Goal: Task Accomplishment & Management: Complete application form

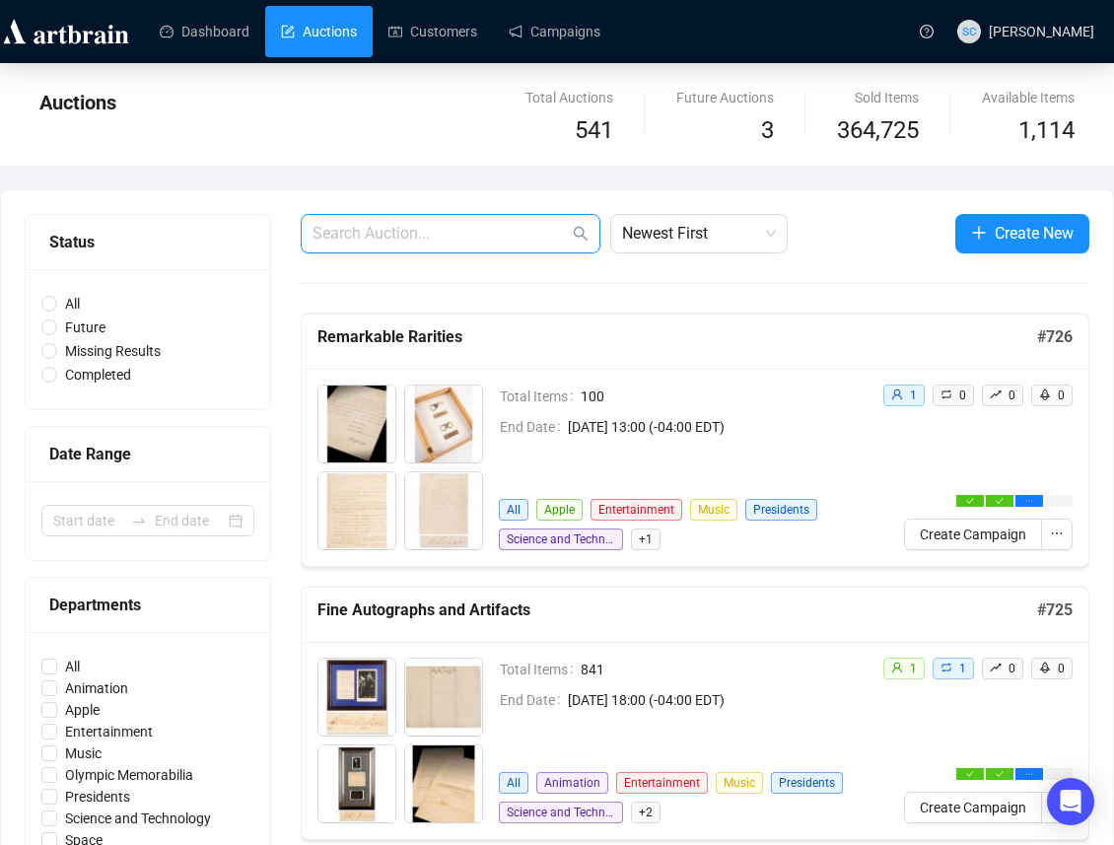
click at [452, 233] on input "text" at bounding box center [440, 234] width 256 height 24
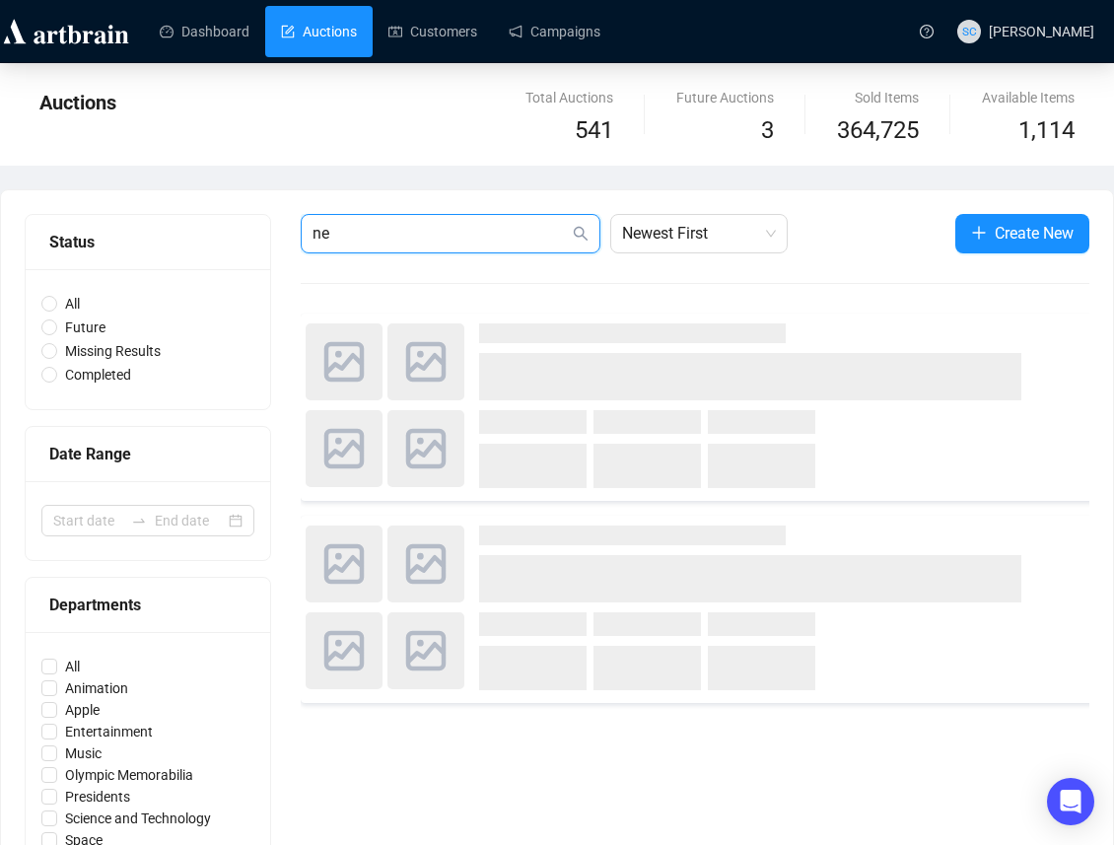
type input "n"
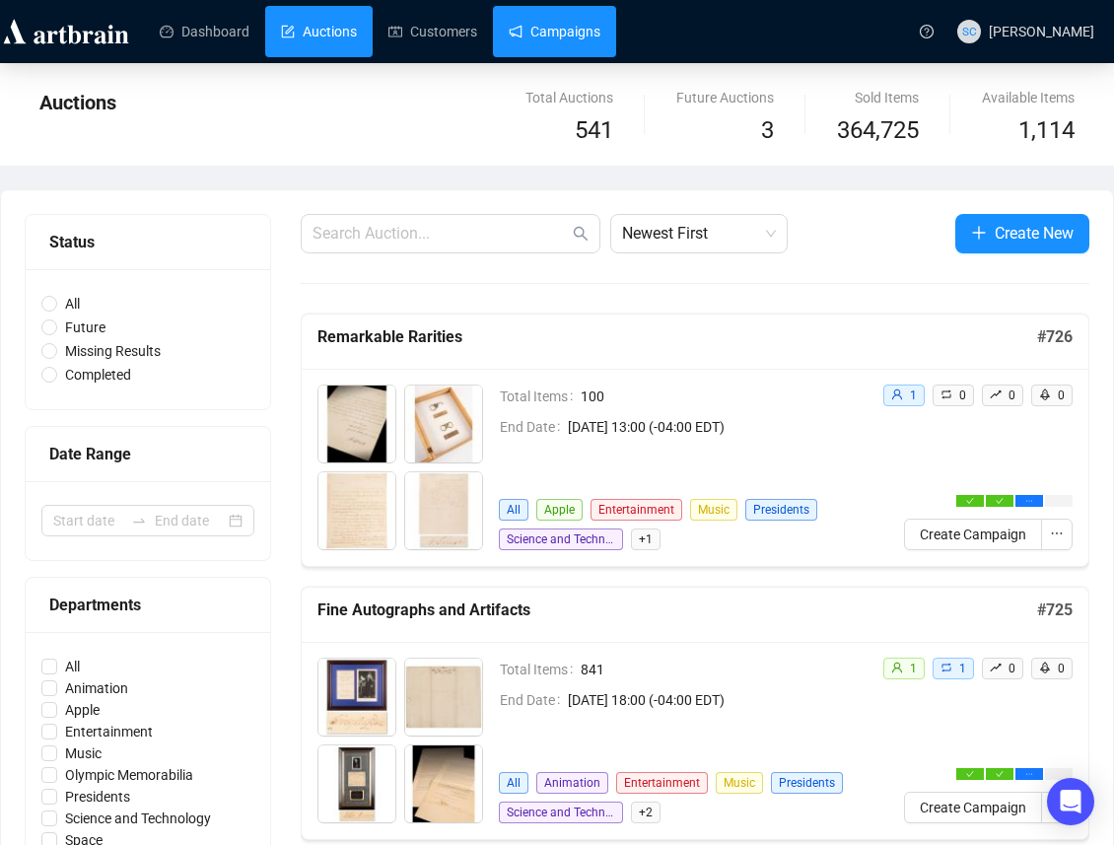
click at [524, 28] on link "Campaigns" at bounding box center [555, 31] width 92 height 51
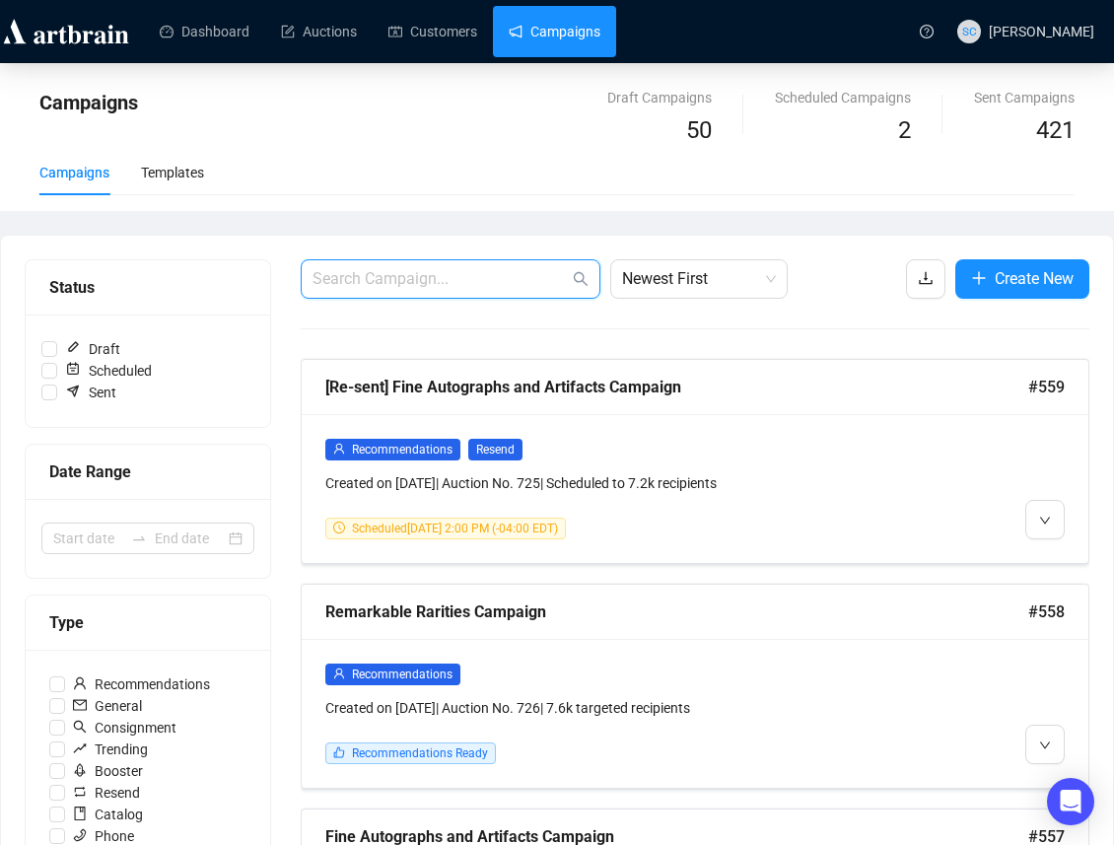
click at [376, 277] on input "text" at bounding box center [440, 279] width 256 height 24
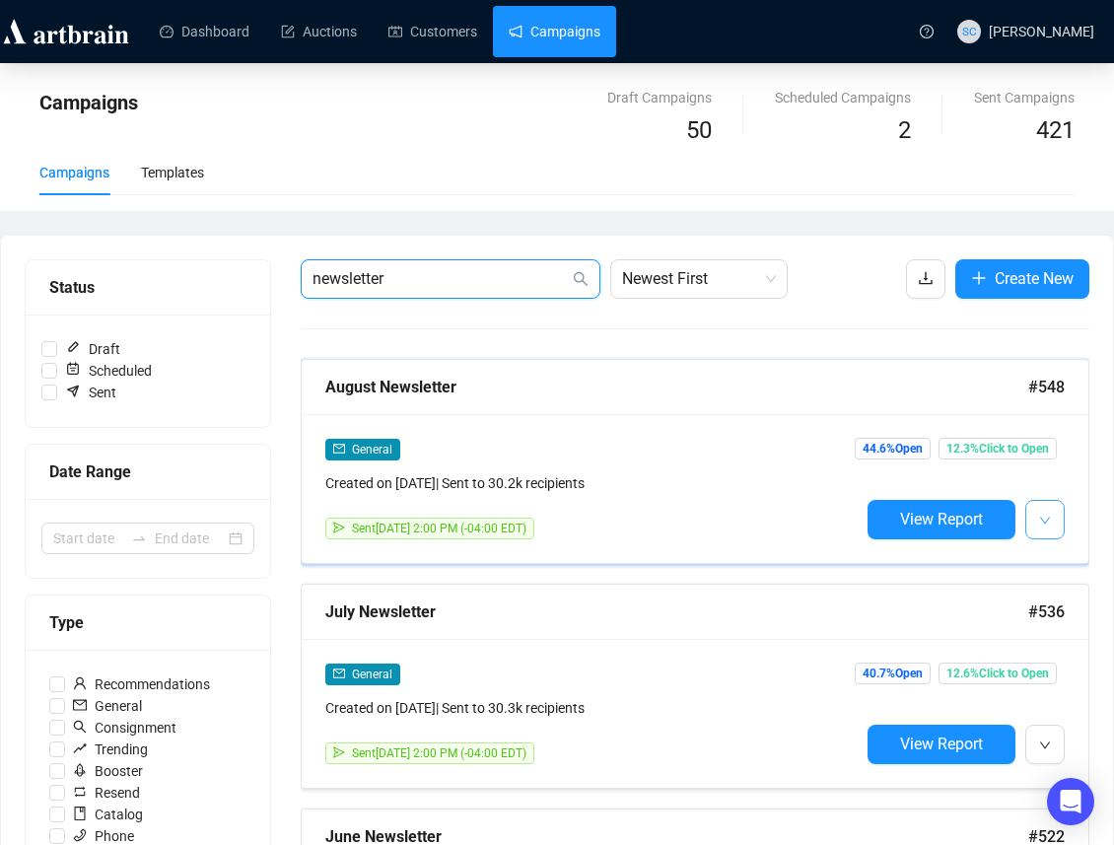
type input "newsletter"
click at [1043, 513] on span "button" at bounding box center [1045, 519] width 12 height 25
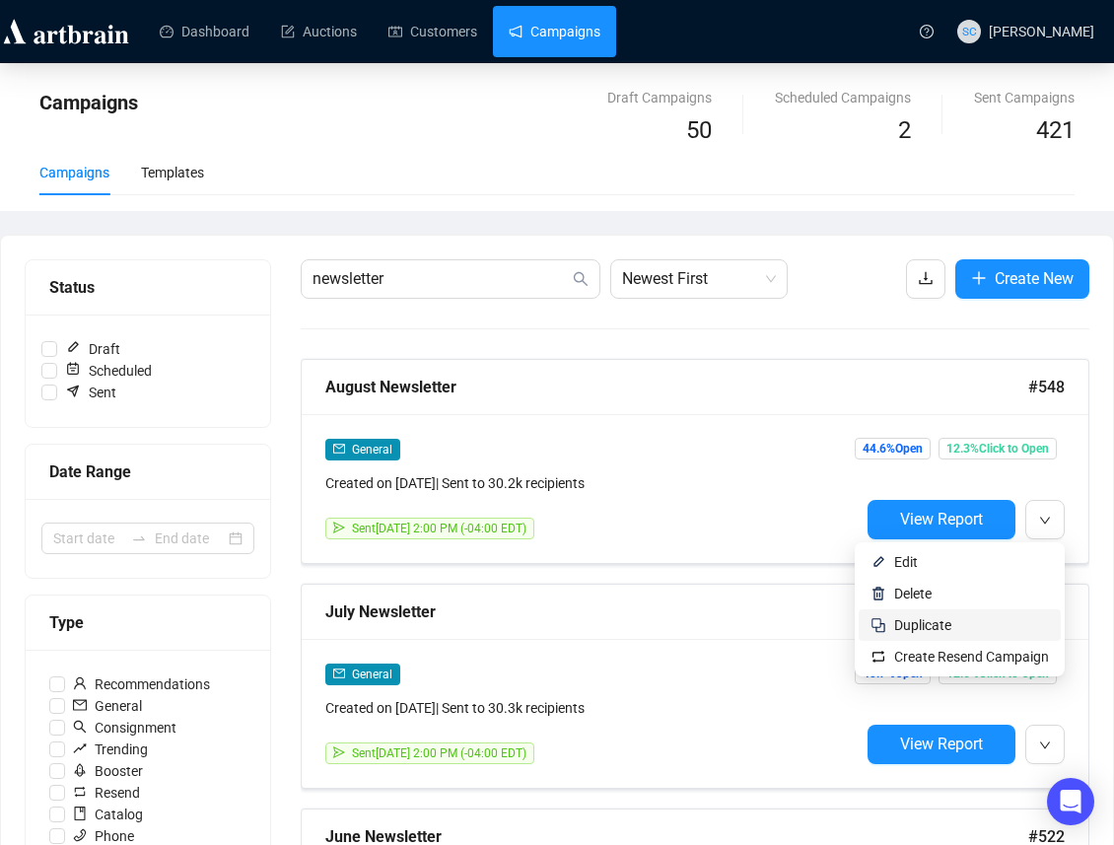
click at [973, 627] on span "Duplicate" at bounding box center [971, 625] width 155 height 22
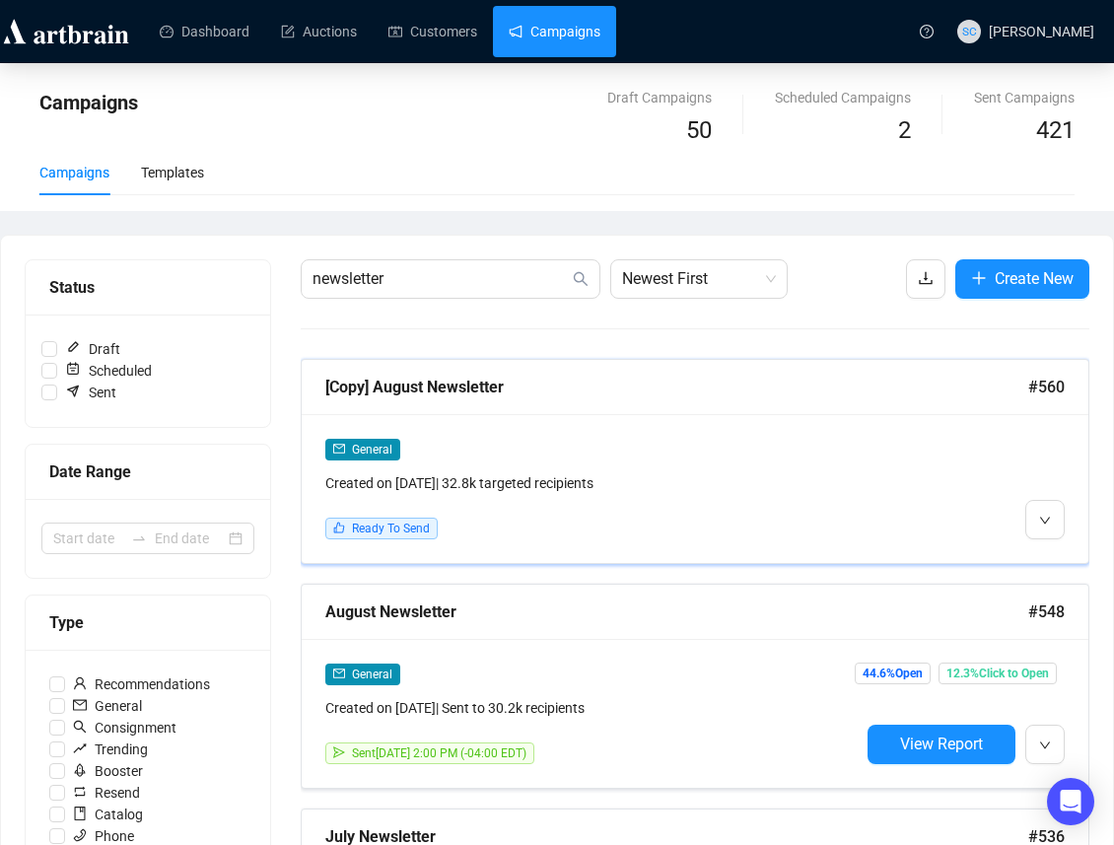
click at [393, 385] on div "[Copy] August Newsletter" at bounding box center [676, 387] width 703 height 25
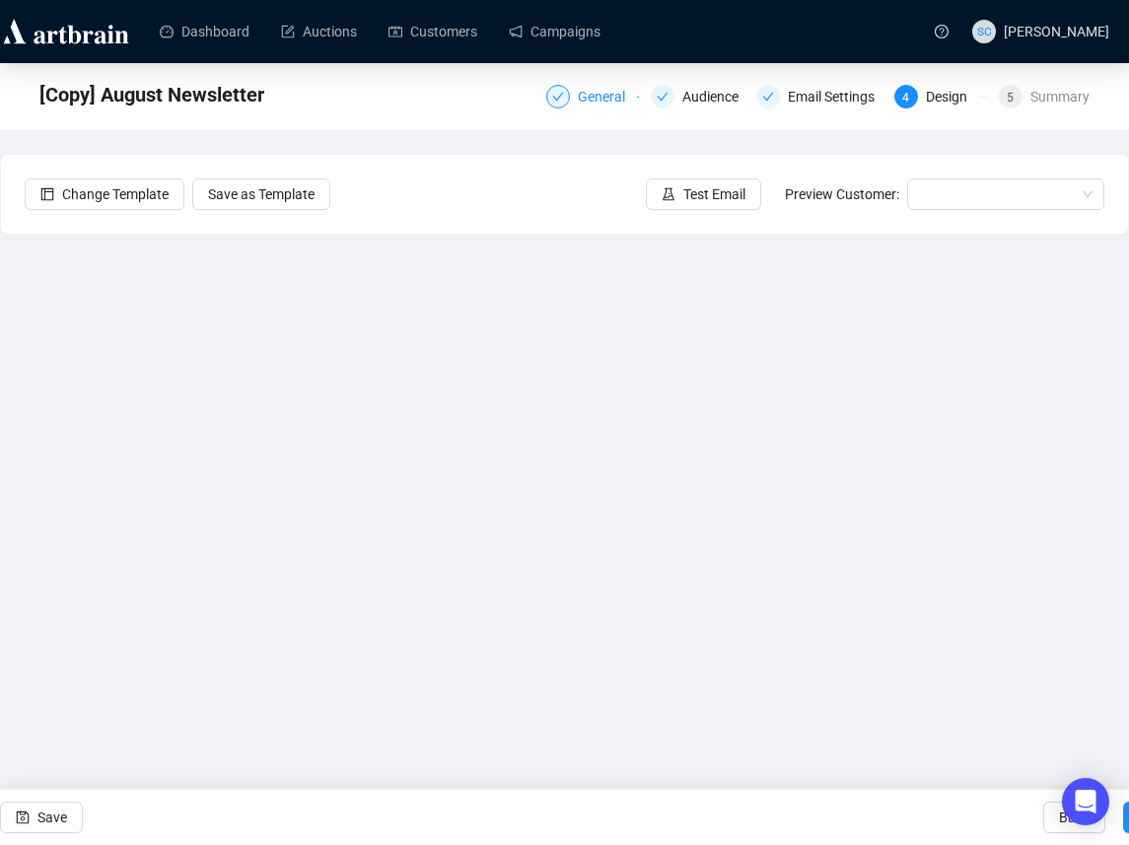
click at [578, 97] on div "General" at bounding box center [607, 97] width 59 height 24
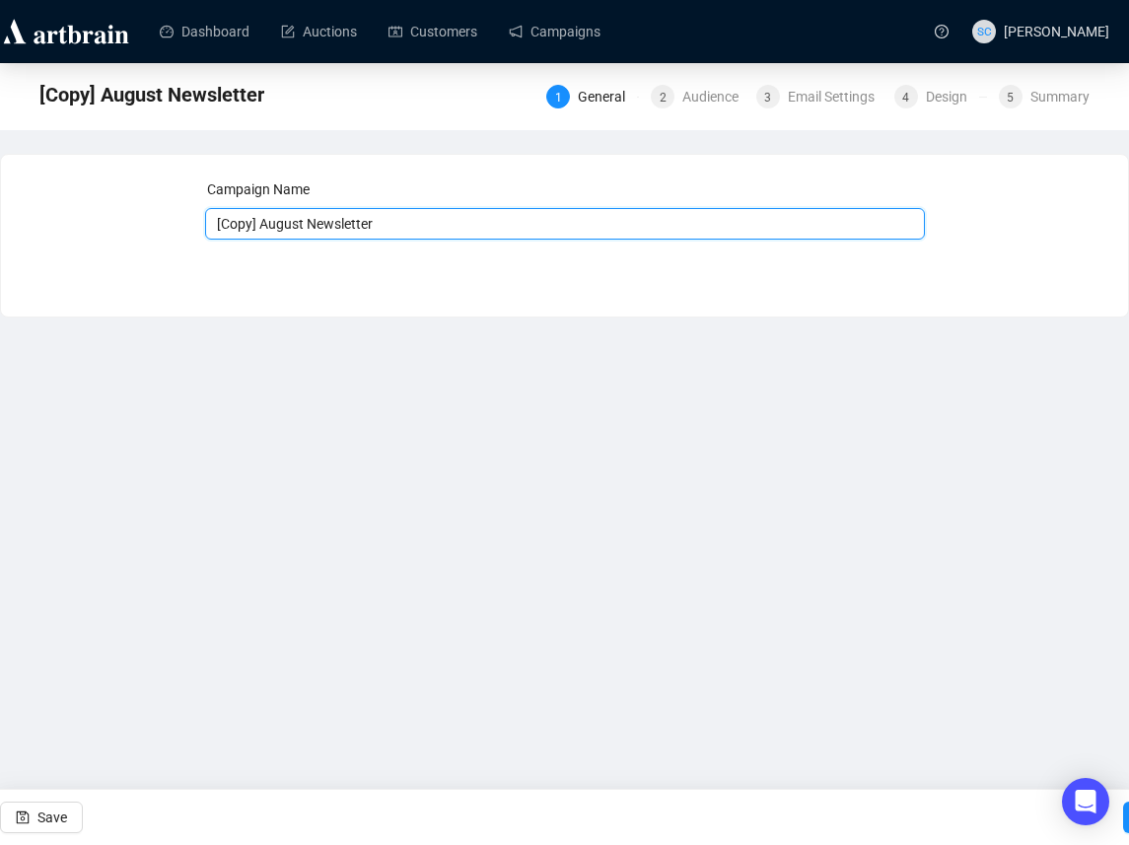
drag, startPoint x: 307, startPoint y: 221, endPoint x: 117, endPoint y: 221, distance: 189.3
click at [117, 221] on div "Campaign Name [Copy] August Newsletter Save Next" at bounding box center [564, 220] width 1079 height 85
type input "September Newsletter"
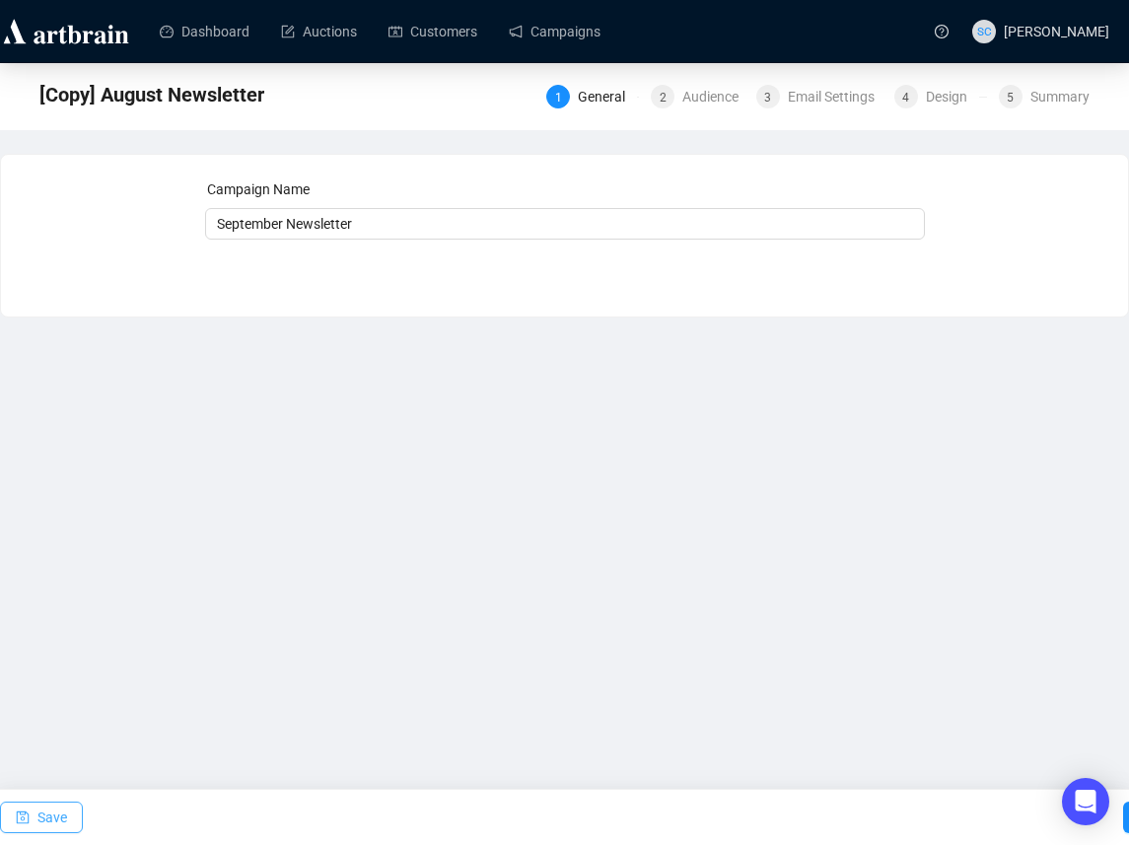
click at [59, 817] on span "Save" at bounding box center [52, 817] width 30 height 55
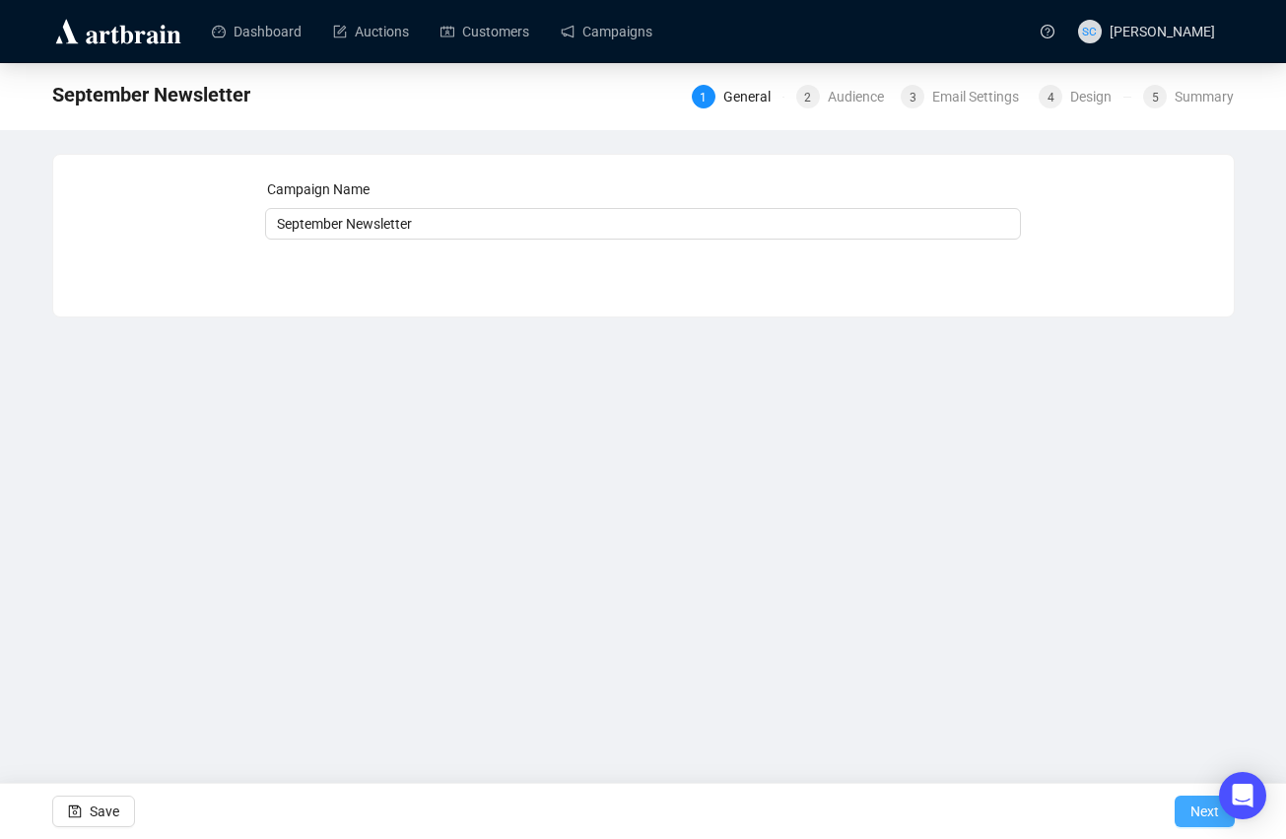
click at [1128, 803] on button "Next" at bounding box center [1205, 811] width 60 height 32
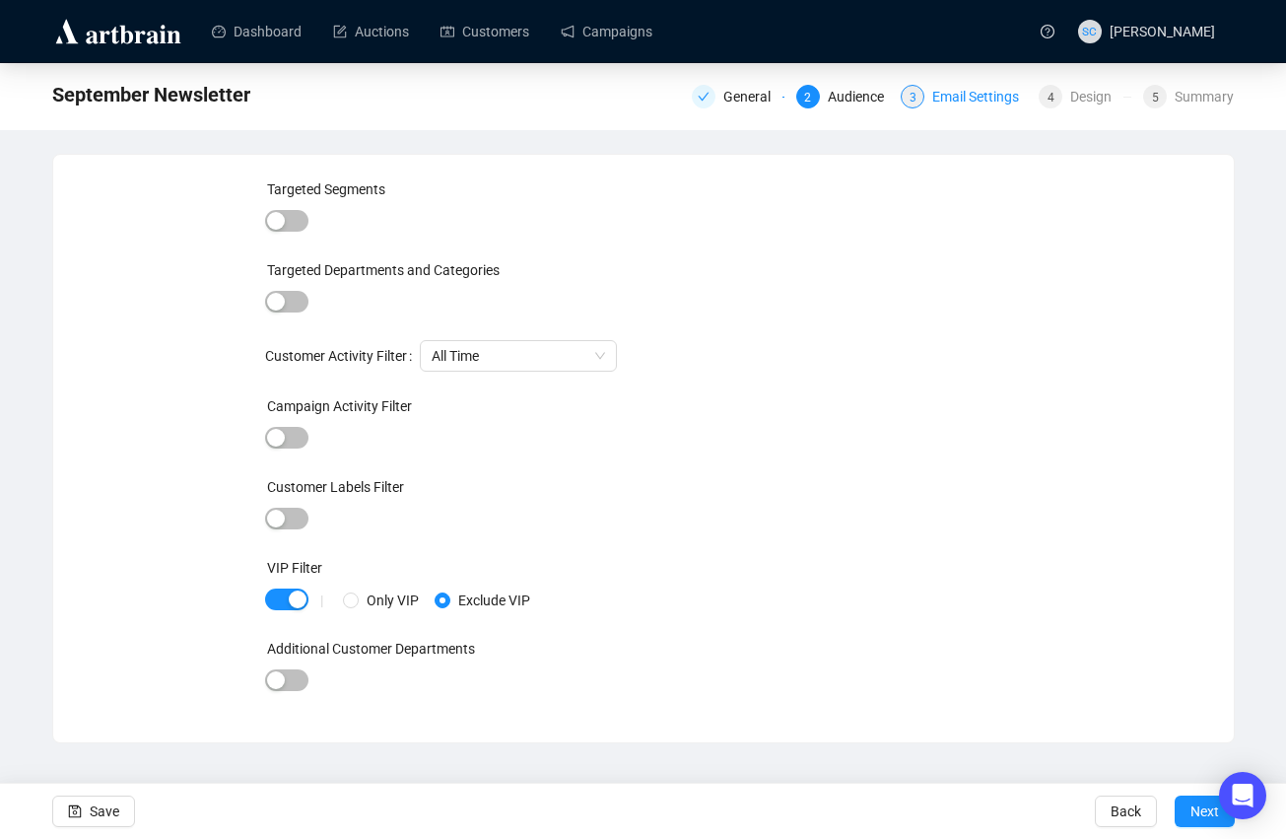
click at [962, 97] on div "Email Settings" at bounding box center [981, 97] width 99 height 24
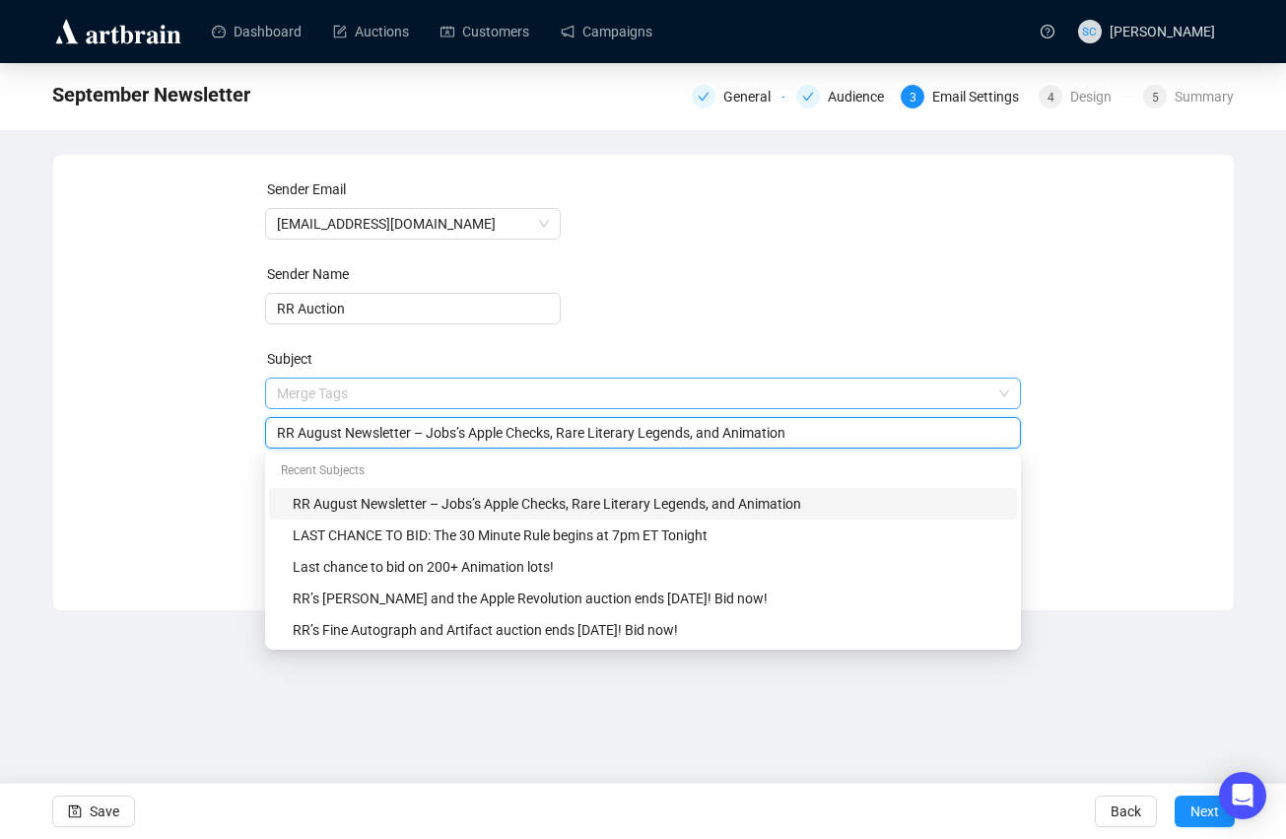
drag, startPoint x: 432, startPoint y: 392, endPoint x: 808, endPoint y: 403, distance: 376.7
click at [808, 403] on span "Merge Tags RR August Newsletter – Jobs’s Apple Checks, Rare Literary Legends, a…" at bounding box center [643, 412] width 756 height 55
drag, startPoint x: 836, startPoint y: 432, endPoint x: 434, endPoint y: 432, distance: 402.2
click at [434, 432] on input "RR August Newsletter – Jobs’s Apple Checks, Rare Literary Legends, and Animation" at bounding box center [643, 433] width 732 height 22
click at [328, 438] on input "RR August Newsletter – Remarkable Rarities and the Krypto Secret" at bounding box center [643, 433] width 732 height 22
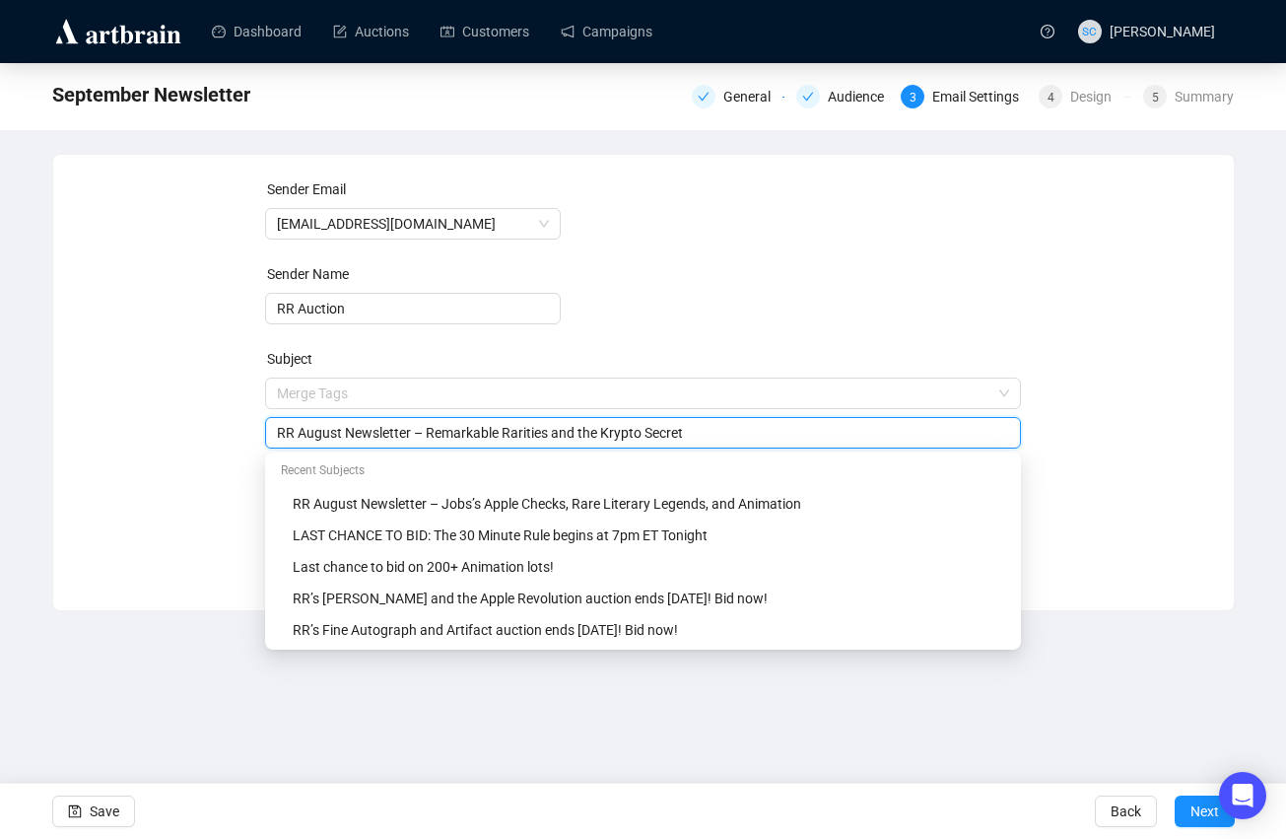
click at [328, 438] on input "RR August Newsletter – Remarkable Rarities and the Krypto Secret" at bounding box center [643, 433] width 732 height 22
type input "RR September Newsletter – Remarkable Rarities and the Krypto Secret"
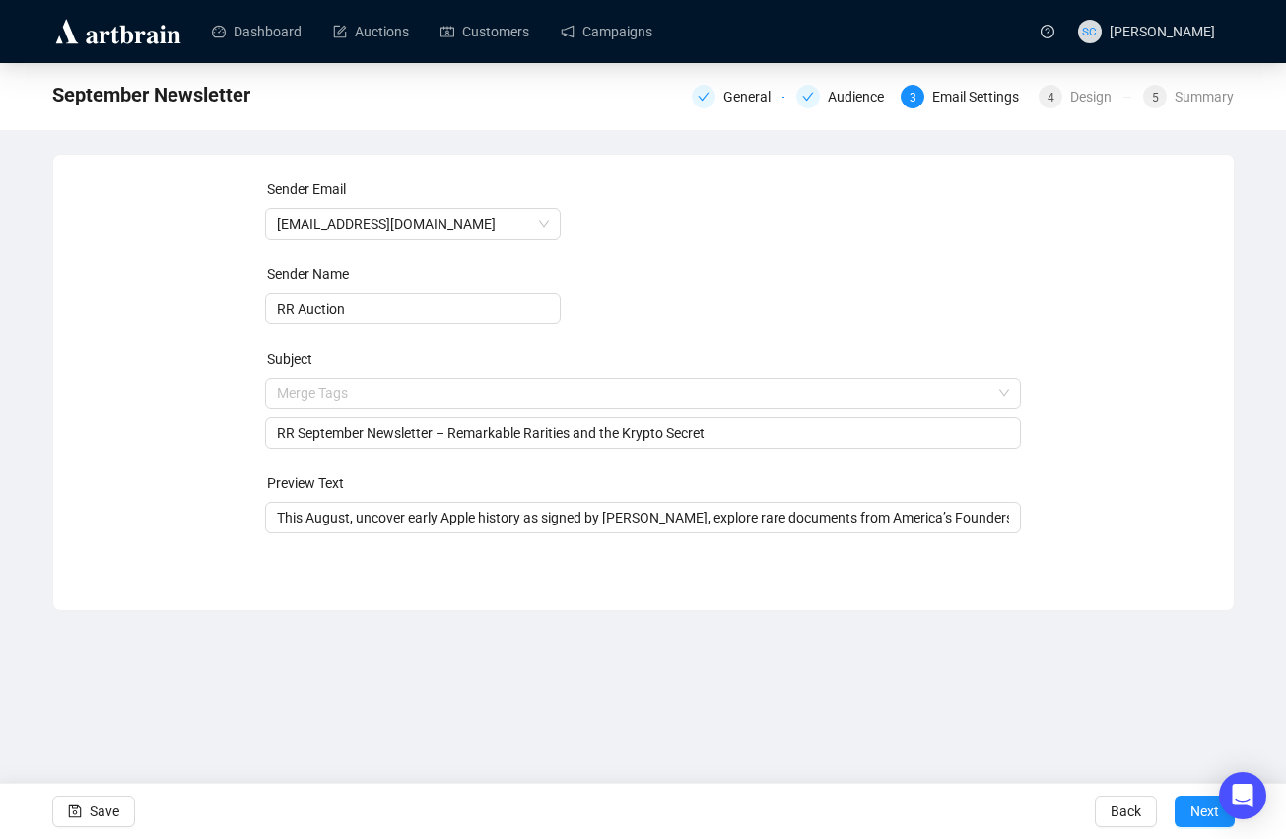
click at [726, 247] on form "Sender Email [EMAIL_ADDRESS][DOMAIN_NAME] Sender Name RR Auction Subject Merge …" at bounding box center [643, 355] width 756 height 355
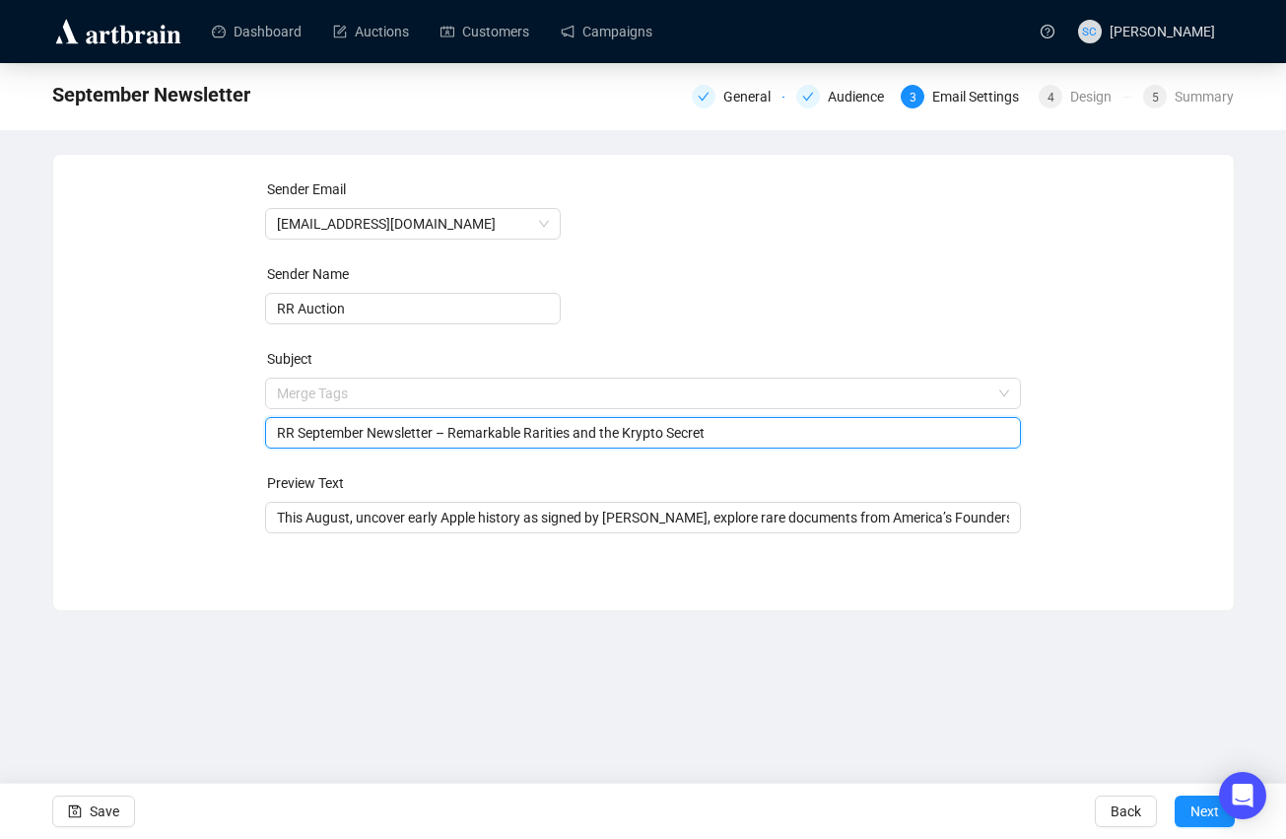
click at [461, 434] on input "RR September Newsletter – Remarkable Rarities and the Krypto Secret" at bounding box center [643, 433] width 732 height 22
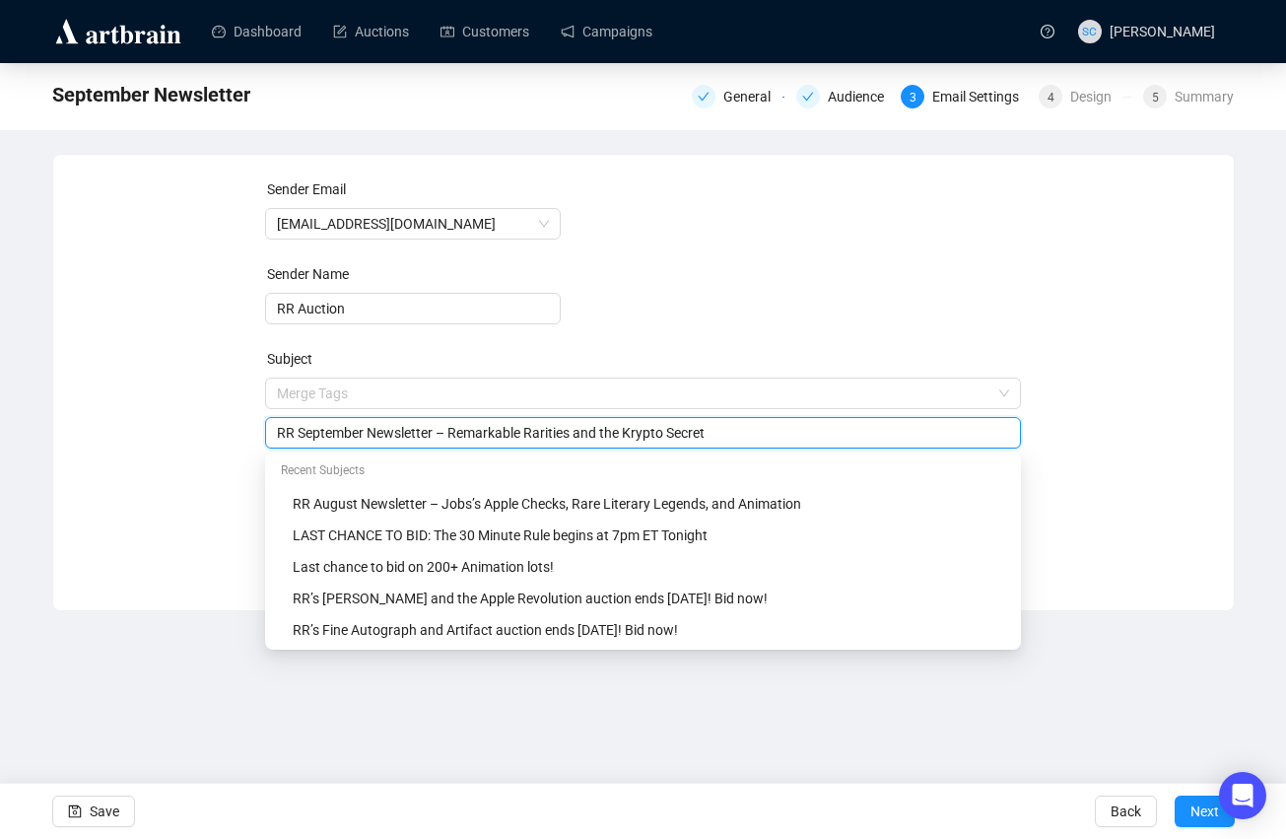
click at [461, 434] on input "RR September Newsletter – Remarkable Rarities and the Krypto Secret" at bounding box center [643, 433] width 732 height 22
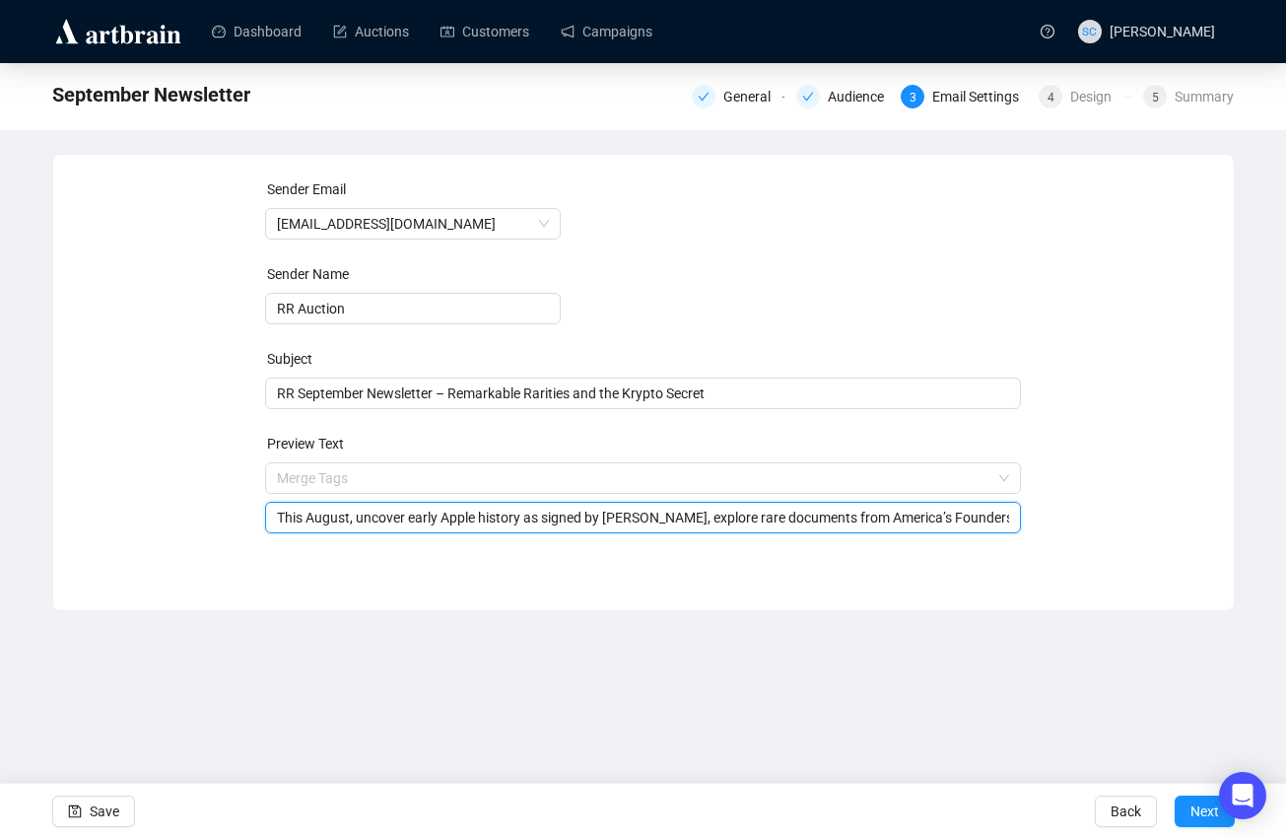
click at [492, 512] on input "This August, uncover early Apple history as signed by [PERSON_NAME], explore ra…" at bounding box center [643, 518] width 732 height 22
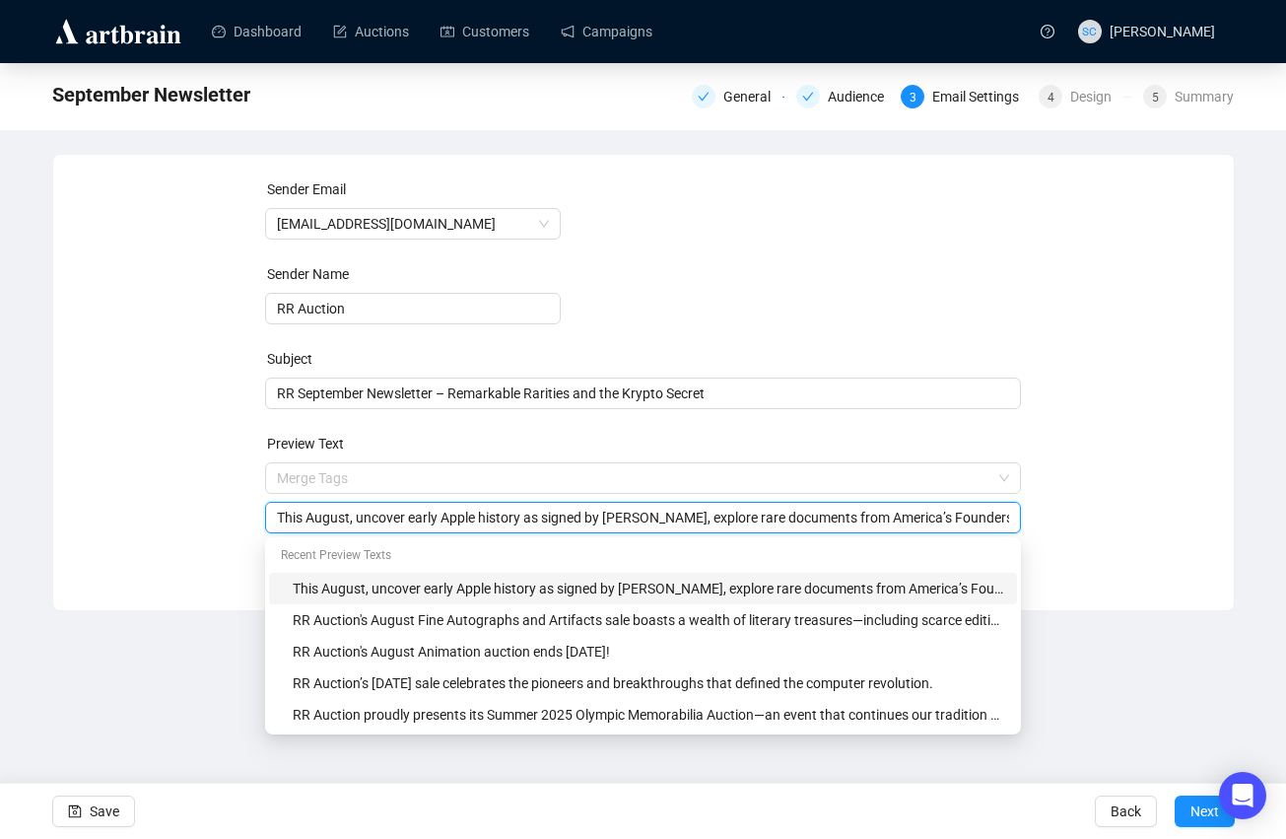
paste input "September, discover an Apple-1 Computer and rare manuscripts by [PERSON_NAME], …"
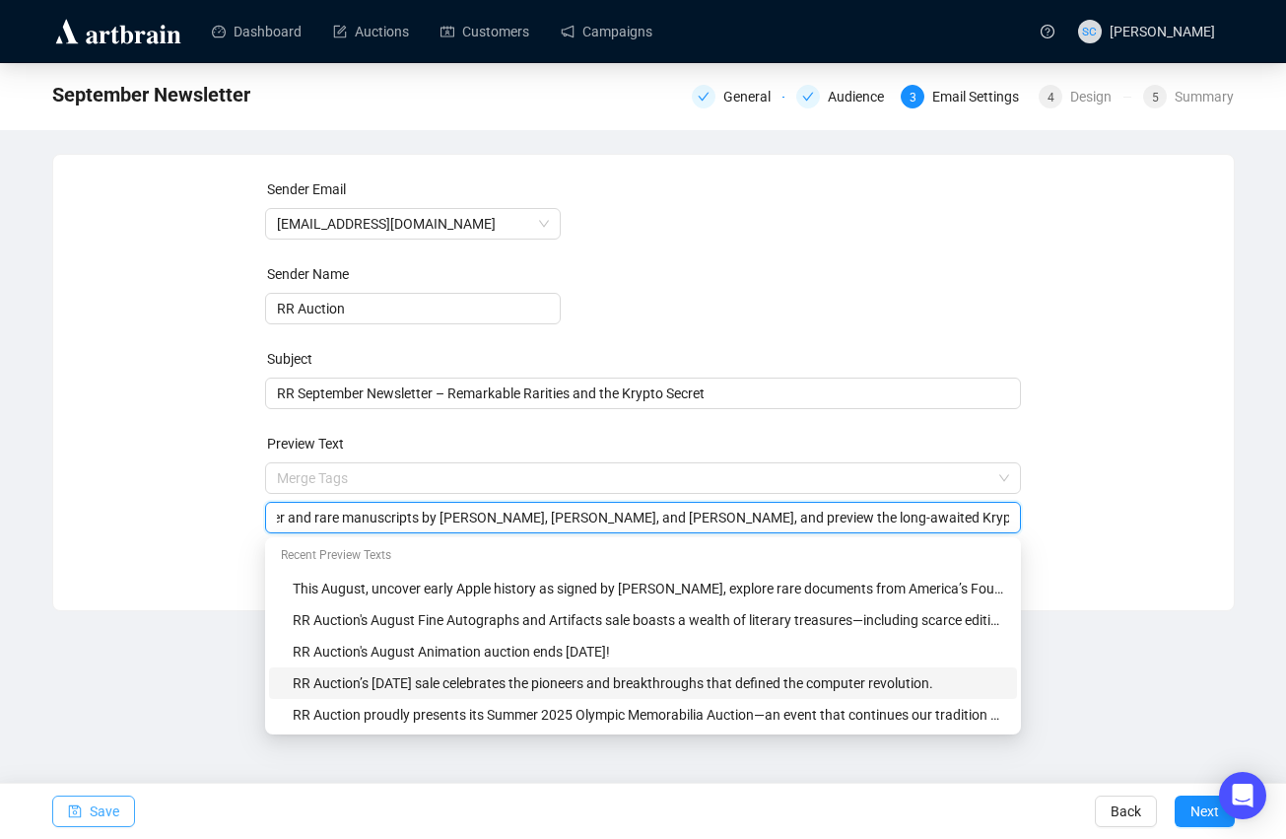
type input "This September, discover an Apple-1 Computer and rare manuscripts by [PERSON_NA…"
click at [74, 802] on span "button" at bounding box center [75, 811] width 14 height 55
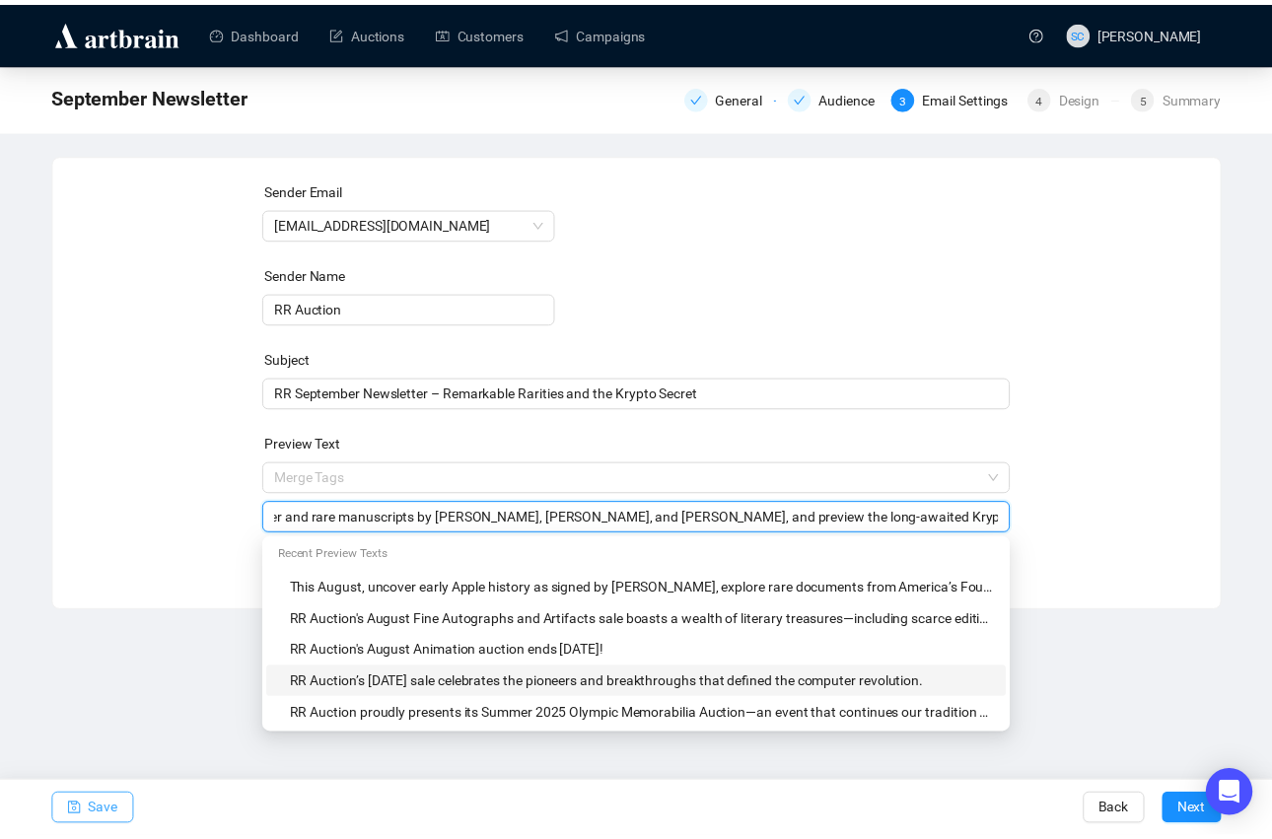
scroll to position [0, 0]
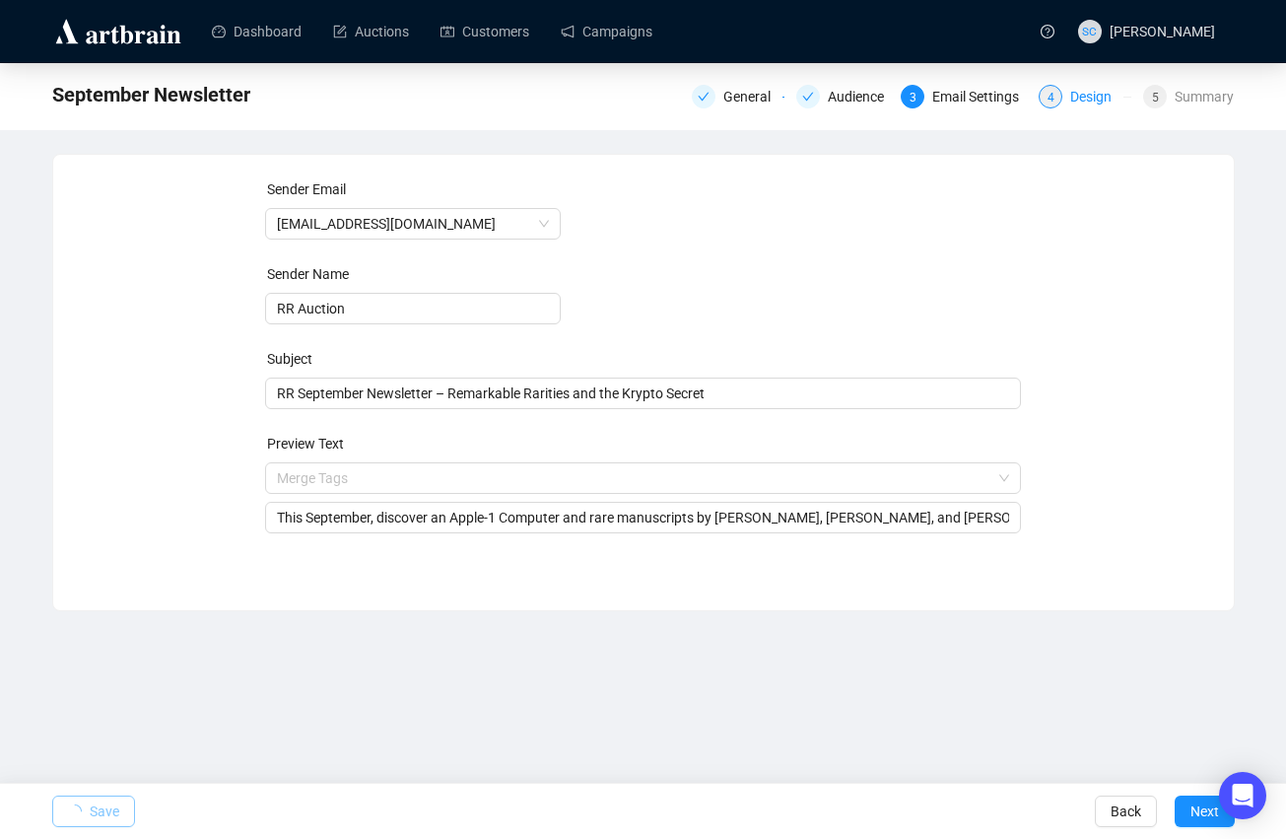
click at [1055, 94] on div "4" at bounding box center [1051, 97] width 24 height 24
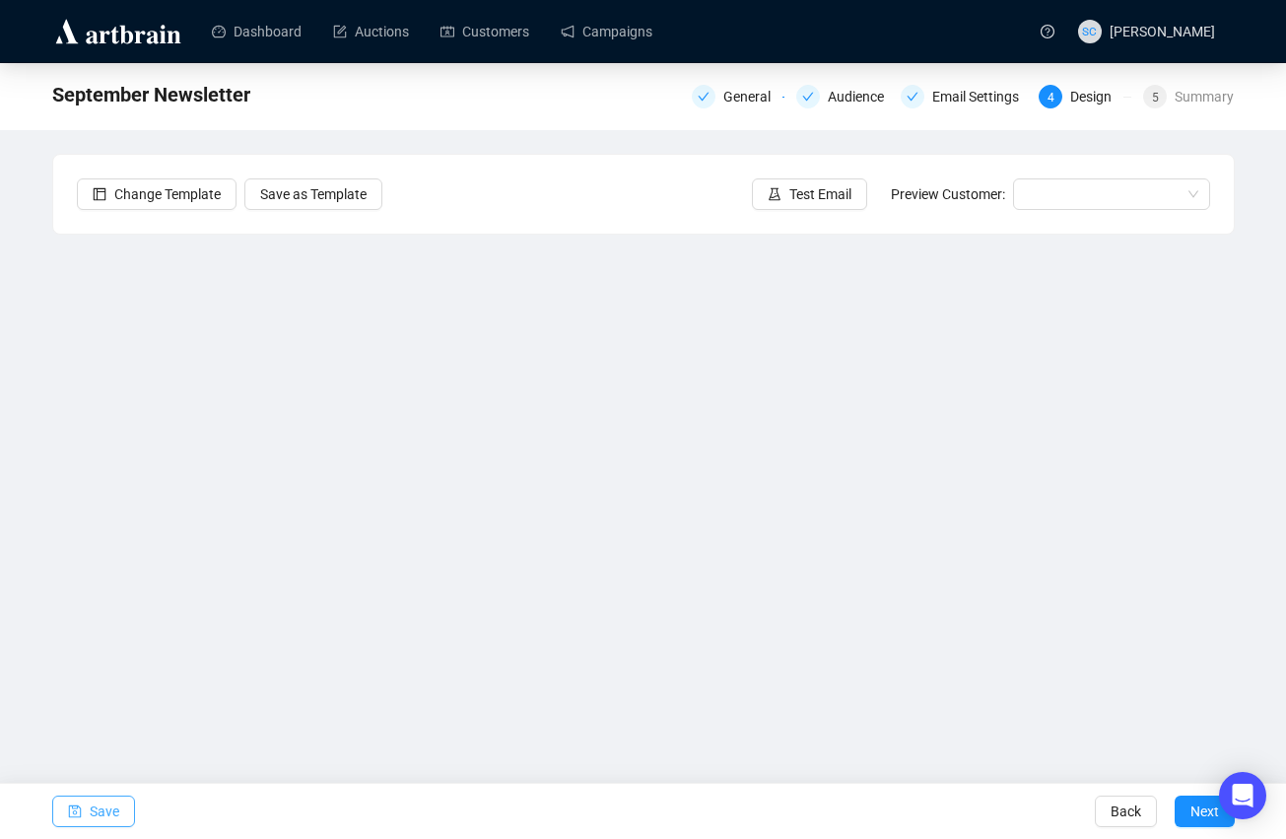
click at [92, 820] on span "Save" at bounding box center [105, 811] width 30 height 55
click at [73, 818] on span "button" at bounding box center [75, 811] width 14 height 55
click at [119, 811] on button "Save" at bounding box center [93, 811] width 83 height 32
drag, startPoint x: 87, startPoint y: 811, endPoint x: 98, endPoint y: 781, distance: 32.4
click at [87, 811] on button "Save" at bounding box center [93, 811] width 83 height 32
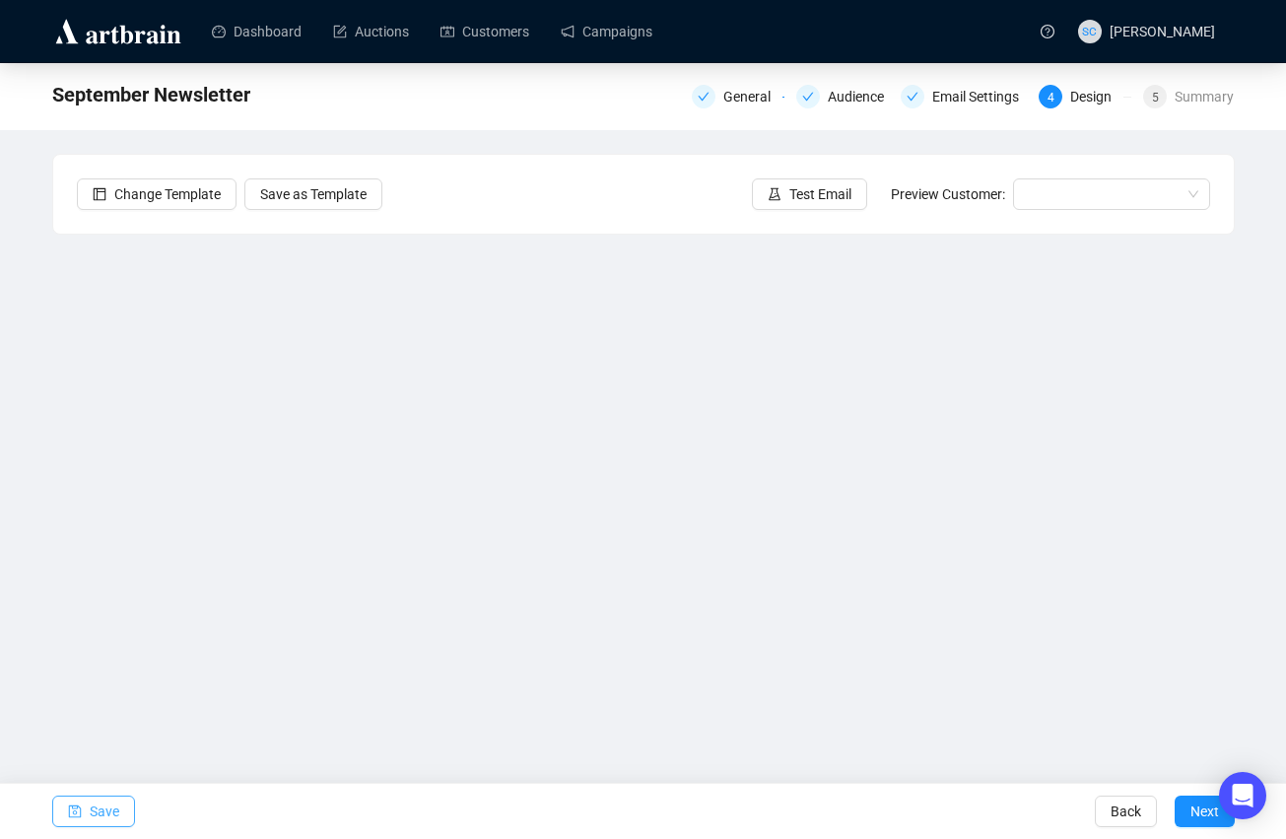
click at [86, 814] on button "Save" at bounding box center [93, 811] width 83 height 32
click at [513, 806] on div "Save Back Next" at bounding box center [643, 811] width 1286 height 56
click at [90, 810] on span "Save" at bounding box center [105, 811] width 30 height 55
click at [653, 36] on link "Campaigns" at bounding box center [607, 31] width 92 height 51
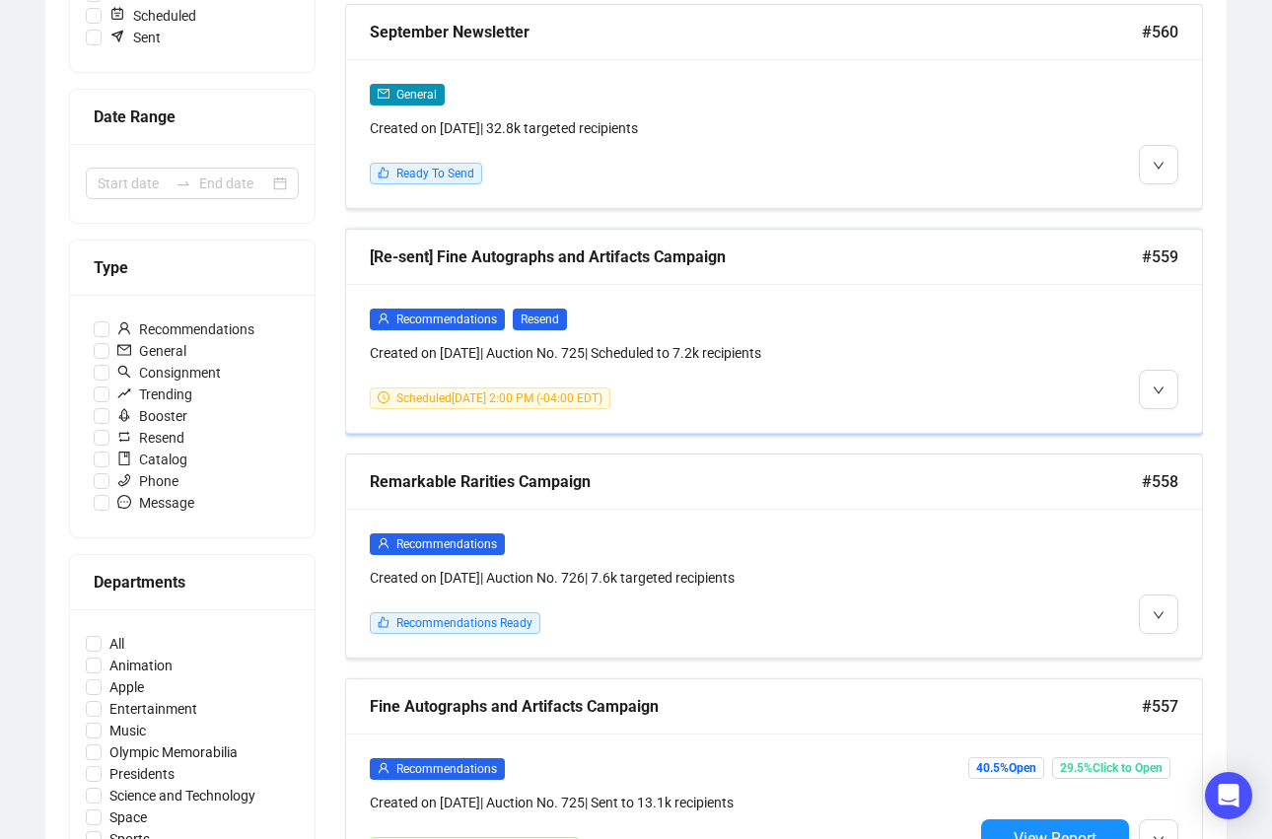
scroll to position [368, 0]
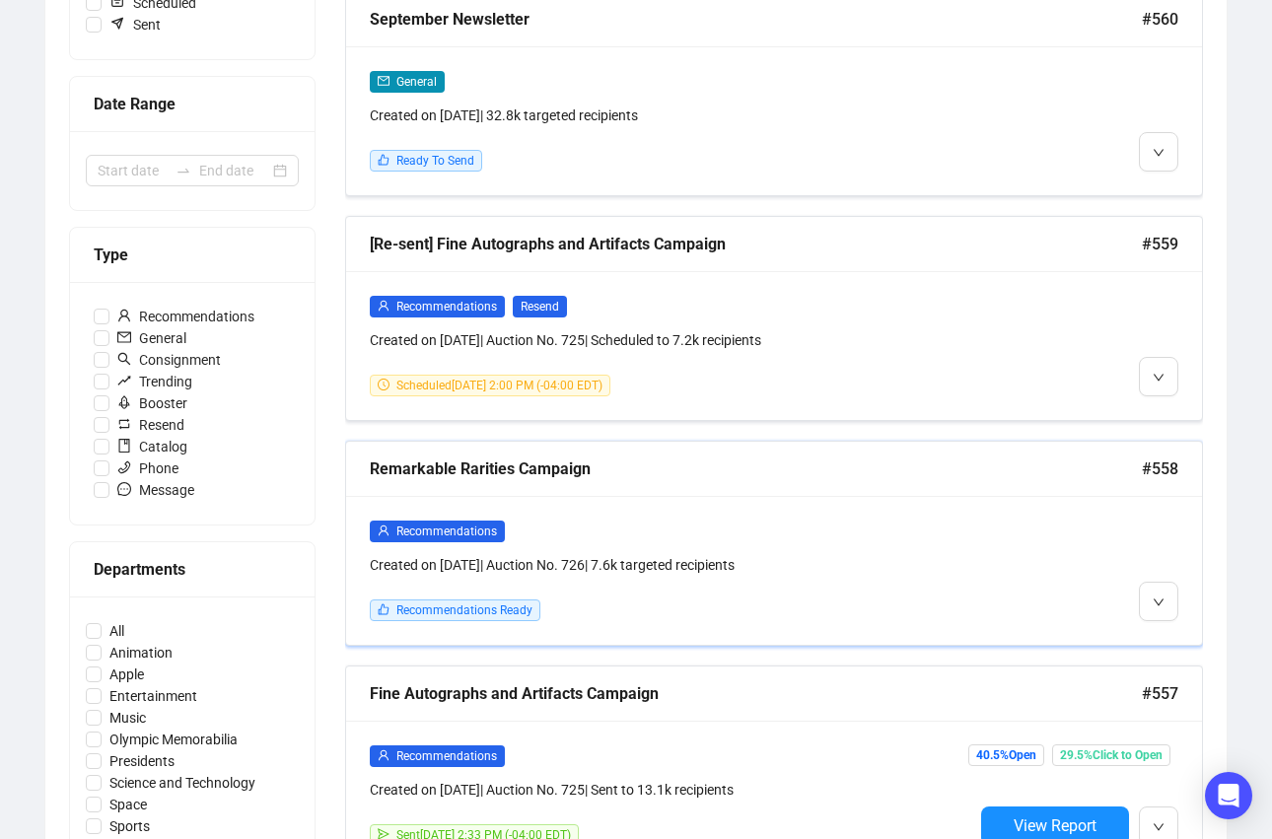
click at [863, 470] on div "Remarkable Rarities Campaign" at bounding box center [756, 468] width 772 height 25
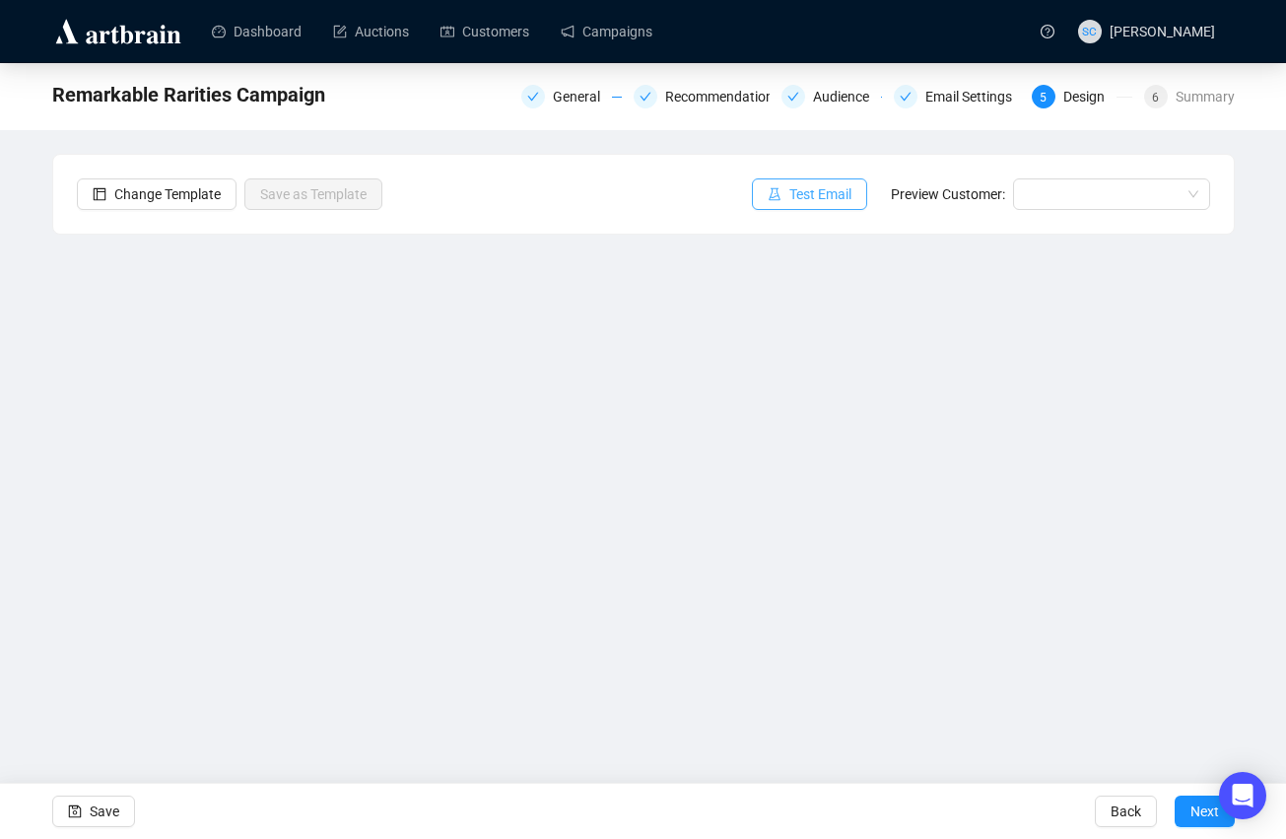
click at [823, 197] on span "Test Email" at bounding box center [821, 194] width 62 height 22
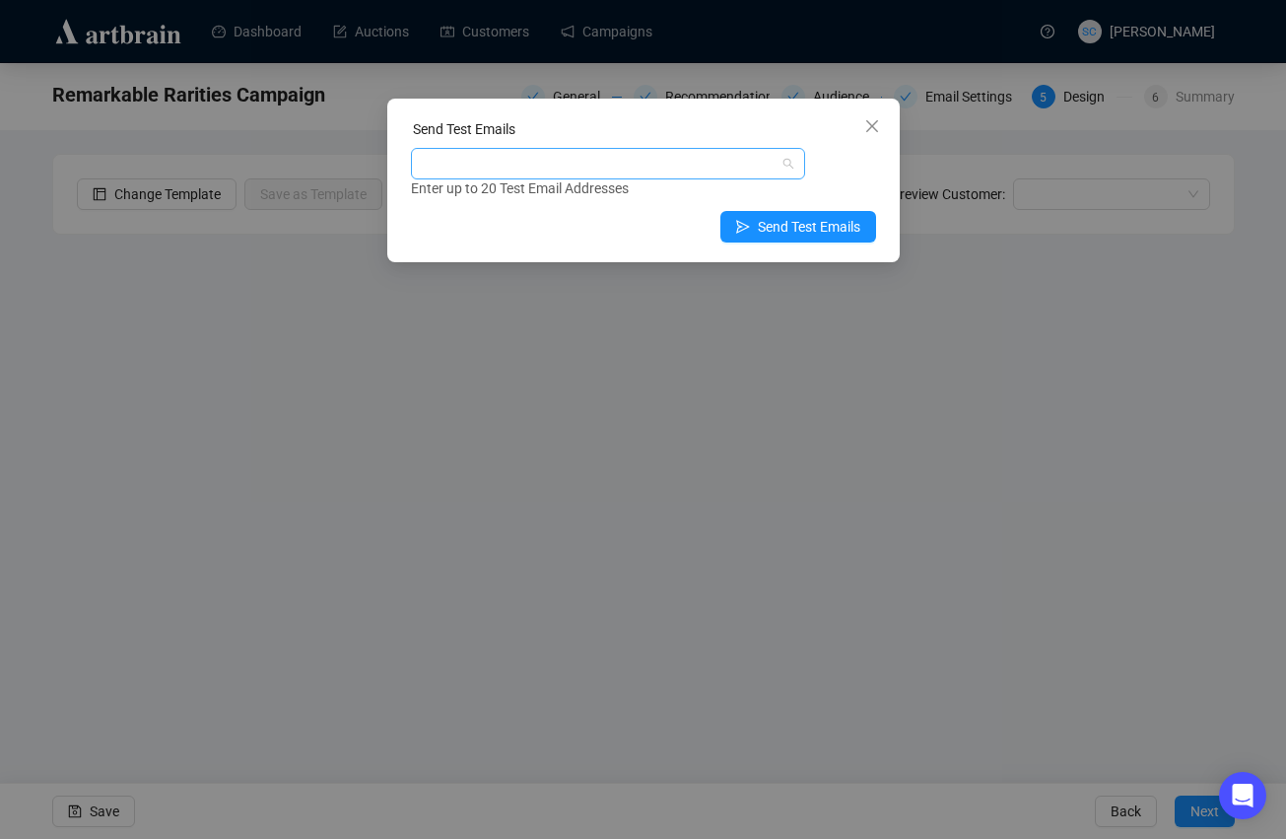
click at [707, 171] on div at bounding box center [598, 164] width 366 height 28
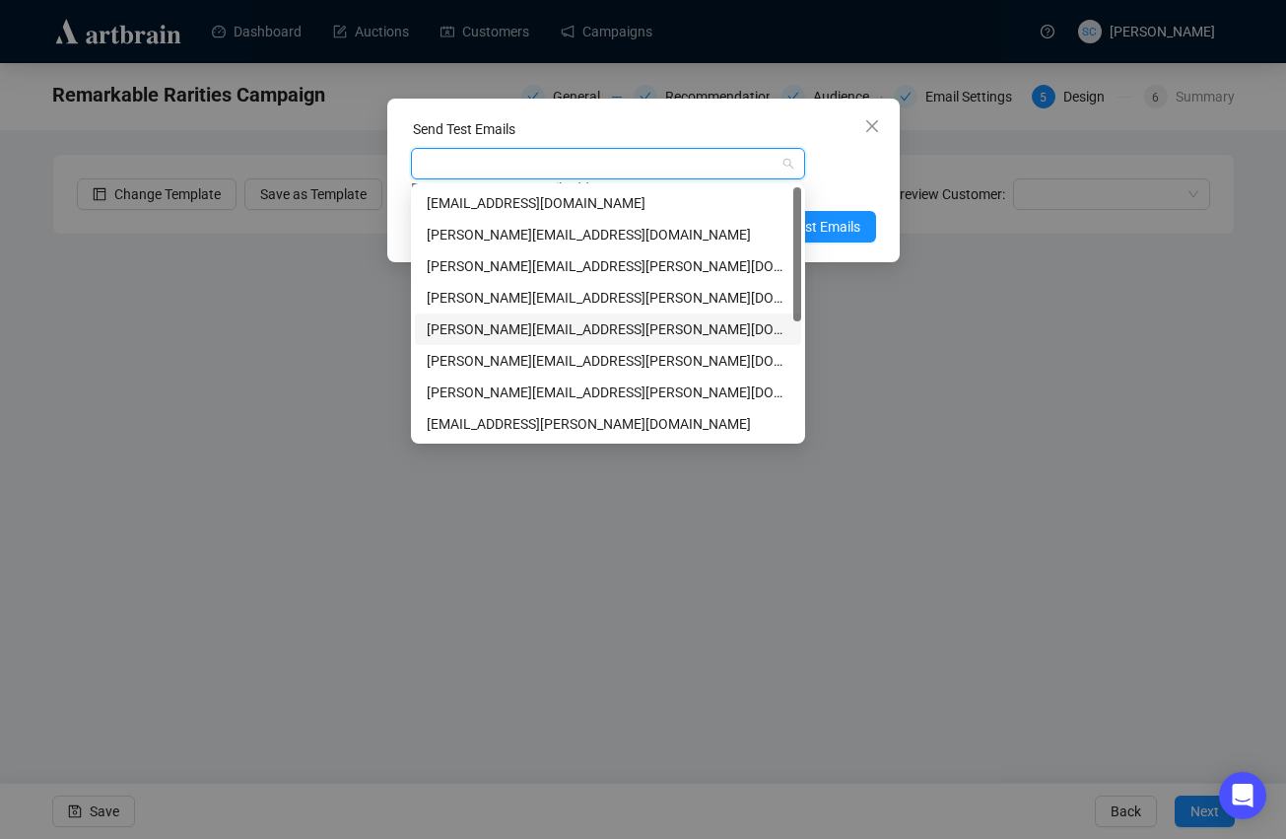
type input "s"
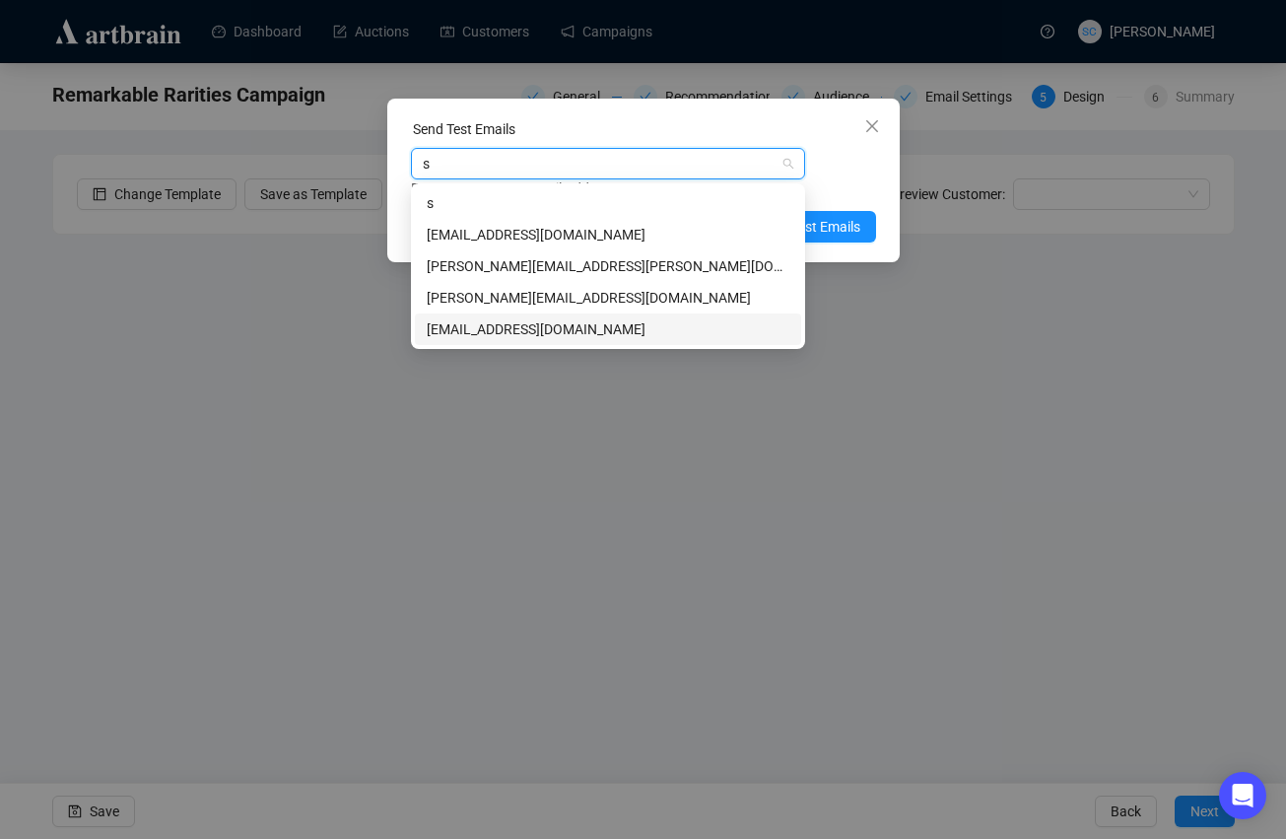
click at [575, 322] on div "[EMAIL_ADDRESS][DOMAIN_NAME]" at bounding box center [608, 329] width 363 height 22
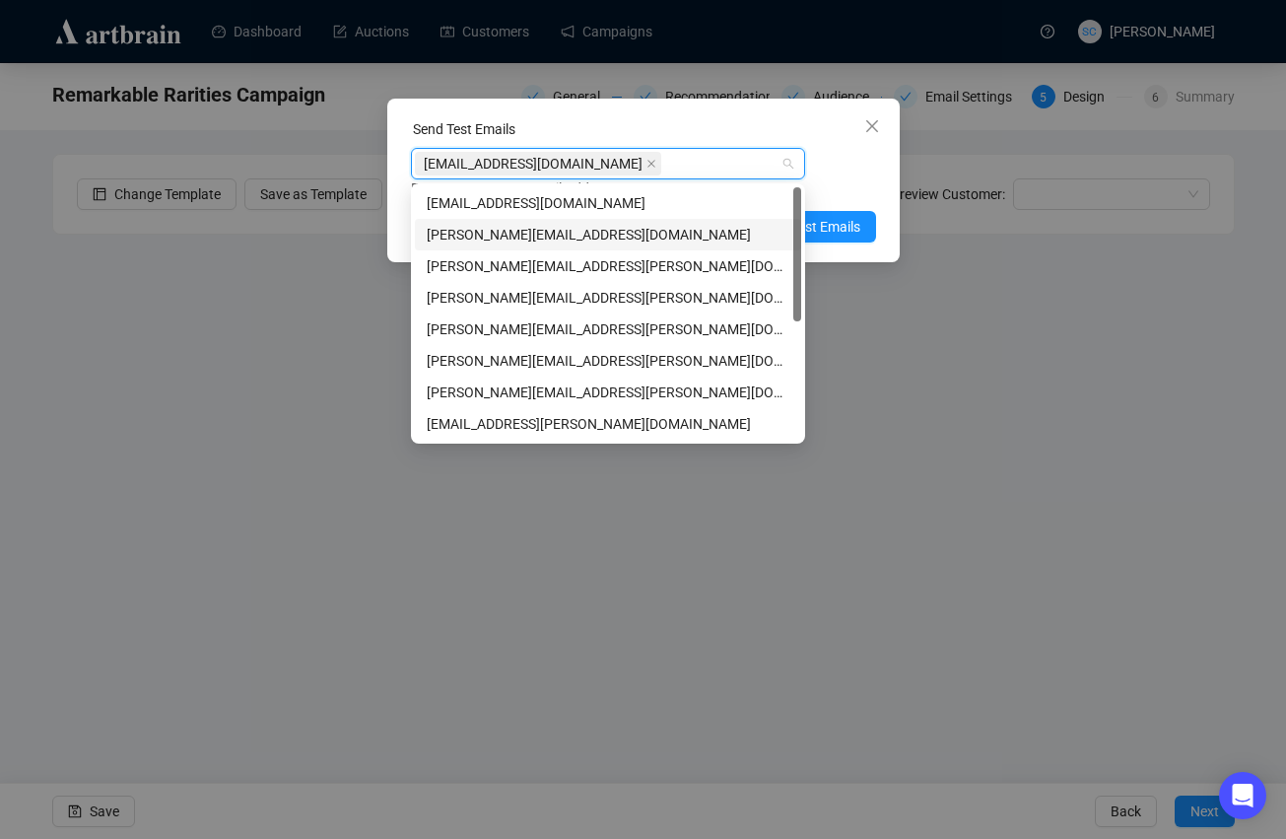
click at [840, 176] on div "[EMAIL_ADDRESS][DOMAIN_NAME] Enter up to 20 Test Email Addresses" at bounding box center [643, 173] width 465 height 51
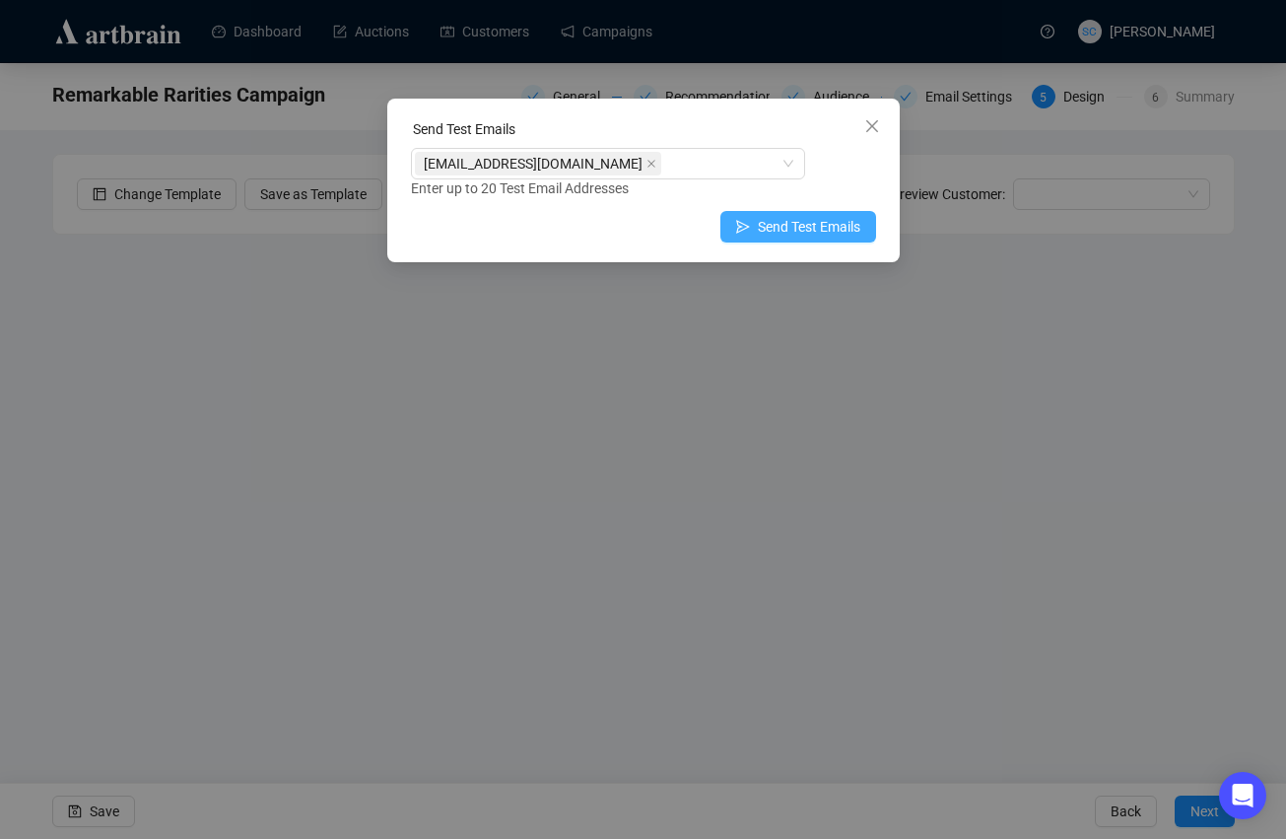
click at [834, 211] on button "Send Test Emails" at bounding box center [799, 227] width 156 height 32
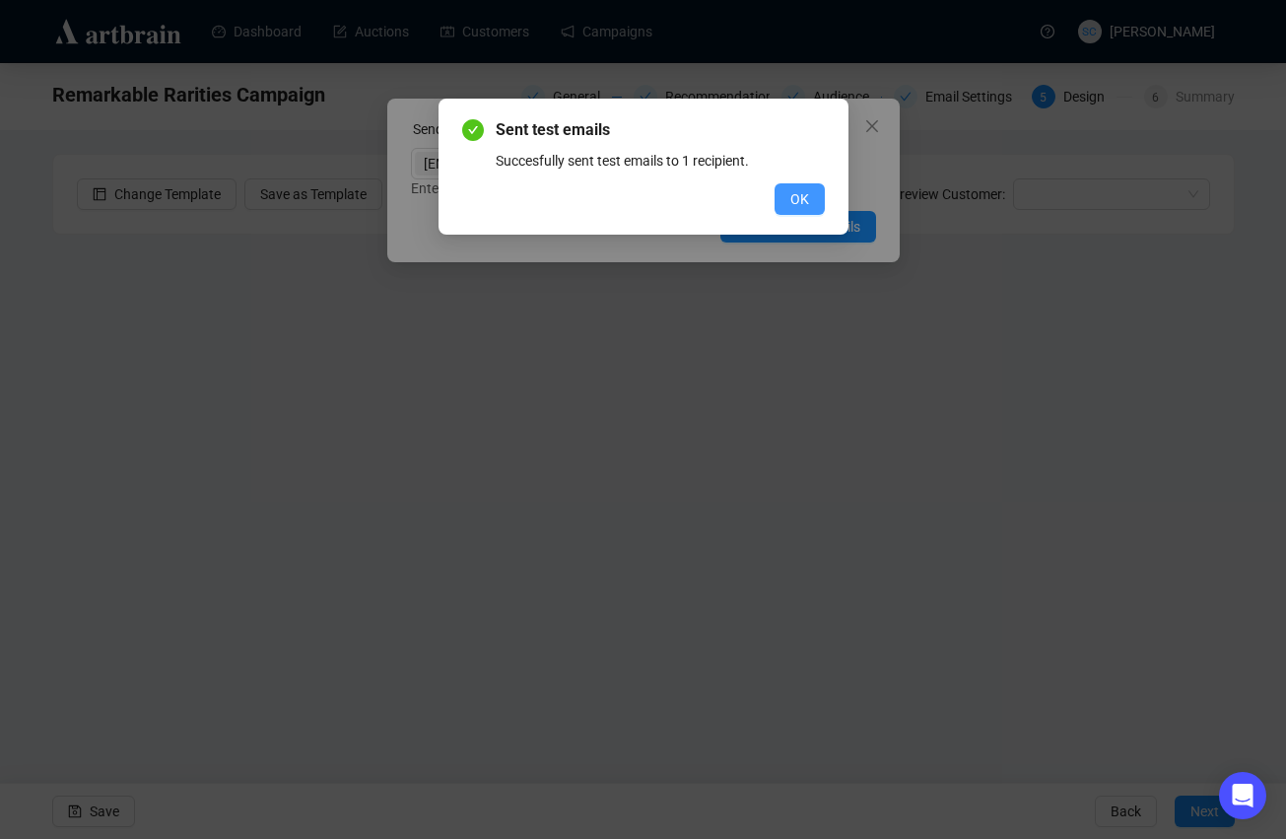
click at [800, 192] on span "OK" at bounding box center [800, 199] width 19 height 22
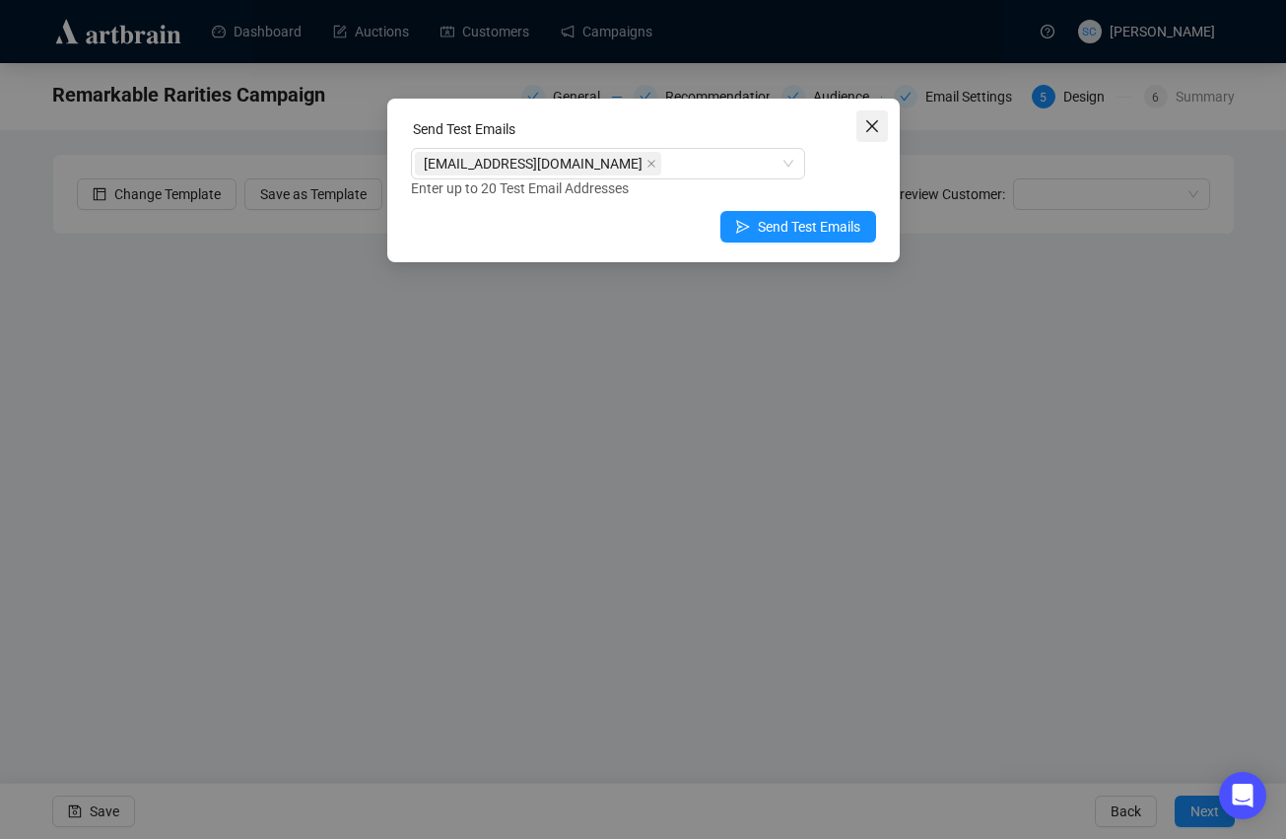
click at [878, 127] on icon "close" at bounding box center [872, 126] width 16 height 16
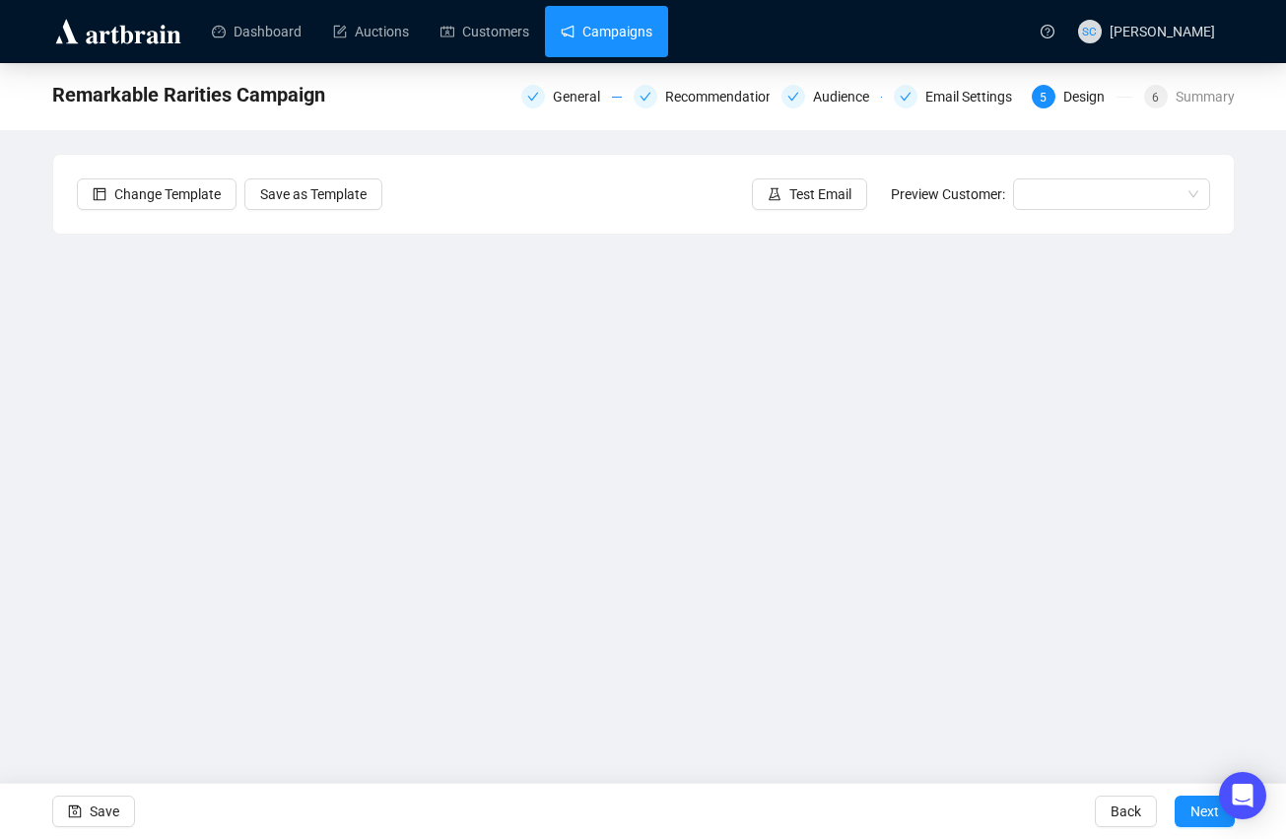
click at [635, 36] on link "Campaigns" at bounding box center [607, 31] width 92 height 51
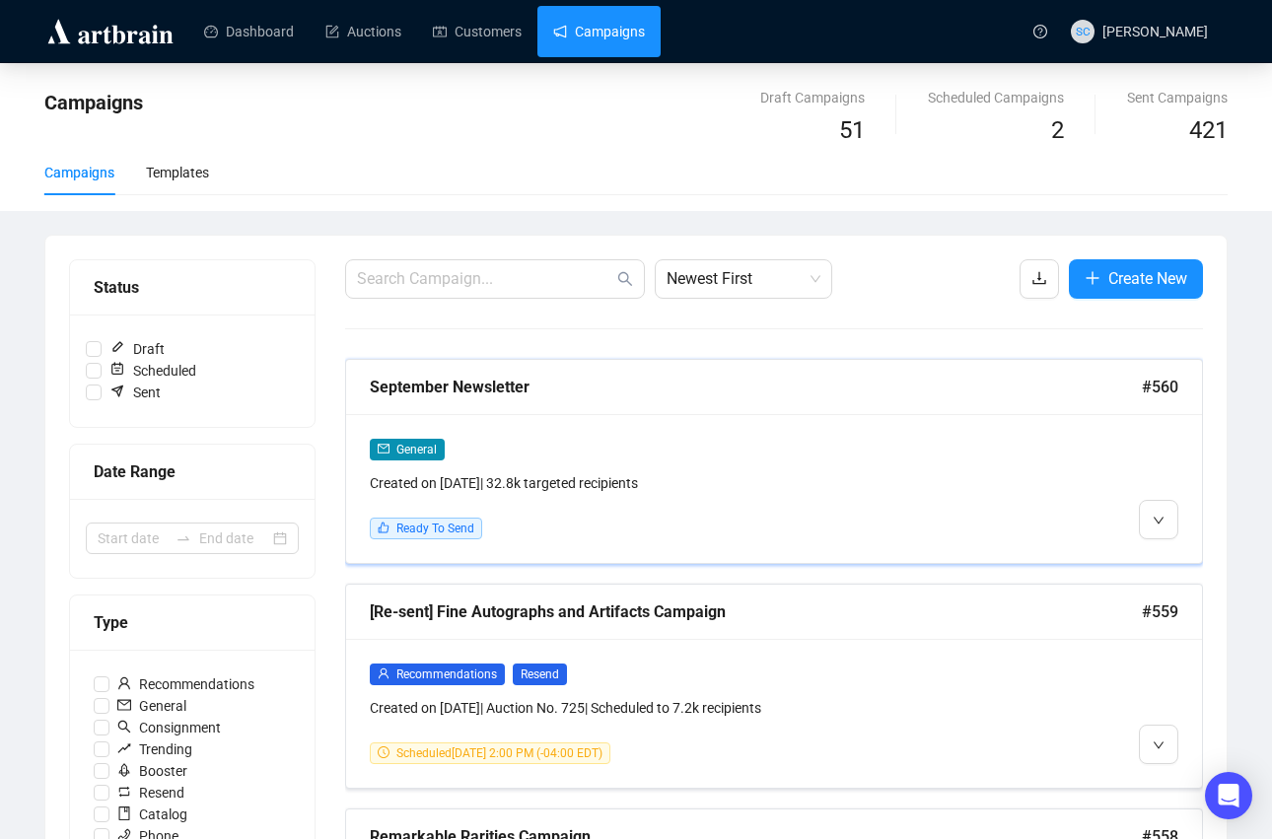
click at [860, 406] on div "September Newsletter #560" at bounding box center [774, 387] width 856 height 55
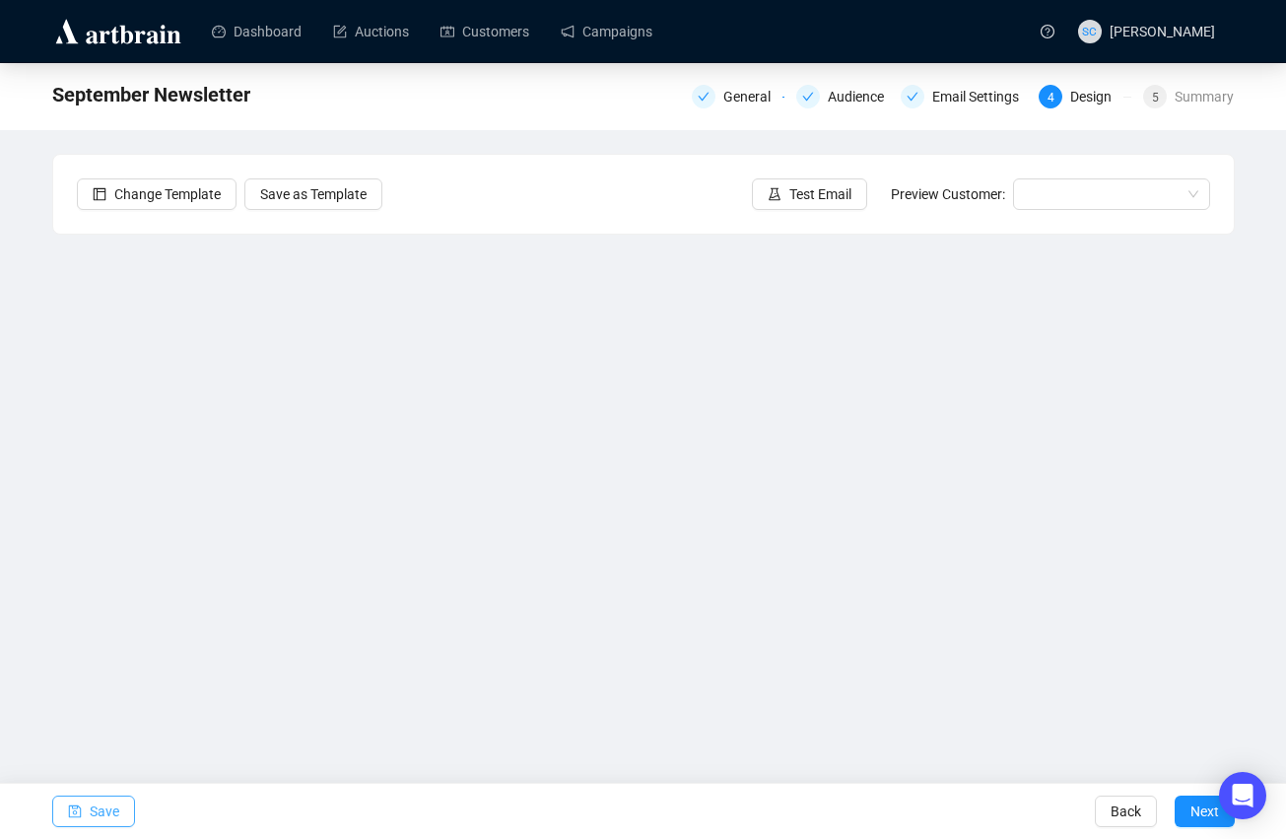
click at [75, 798] on span "button" at bounding box center [75, 811] width 14 height 55
click at [639, 34] on link "Campaigns" at bounding box center [607, 31] width 92 height 51
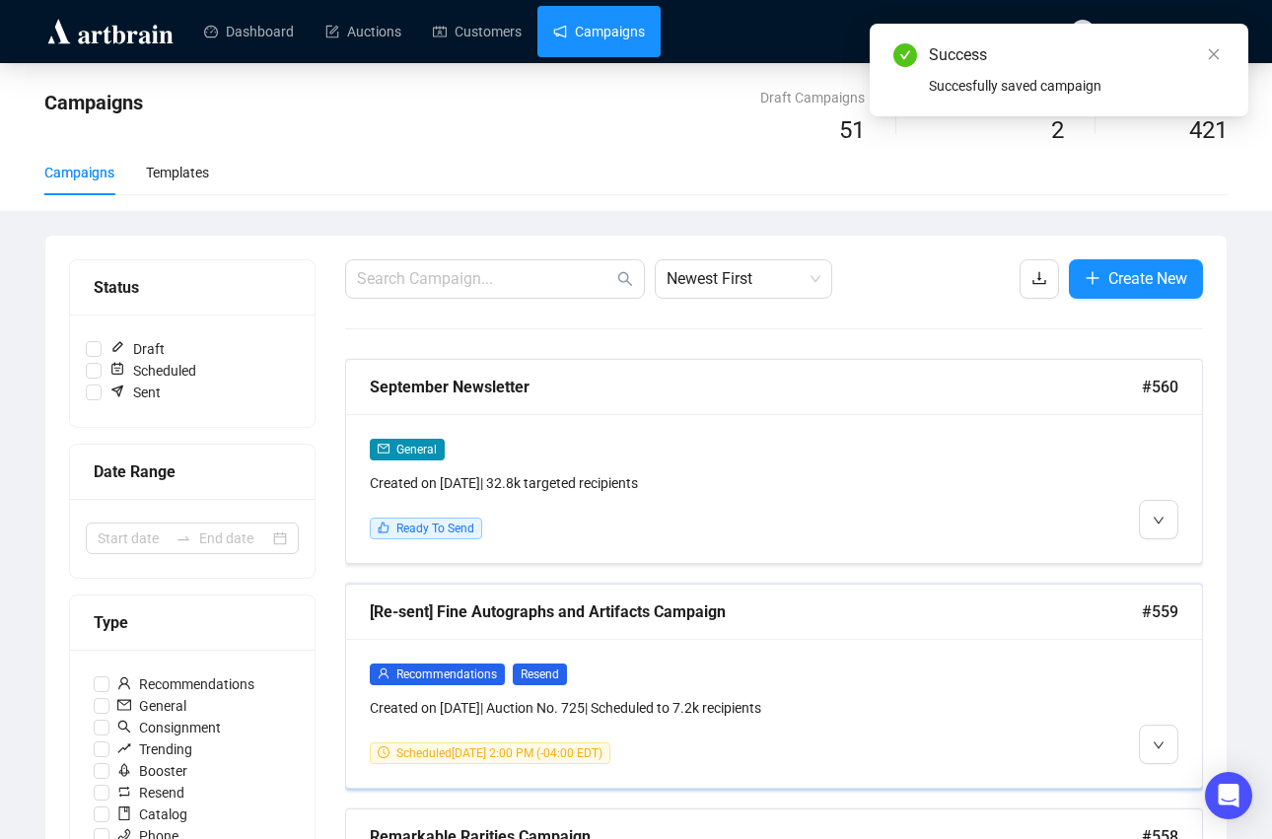
click at [853, 605] on div "[Re-sent] Fine Autographs and Artifacts Campaign" at bounding box center [756, 611] width 772 height 25
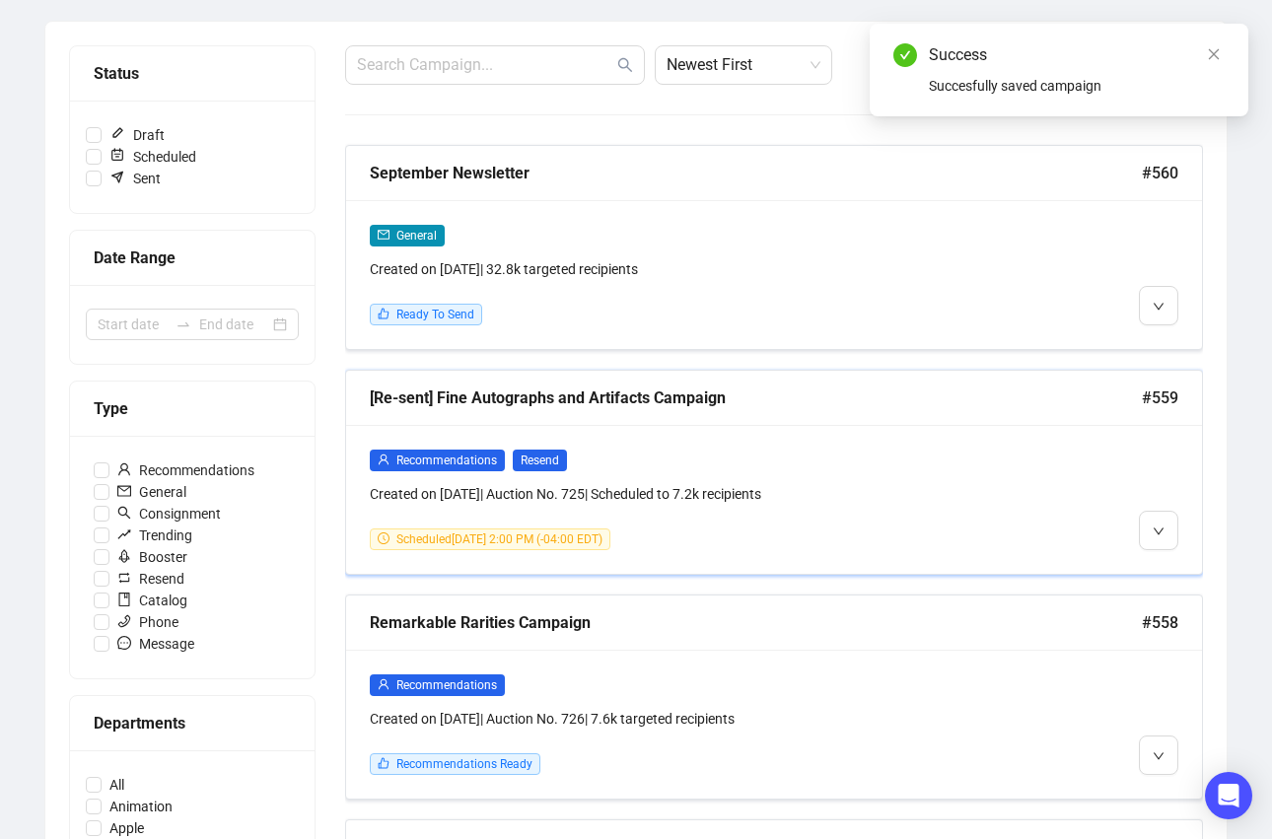
scroll to position [251, 0]
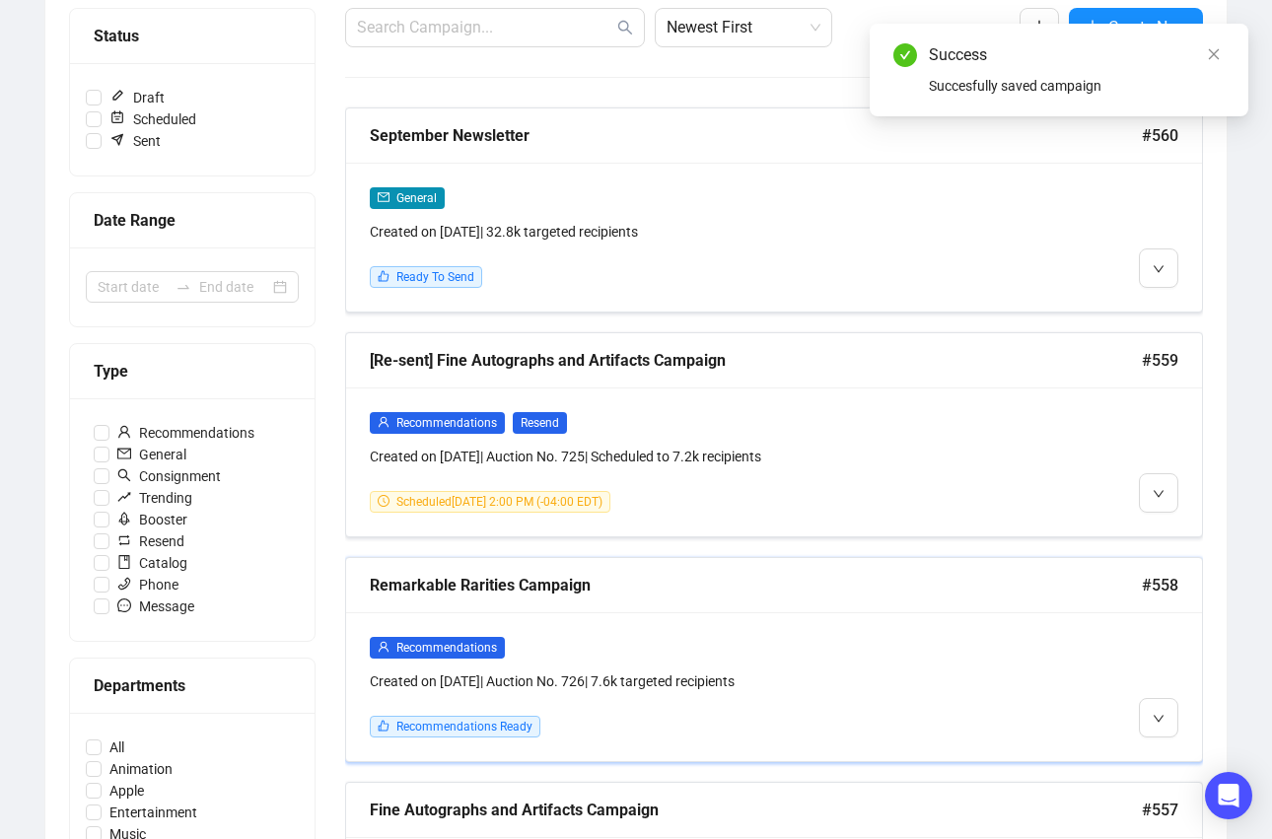
click at [770, 573] on div "Remarkable Rarities Campaign" at bounding box center [756, 585] width 772 height 25
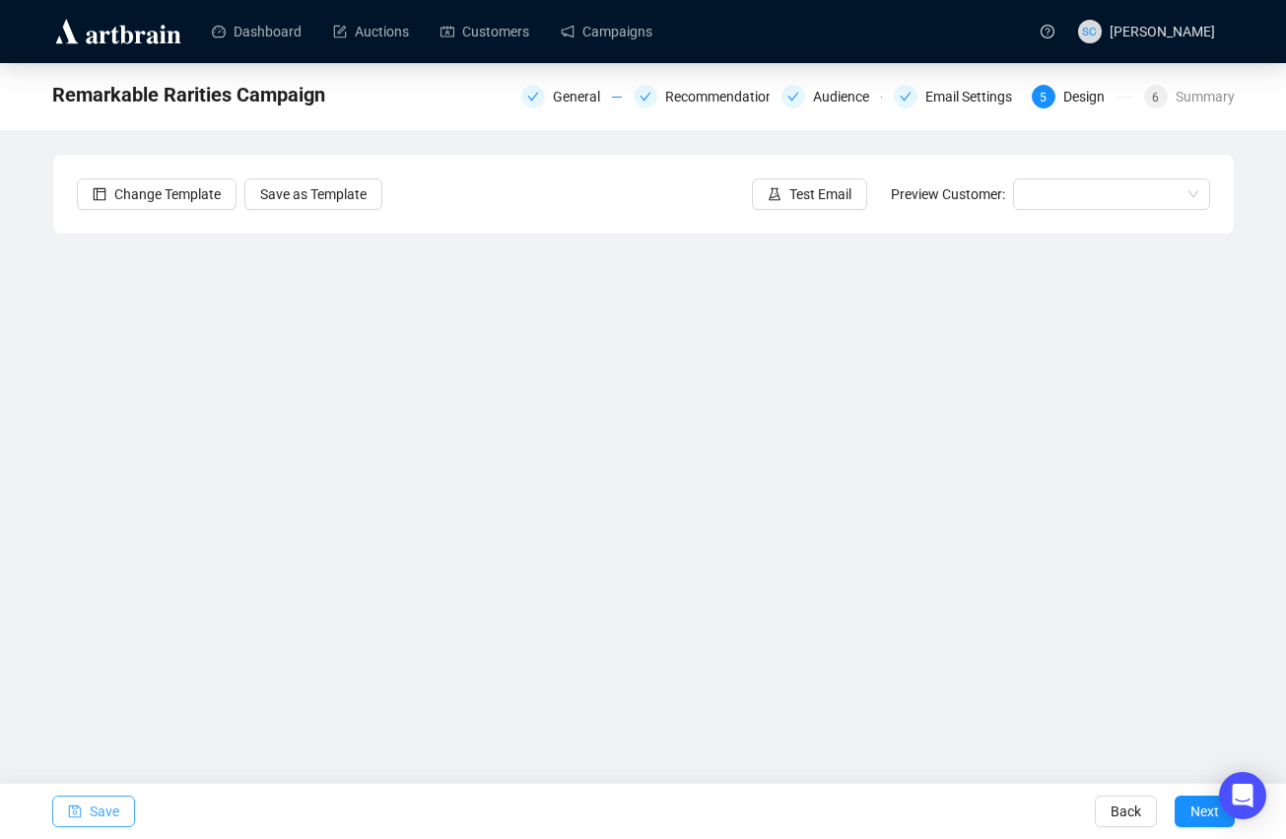
click at [116, 813] on span "Save" at bounding box center [105, 811] width 30 height 55
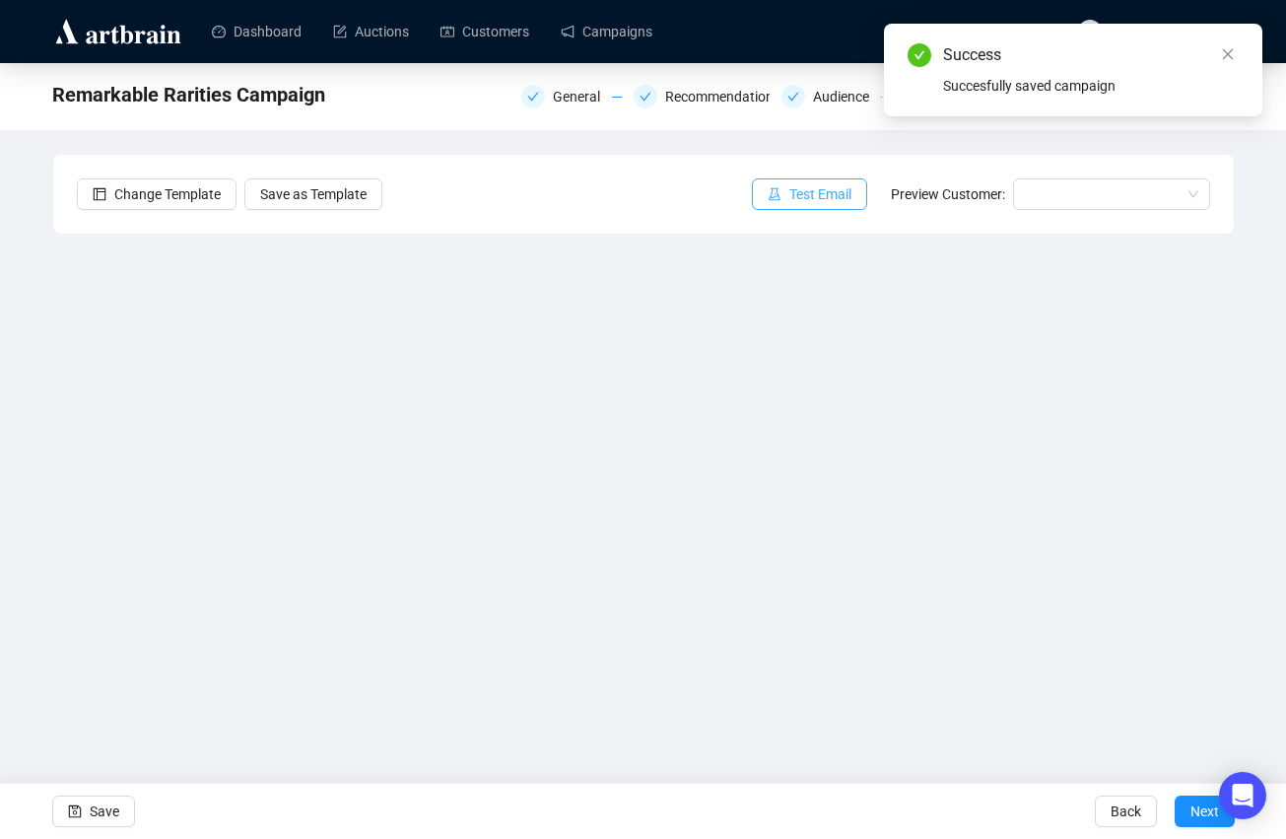
click at [829, 189] on span "Test Email" at bounding box center [821, 194] width 62 height 22
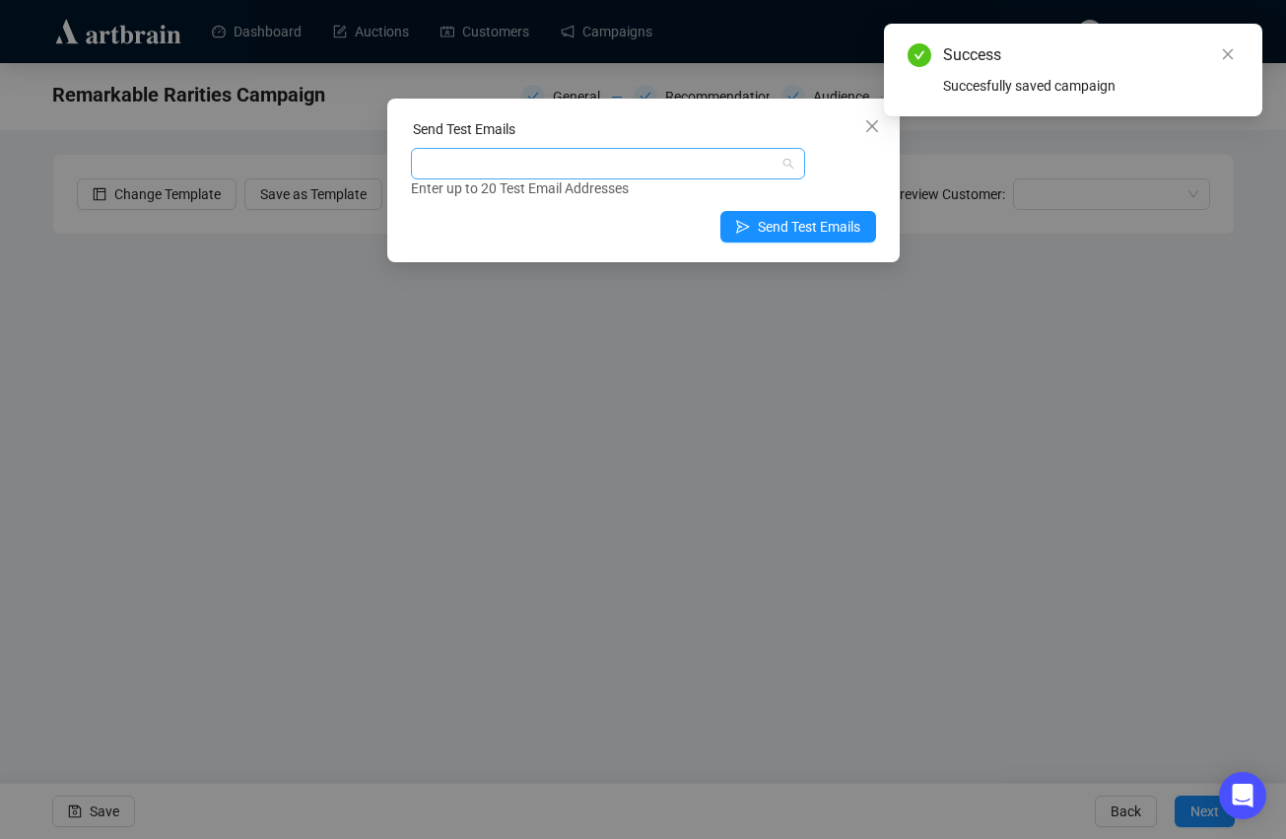
click at [688, 166] on div at bounding box center [598, 164] width 366 height 28
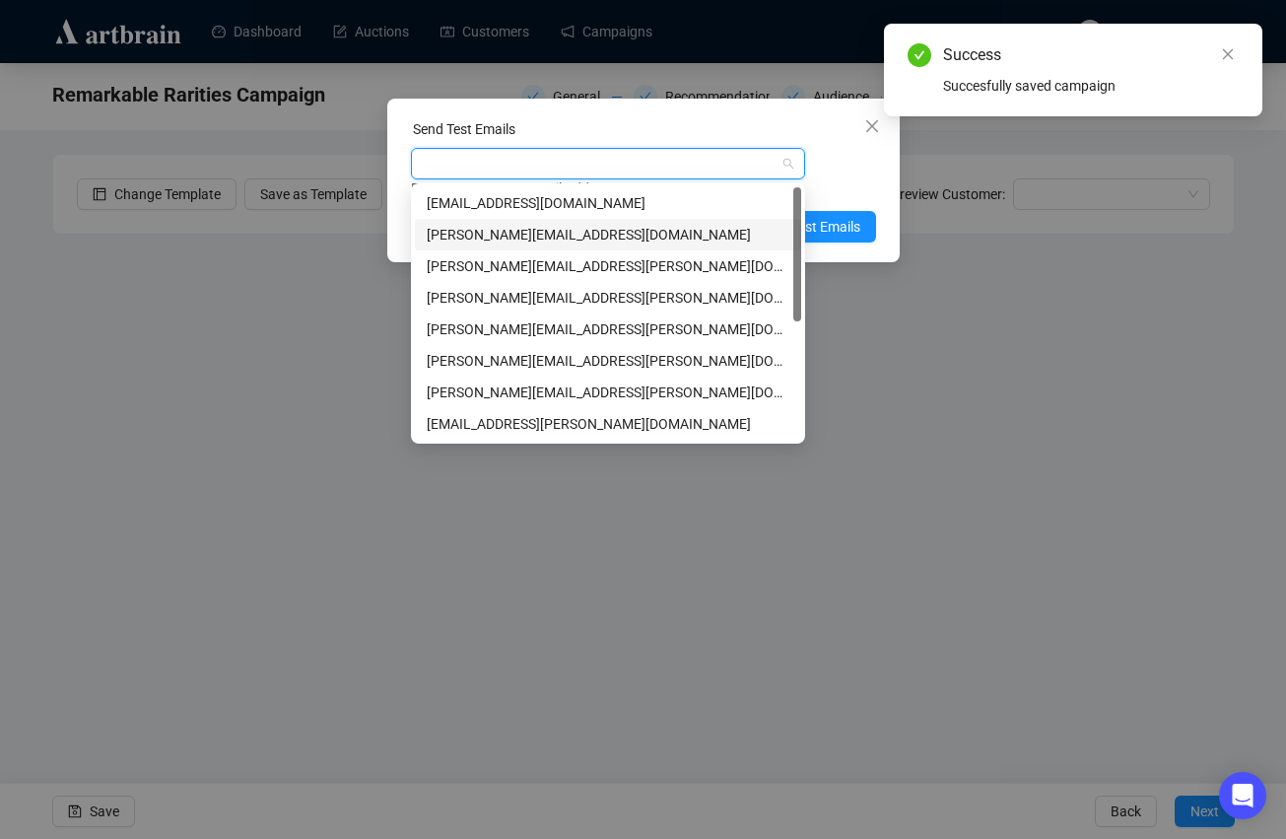
type input "s"
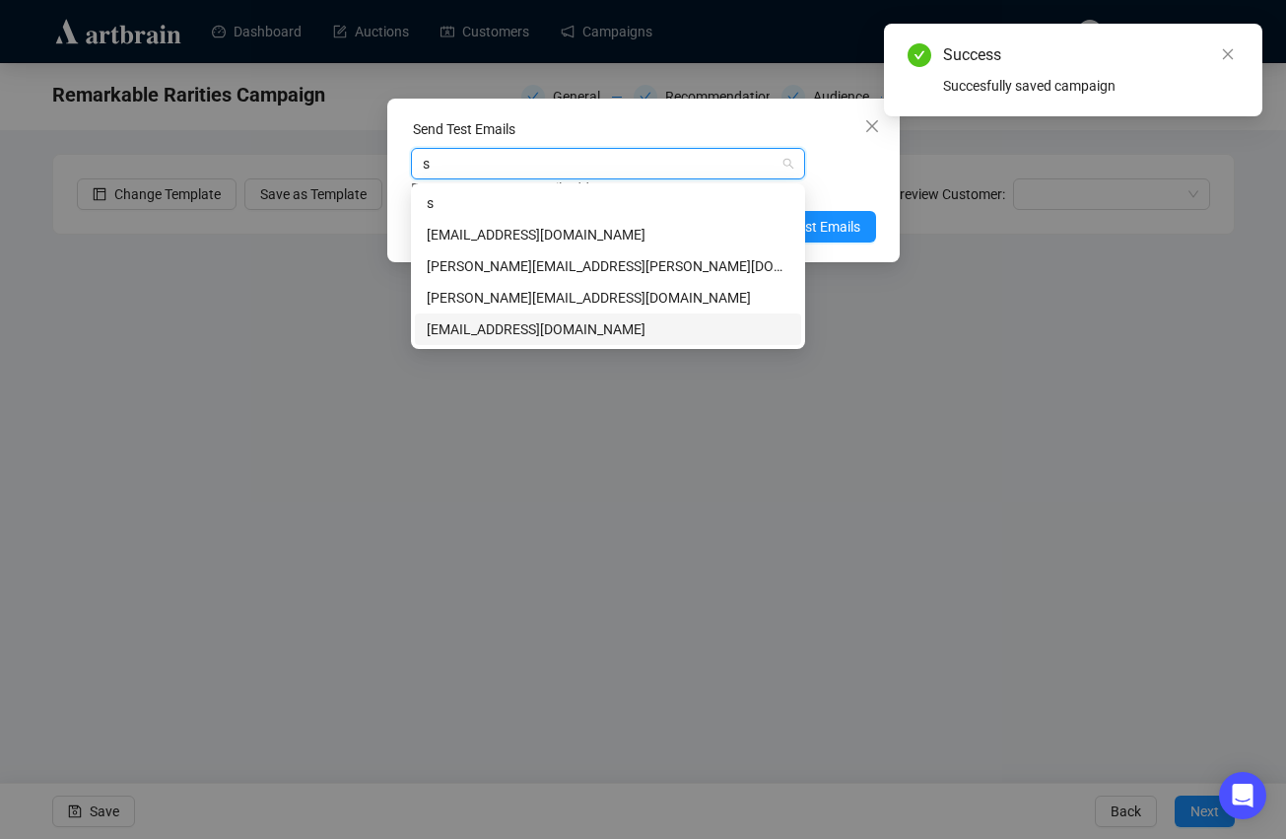
click at [627, 328] on div "[EMAIL_ADDRESS][DOMAIN_NAME]" at bounding box center [608, 329] width 363 height 22
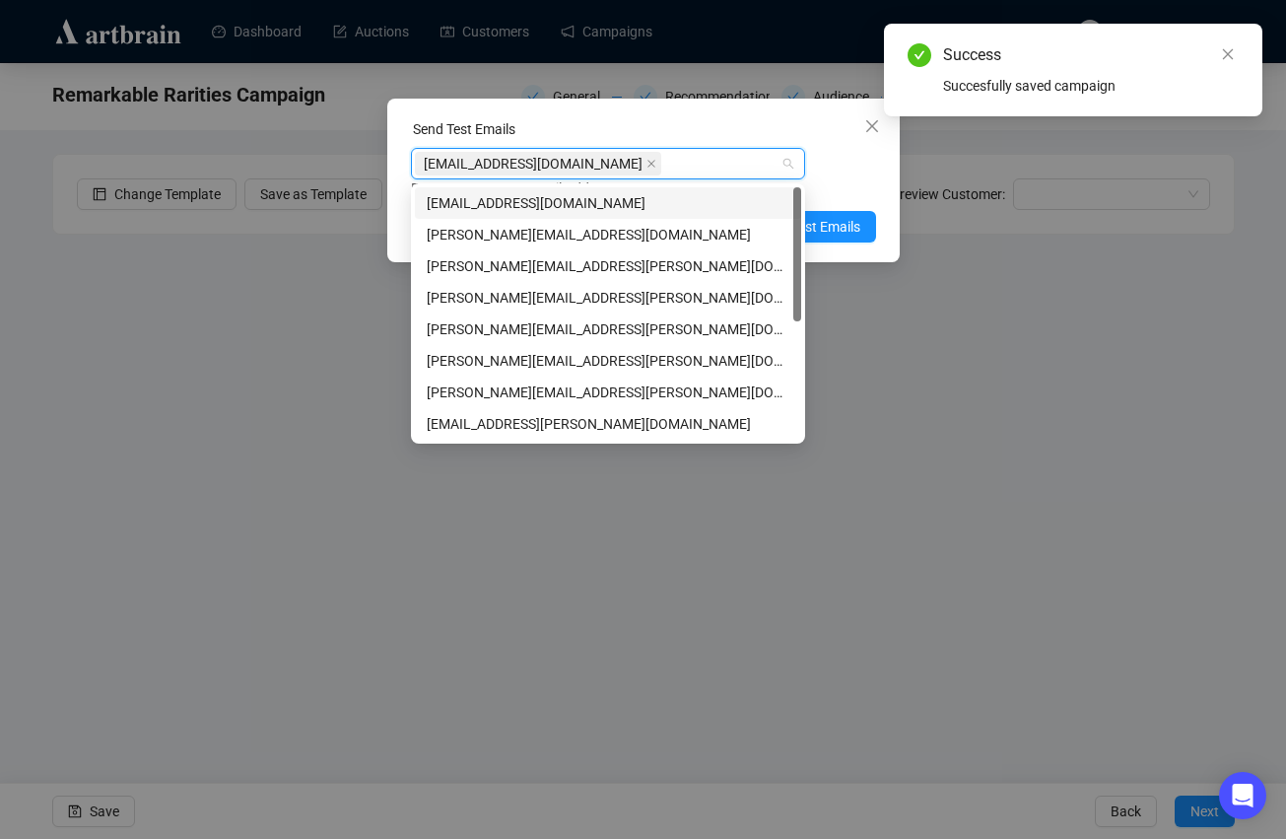
click at [835, 199] on div "Enter up to 20 Test Email Addresses" at bounding box center [643, 188] width 465 height 23
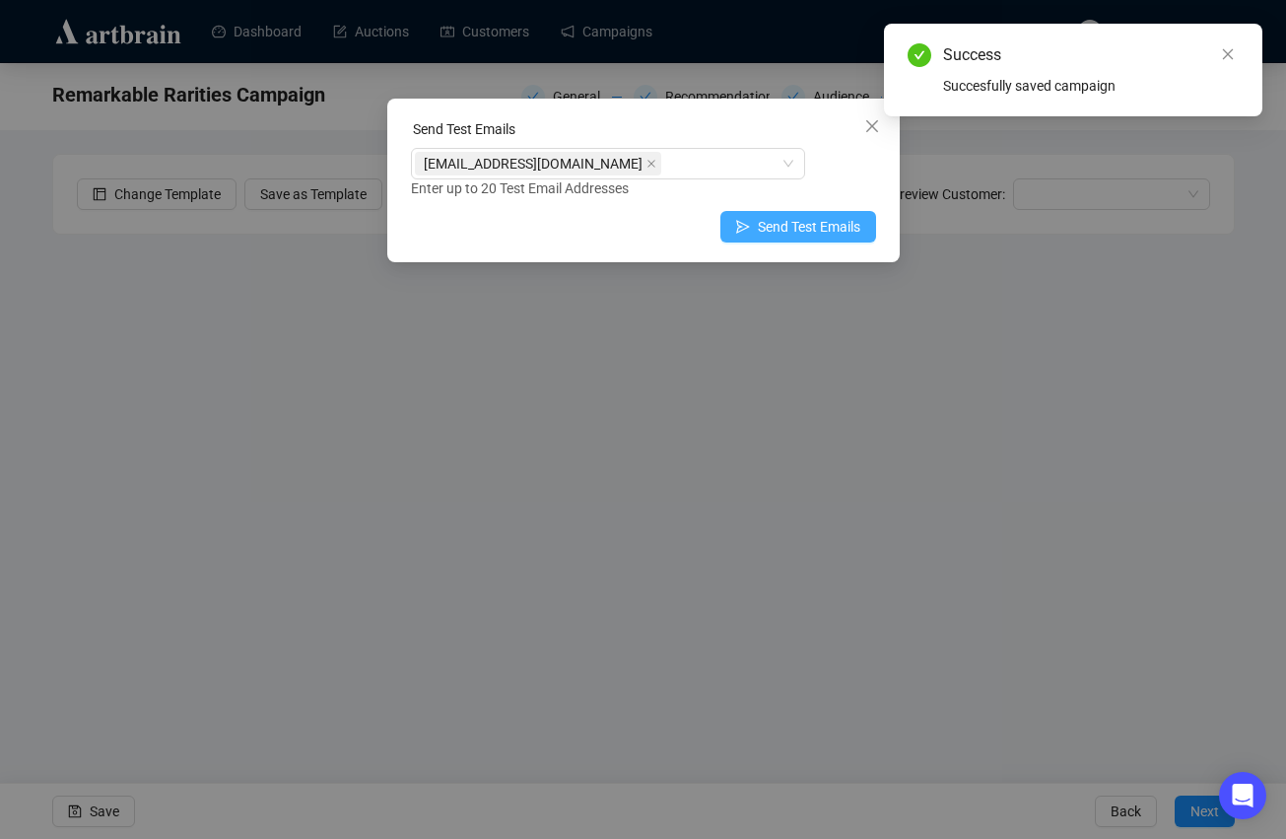
click at [829, 231] on span "Send Test Emails" at bounding box center [809, 227] width 103 height 22
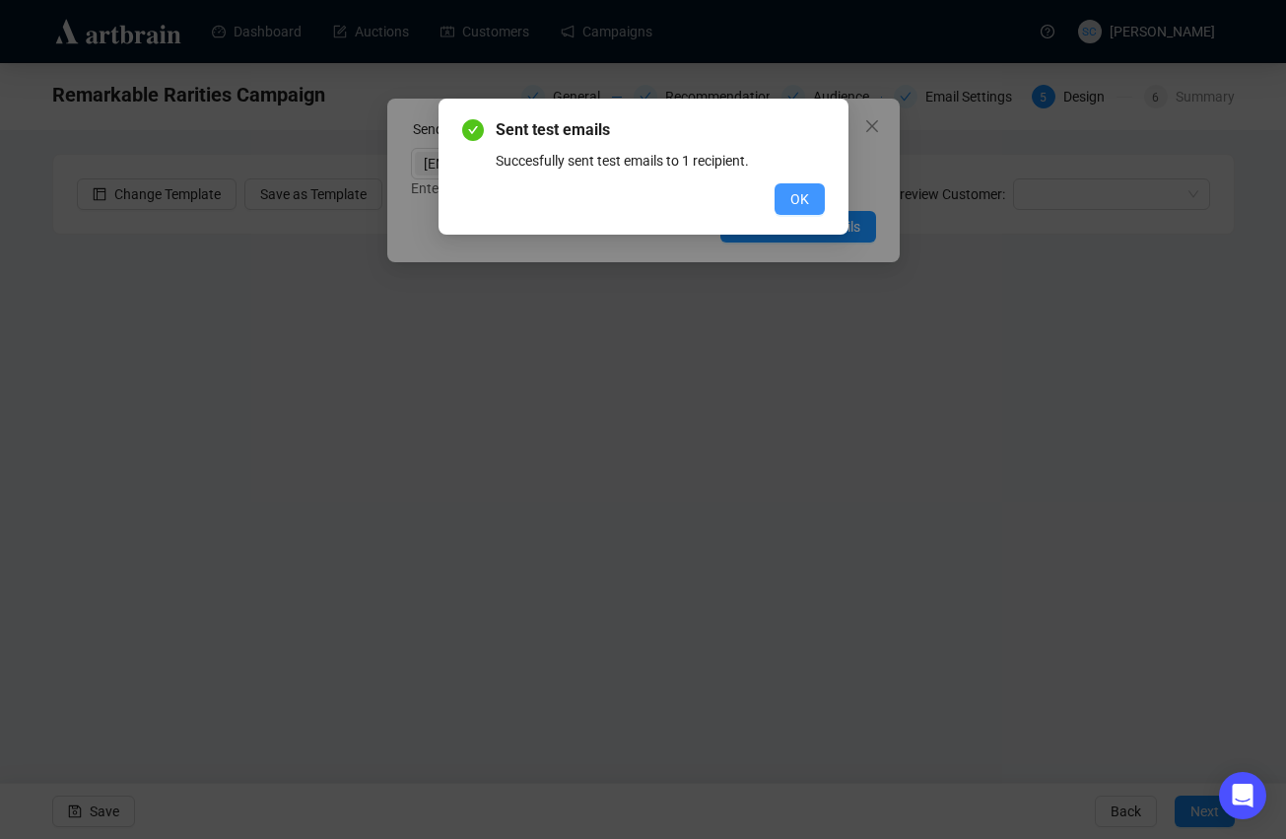
click at [794, 191] on span "OK" at bounding box center [800, 199] width 19 height 22
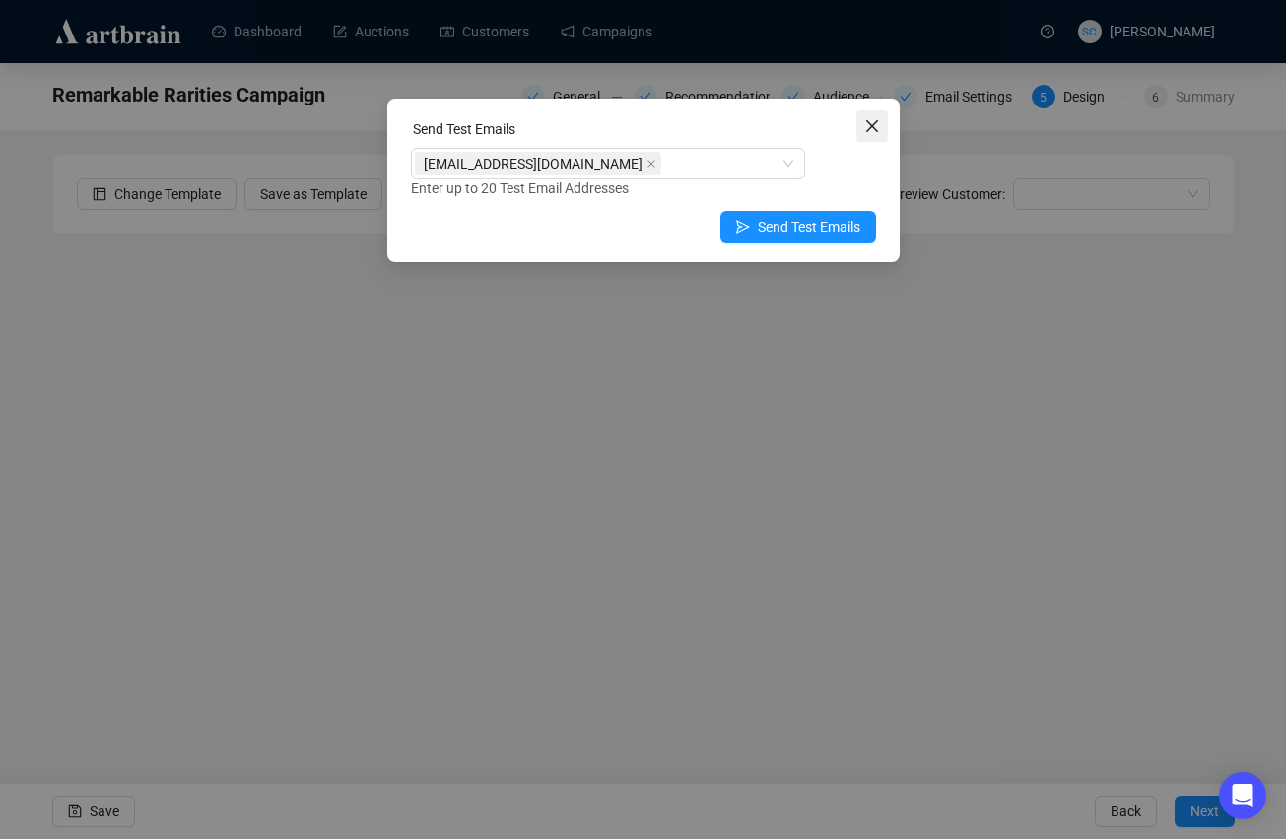
click at [887, 126] on span "Close" at bounding box center [873, 126] width 32 height 16
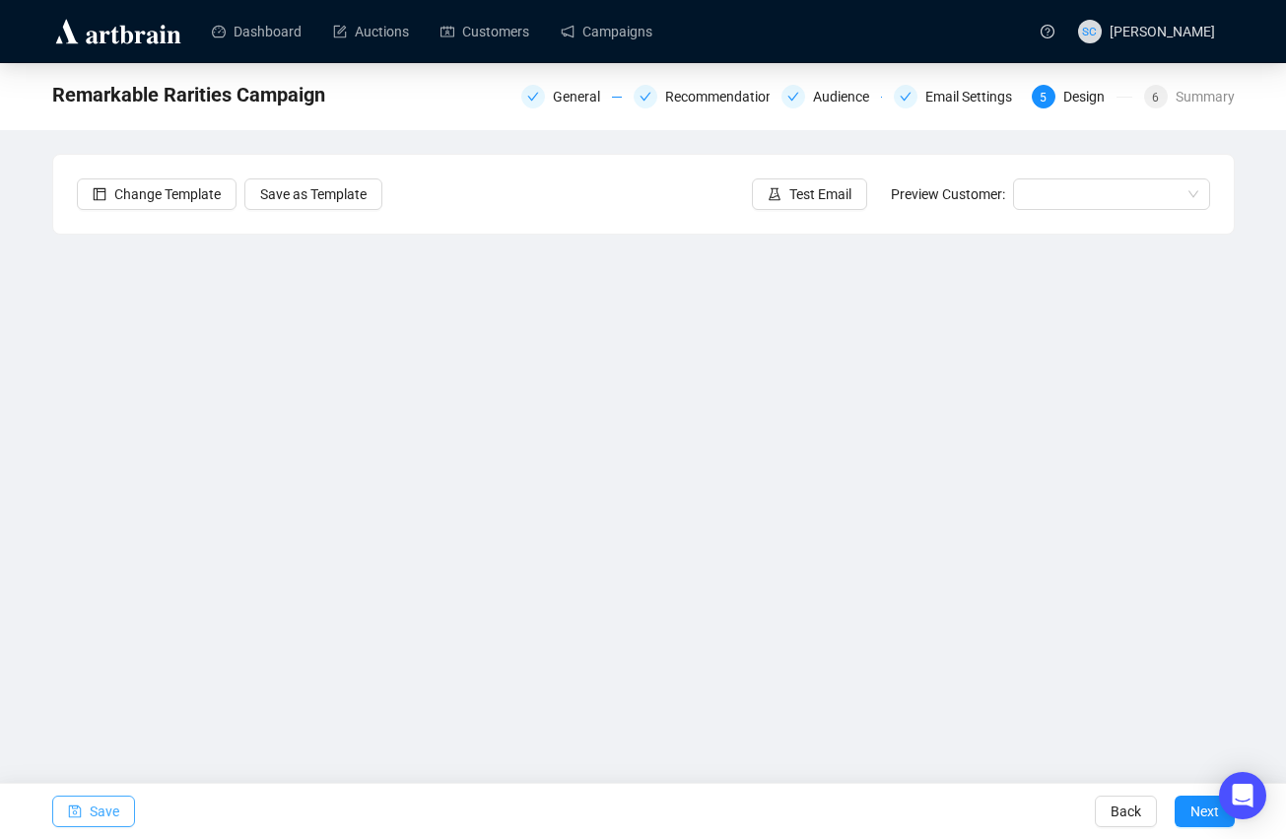
click at [120, 808] on button "Save" at bounding box center [93, 811] width 83 height 32
click at [90, 812] on span "Save" at bounding box center [105, 811] width 30 height 55
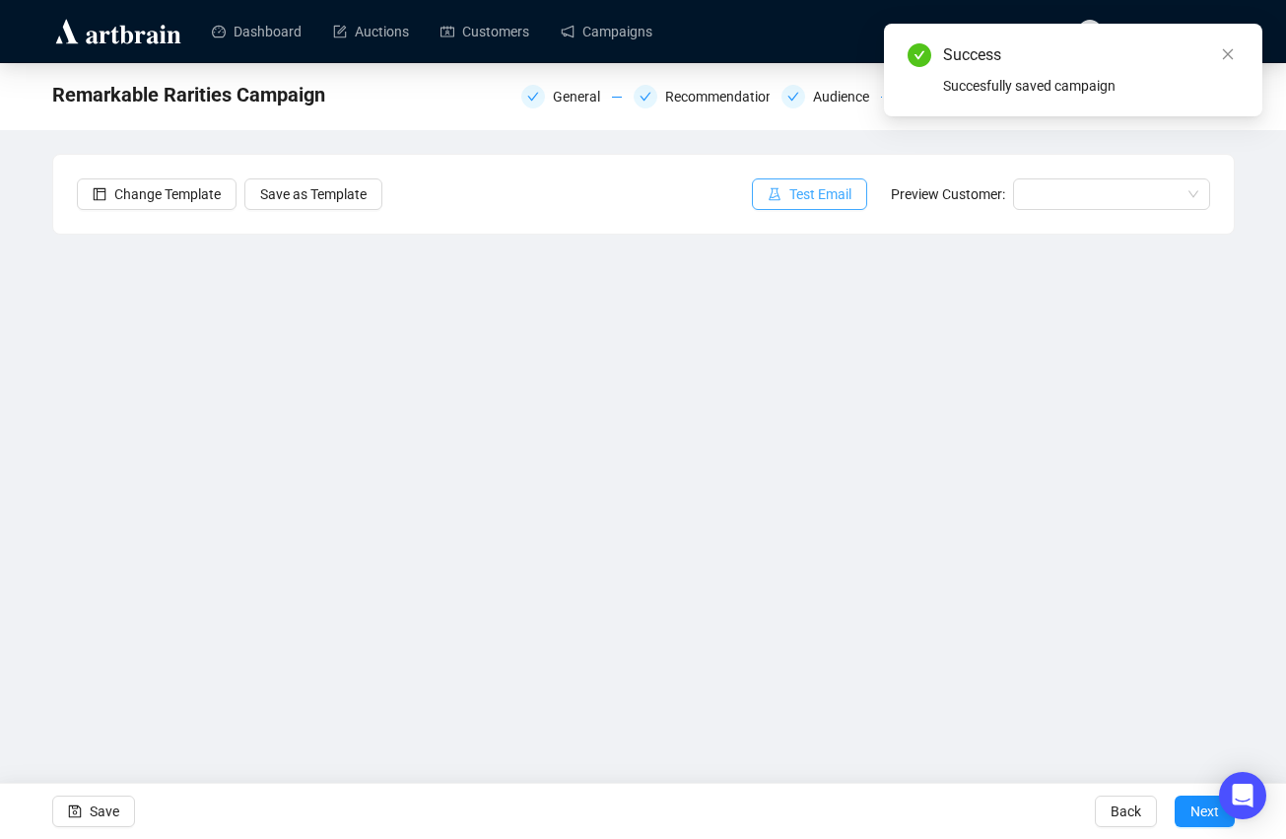
click at [814, 196] on span "Test Email" at bounding box center [821, 194] width 62 height 22
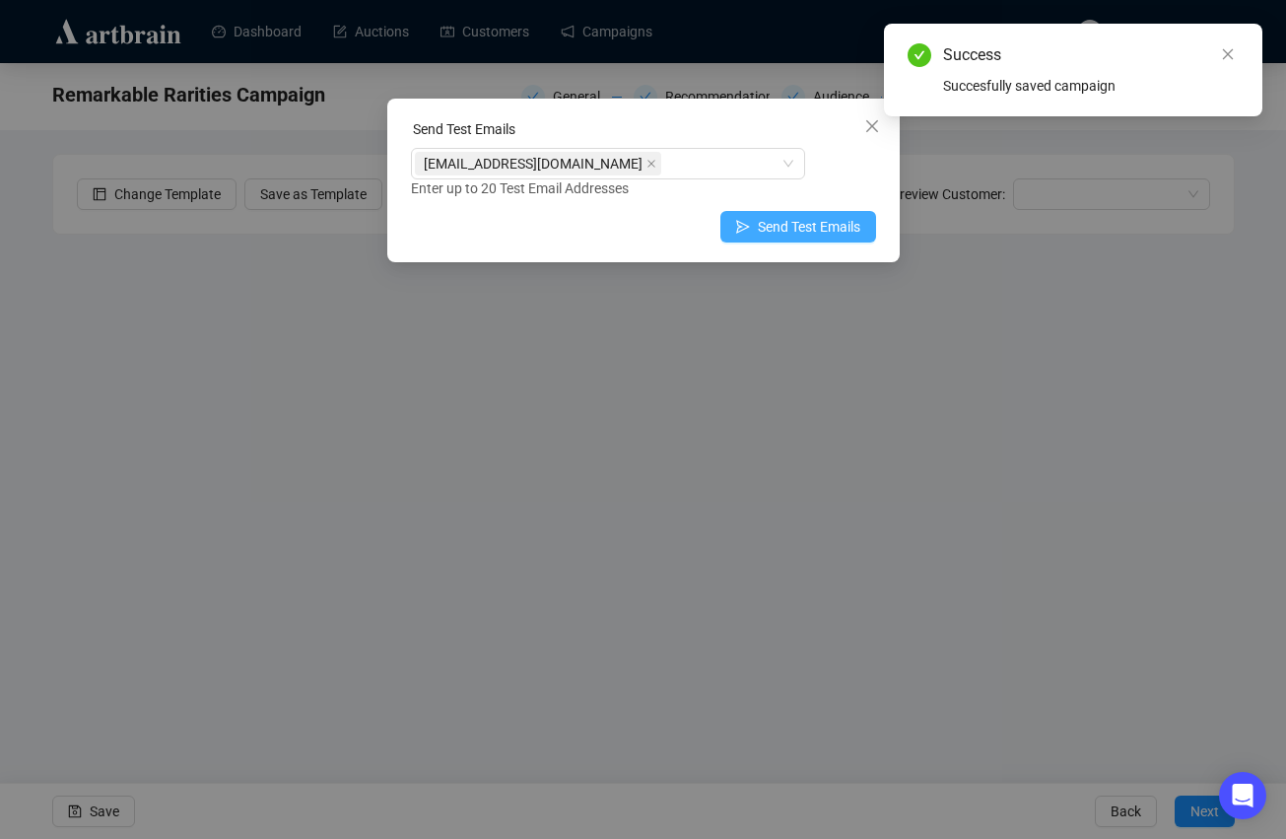
click at [825, 223] on span "Send Test Emails" at bounding box center [809, 227] width 103 height 22
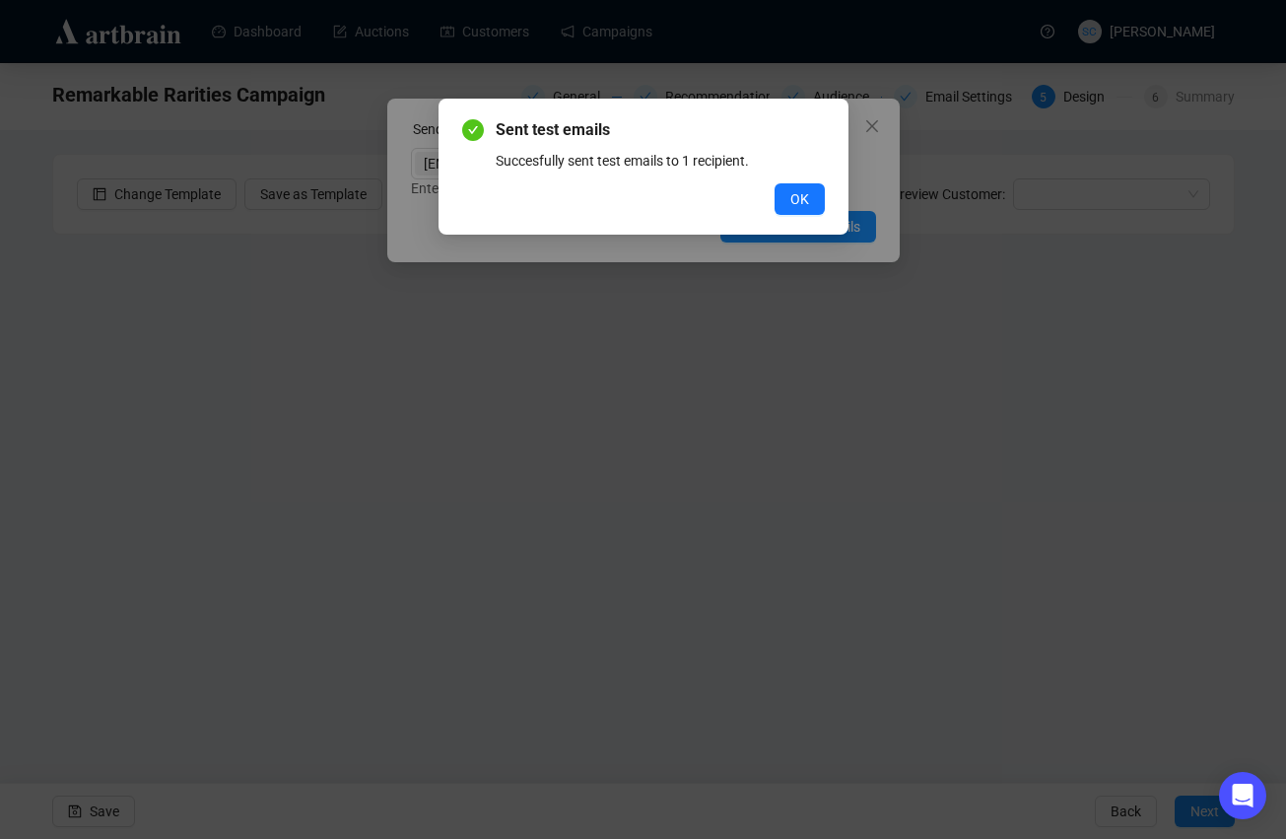
click at [801, 200] on span "OK" at bounding box center [800, 199] width 19 height 22
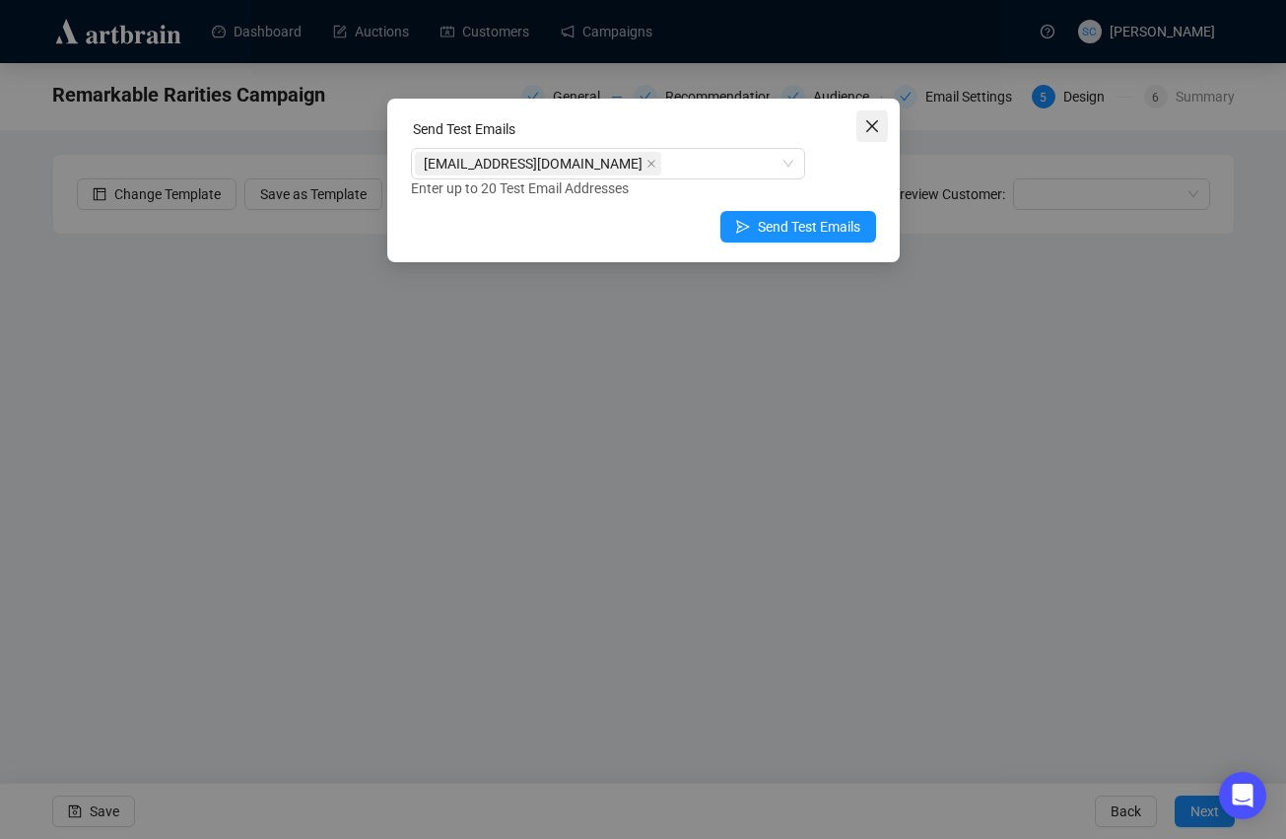
click at [877, 121] on icon "close" at bounding box center [872, 126] width 16 height 16
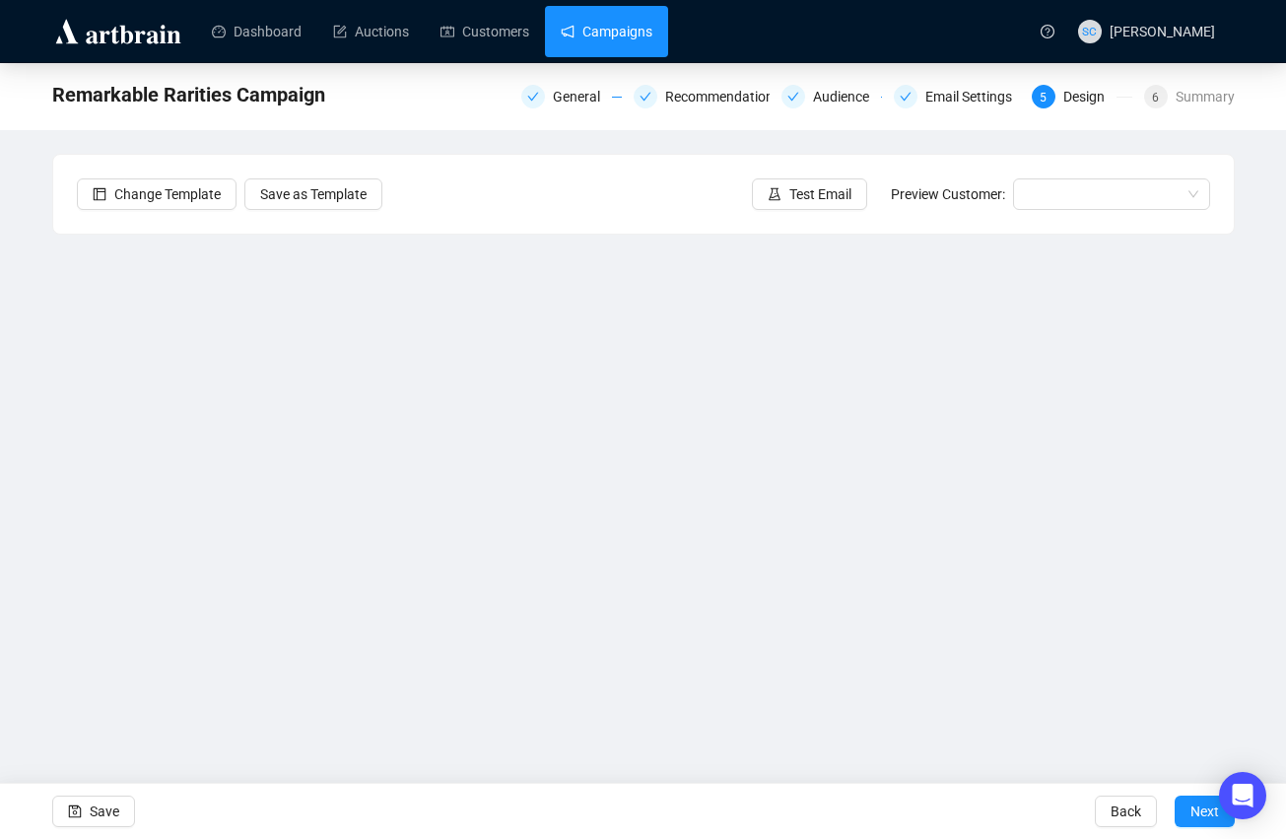
click at [636, 24] on link "Campaigns" at bounding box center [607, 31] width 92 height 51
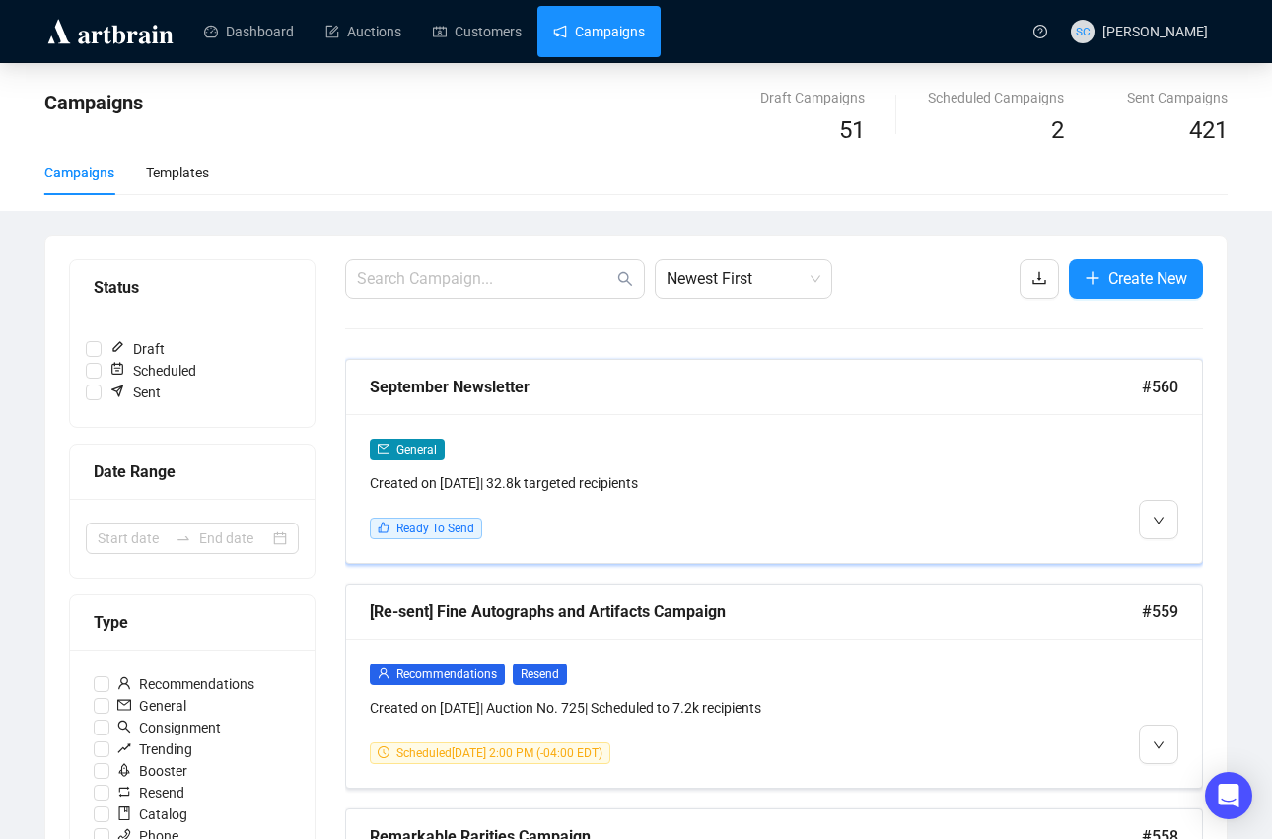
click at [643, 435] on div "General Created on [DATE] | 32.8k targeted recipients Ready To Send" at bounding box center [774, 488] width 856 height 149
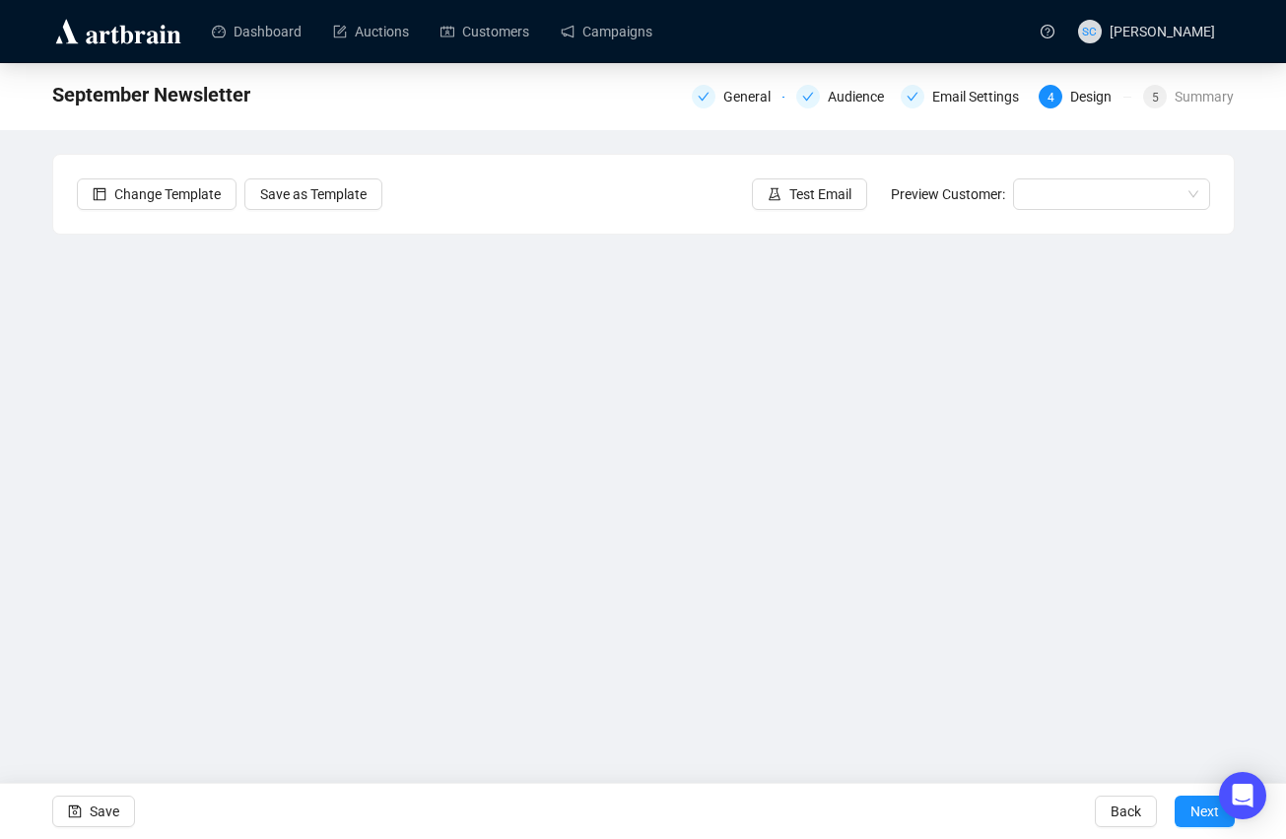
click at [15, 620] on div "September Newsletter General Audience Email Settings 4 Design 5 Summary Change …" at bounding box center [643, 409] width 1286 height 692
click at [100, 809] on span "Save" at bounding box center [105, 811] width 30 height 55
click at [104, 815] on span "Save" at bounding box center [105, 811] width 30 height 55
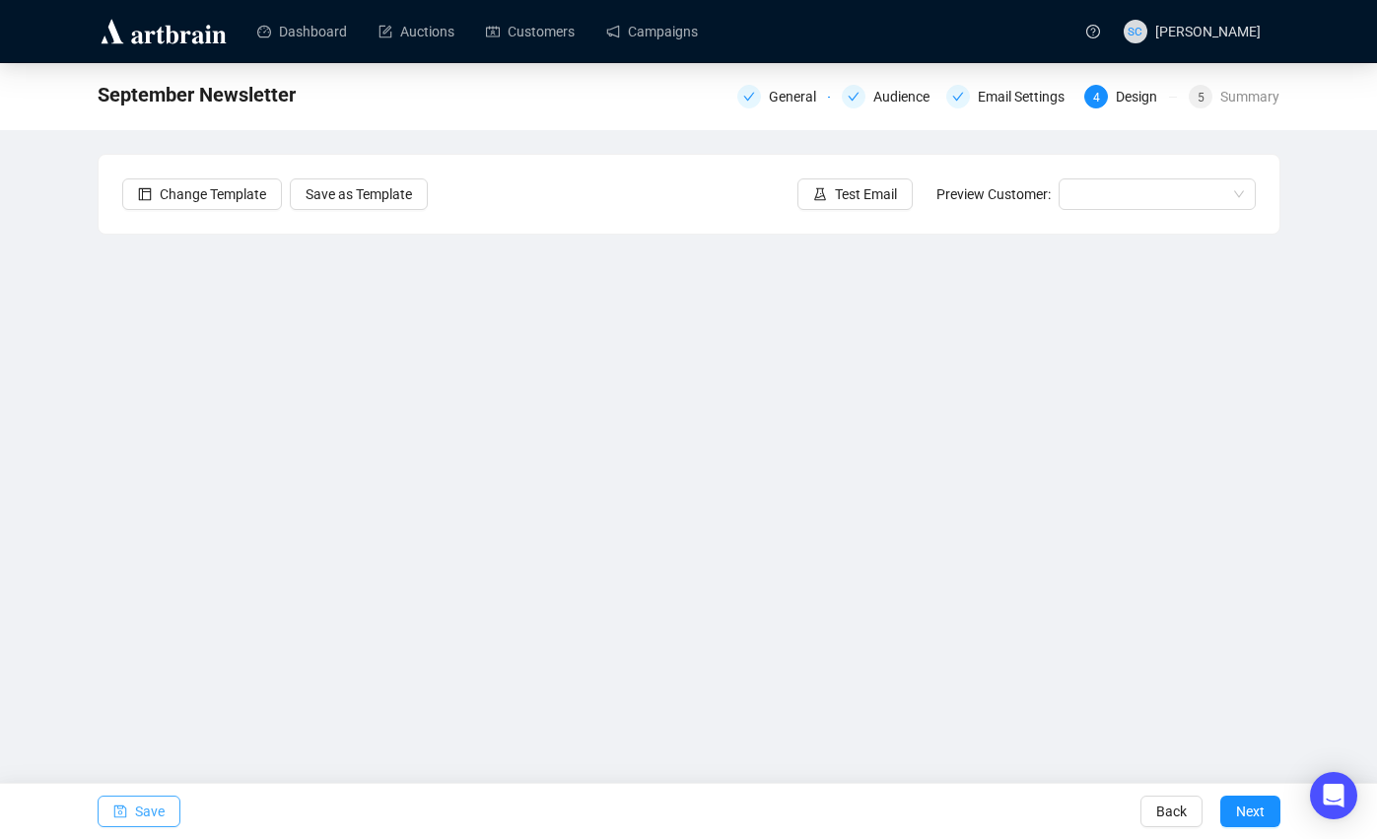
click at [113, 812] on icon "save" at bounding box center [120, 811] width 14 height 14
click at [162, 810] on span "Save" at bounding box center [150, 811] width 30 height 55
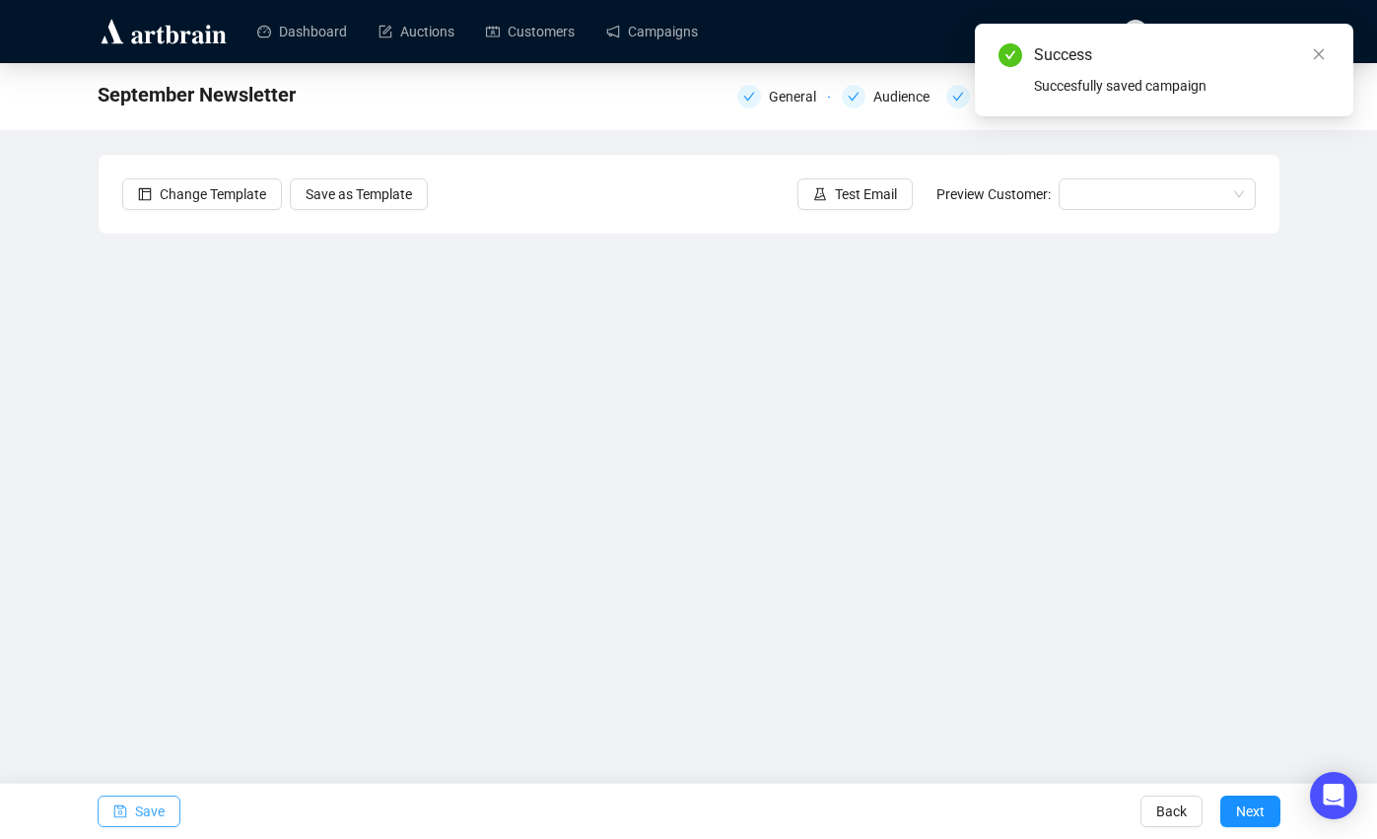
click at [143, 812] on span "Save" at bounding box center [150, 811] width 30 height 55
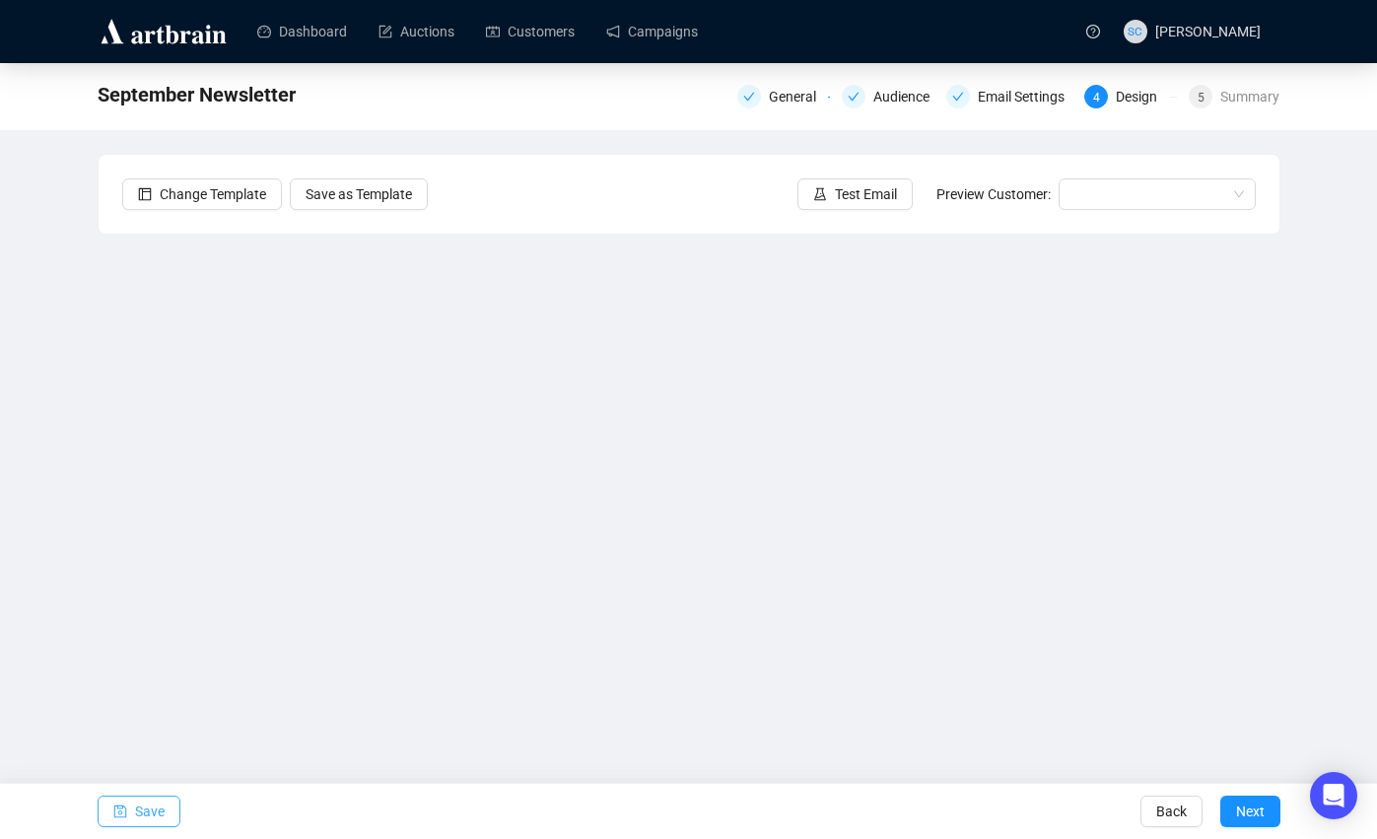
click at [153, 800] on span "Save" at bounding box center [150, 811] width 30 height 55
click at [155, 804] on span "Save" at bounding box center [150, 811] width 30 height 55
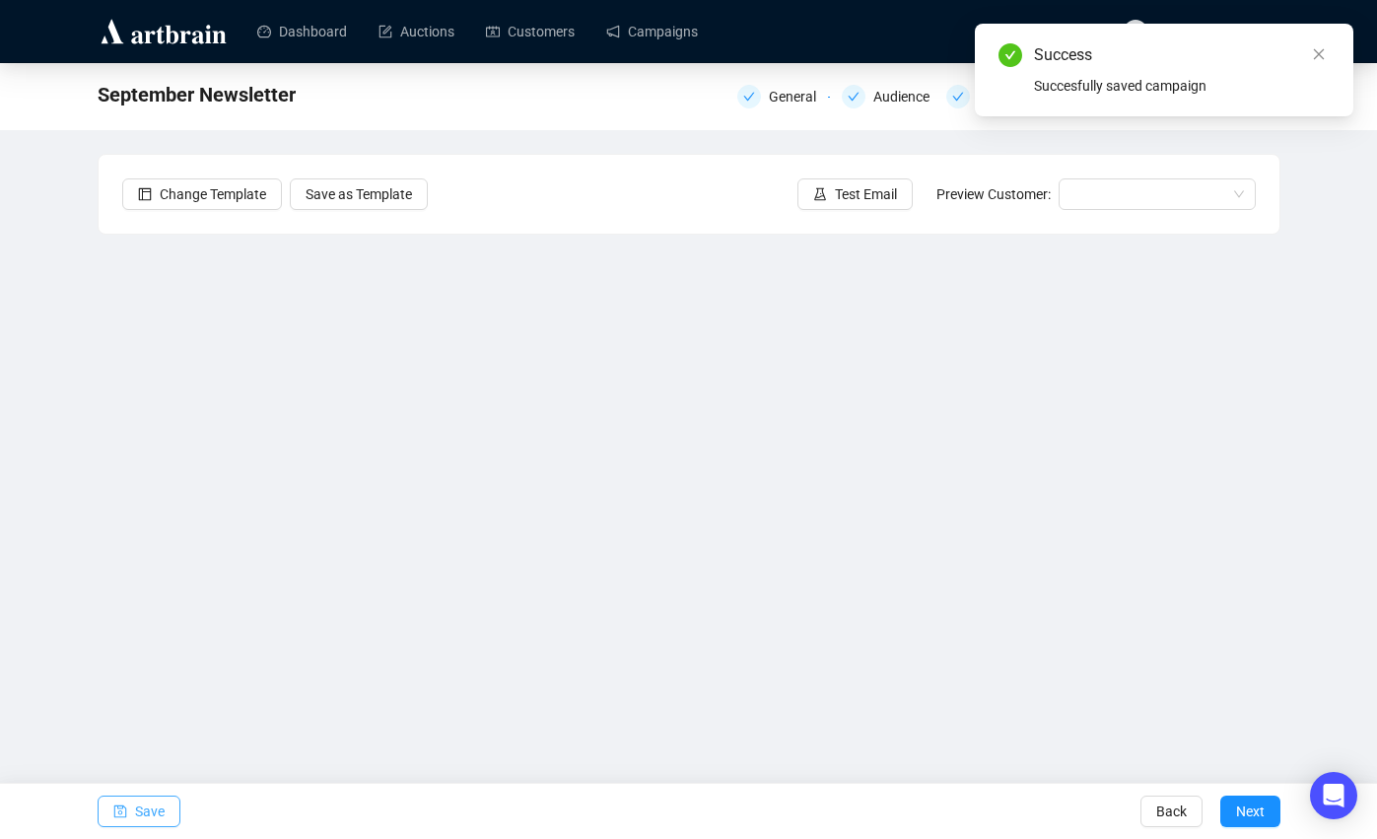
click at [122, 819] on span "button" at bounding box center [120, 811] width 14 height 55
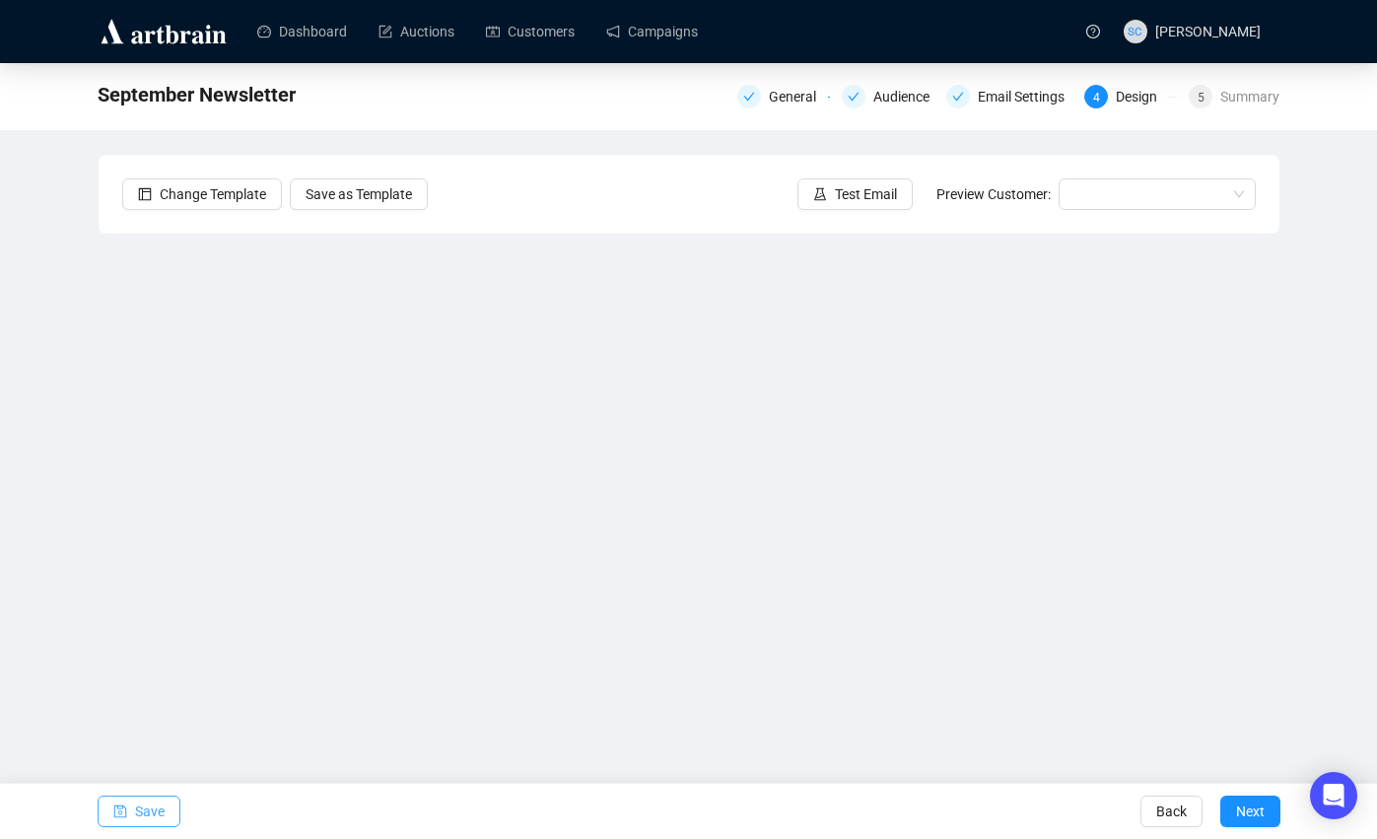
click at [90, 813] on div "Save Back Next" at bounding box center [688, 811] width 1377 height 56
click at [133, 812] on button "Save" at bounding box center [139, 811] width 83 height 32
click at [693, 45] on link "Campaigns" at bounding box center [652, 31] width 92 height 51
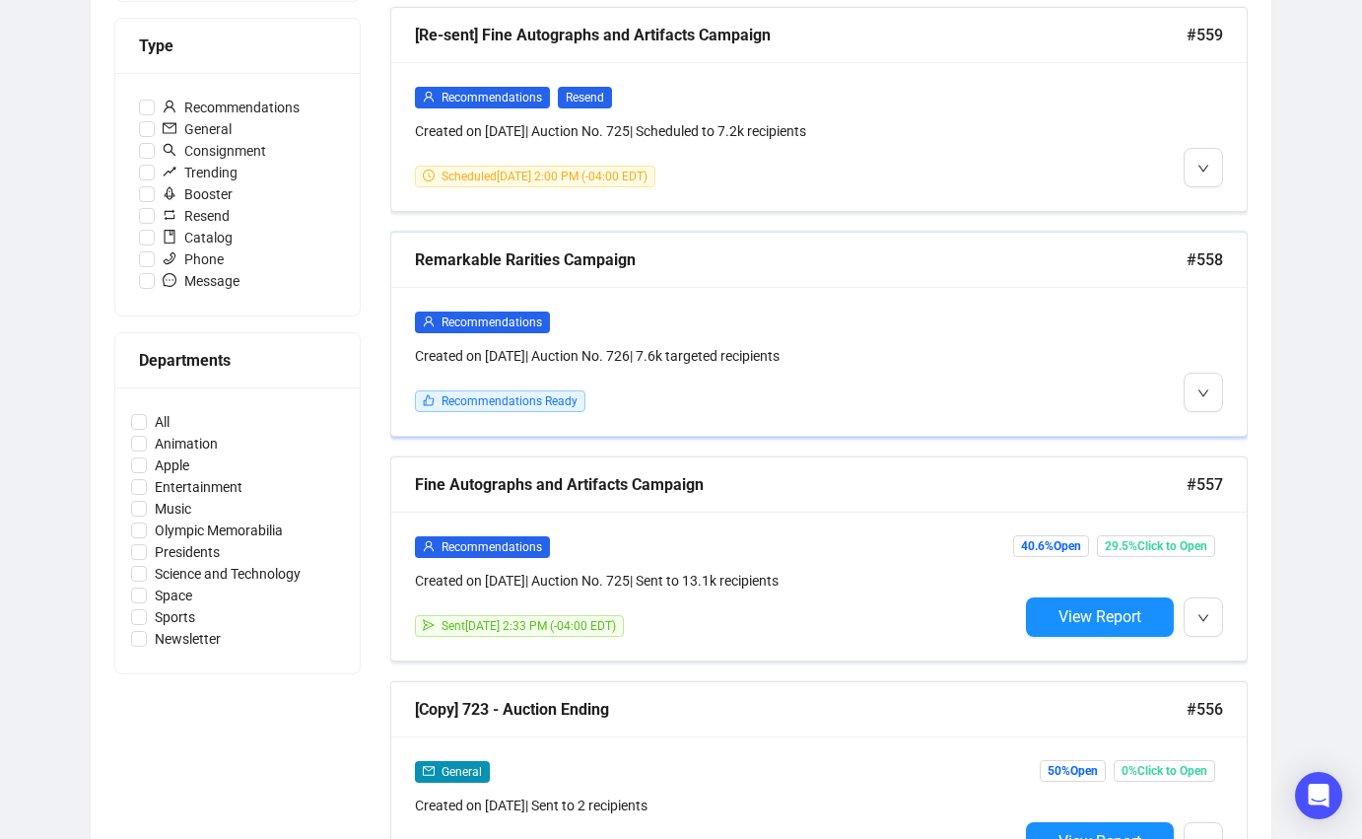
scroll to position [564, 0]
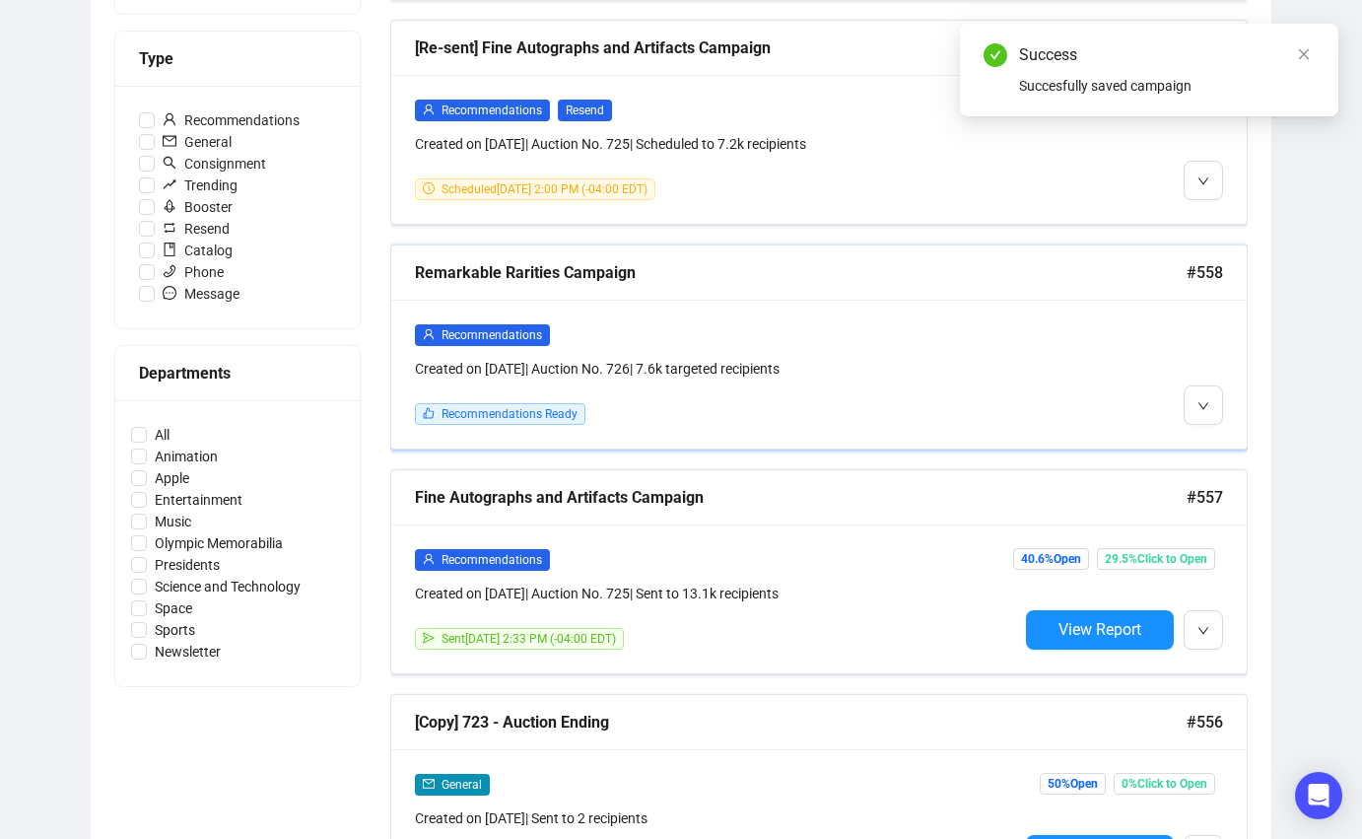
click at [842, 312] on div "Recommendations Created on [DATE] | Auction No. 726 | 7.6k targeted recipients …" at bounding box center [819, 374] width 856 height 149
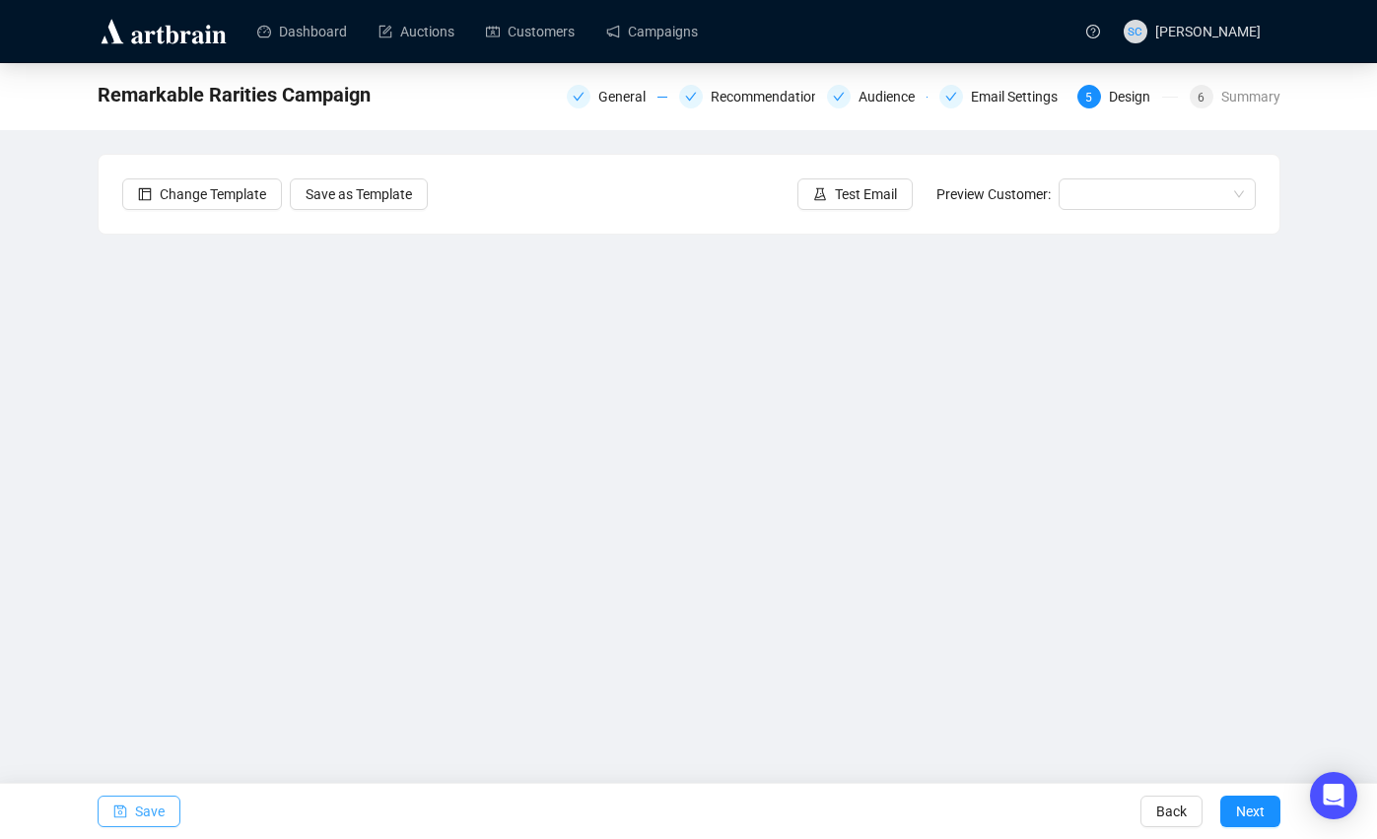
click at [142, 806] on span "Save" at bounding box center [150, 811] width 30 height 55
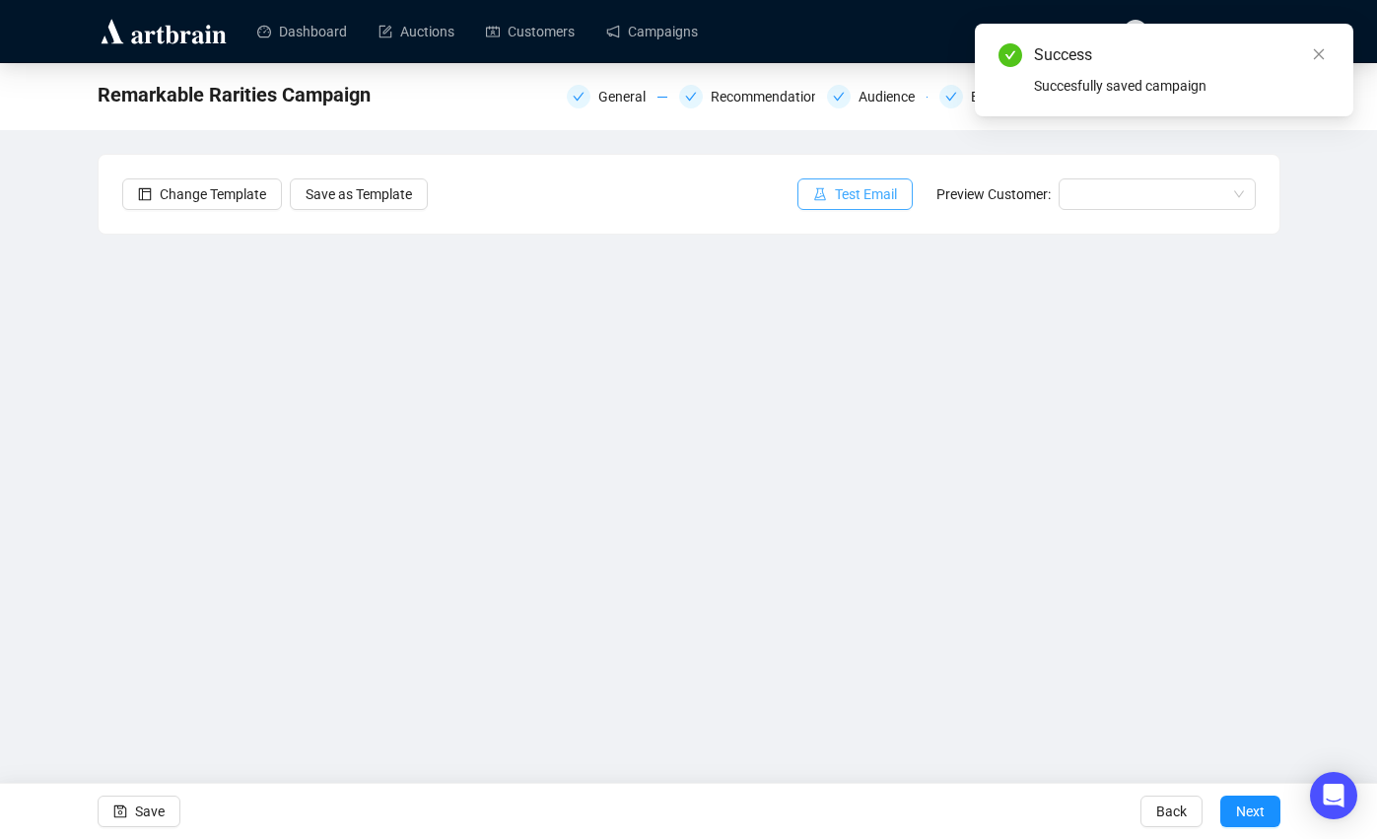
click at [872, 190] on span "Test Email" at bounding box center [866, 194] width 62 height 22
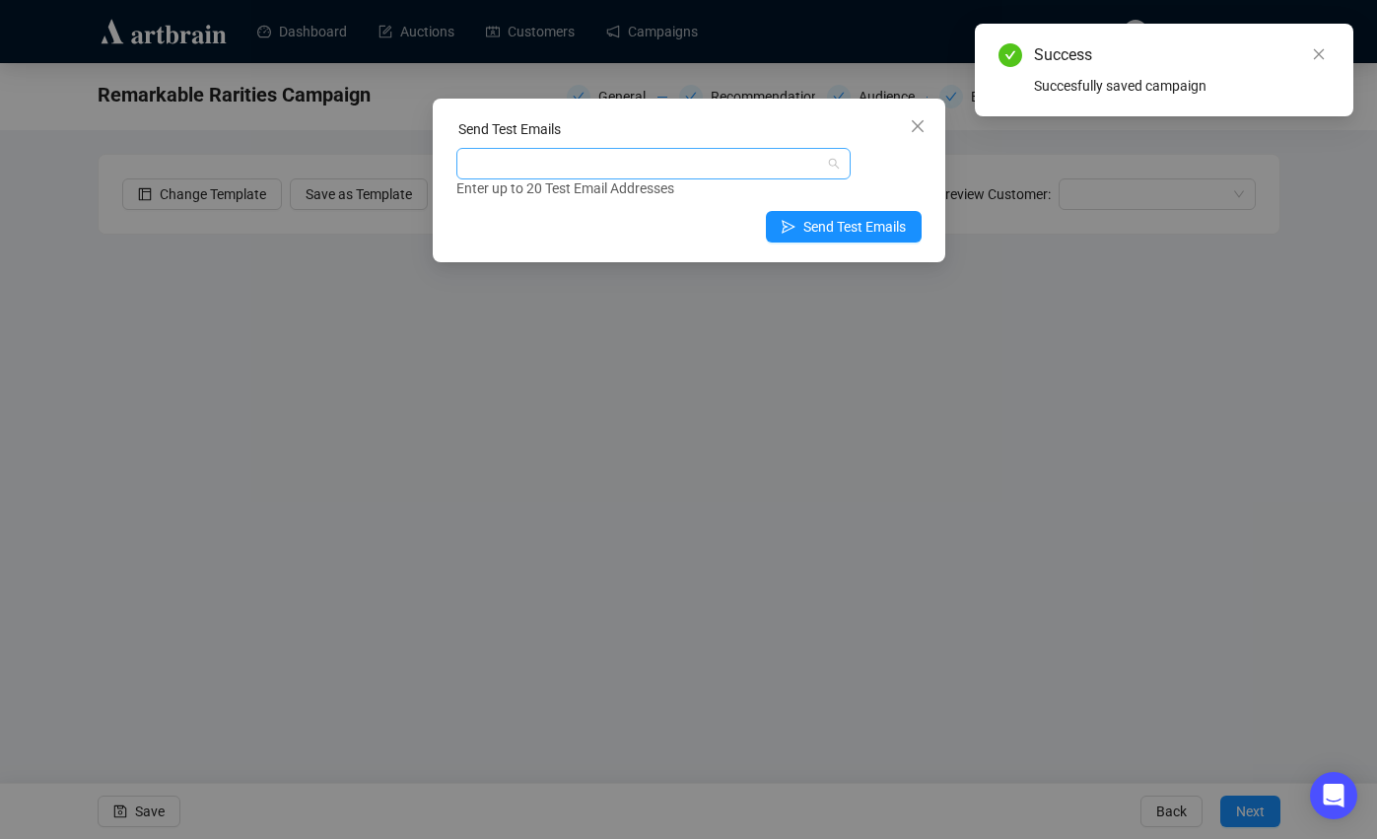
click at [647, 164] on div at bounding box center [643, 164] width 366 height 28
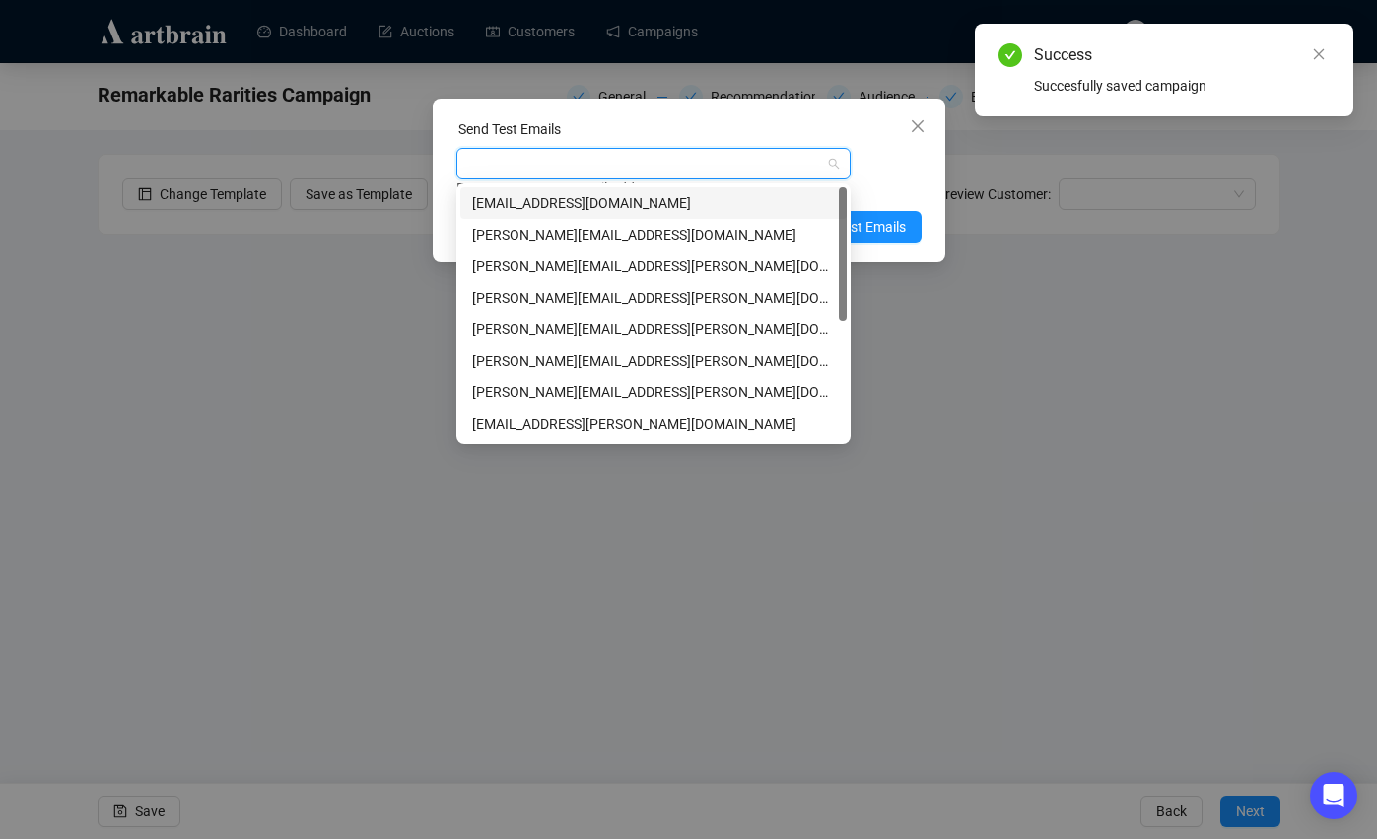
type input "s"
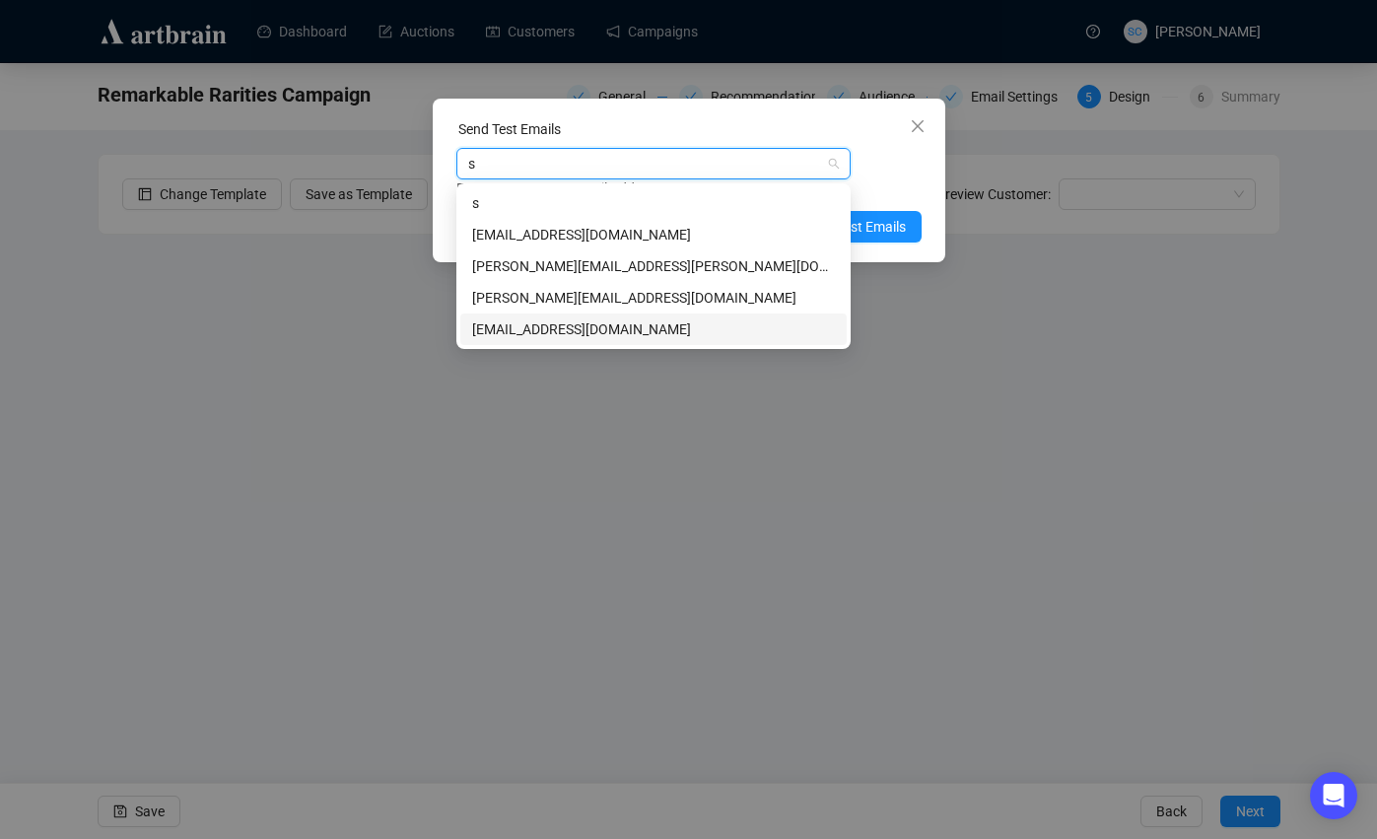
click at [598, 333] on div "[EMAIL_ADDRESS][DOMAIN_NAME]" at bounding box center [653, 329] width 363 height 22
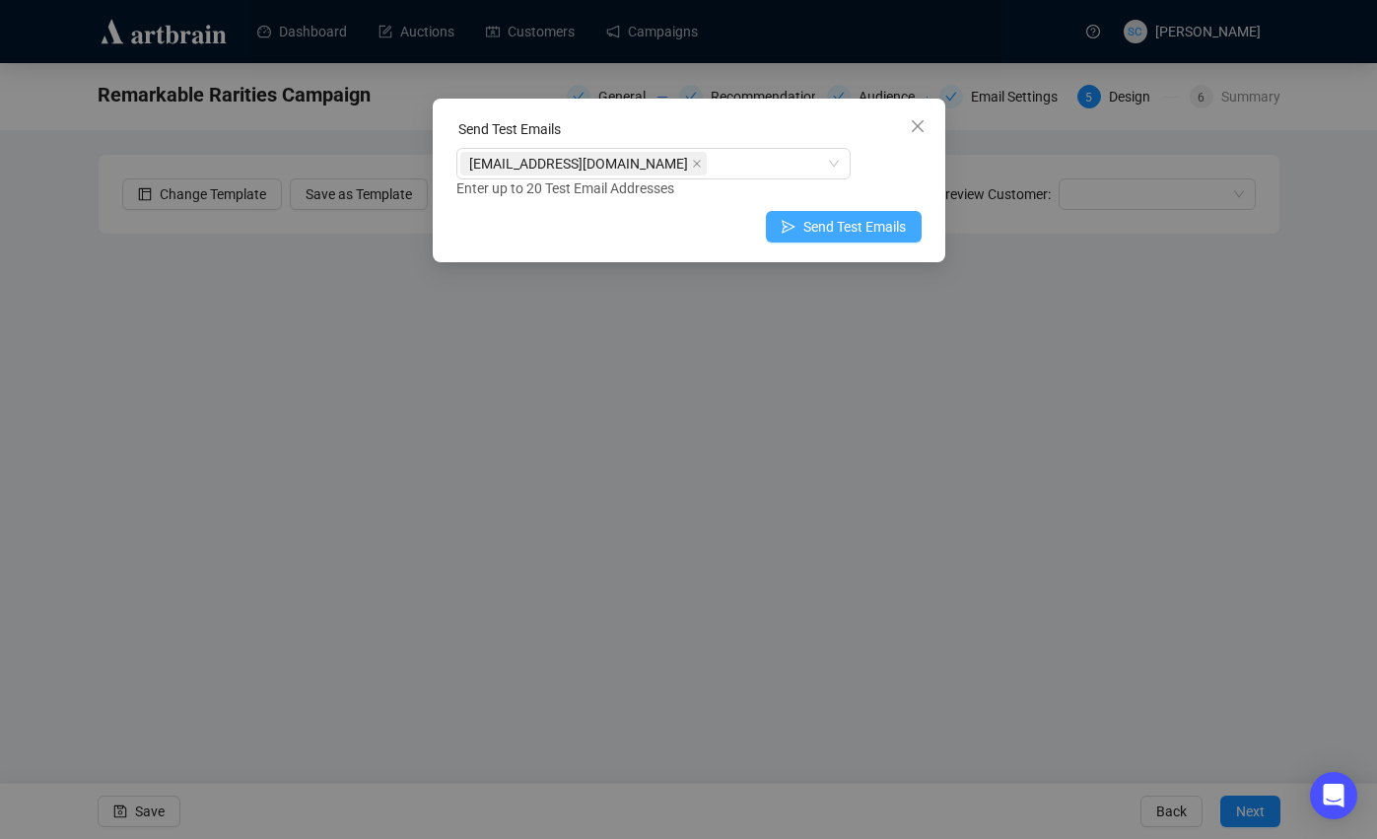
click at [875, 227] on span "Send Test Emails" at bounding box center [854, 227] width 103 height 22
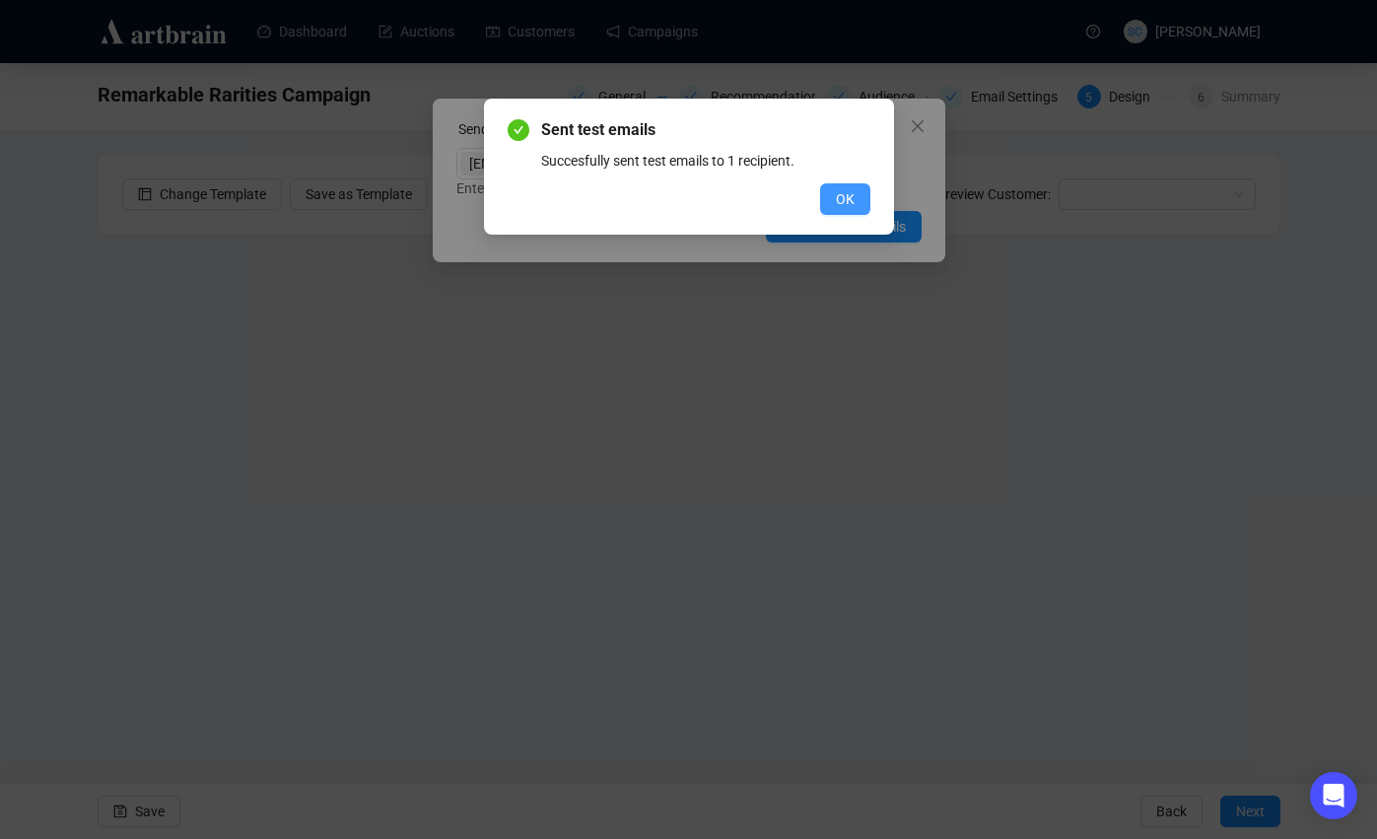
click at [856, 200] on button "OK" at bounding box center [845, 199] width 50 height 32
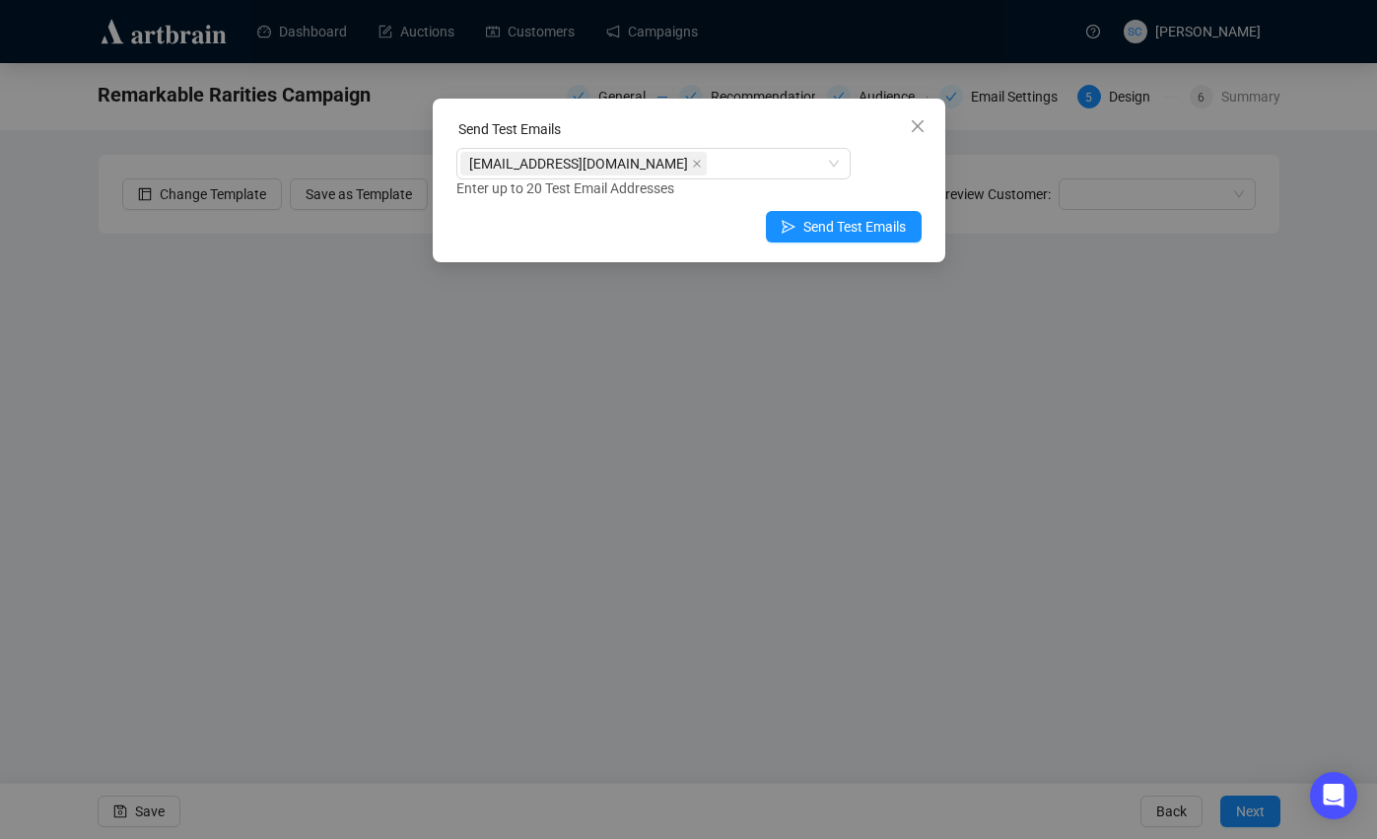
click at [922, 123] on icon "close" at bounding box center [918, 126] width 16 height 16
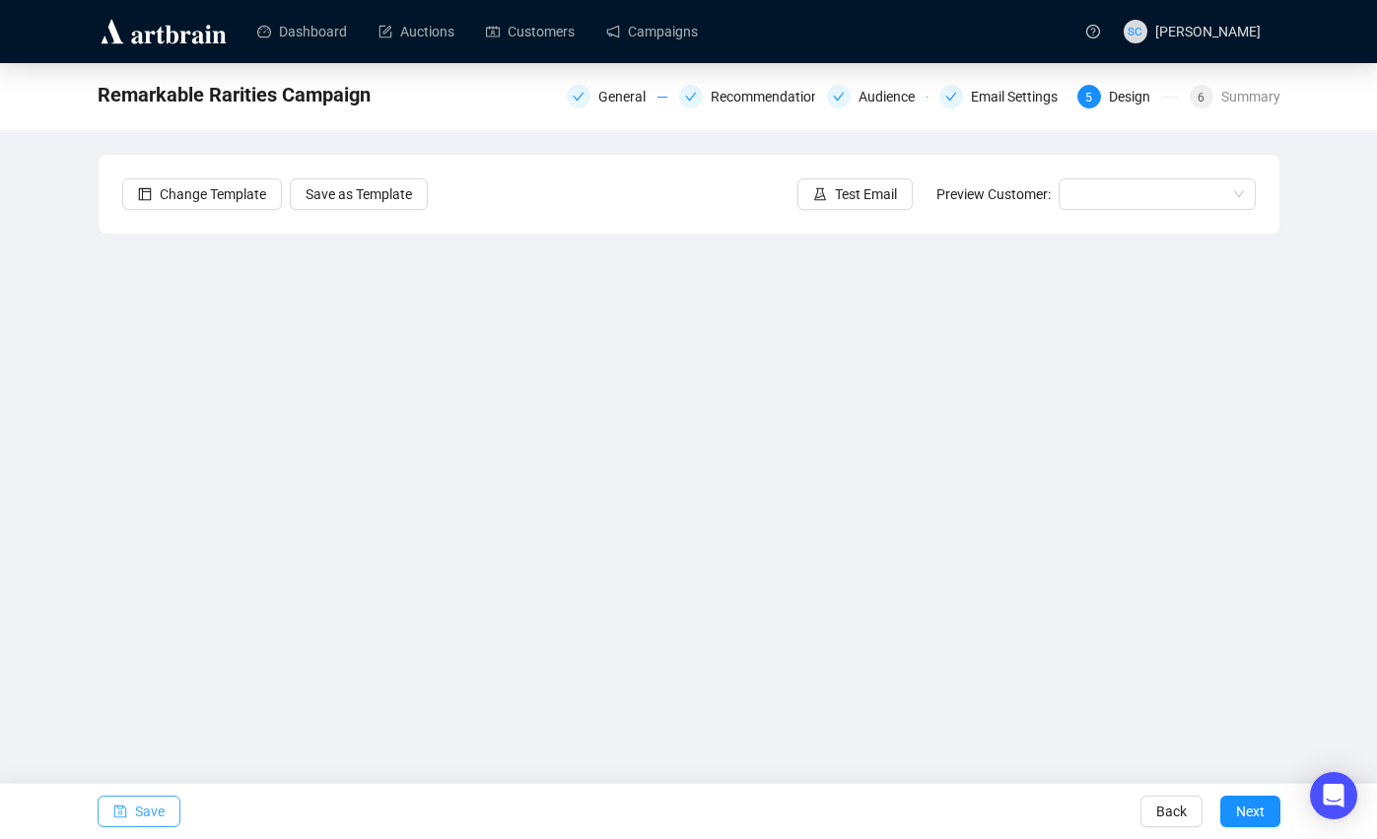
click at [158, 803] on span "Save" at bounding box center [150, 811] width 30 height 55
click at [170, 808] on button "Save" at bounding box center [139, 811] width 83 height 32
click at [698, 25] on link "Campaigns" at bounding box center [652, 31] width 92 height 51
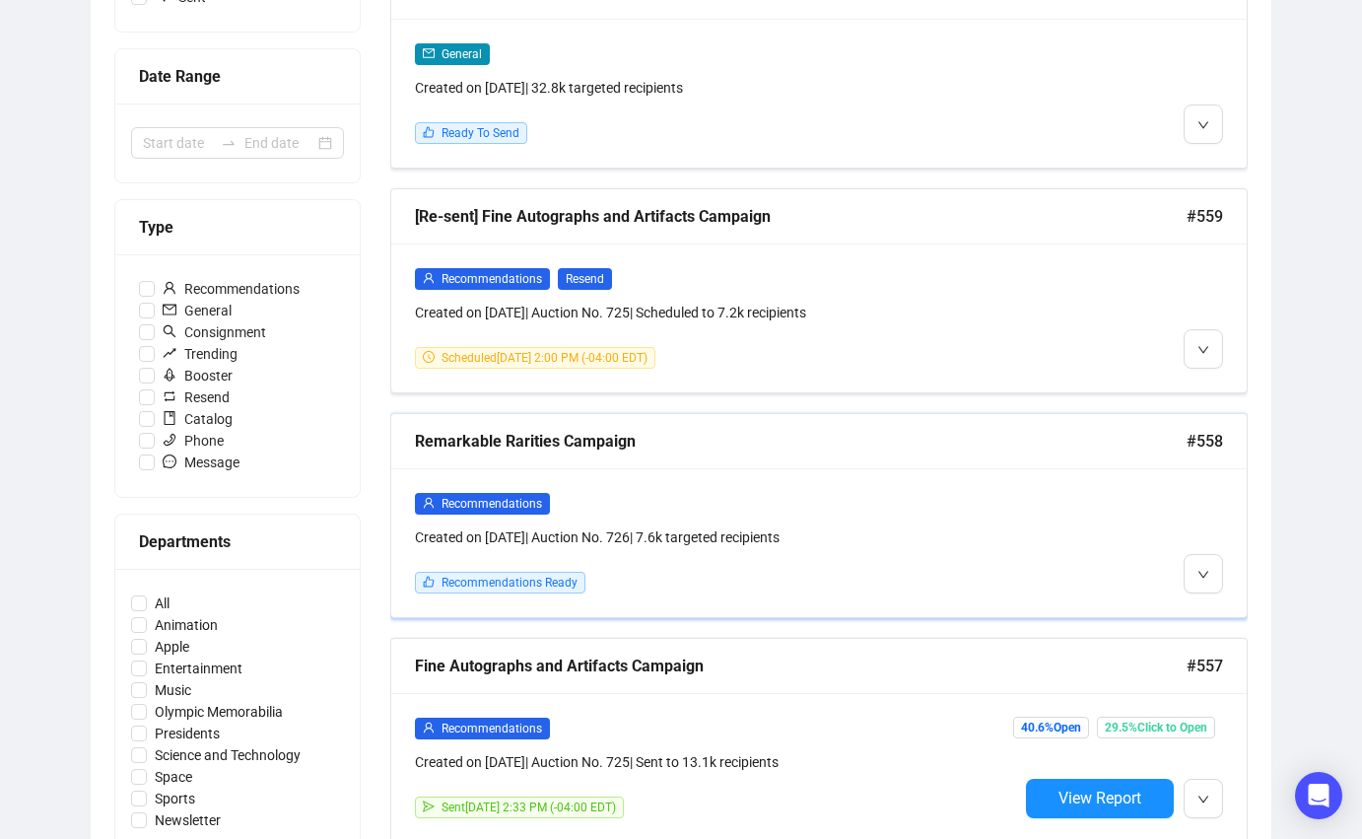
scroll to position [331, 0]
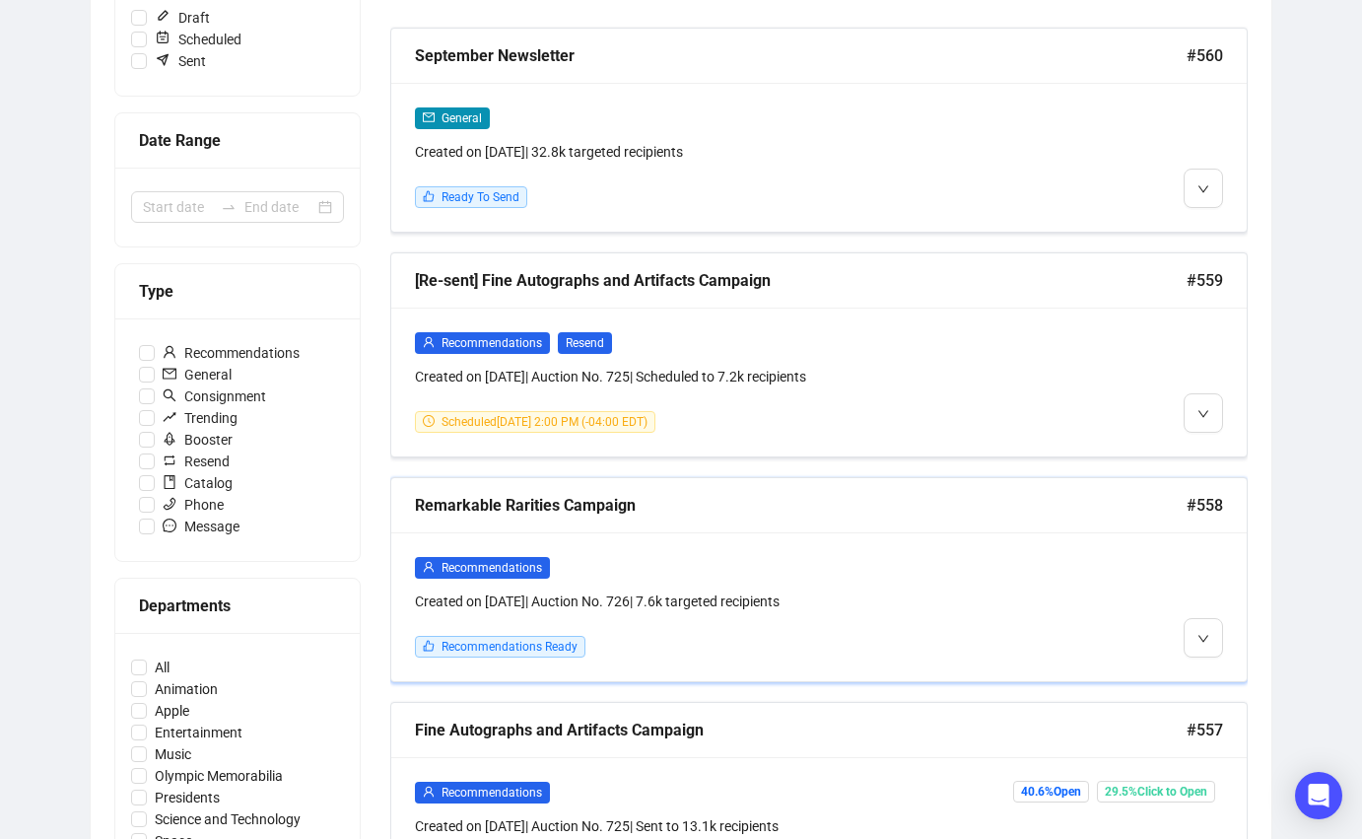
click at [768, 529] on div "Remarkable Rarities Campaign #558" at bounding box center [819, 505] width 856 height 55
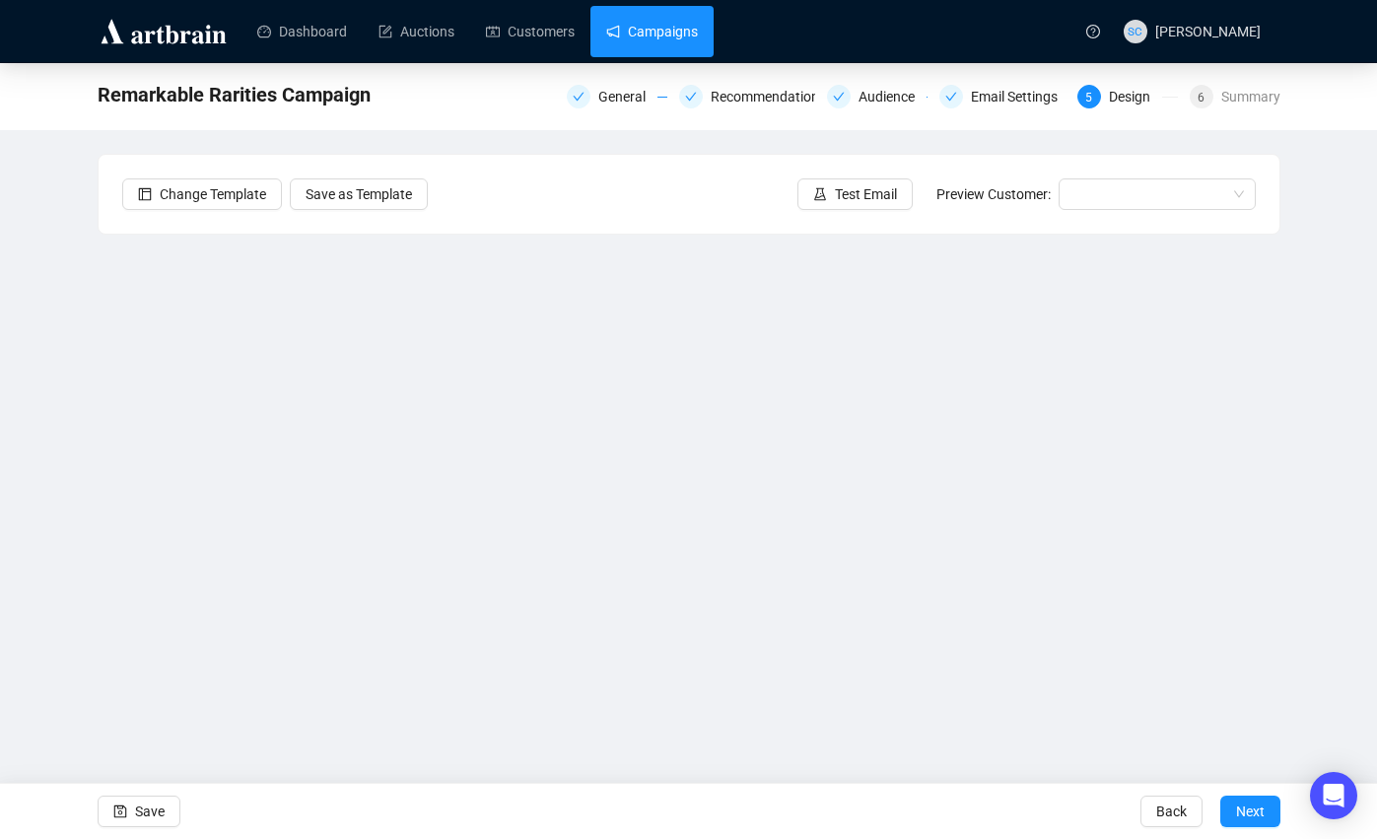
click at [696, 32] on link "Campaigns" at bounding box center [652, 31] width 92 height 51
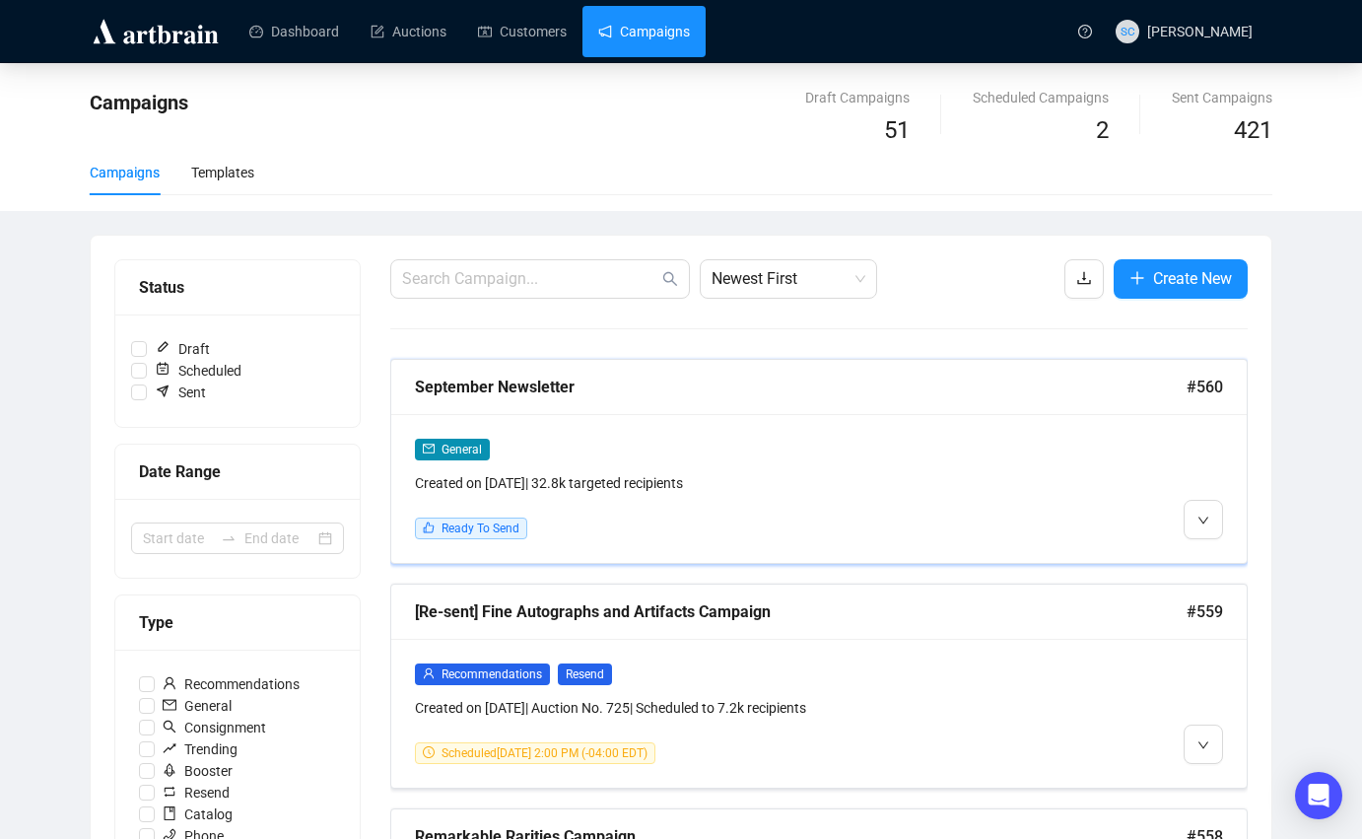
click at [882, 424] on div "General Created on [DATE] | 32.8k targeted recipients Ready To Send" at bounding box center [819, 488] width 856 height 149
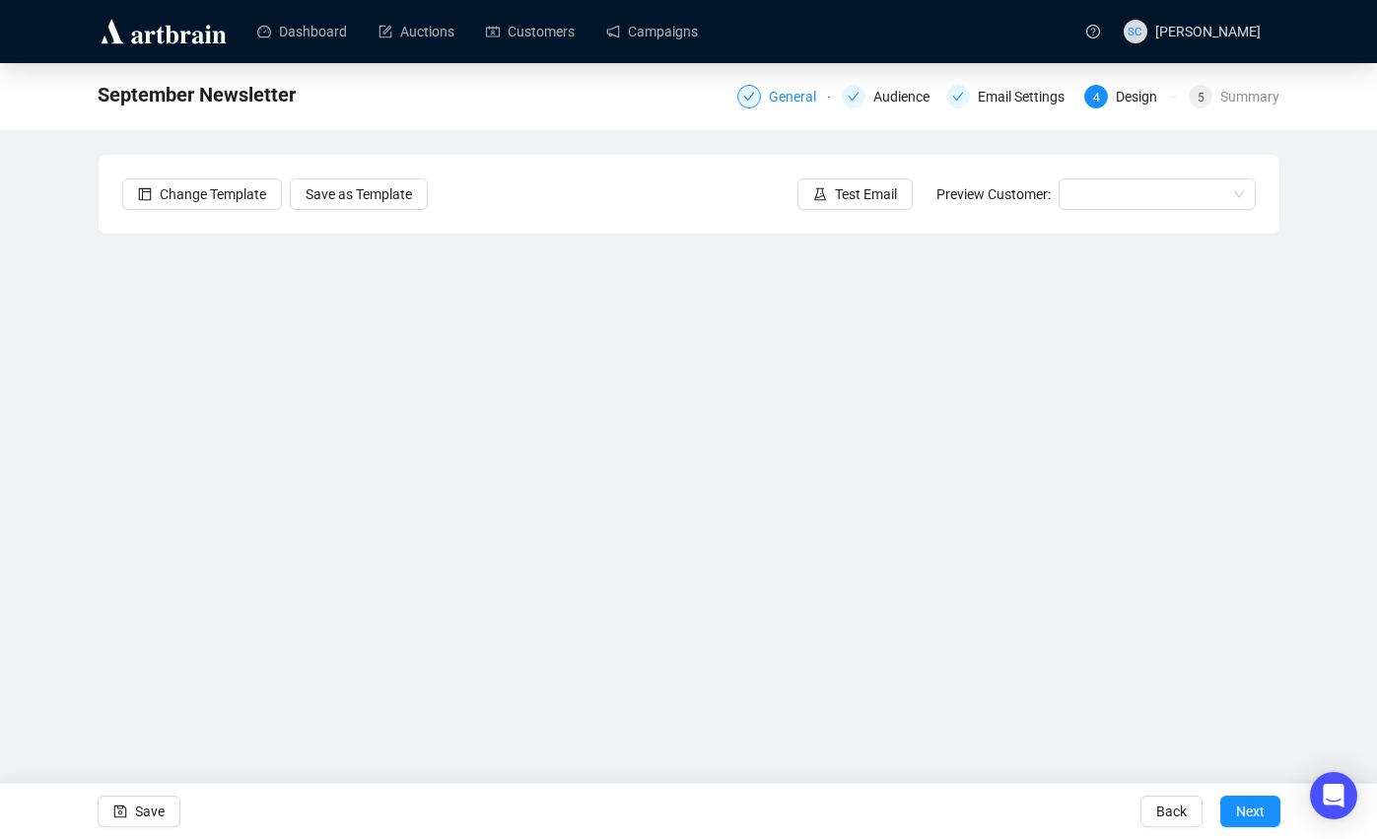
click at [795, 99] on div "General" at bounding box center [798, 97] width 59 height 24
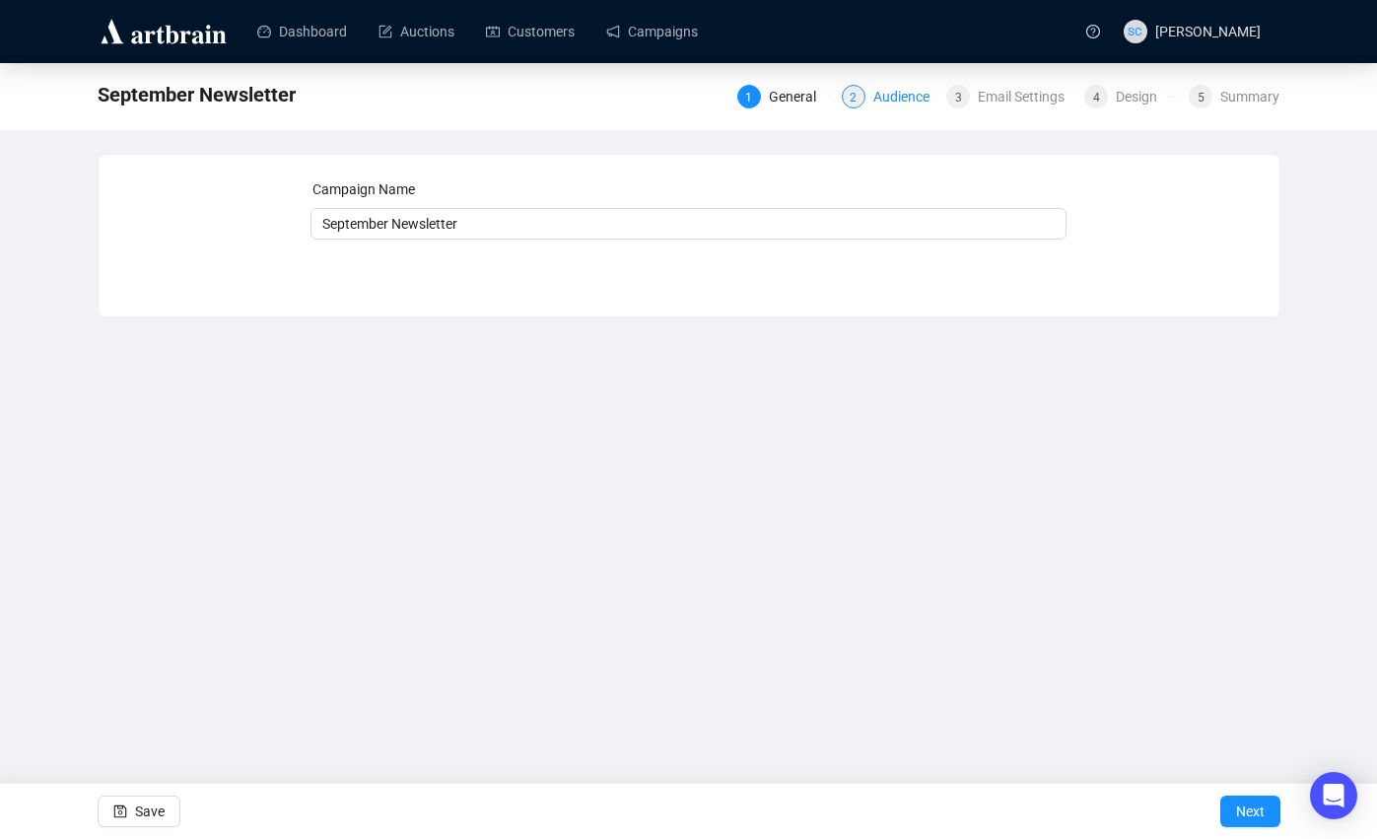
click at [873, 91] on div "Audience" at bounding box center [907, 97] width 68 height 24
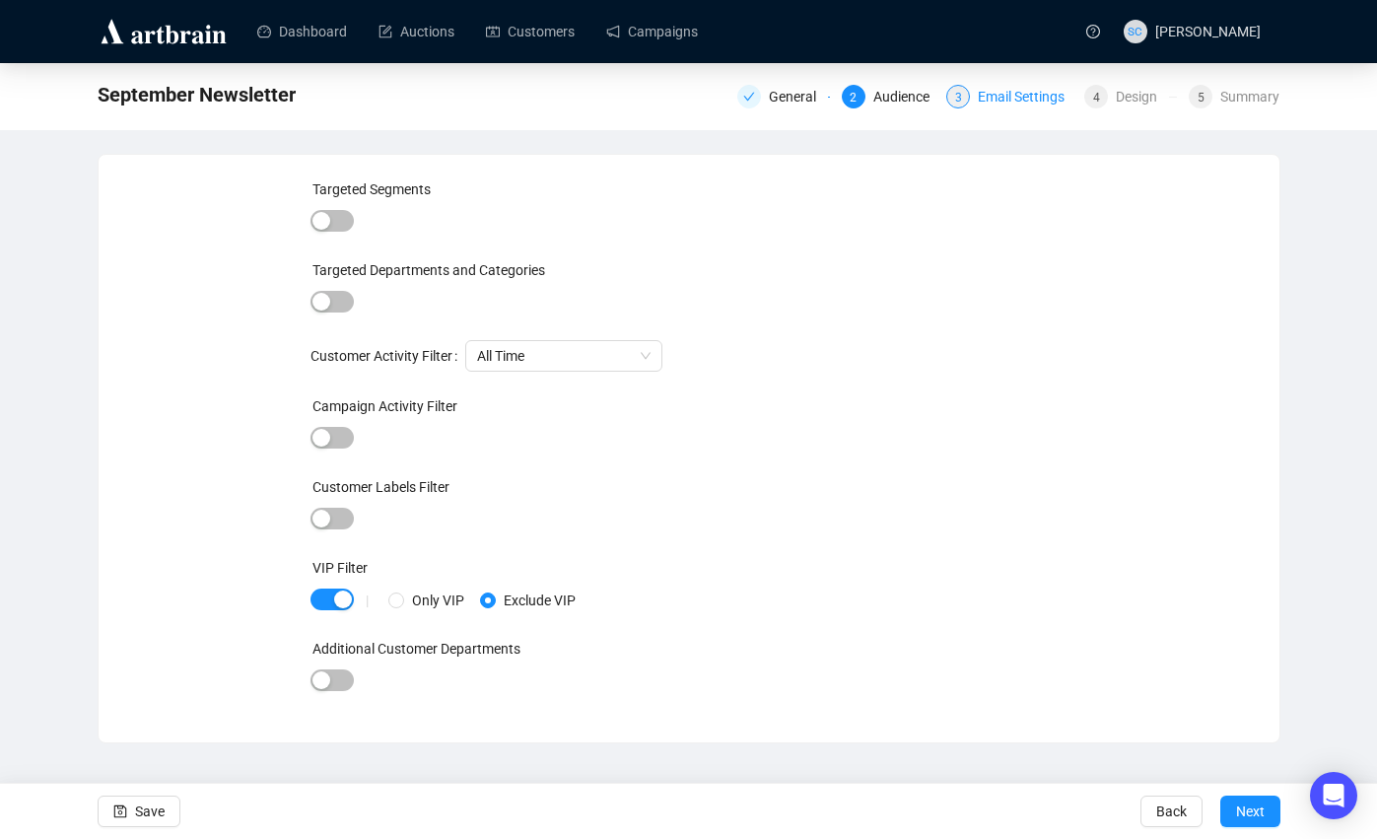
click at [1002, 96] on div "Email Settings" at bounding box center [1027, 97] width 99 height 24
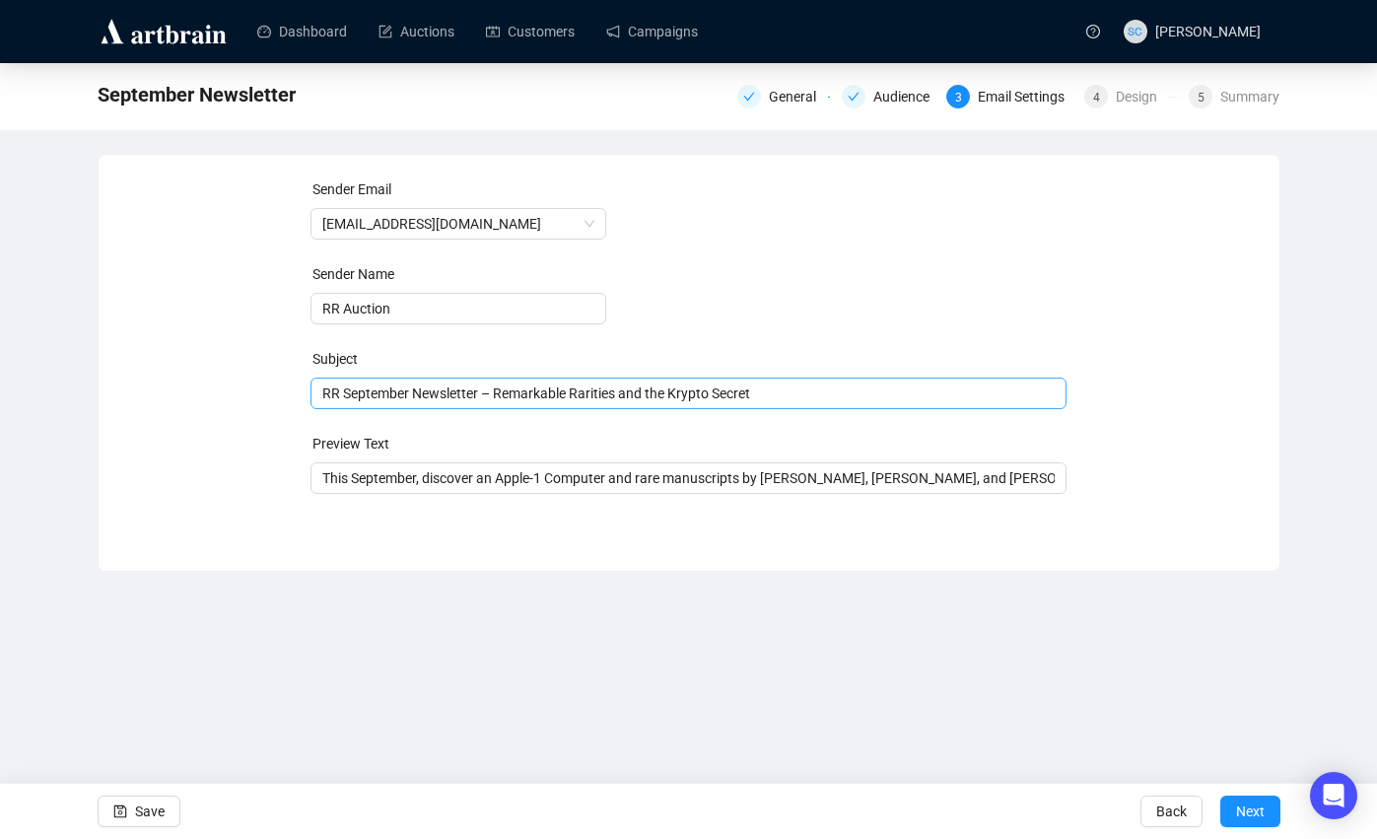
click at [727, 393] on span "RR September Newsletter – Remarkable Rarities and the Krypto Secret" at bounding box center [689, 393] width 756 height 16
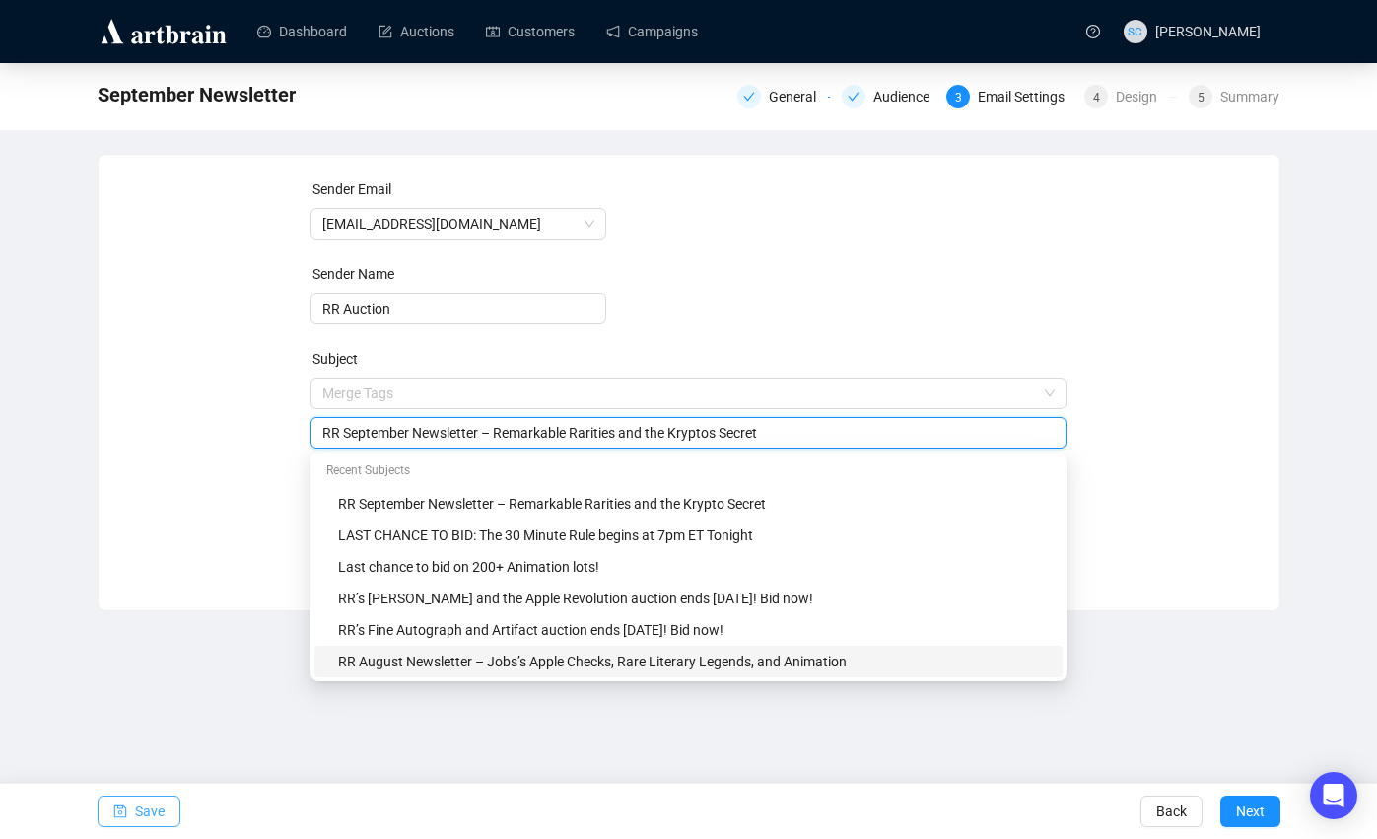
type input "RR September Newsletter – Remarkable Rarities and the Kryptos Secret"
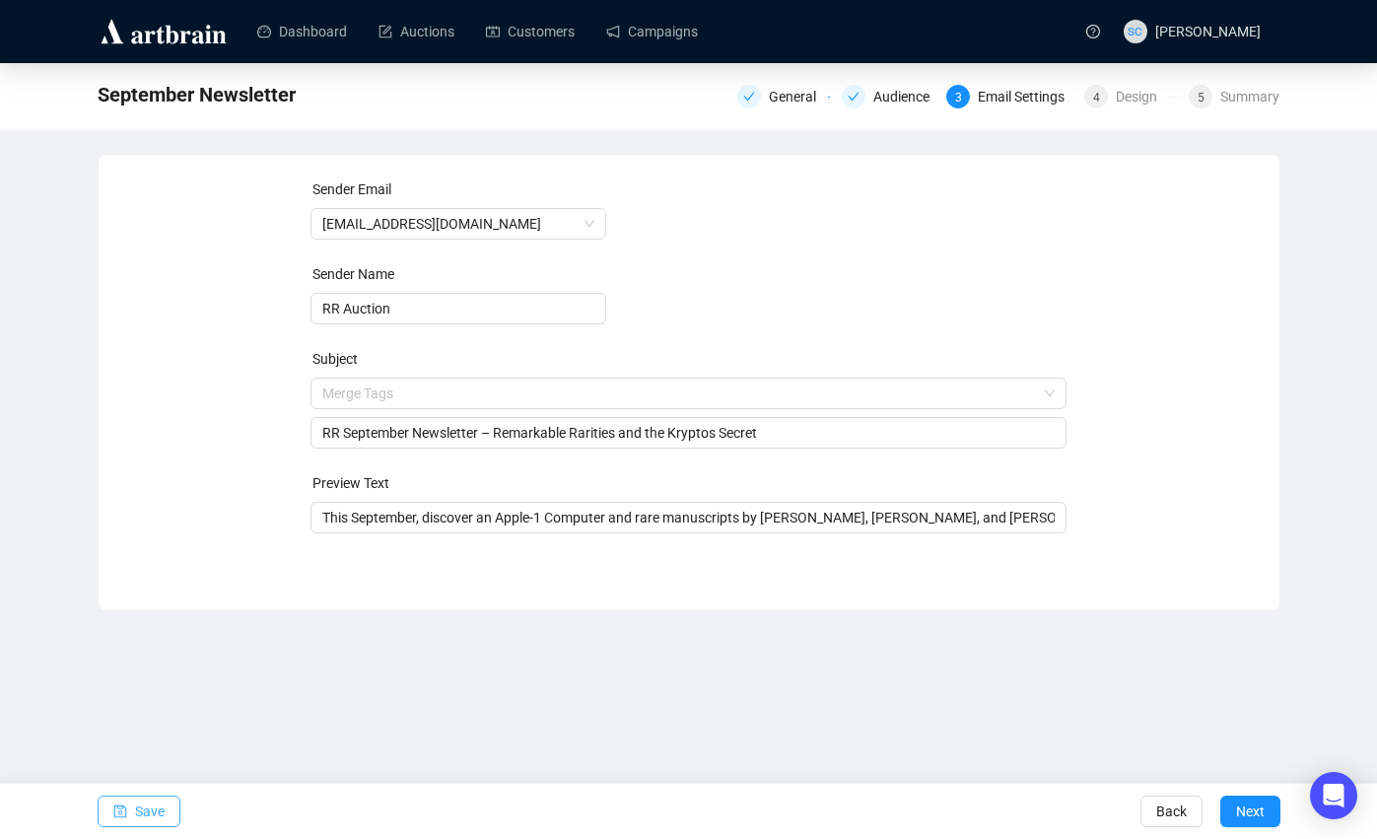
click at [166, 803] on button "Save" at bounding box center [139, 811] width 83 height 32
click at [136, 804] on span "Save" at bounding box center [150, 811] width 30 height 55
click at [638, 27] on link "Campaigns" at bounding box center [652, 31] width 92 height 51
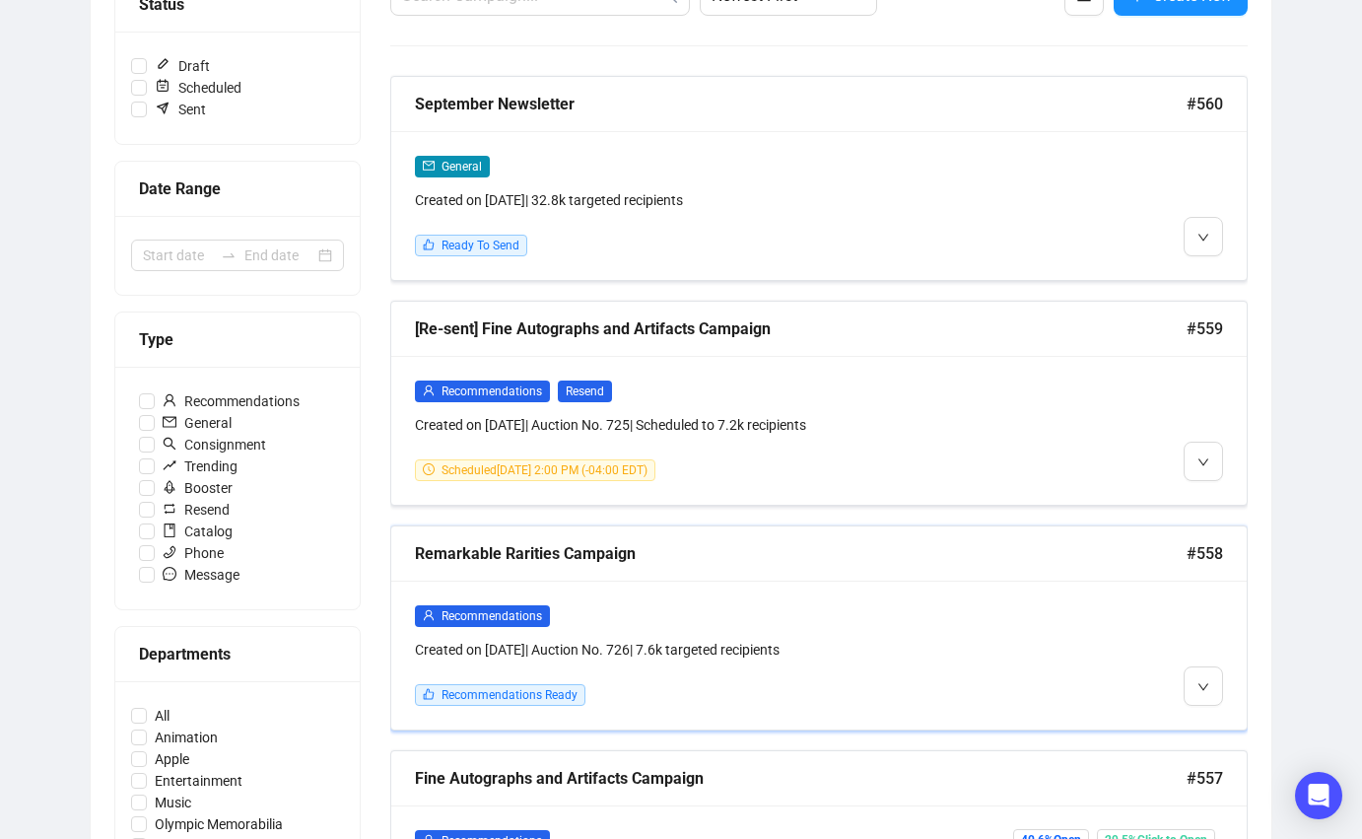
scroll to position [296, 0]
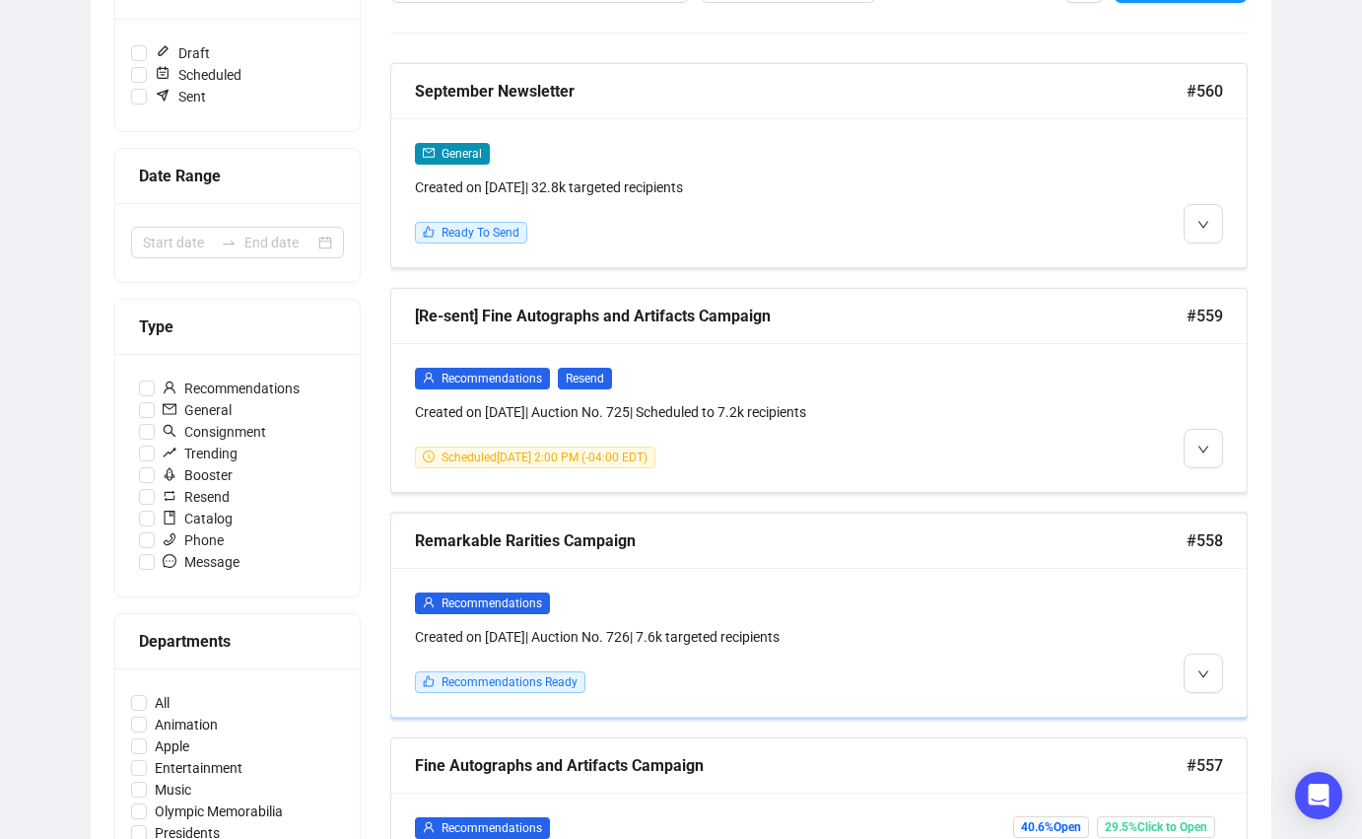
click at [746, 554] on div "Remarkable Rarities Campaign #558" at bounding box center [819, 541] width 856 height 55
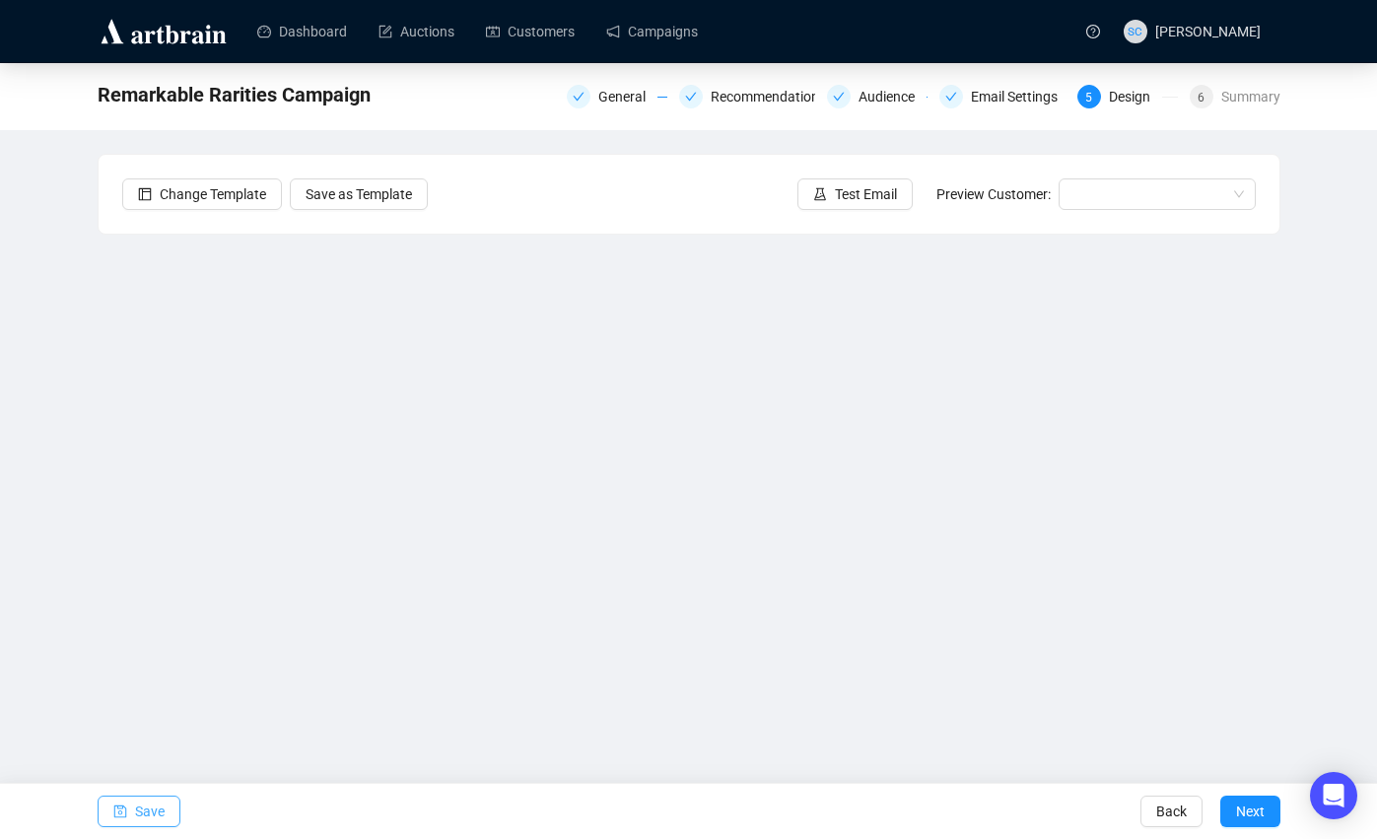
click at [143, 802] on span "Save" at bounding box center [150, 811] width 30 height 55
click at [814, 197] on icon "experiment" at bounding box center [820, 193] width 12 height 13
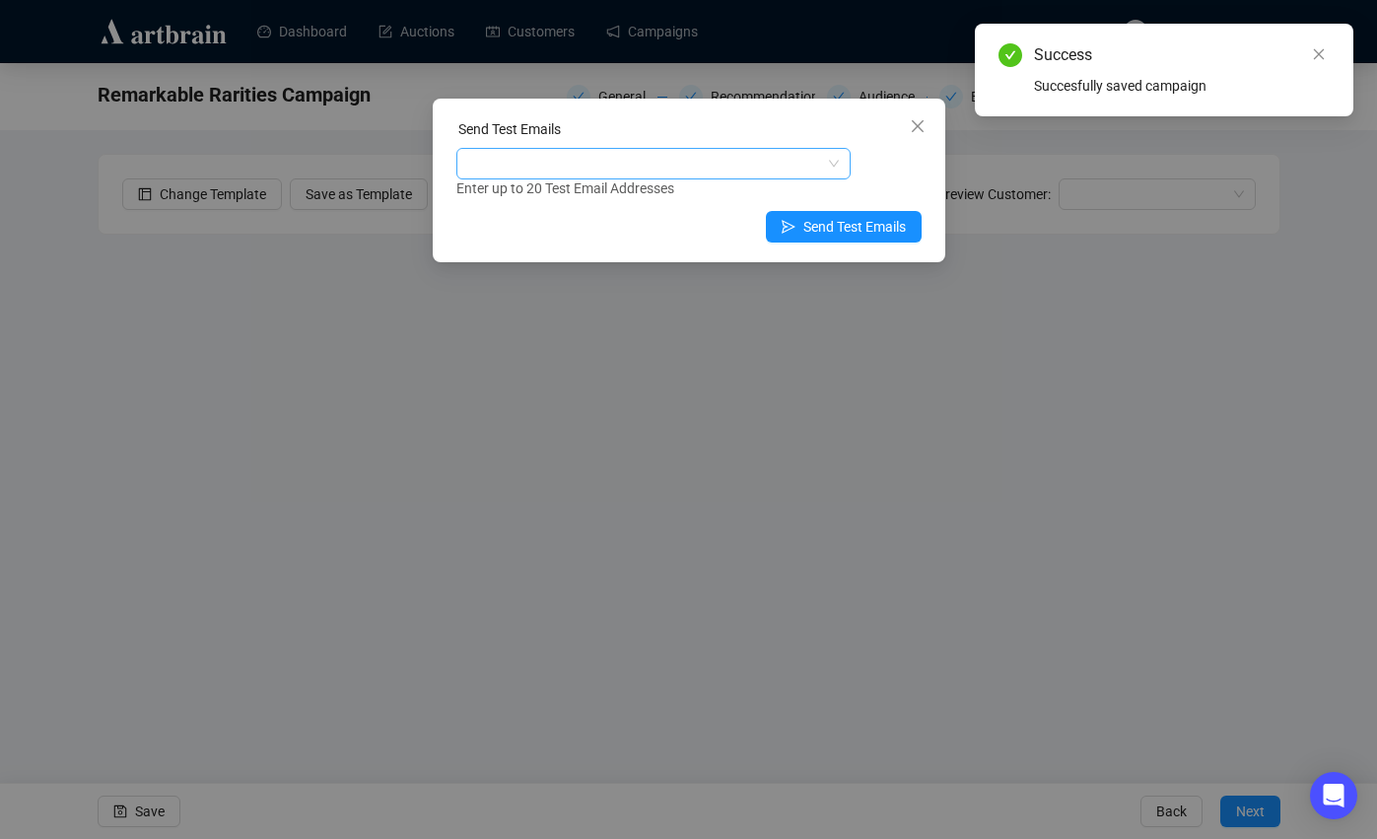
click at [580, 167] on div at bounding box center [643, 164] width 366 height 28
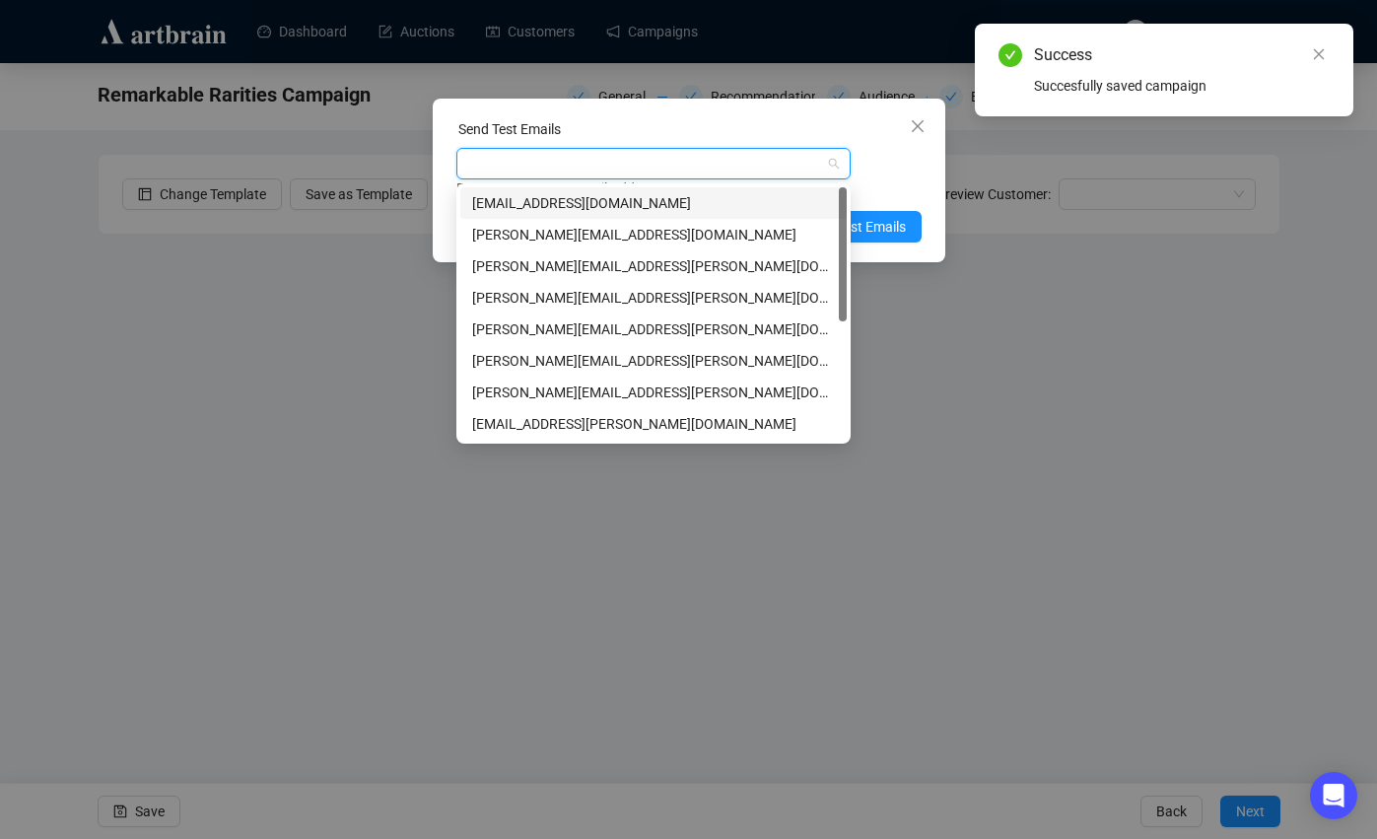
type input "s"
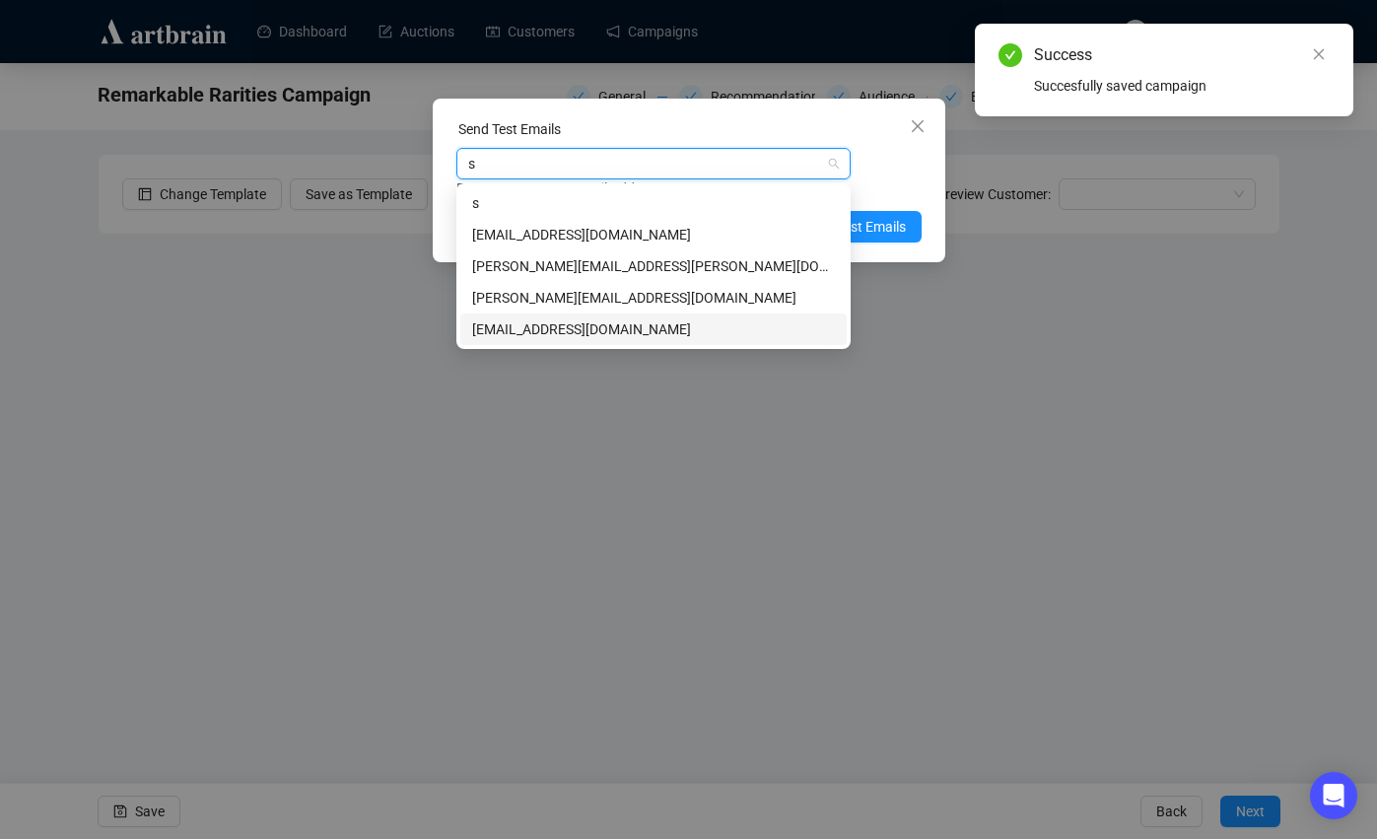
click at [542, 335] on div "[EMAIL_ADDRESS][DOMAIN_NAME]" at bounding box center [653, 329] width 363 height 22
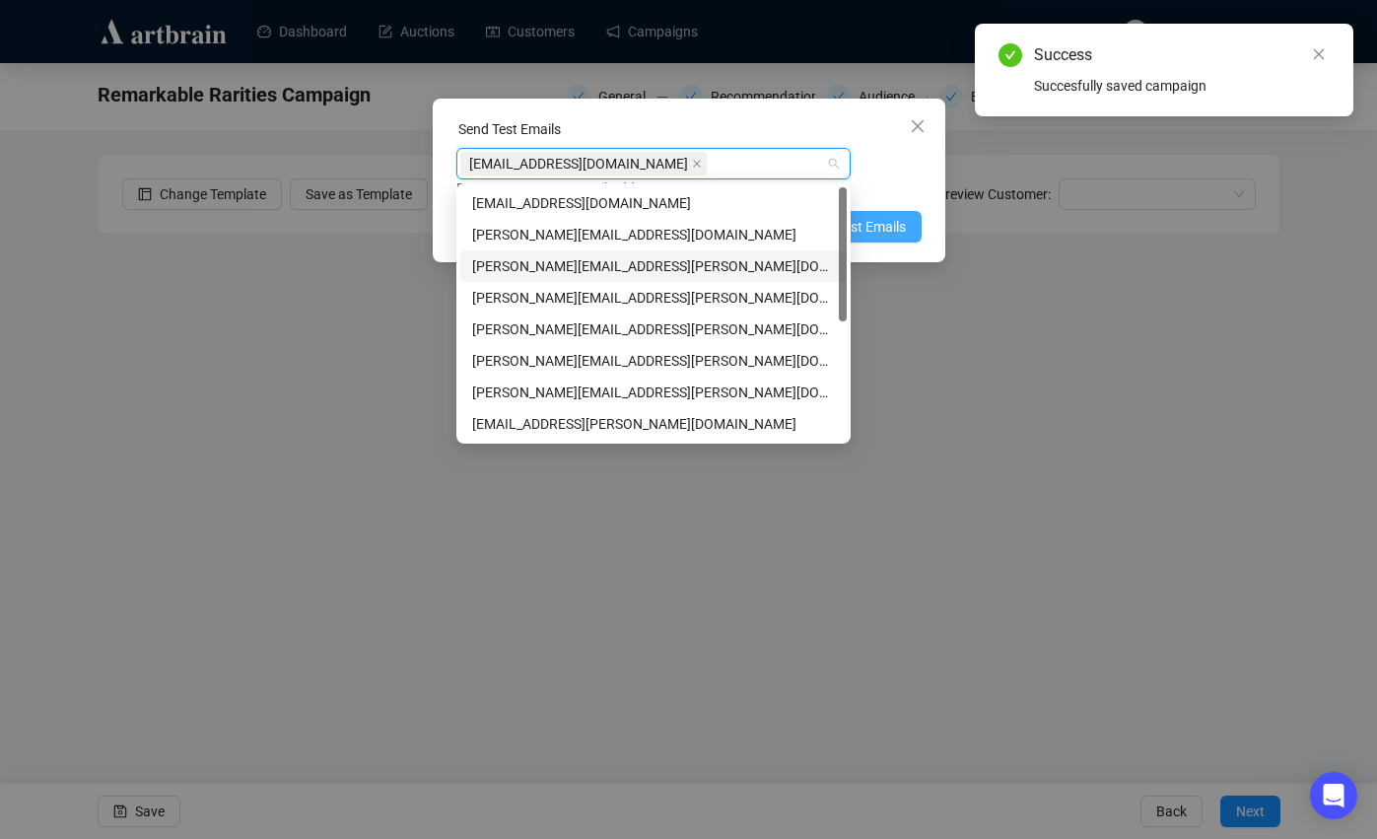
click at [888, 219] on span "Send Test Emails" at bounding box center [854, 227] width 103 height 22
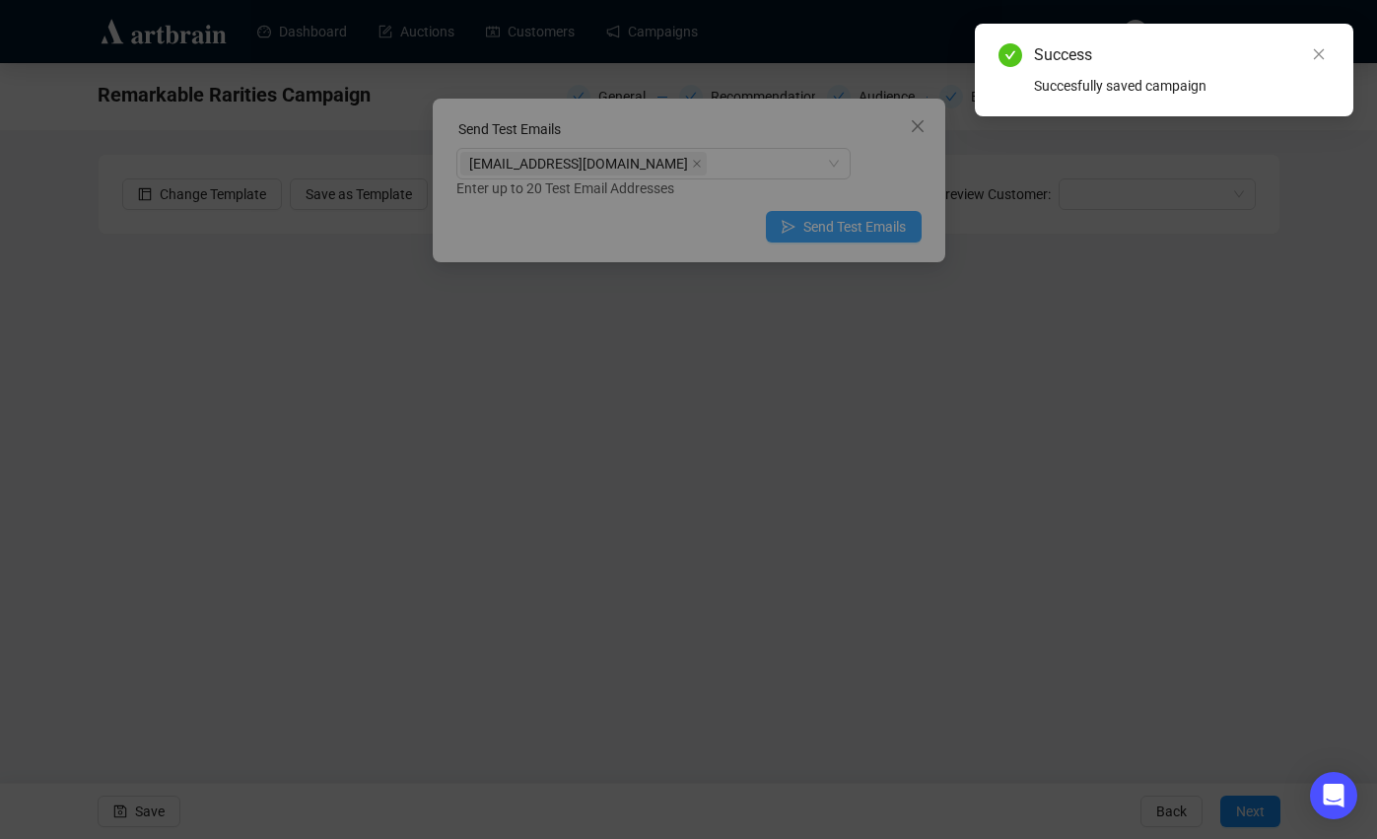
click at [888, 237] on div "Sent test emails Succesfully sent test emails to 1 recipient. OK" at bounding box center [688, 419] width 1377 height 839
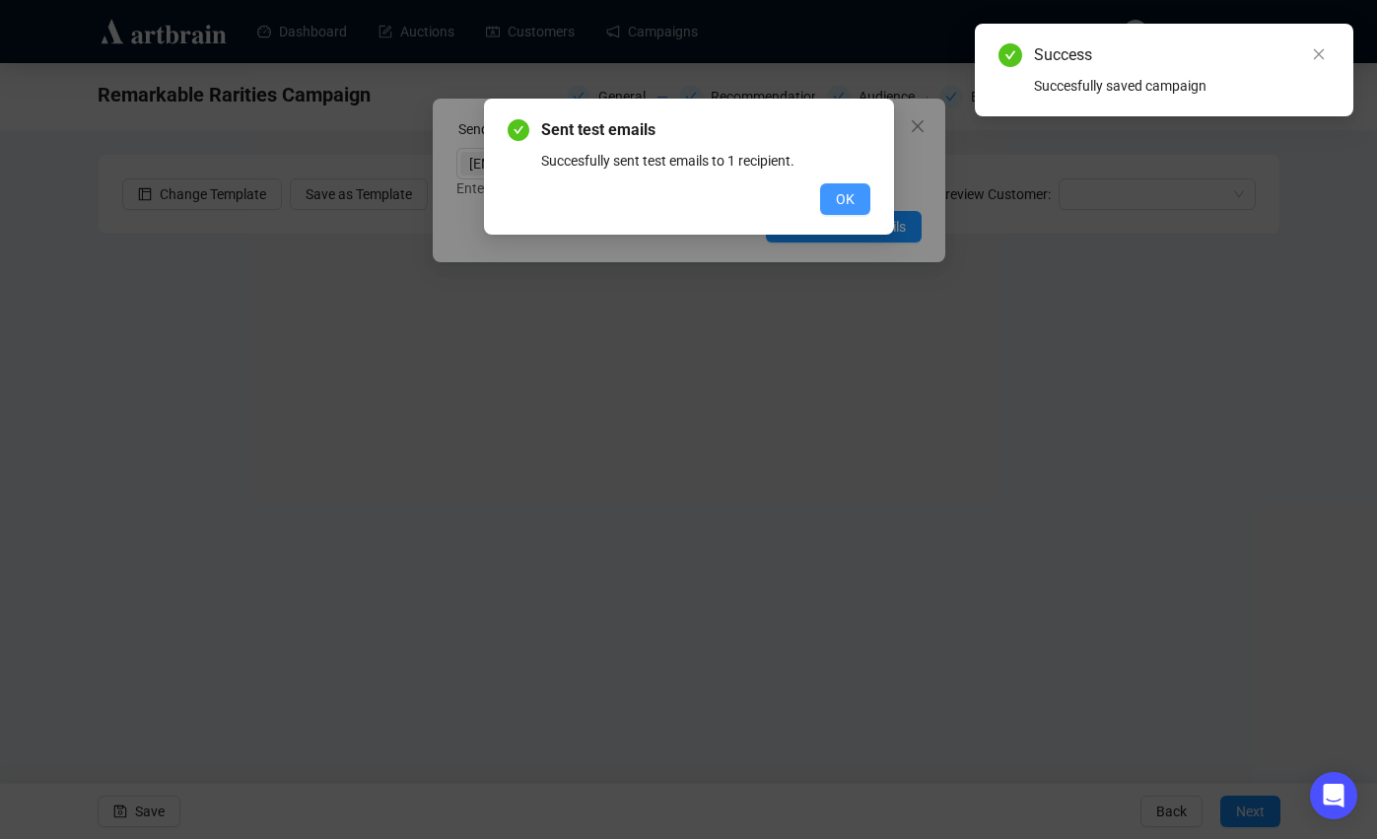
click at [859, 206] on button "OK" at bounding box center [845, 199] width 50 height 32
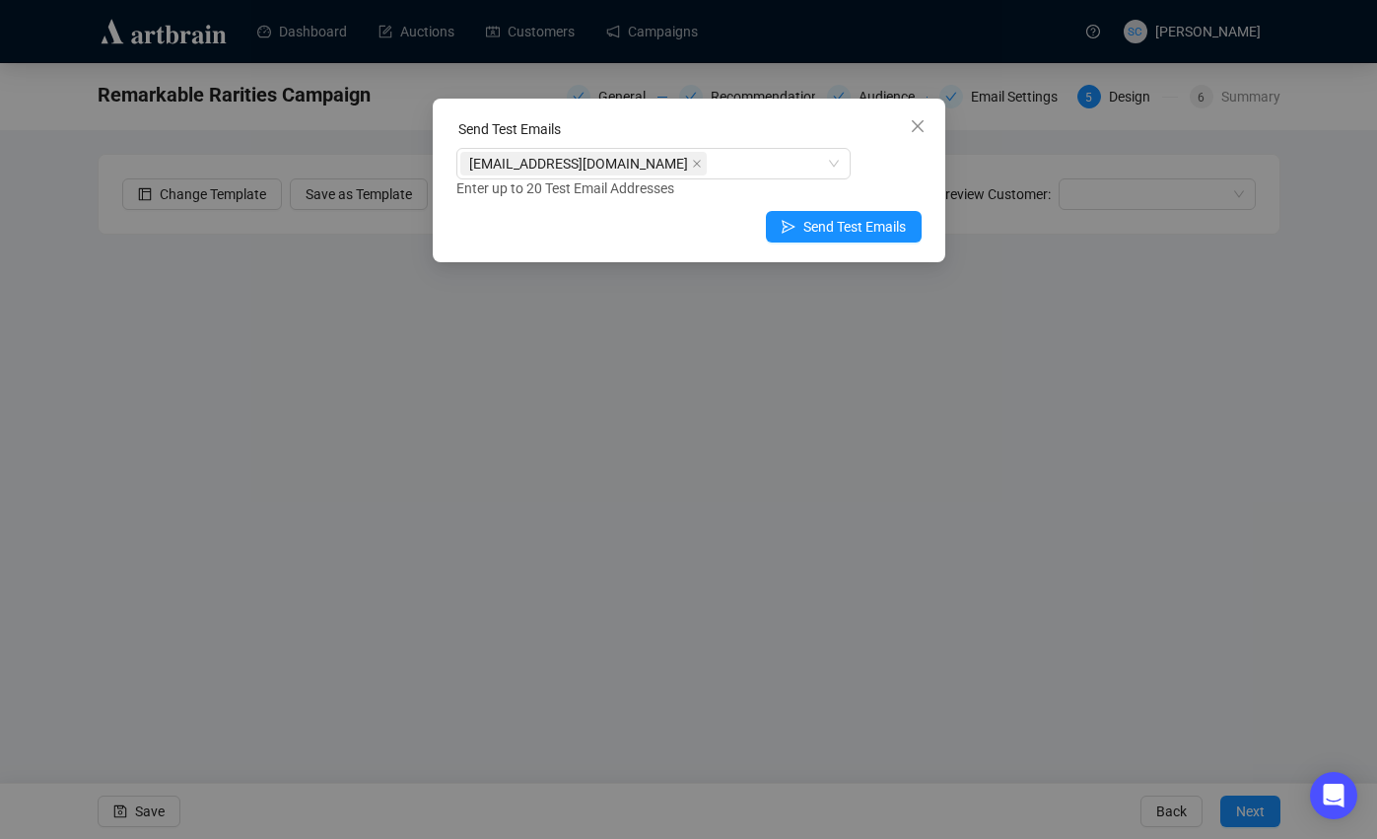
click at [306, 149] on div "Send Test Emails [EMAIL_ADDRESS][DOMAIN_NAME] Enter up to 20 Test Email Address…" at bounding box center [688, 419] width 1377 height 839
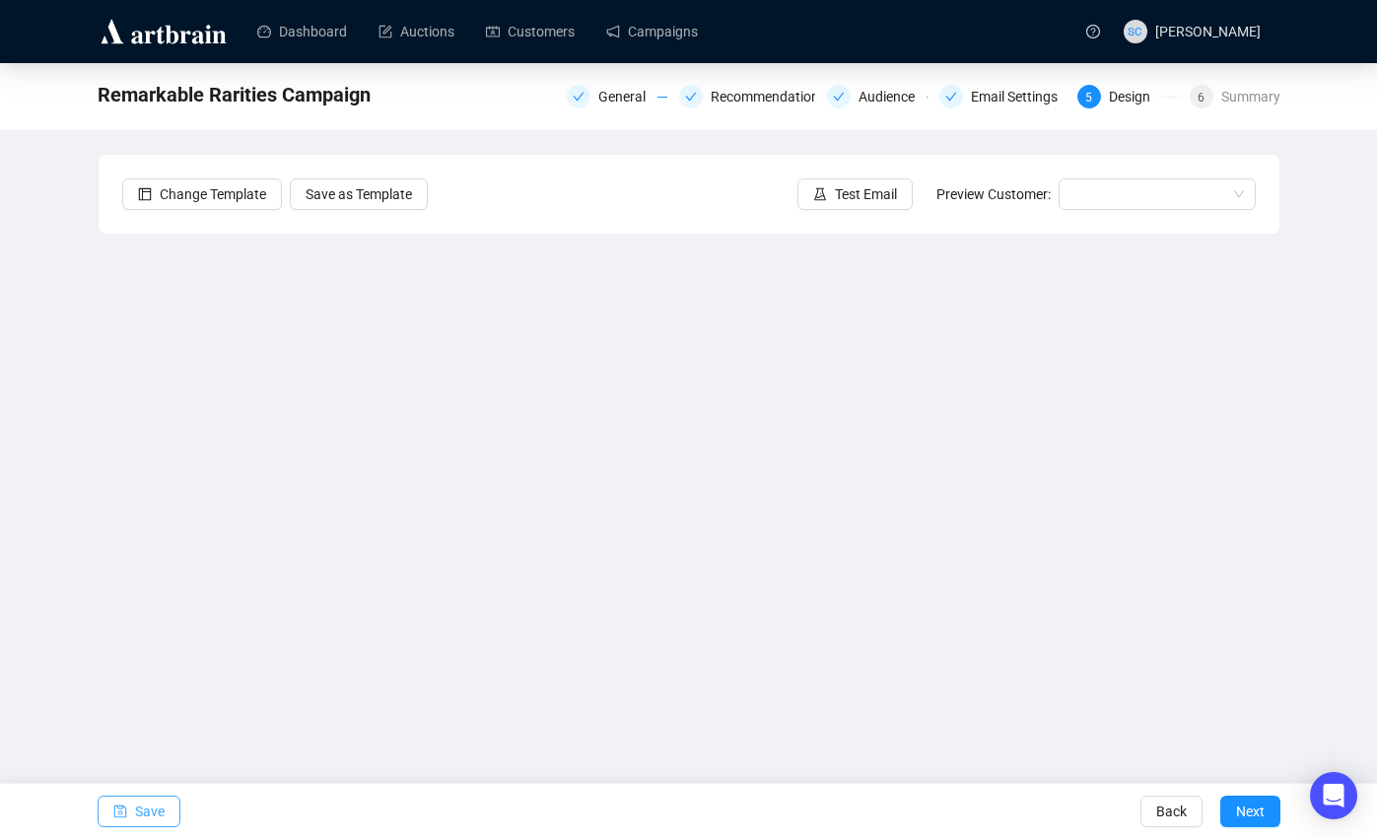
click at [142, 815] on span "Save" at bounding box center [150, 811] width 30 height 55
click at [145, 810] on span "Save" at bounding box center [150, 811] width 30 height 55
click at [698, 32] on link "Campaigns" at bounding box center [652, 31] width 92 height 51
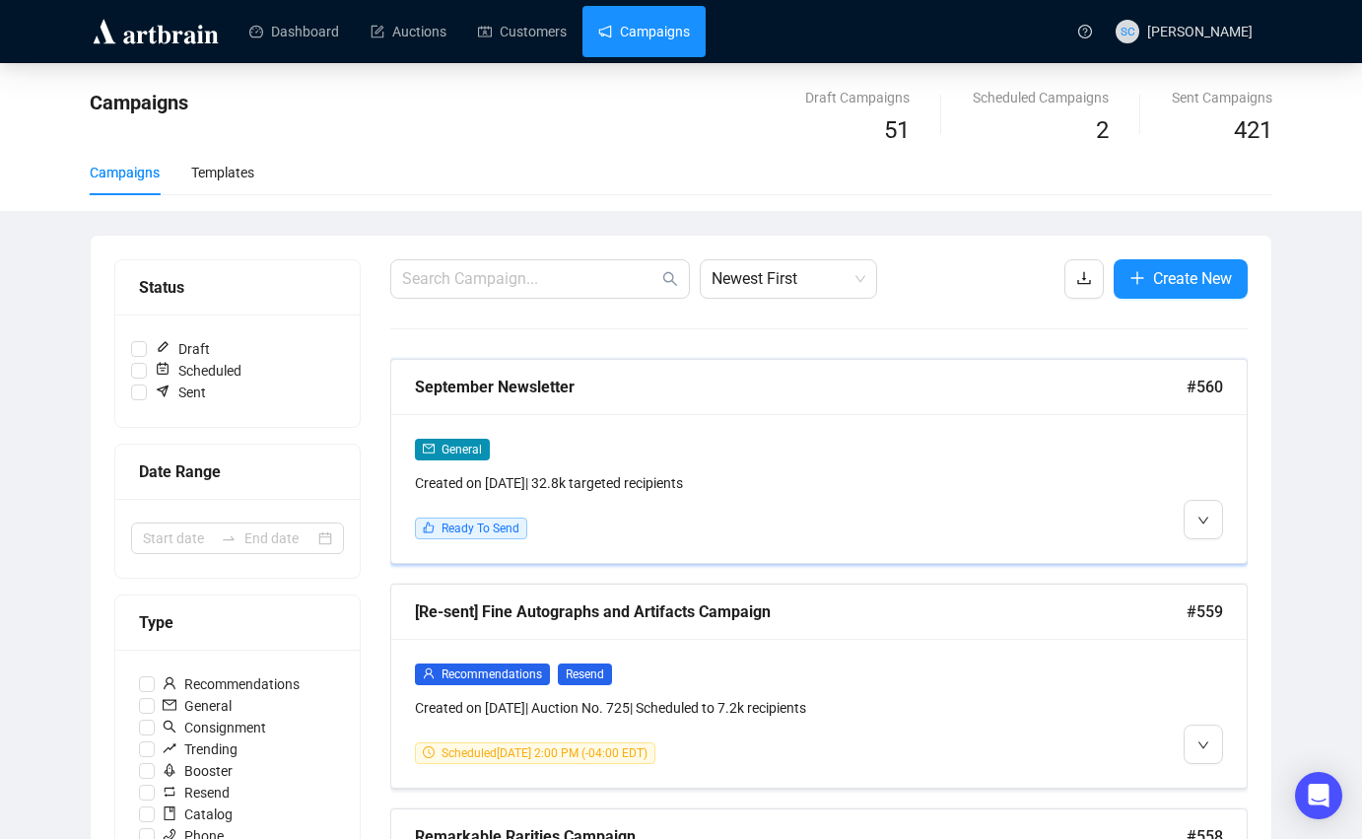
click at [858, 380] on div "September Newsletter" at bounding box center [801, 387] width 772 height 25
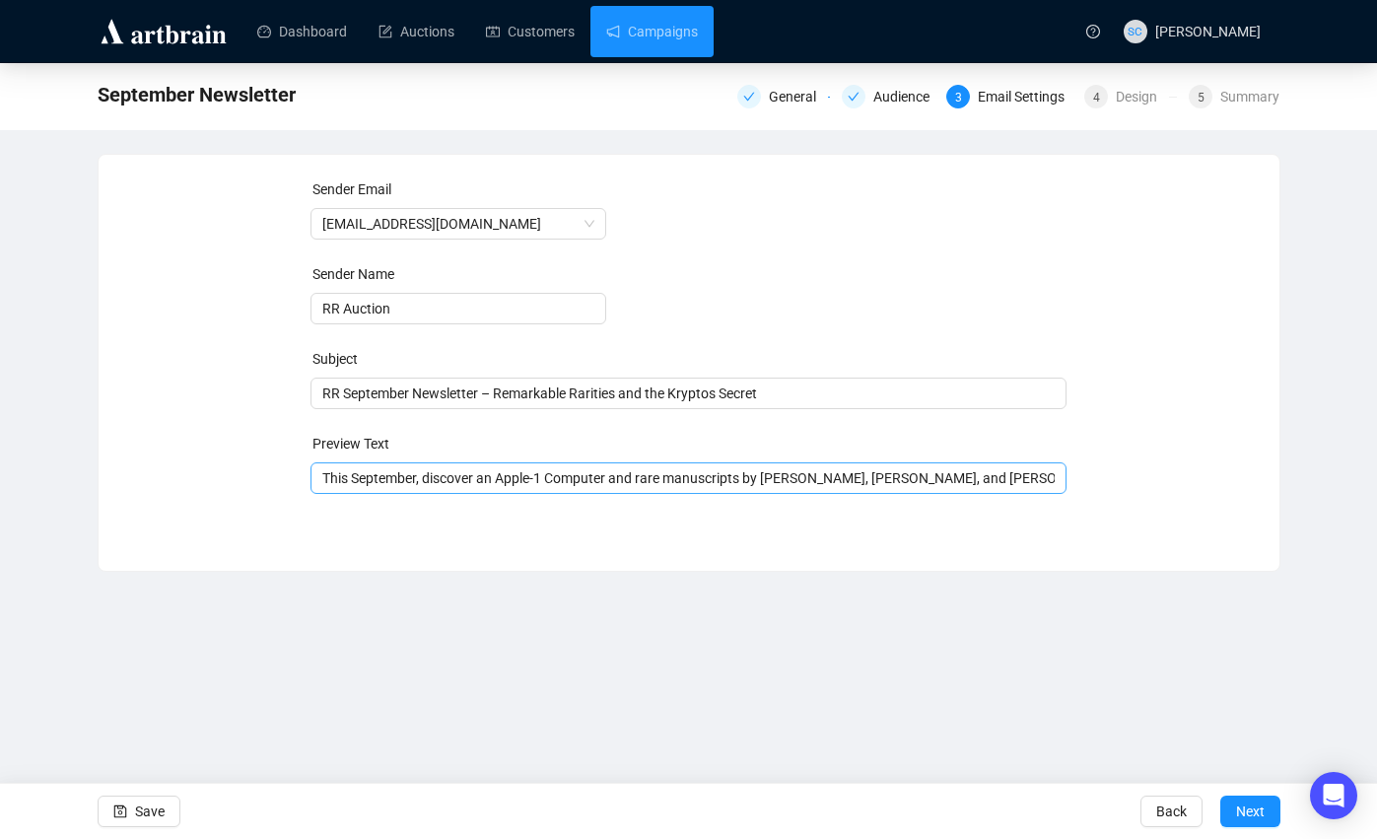
click at [678, 484] on span "This September, discover an Apple-1 Computer and rare manuscripts by [PERSON_NA…" at bounding box center [689, 478] width 756 height 16
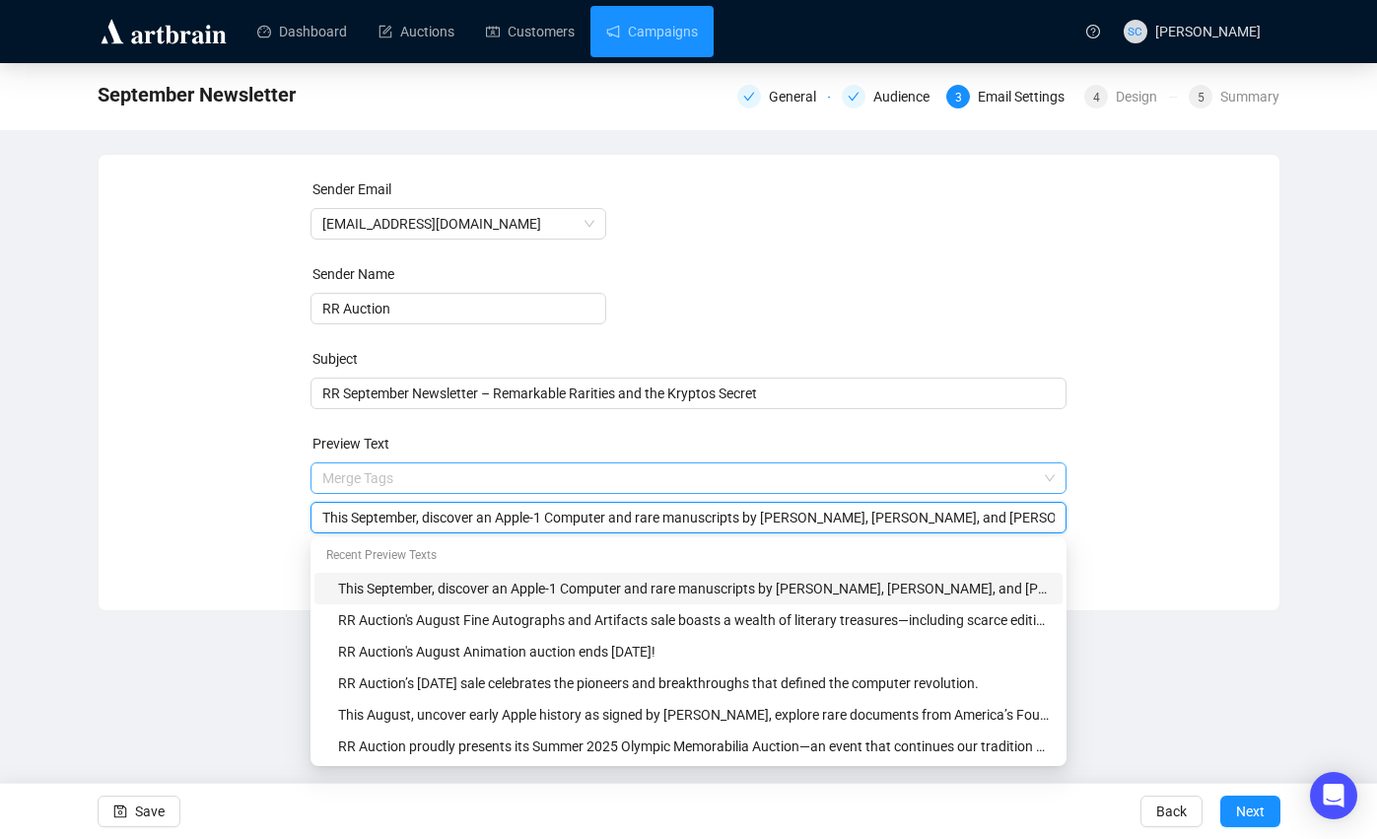
paste input "search"
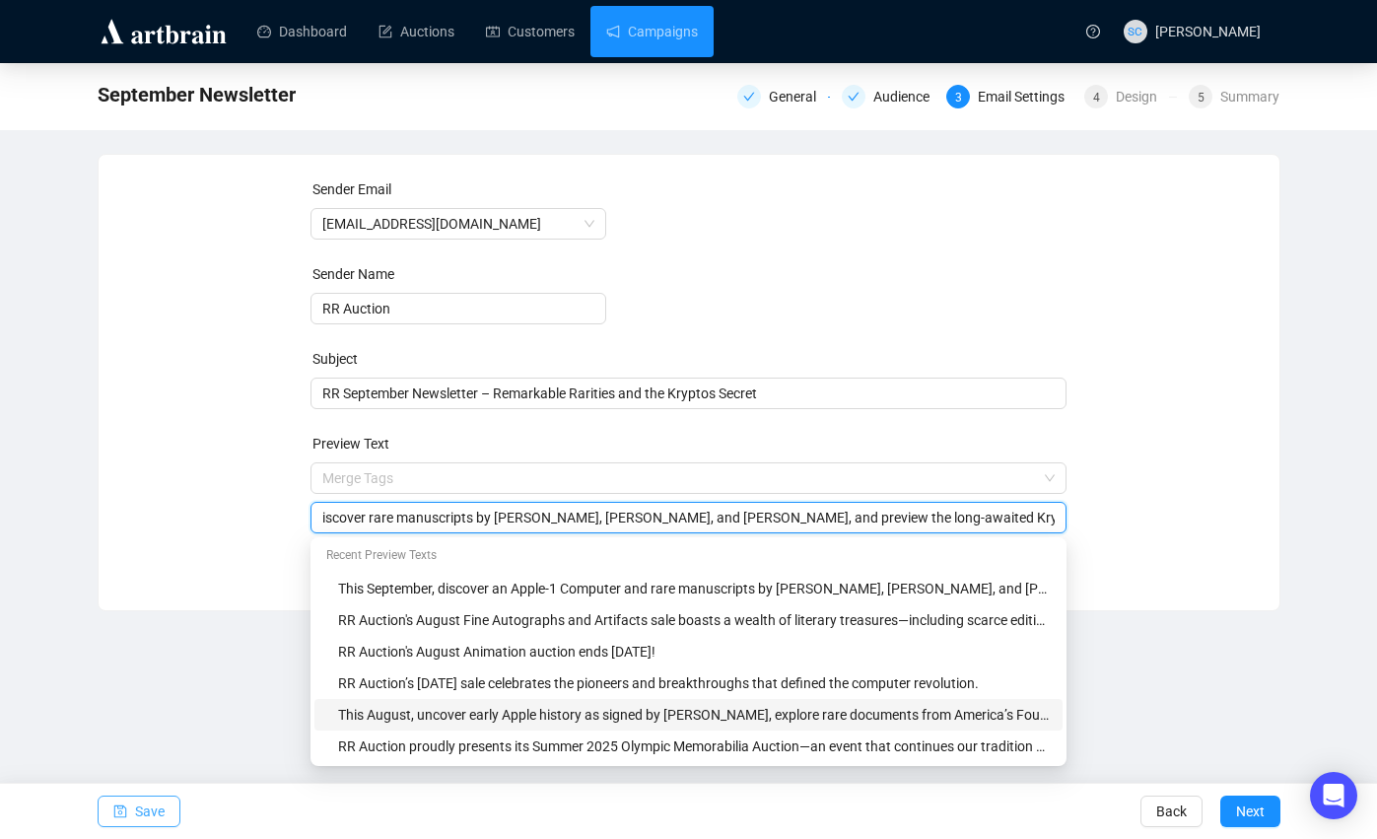
type input "This September, discover rare manuscripts by [PERSON_NAME], [PERSON_NAME], and …"
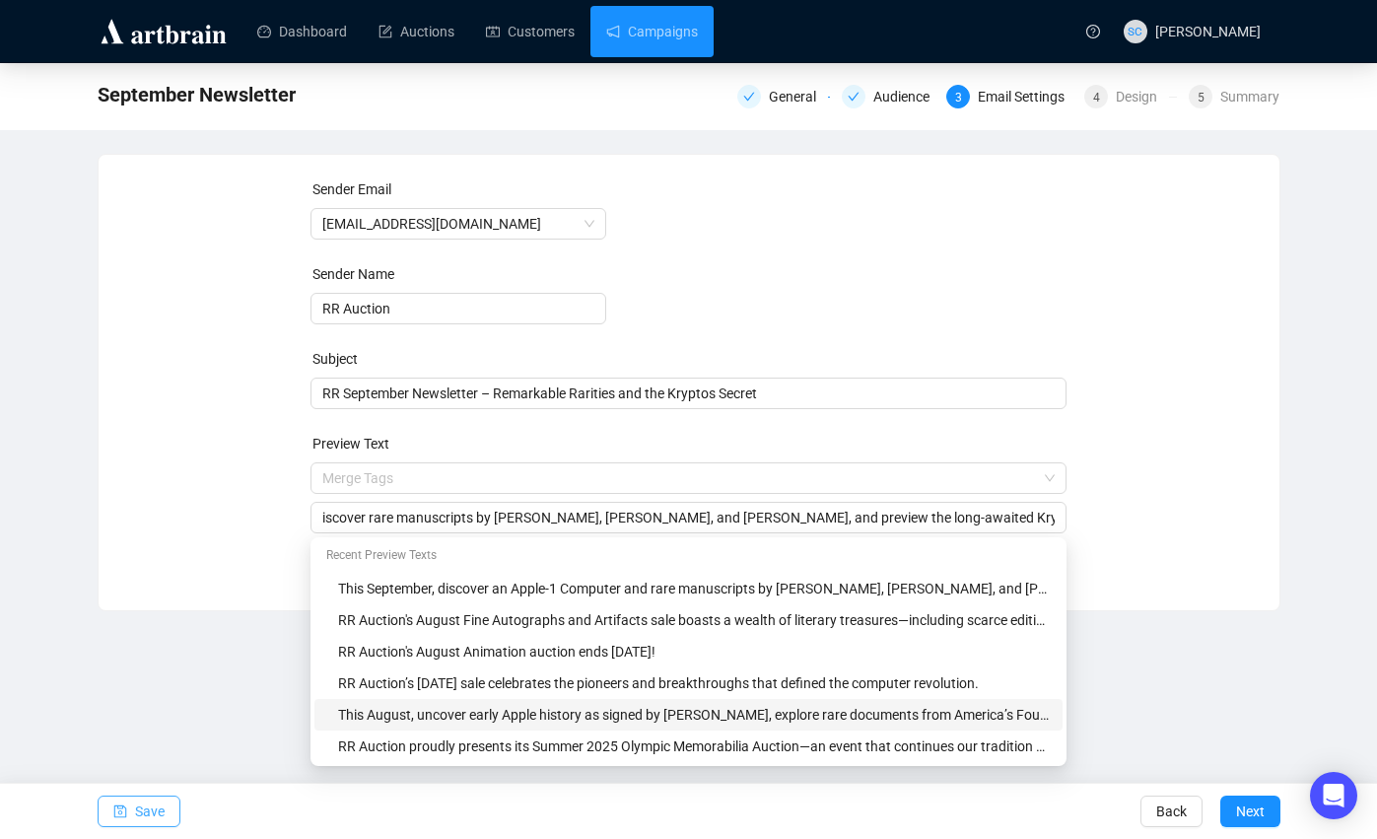
click at [155, 807] on span "Save" at bounding box center [150, 811] width 30 height 55
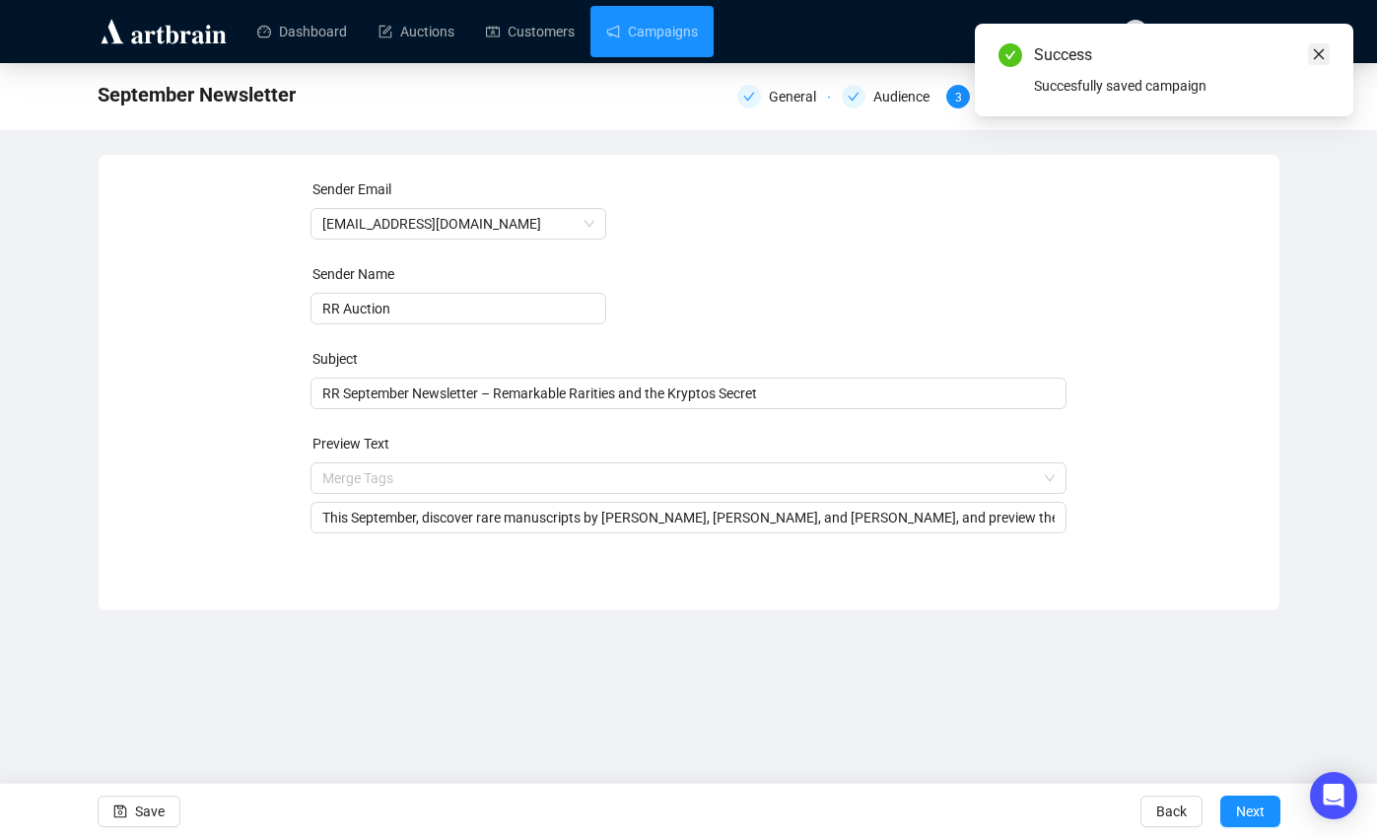
click at [1128, 57] on icon "close" at bounding box center [1319, 54] width 11 height 11
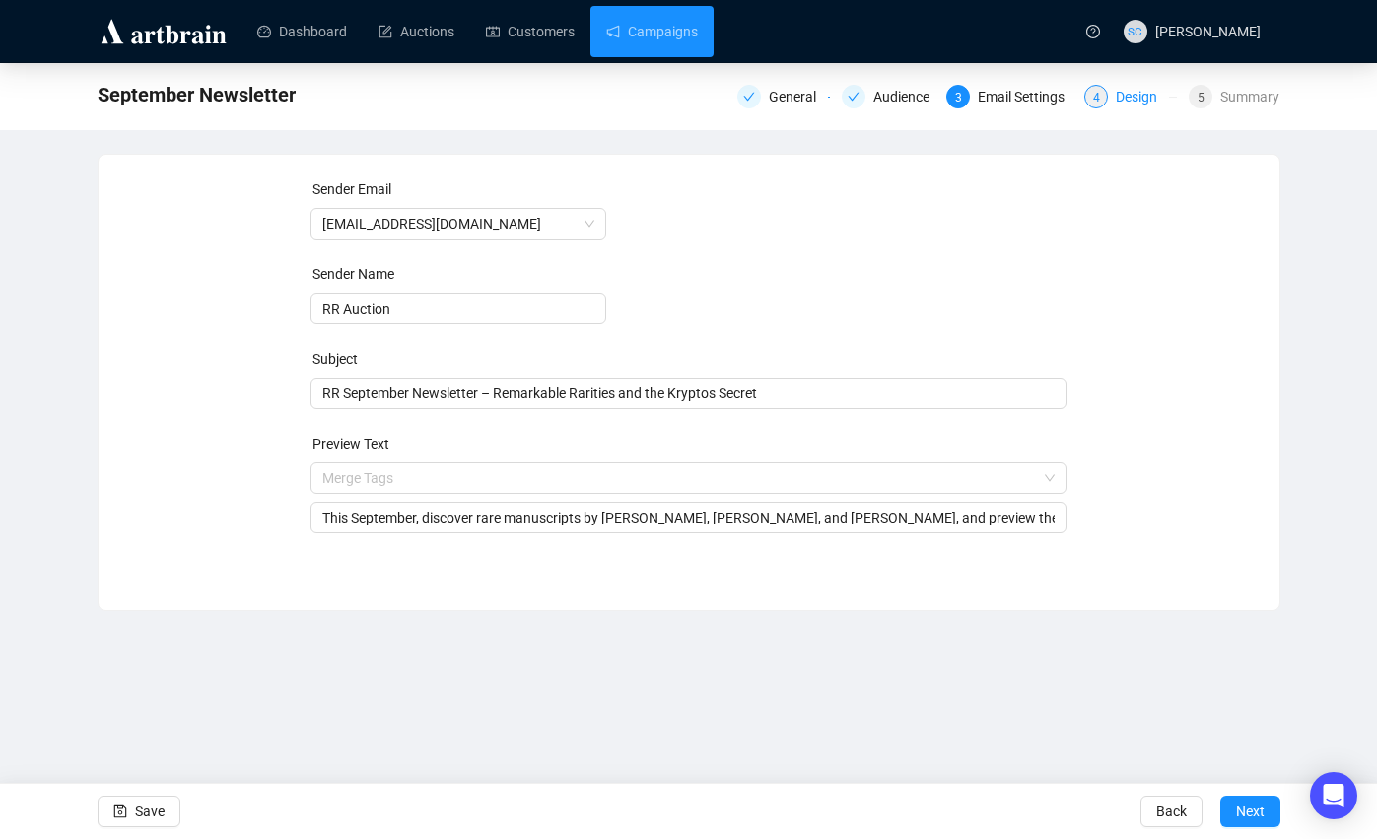
click at [1128, 103] on div "Design" at bounding box center [1142, 97] width 53 height 24
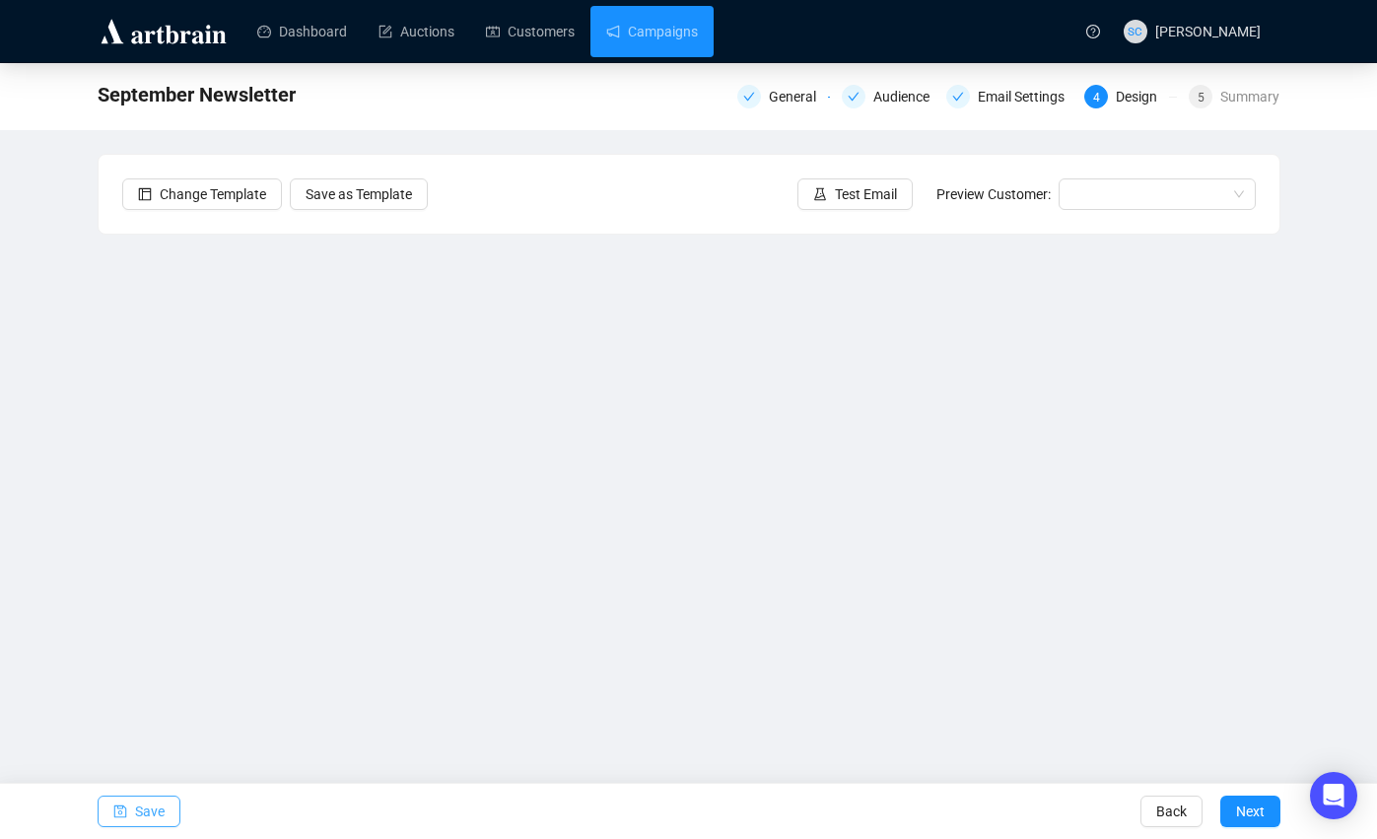
click at [158, 829] on span "Save" at bounding box center [150, 811] width 30 height 55
click at [142, 806] on span "Save" at bounding box center [150, 811] width 30 height 55
click at [160, 806] on span "Save" at bounding box center [150, 811] width 30 height 55
click at [131, 806] on button "Save" at bounding box center [139, 811] width 83 height 32
click at [160, 810] on span "Save" at bounding box center [150, 811] width 30 height 55
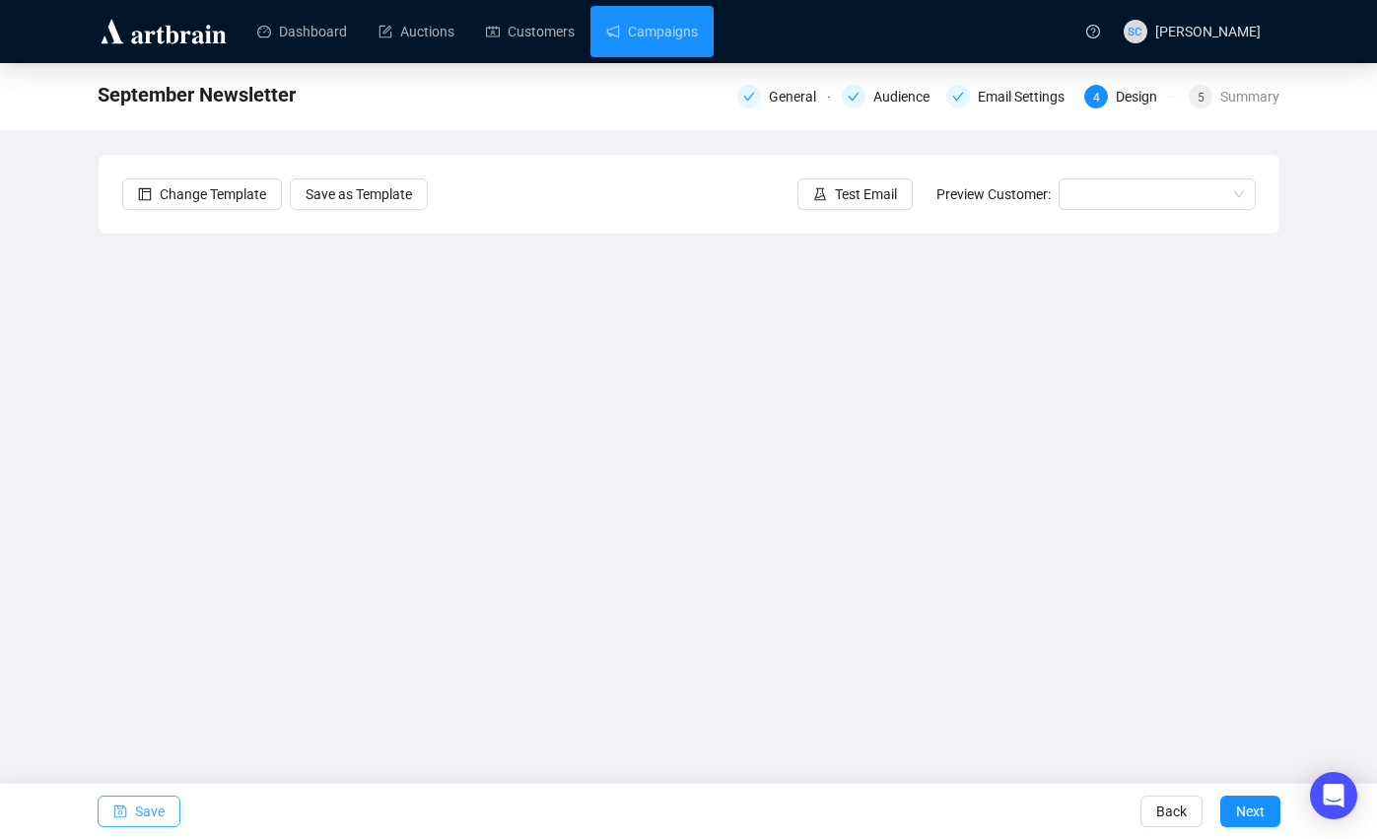
click at [168, 814] on button "Save" at bounding box center [139, 811] width 83 height 32
click at [128, 803] on button "Save" at bounding box center [139, 811] width 83 height 32
click at [673, 45] on link "Campaigns" at bounding box center [652, 31] width 92 height 51
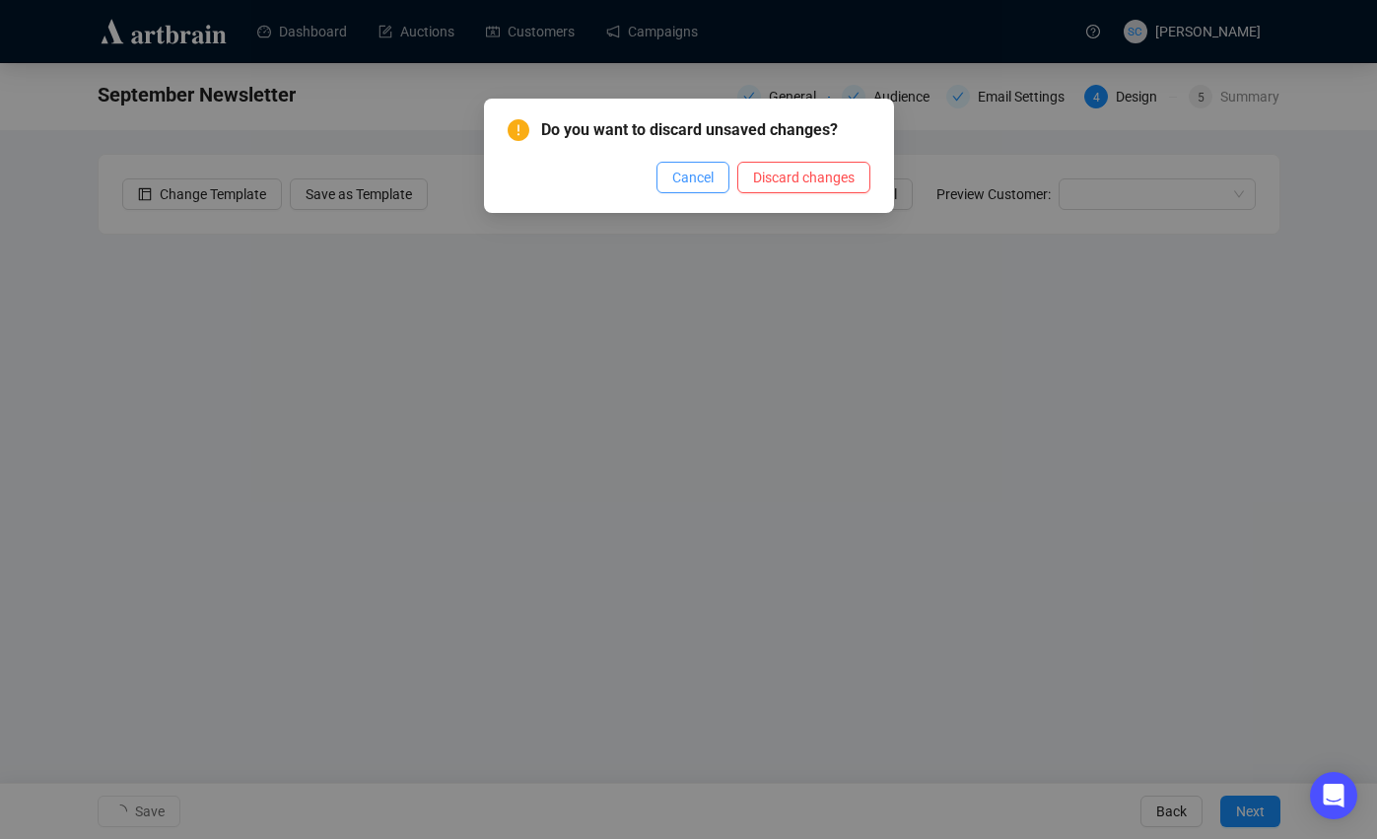
click at [694, 175] on span "Cancel" at bounding box center [692, 178] width 41 height 22
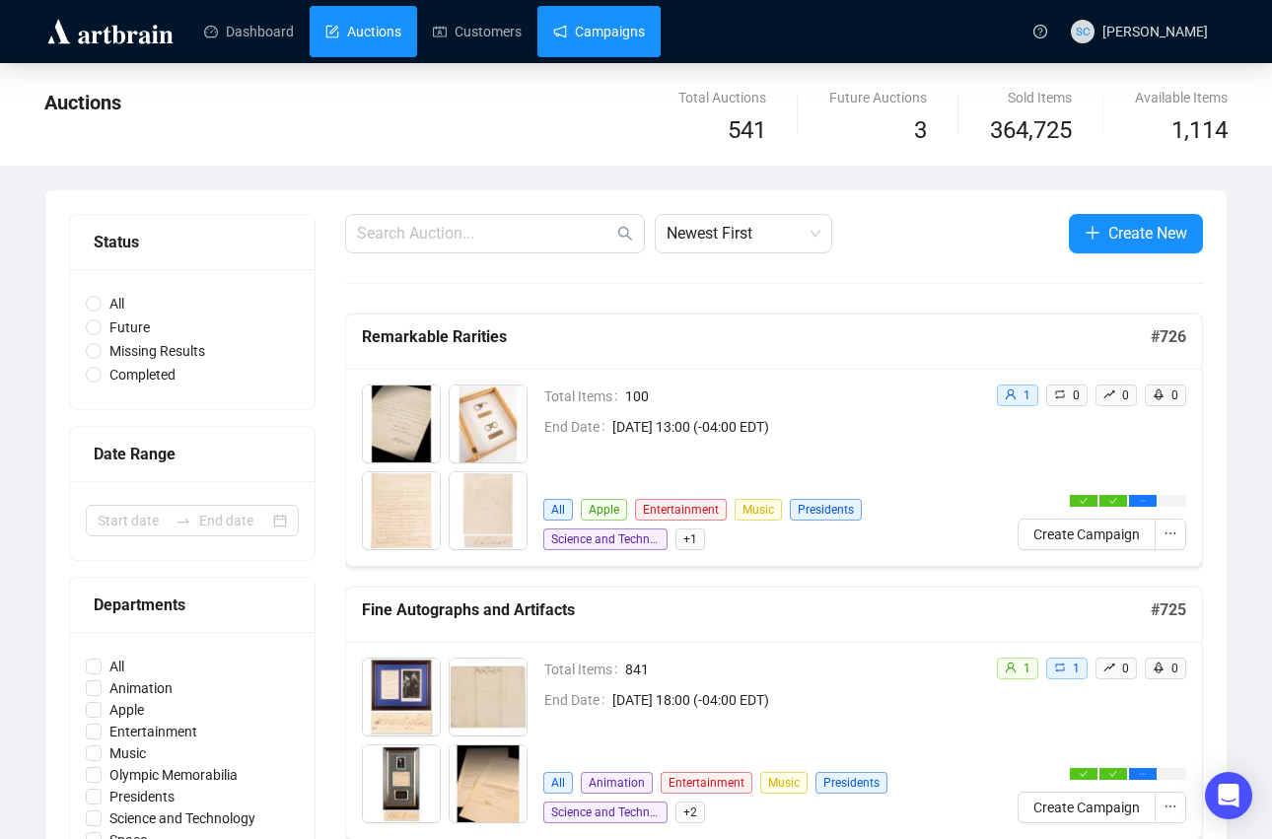
click at [645, 42] on link "Campaigns" at bounding box center [599, 31] width 92 height 51
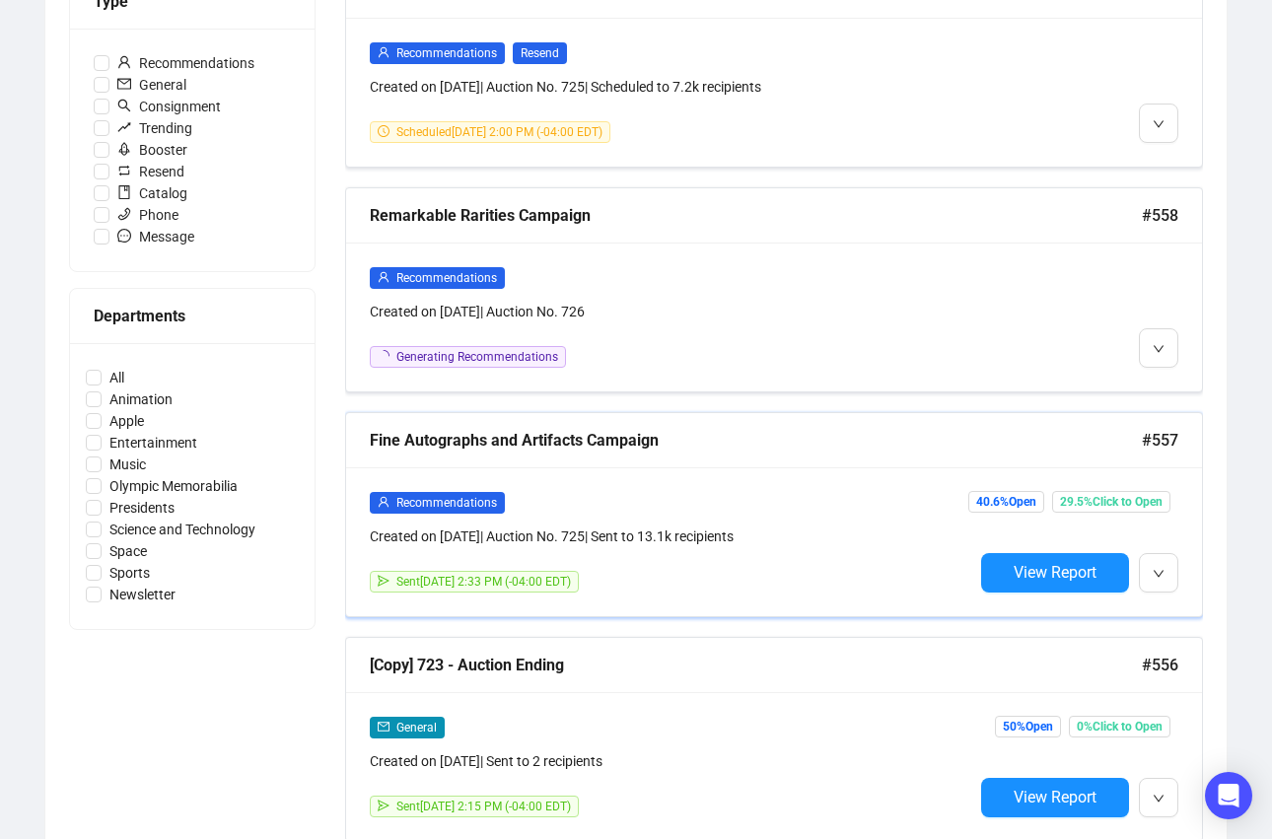
scroll to position [665, 0]
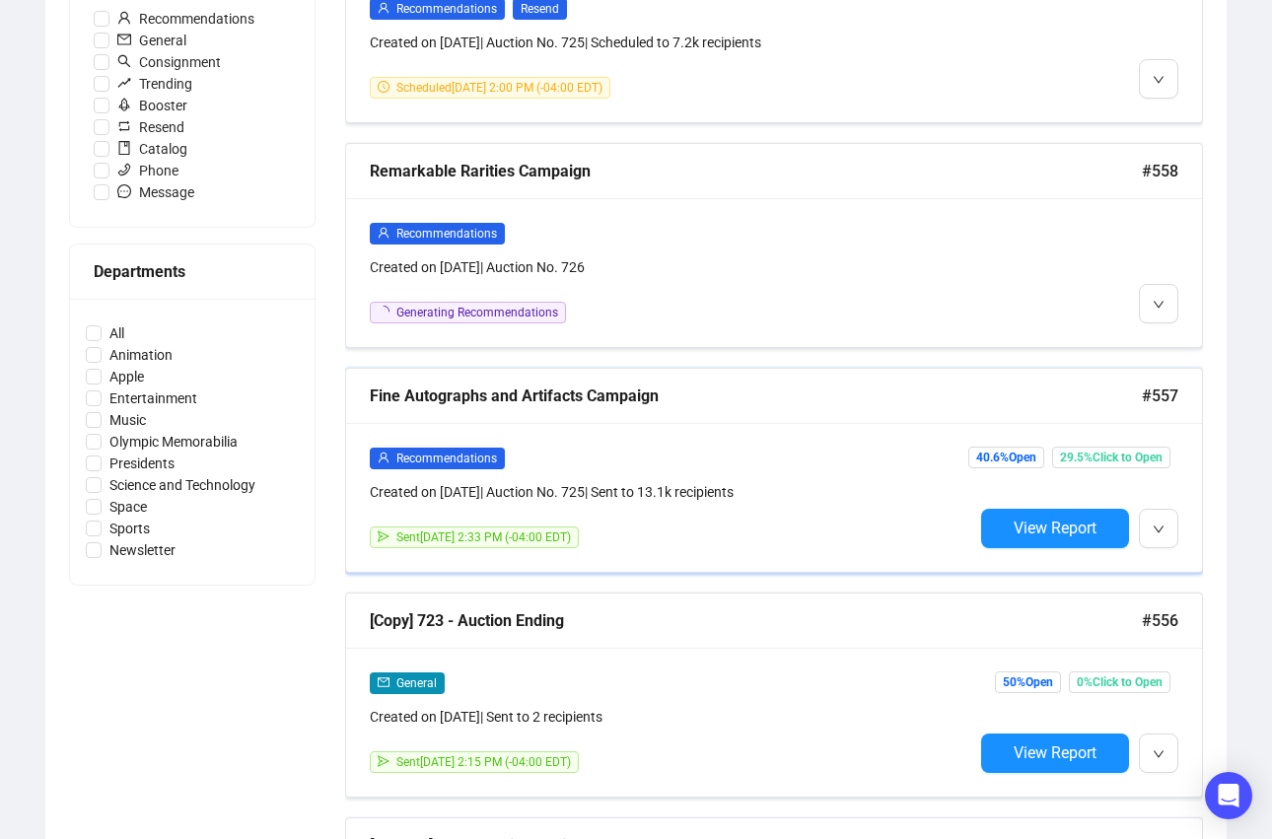
click at [800, 454] on div "Recommendations" at bounding box center [671, 458] width 603 height 23
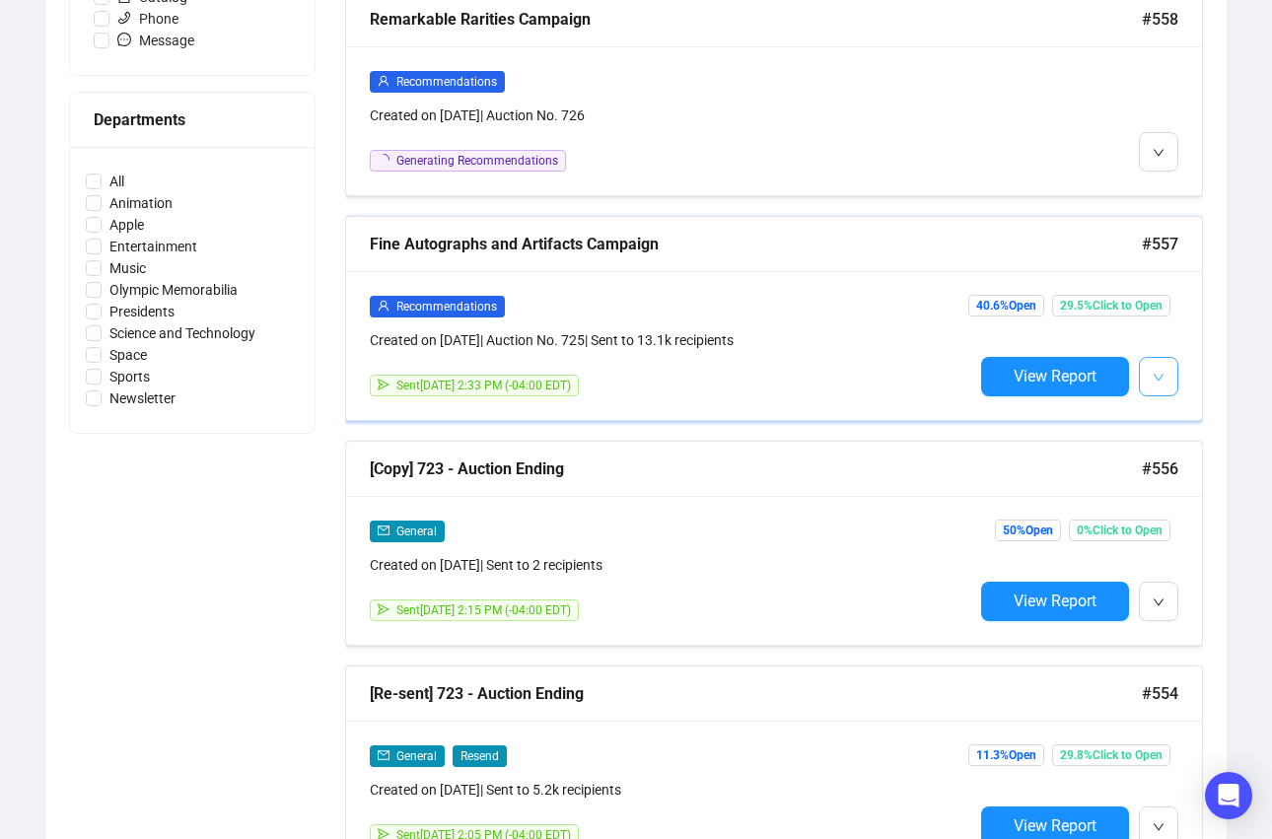
click at [1164, 373] on button "button" at bounding box center [1158, 376] width 39 height 39
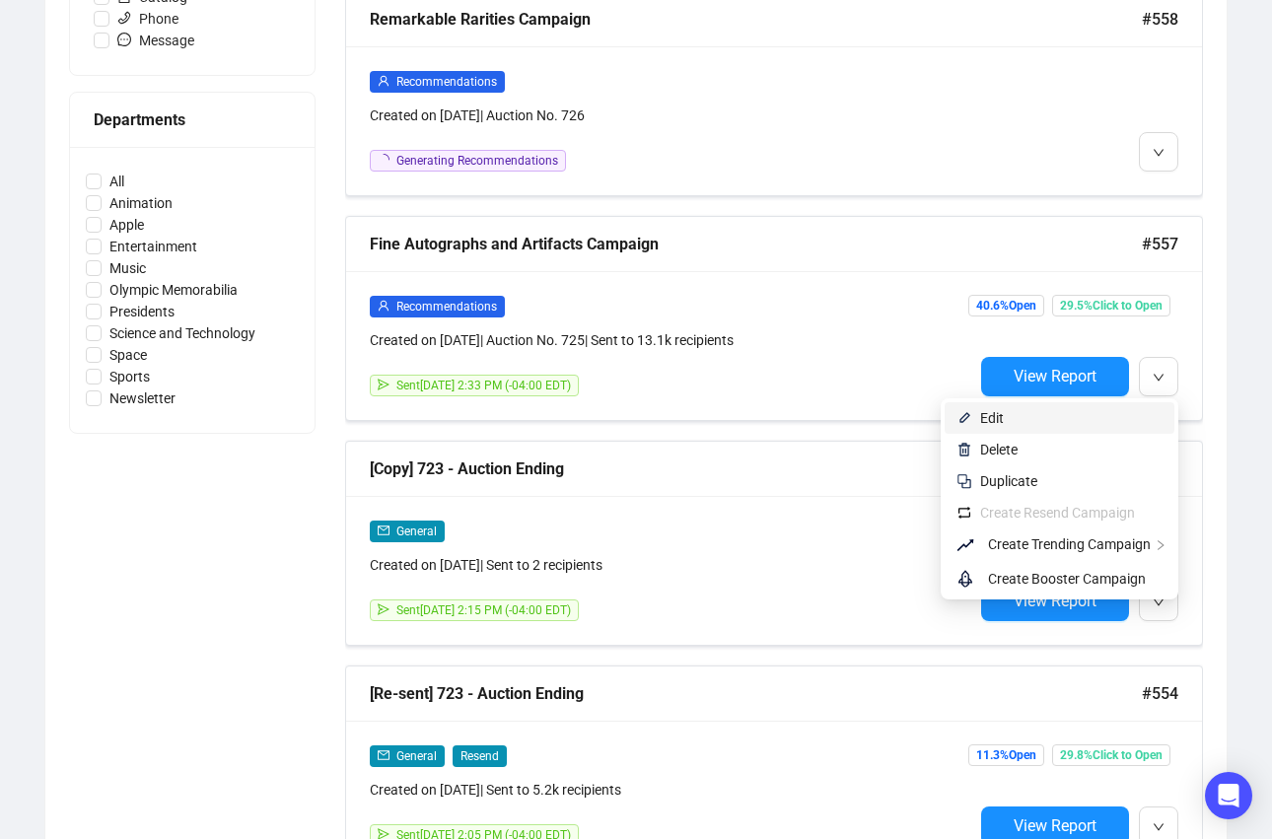
click at [1116, 409] on span "Edit" at bounding box center [1071, 418] width 182 height 22
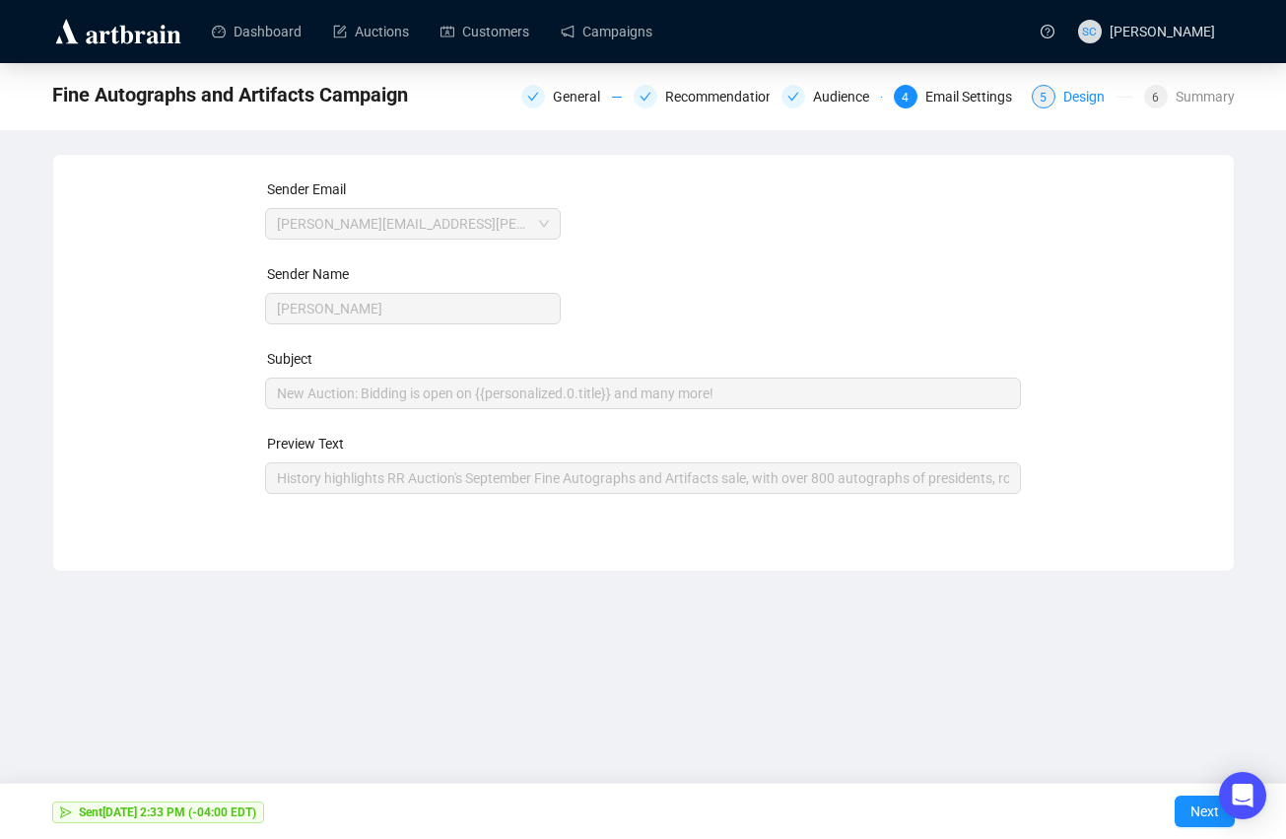
click at [1055, 102] on div "5 Design" at bounding box center [1082, 97] width 101 height 24
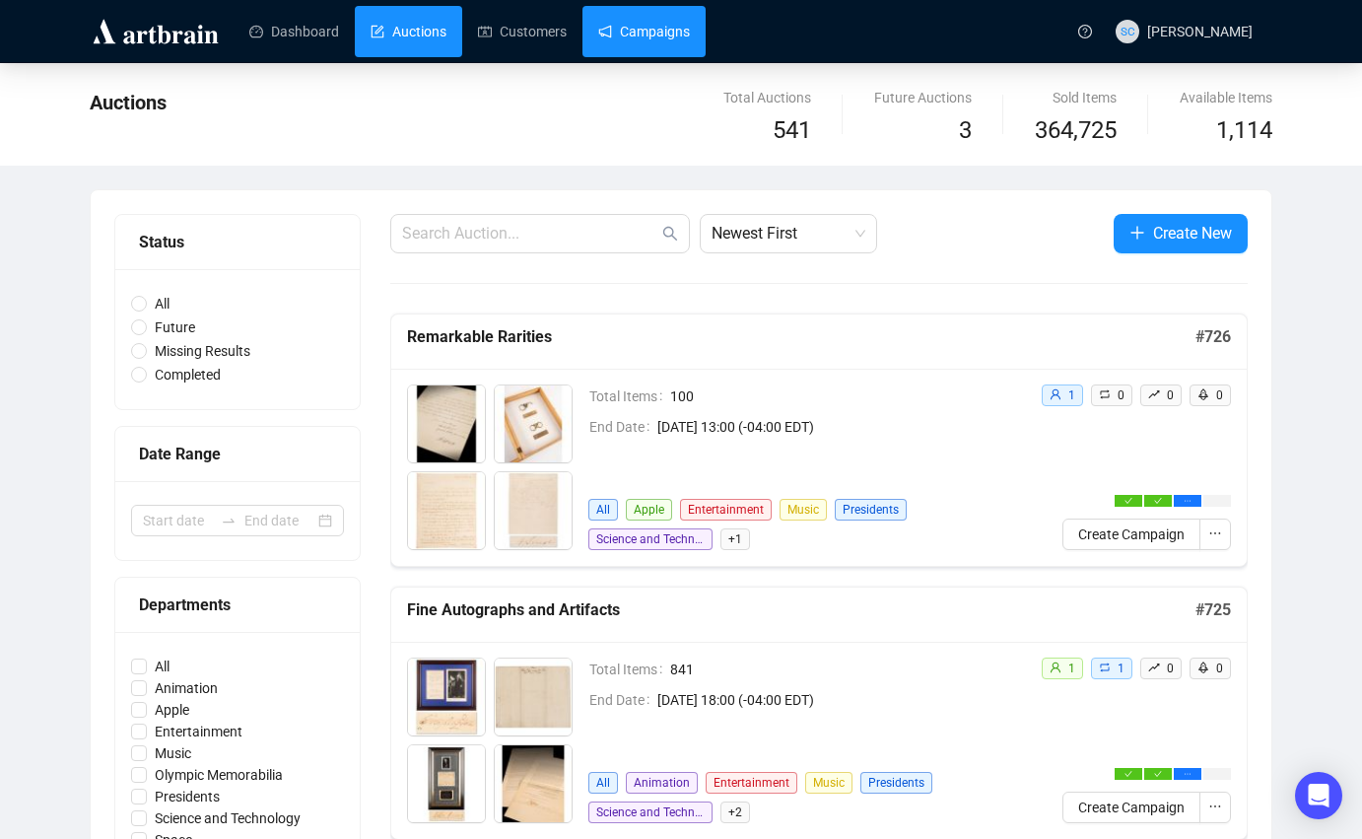
click at [656, 22] on link "Campaigns" at bounding box center [644, 31] width 92 height 51
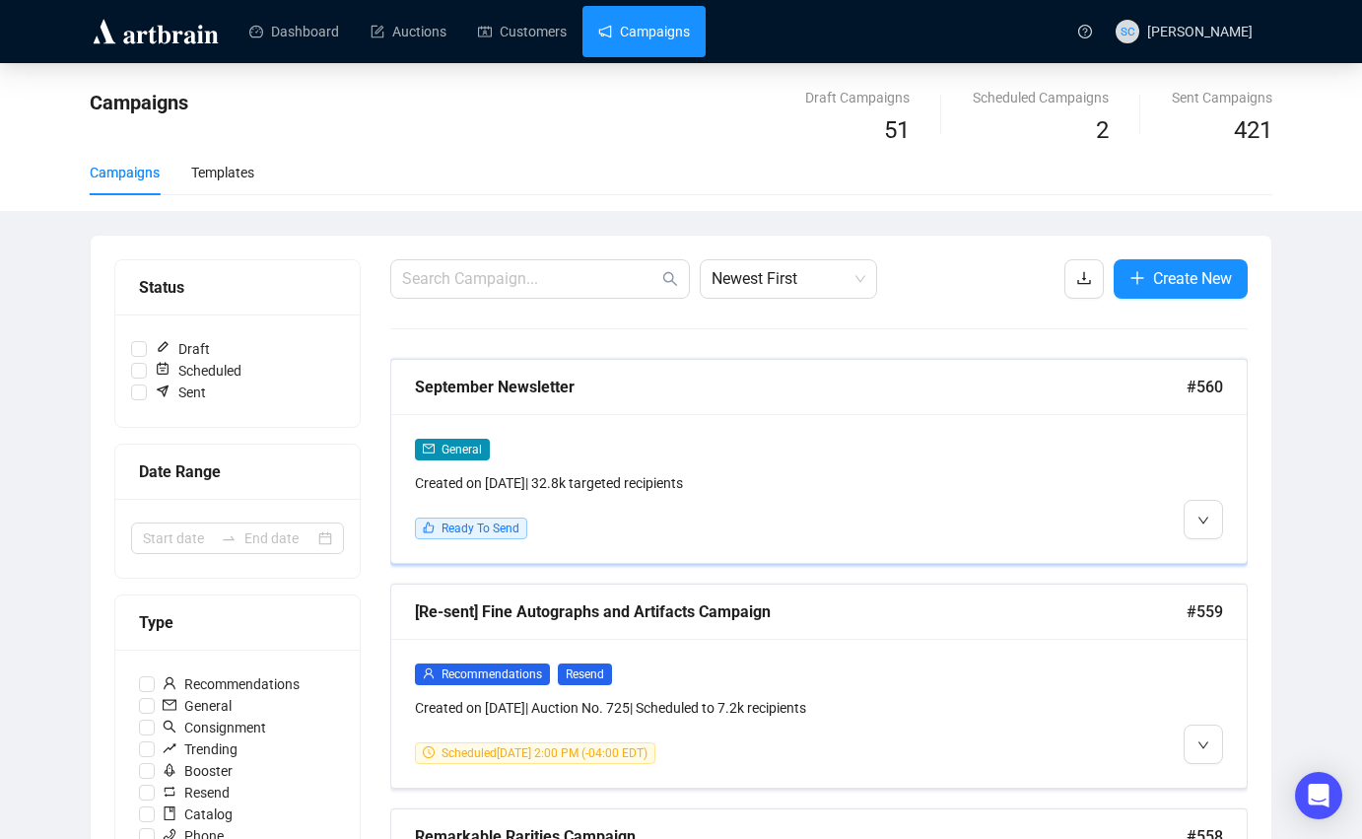
click at [881, 432] on div "General Created on [DATE] | 32.8k targeted recipients Ready To Send" at bounding box center [819, 488] width 856 height 149
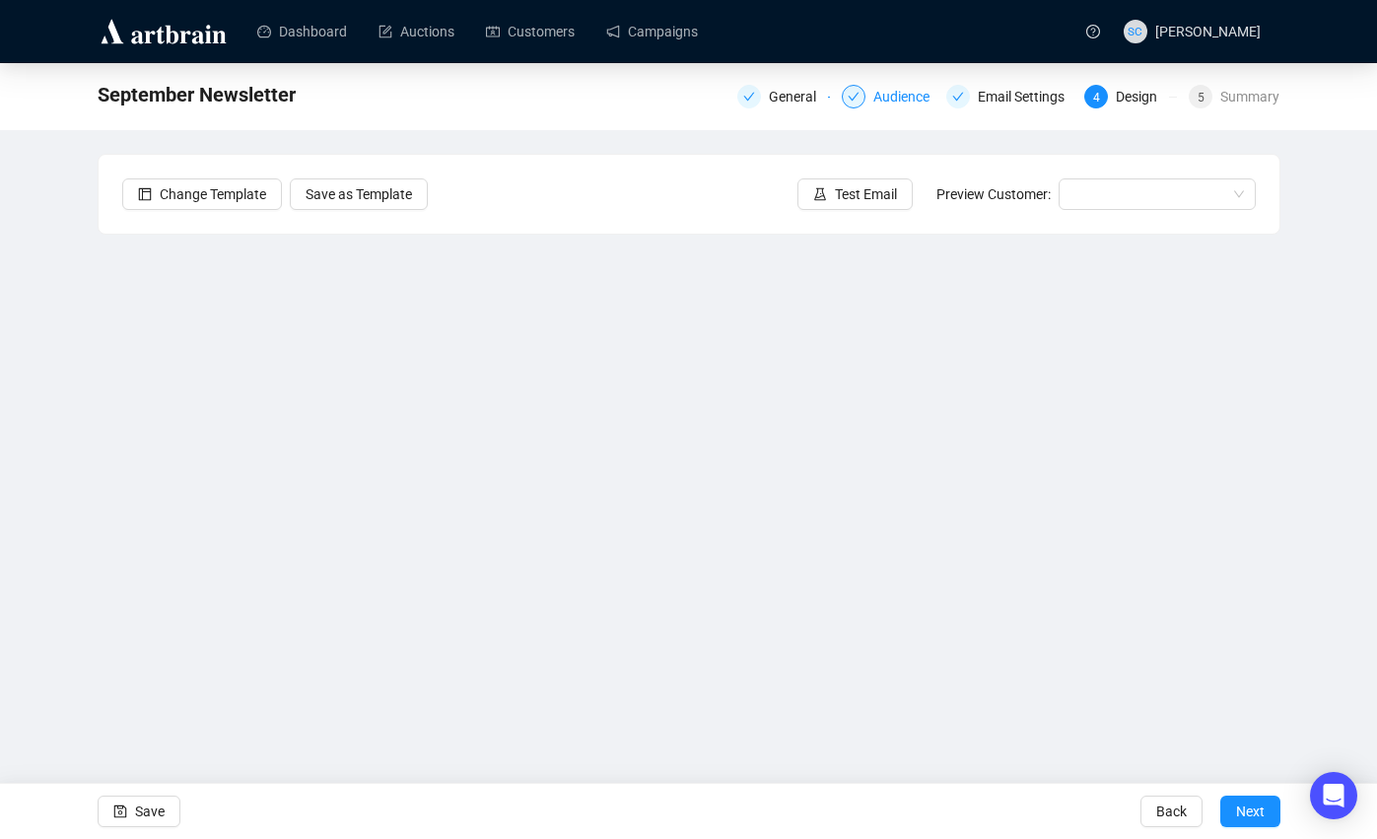
click at [880, 98] on div "Audience" at bounding box center [907, 97] width 68 height 24
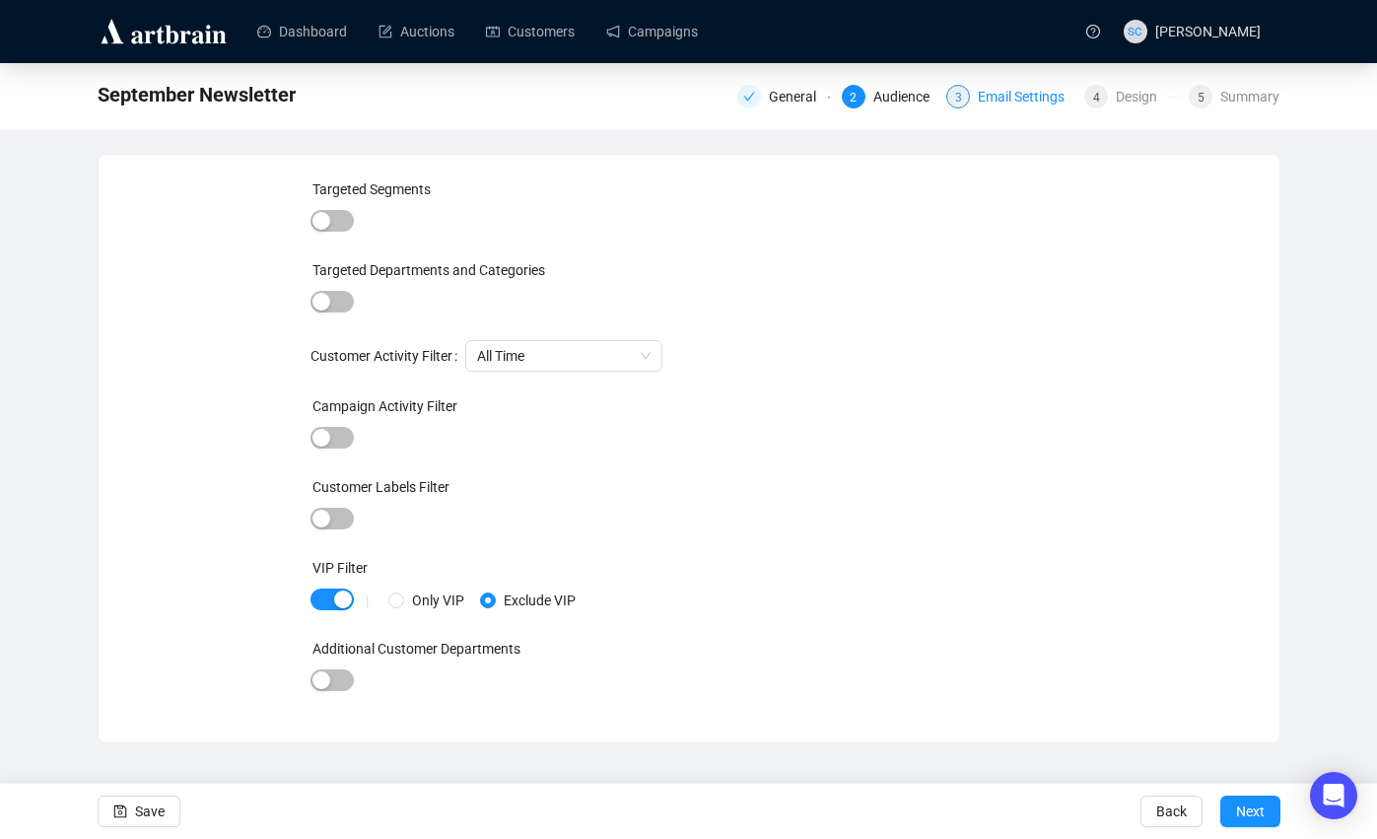
click at [990, 102] on div "Email Settings" at bounding box center [1027, 97] width 99 height 24
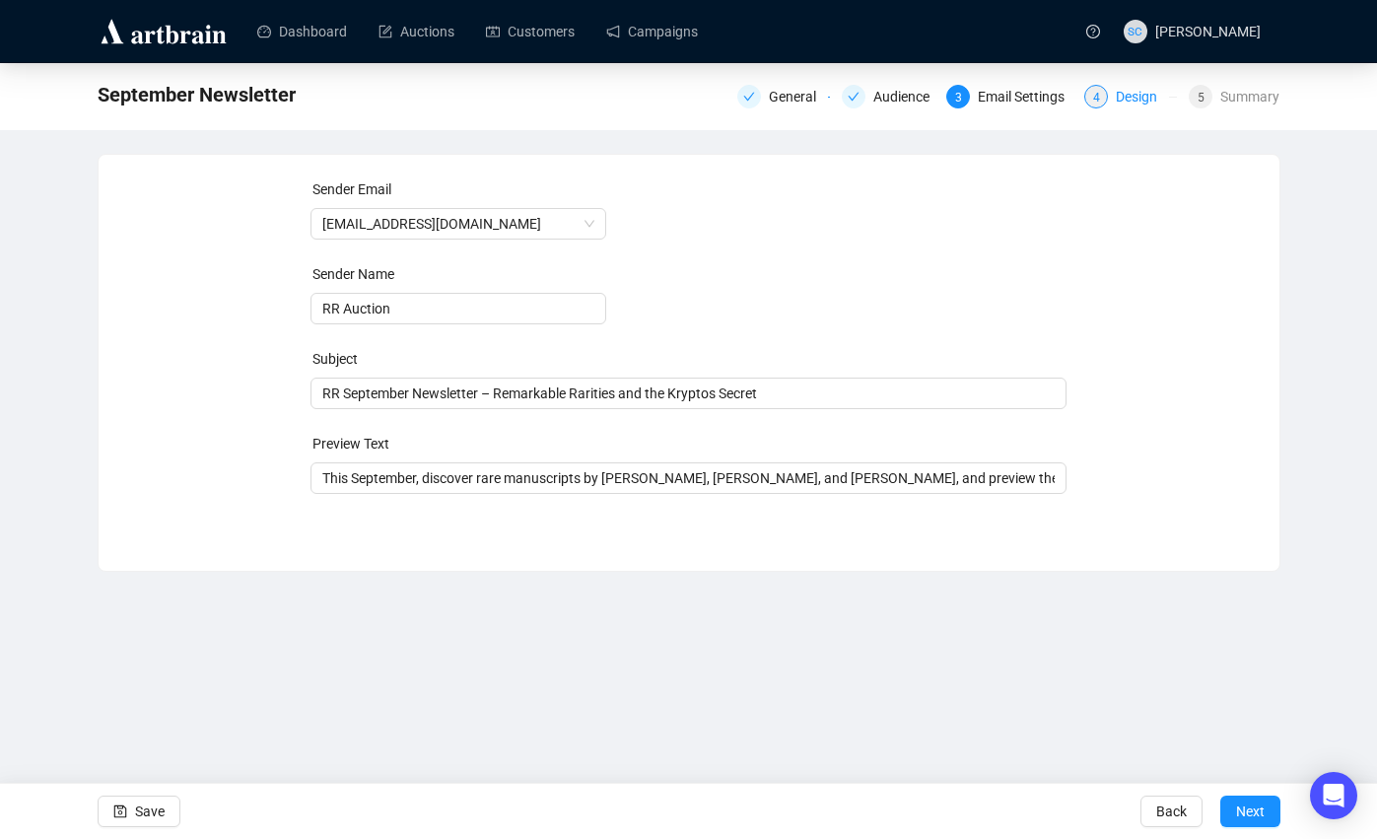
click at [1116, 95] on div "Design" at bounding box center [1142, 97] width 53 height 24
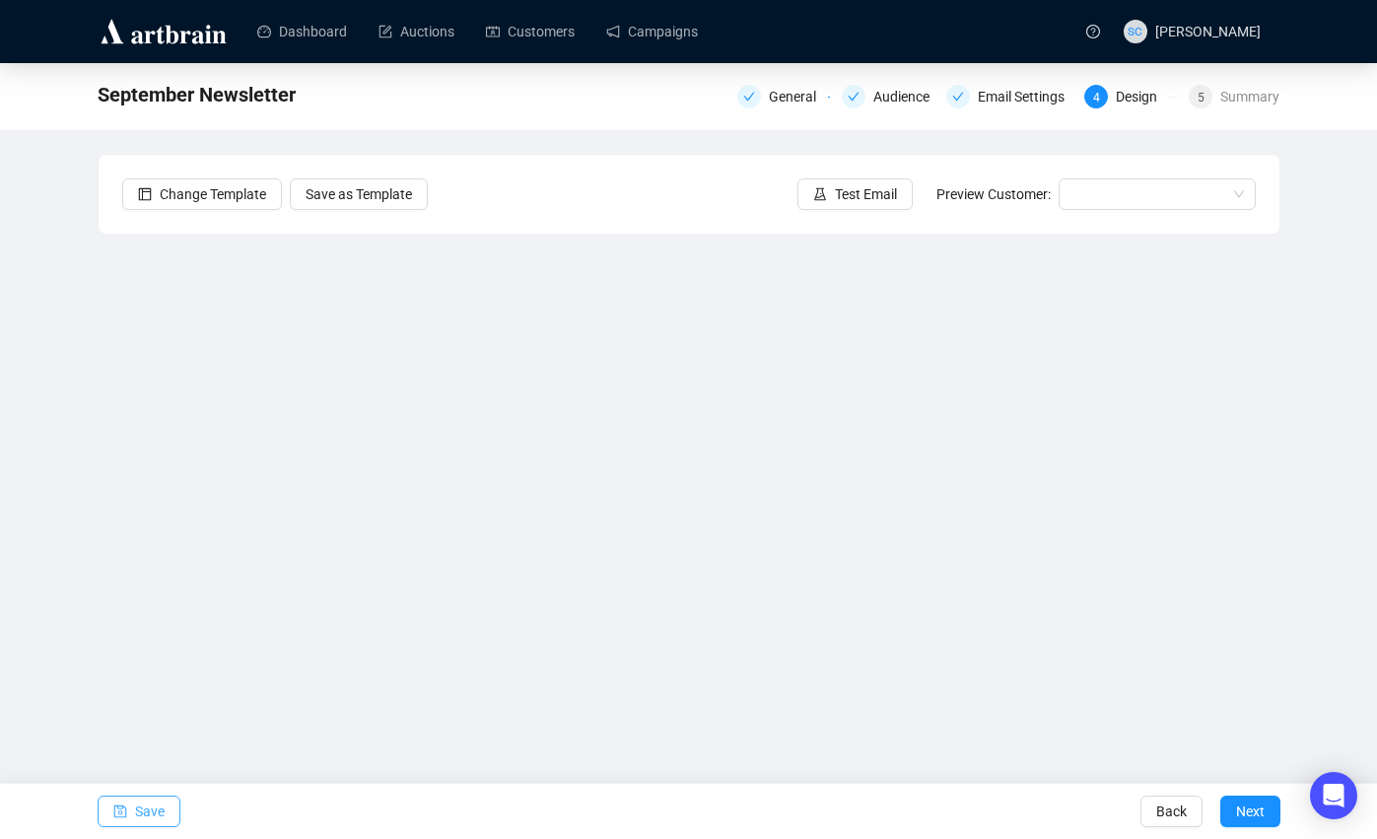
click at [137, 806] on span "Save" at bounding box center [150, 811] width 30 height 55
click at [130, 809] on button "Save" at bounding box center [139, 811] width 83 height 32
click at [163, 825] on span "Save" at bounding box center [150, 811] width 30 height 55
click at [127, 815] on button "Save" at bounding box center [139, 811] width 83 height 32
click at [165, 818] on span "Save" at bounding box center [150, 811] width 30 height 55
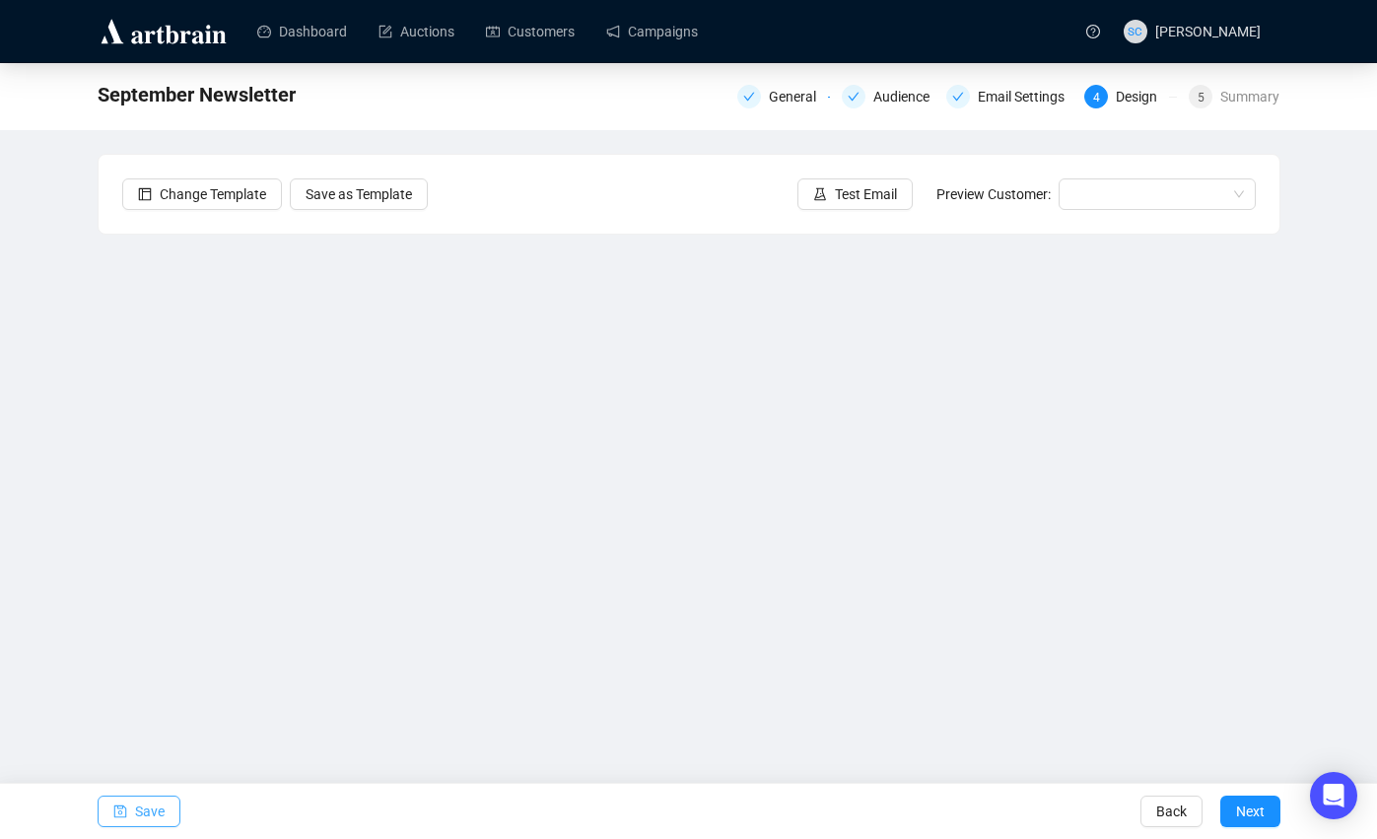
click at [155, 819] on span "Save" at bounding box center [150, 811] width 30 height 55
click at [138, 804] on span "Save" at bounding box center [150, 811] width 30 height 55
click at [164, 803] on span "Save" at bounding box center [150, 811] width 30 height 55
click at [132, 821] on button "Save" at bounding box center [139, 811] width 83 height 32
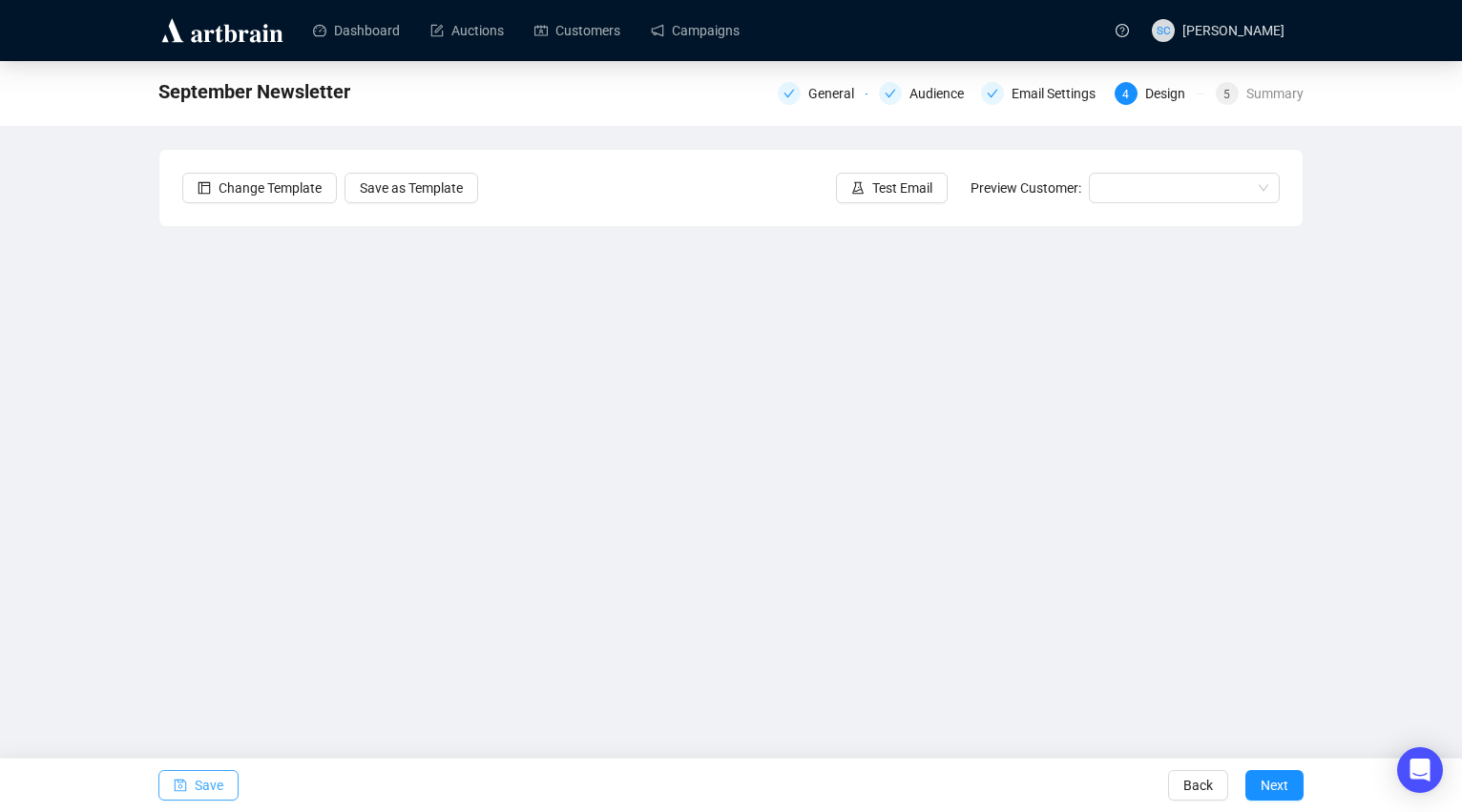
click at [202, 787] on span "Save" at bounding box center [209, 785] width 29 height 53
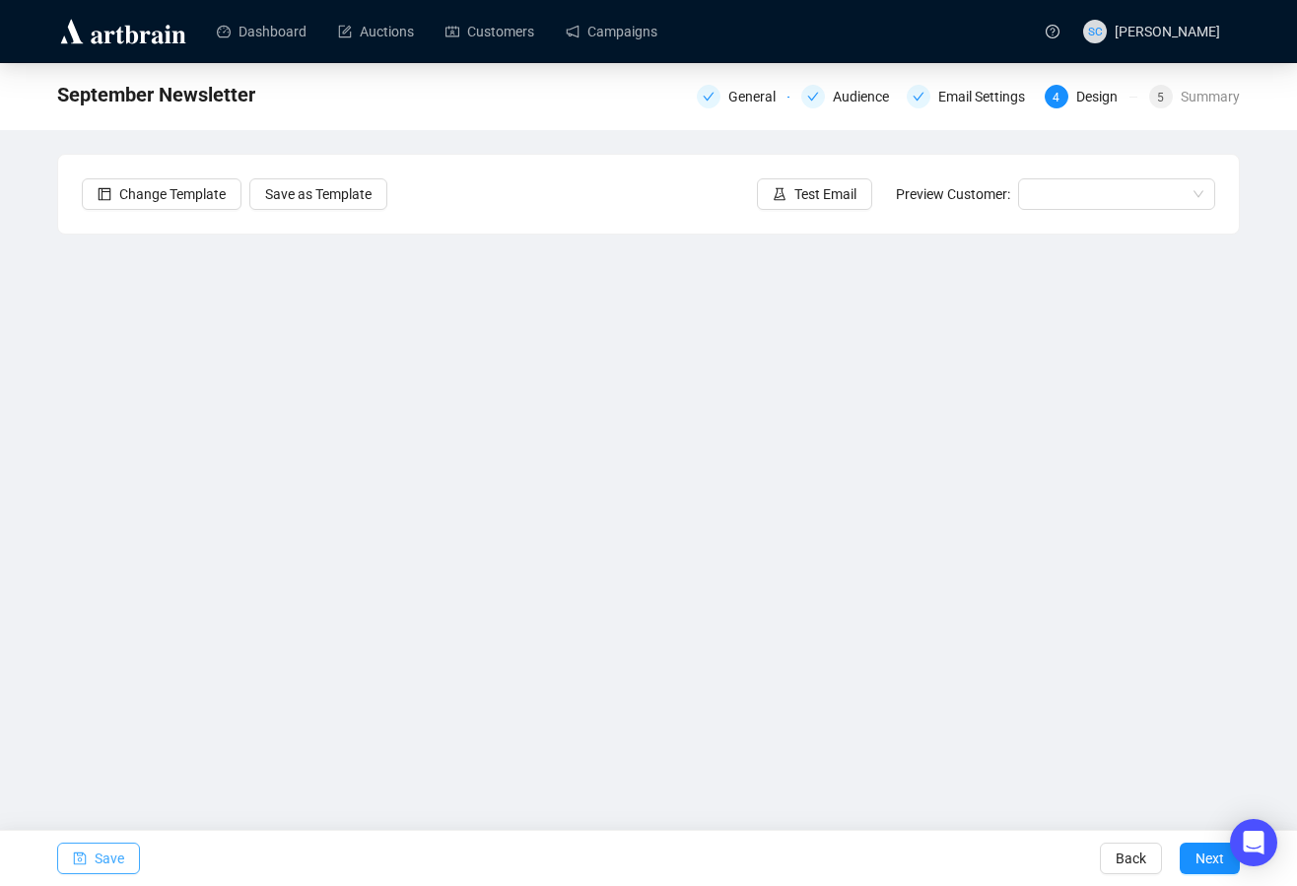
click at [110, 838] on span "Save" at bounding box center [110, 858] width 30 height 55
click at [103, 838] on span "Save" at bounding box center [110, 858] width 30 height 55
click at [110, 838] on span "Save" at bounding box center [110, 858] width 30 height 55
click at [125, 838] on button "Save" at bounding box center [98, 859] width 83 height 32
click at [115, 838] on span "Save" at bounding box center [110, 858] width 30 height 55
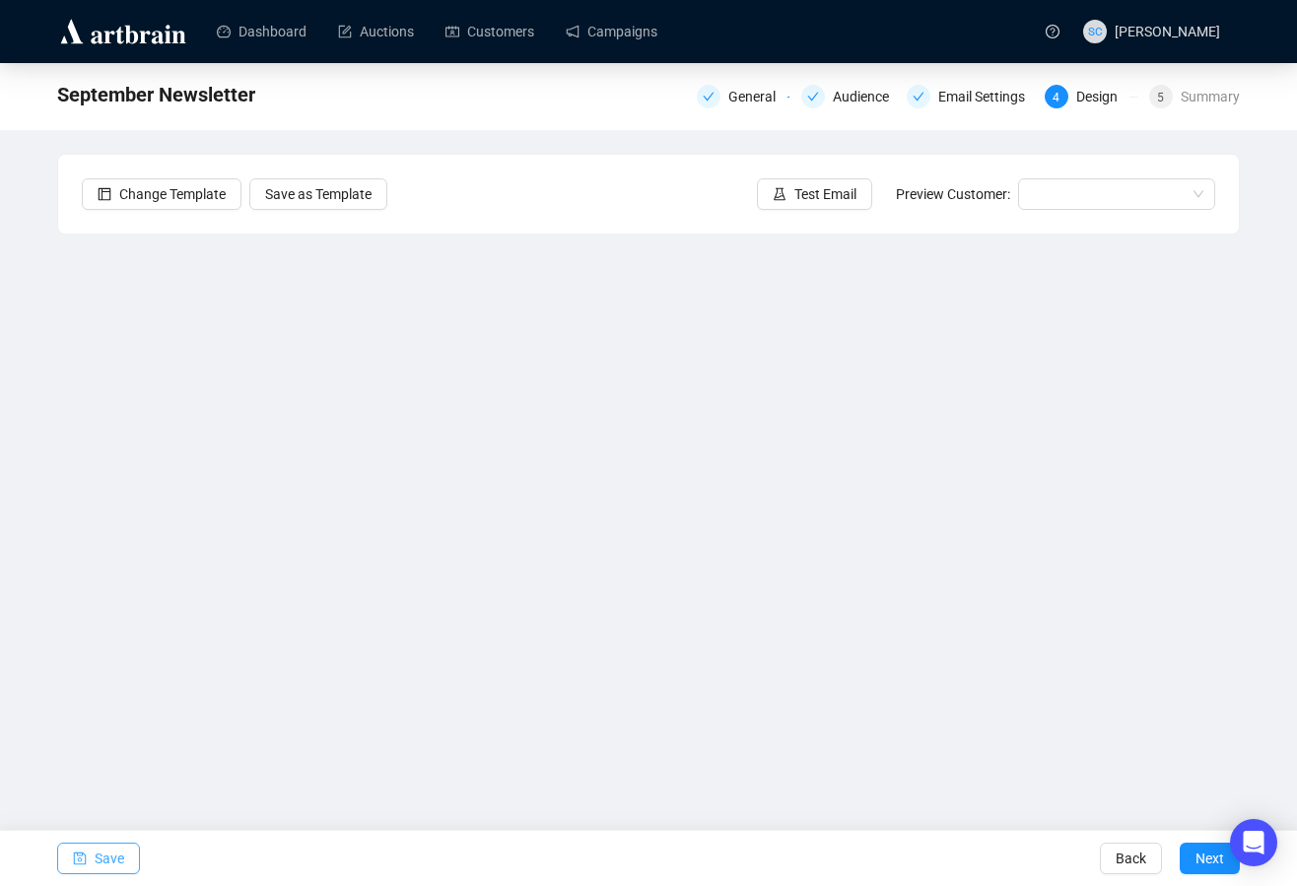
click at [100, 838] on span "Save" at bounding box center [110, 858] width 30 height 55
click at [98, 838] on span "Save" at bounding box center [110, 858] width 30 height 55
drag, startPoint x: 108, startPoint y: 851, endPoint x: 118, endPoint y: 829, distance: 23.8
click at [109, 838] on span "Save" at bounding box center [110, 858] width 30 height 55
click at [74, 838] on icon "save" at bounding box center [80, 859] width 14 height 14
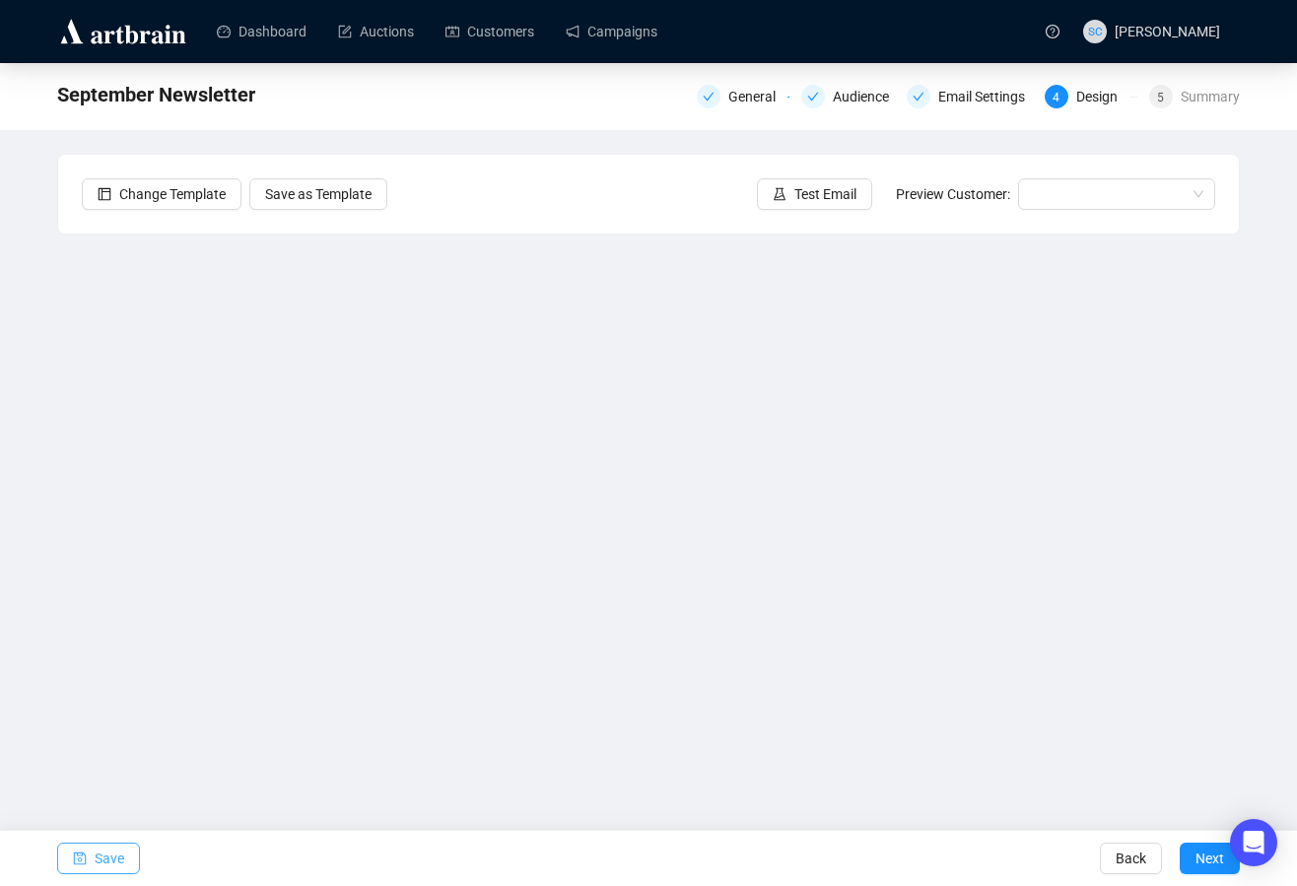
click at [107, 838] on span "Save" at bounding box center [110, 858] width 30 height 55
drag, startPoint x: 95, startPoint y: 858, endPoint x: 119, endPoint y: 838, distance: 31.6
click at [95, 838] on span "Save" at bounding box center [110, 858] width 30 height 55
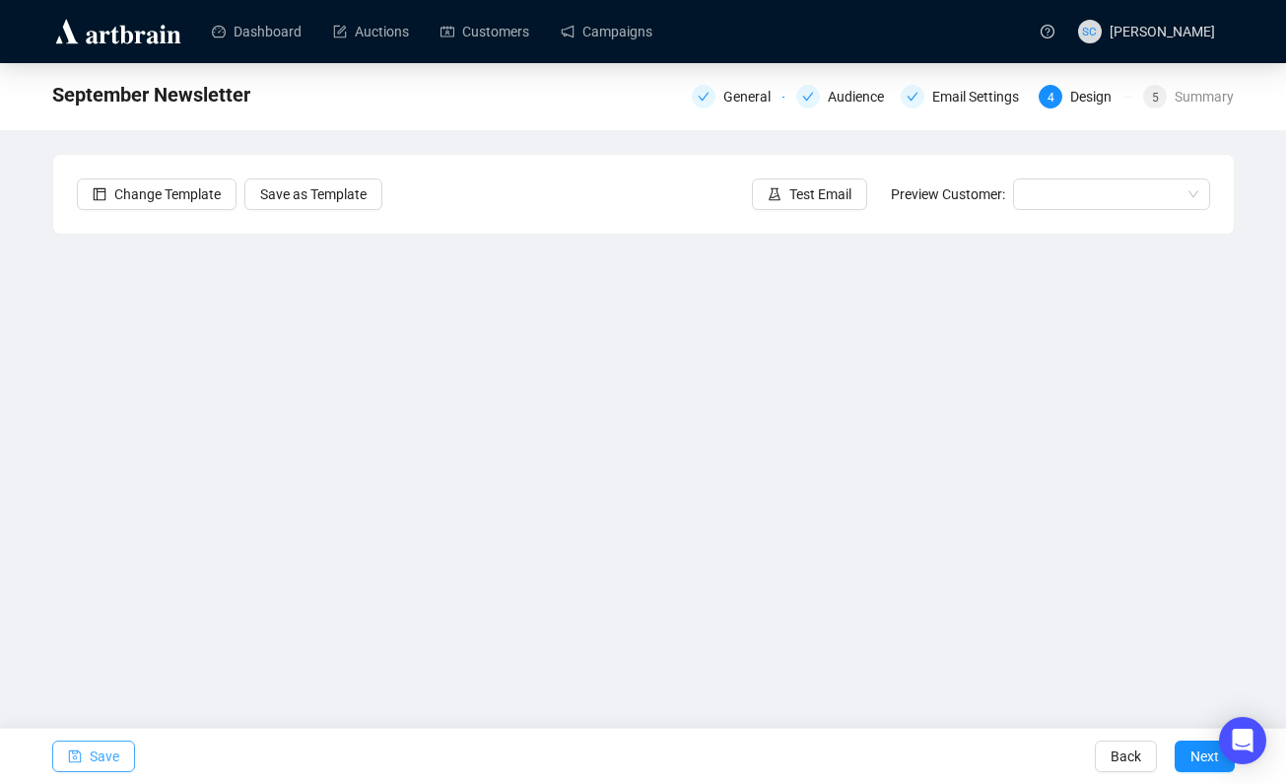
click at [83, 763] on button "Save" at bounding box center [93, 756] width 83 height 32
drag, startPoint x: 93, startPoint y: 756, endPoint x: 111, endPoint y: 748, distance: 20.3
click at [94, 755] on span "Save" at bounding box center [105, 755] width 30 height 55
click at [110, 751] on span "Save" at bounding box center [105, 755] width 30 height 55
click at [123, 758] on button "Save" at bounding box center [93, 756] width 83 height 32
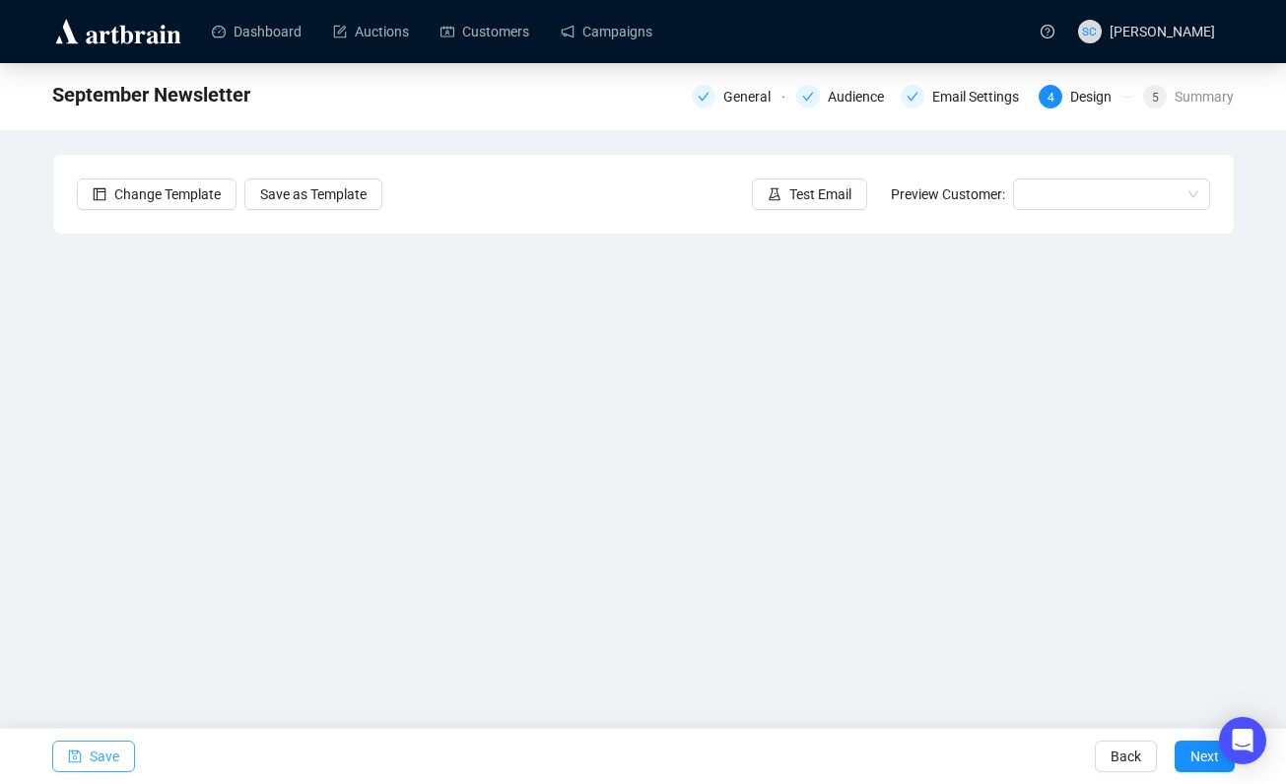
click at [70, 762] on icon "save" at bounding box center [75, 756] width 14 height 14
click at [124, 747] on button "Save" at bounding box center [93, 756] width 83 height 32
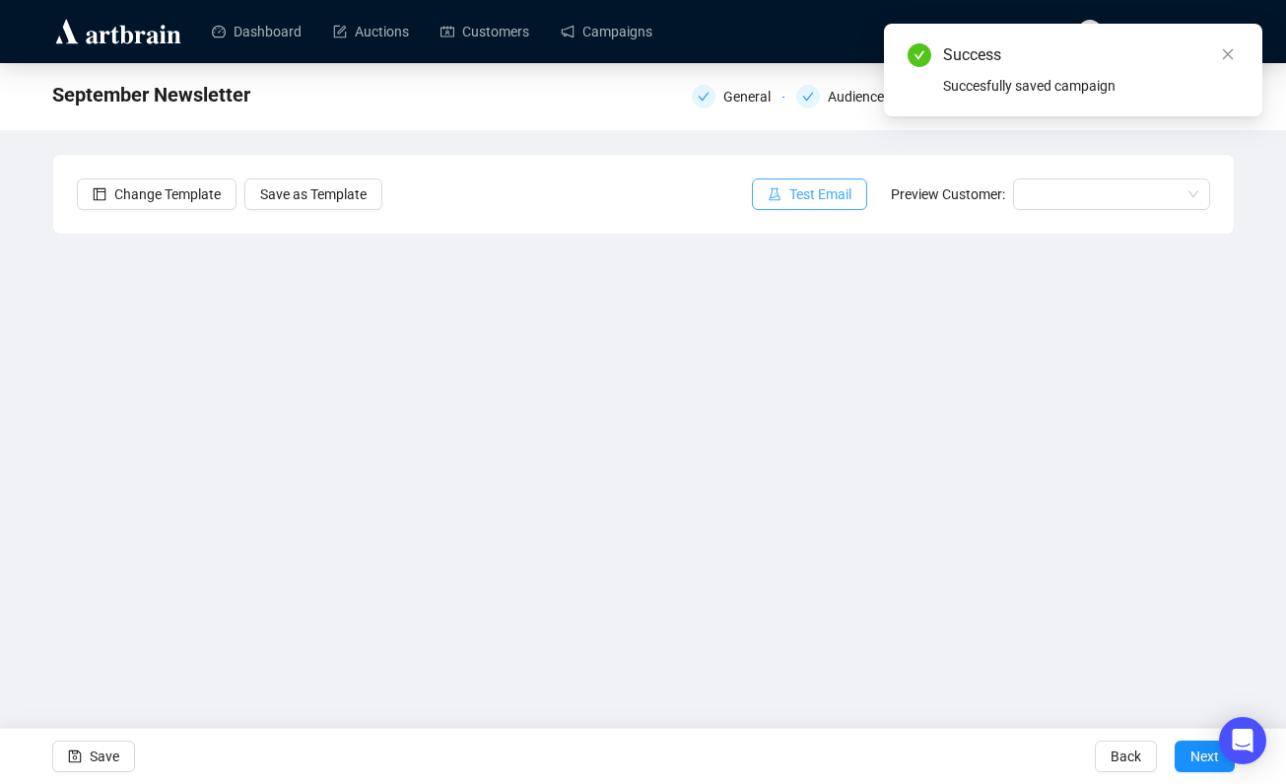
click at [797, 196] on span "Test Email" at bounding box center [821, 194] width 62 height 22
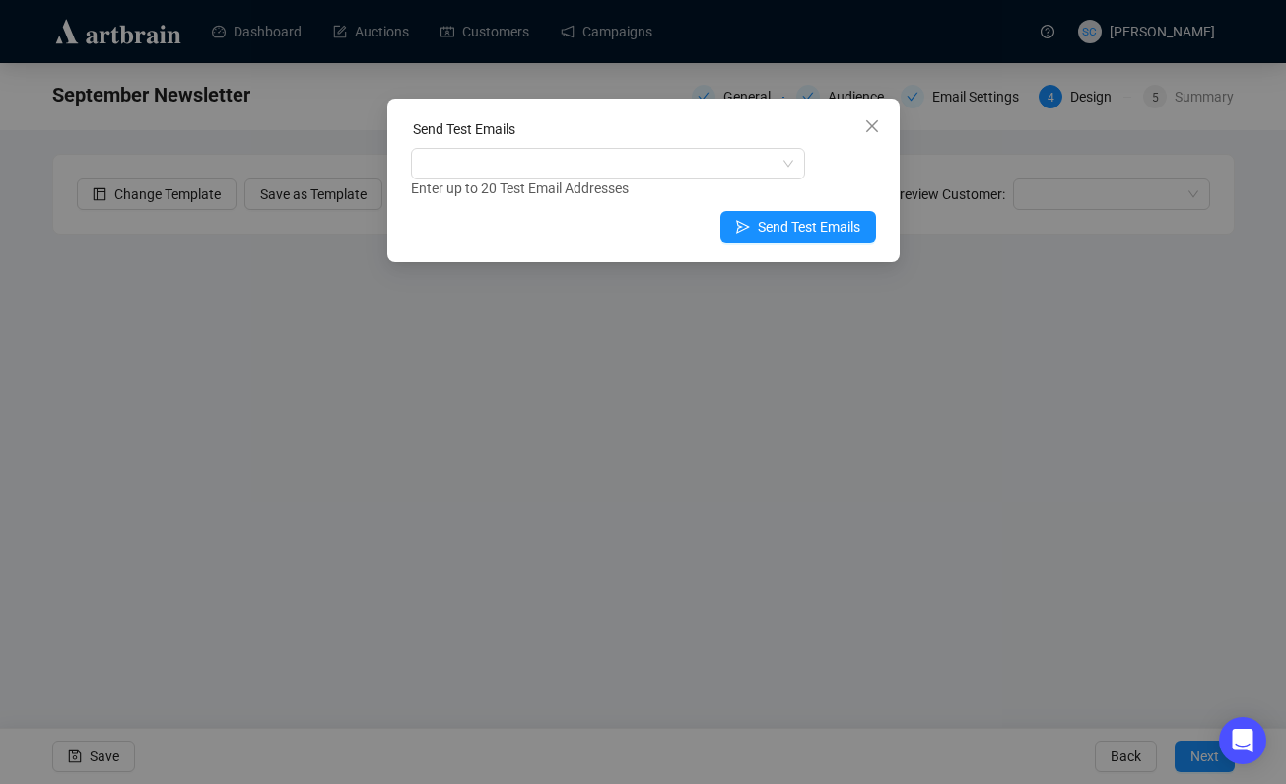
click at [648, 166] on div at bounding box center [598, 164] width 366 height 28
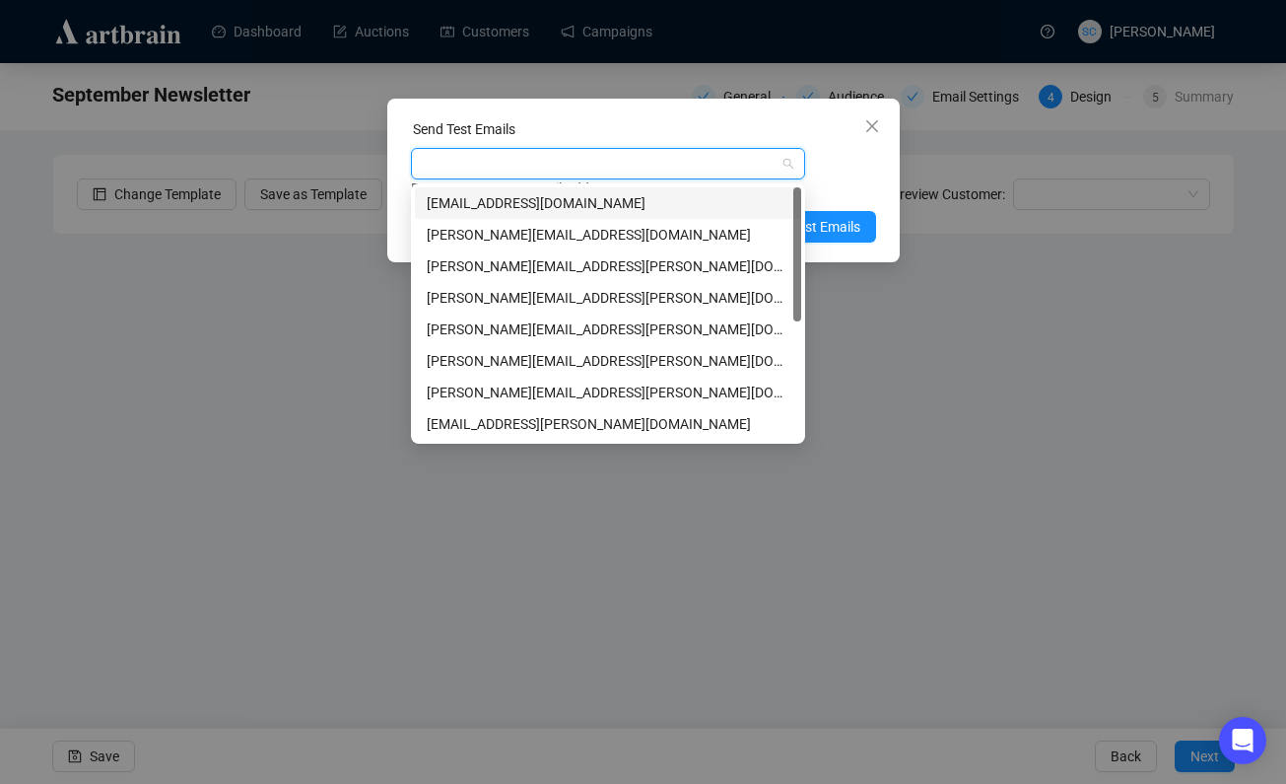
type input "s"
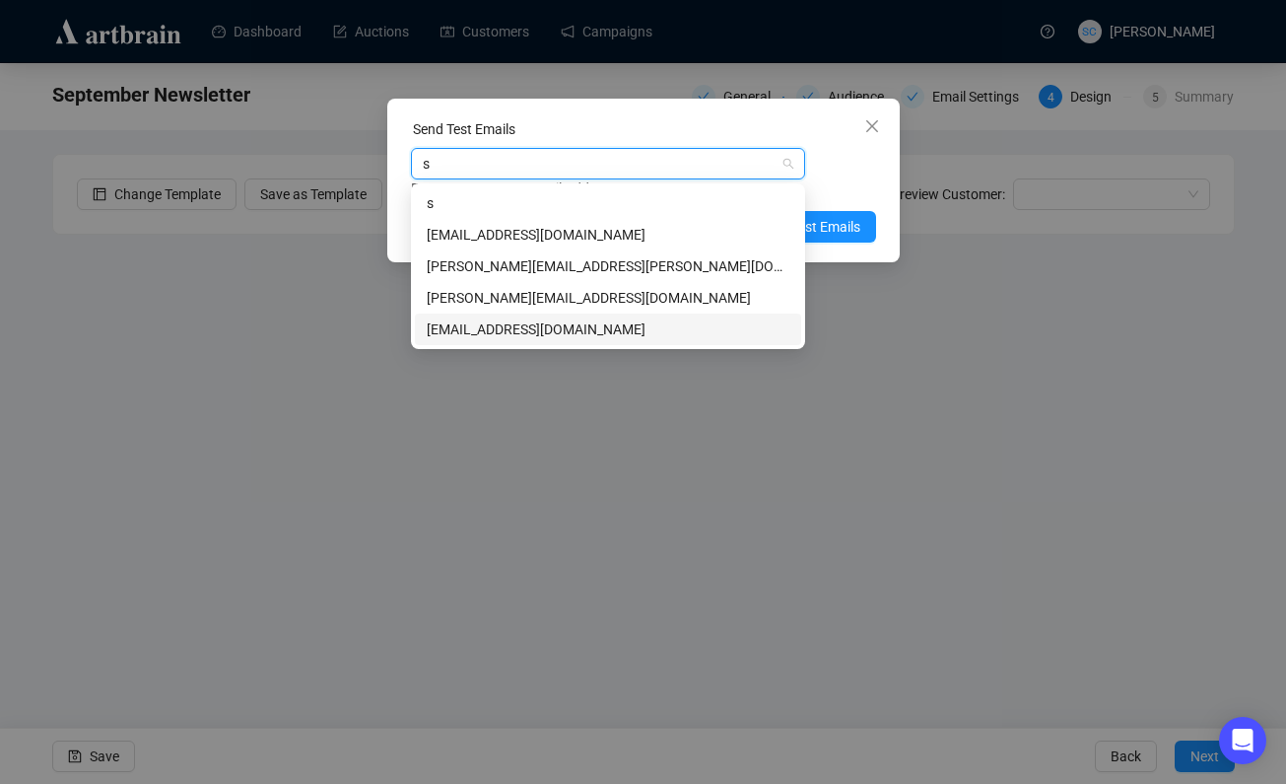
click at [718, 326] on div "[EMAIL_ADDRESS][DOMAIN_NAME]" at bounding box center [608, 329] width 363 height 22
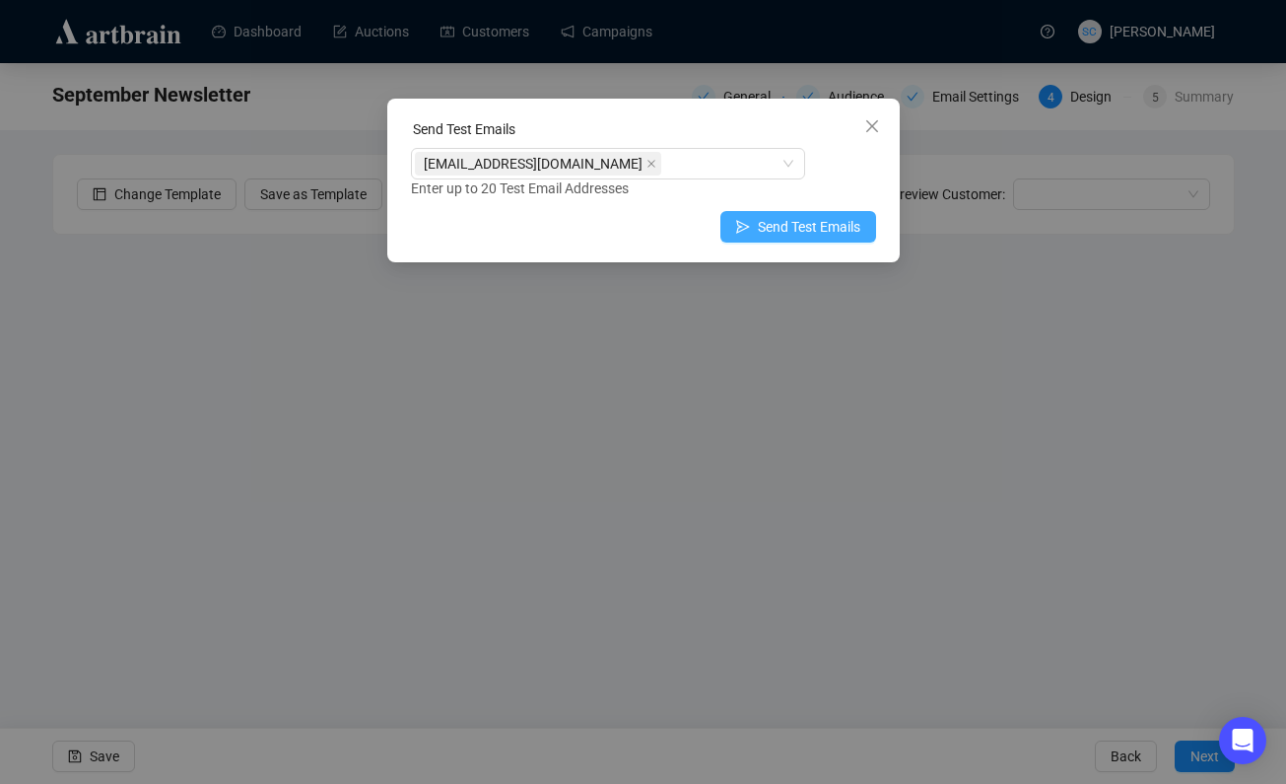
click at [847, 228] on span "Send Test Emails" at bounding box center [809, 227] width 103 height 22
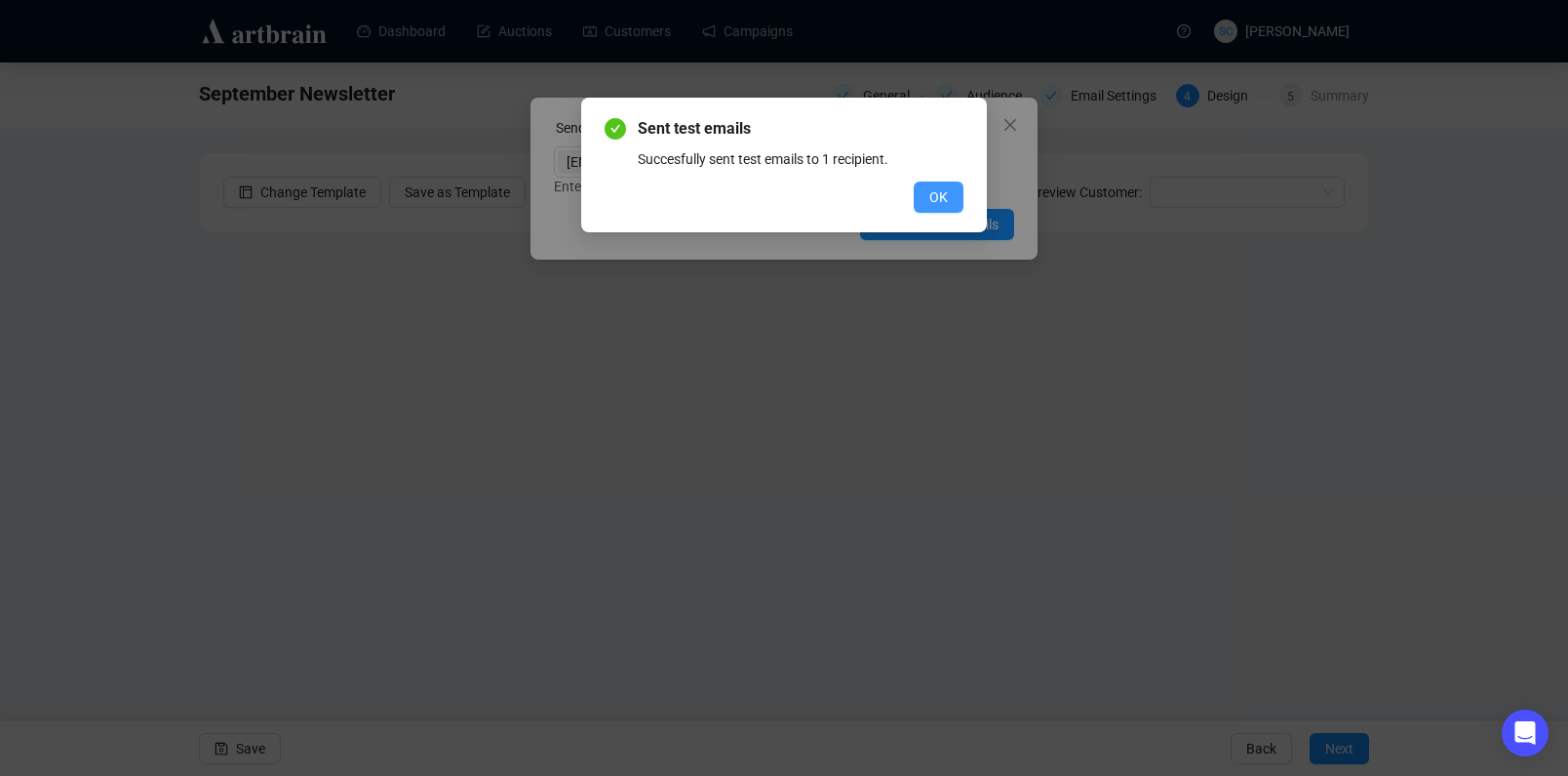
click at [945, 192] on span "OK" at bounding box center [938, 197] width 19 height 22
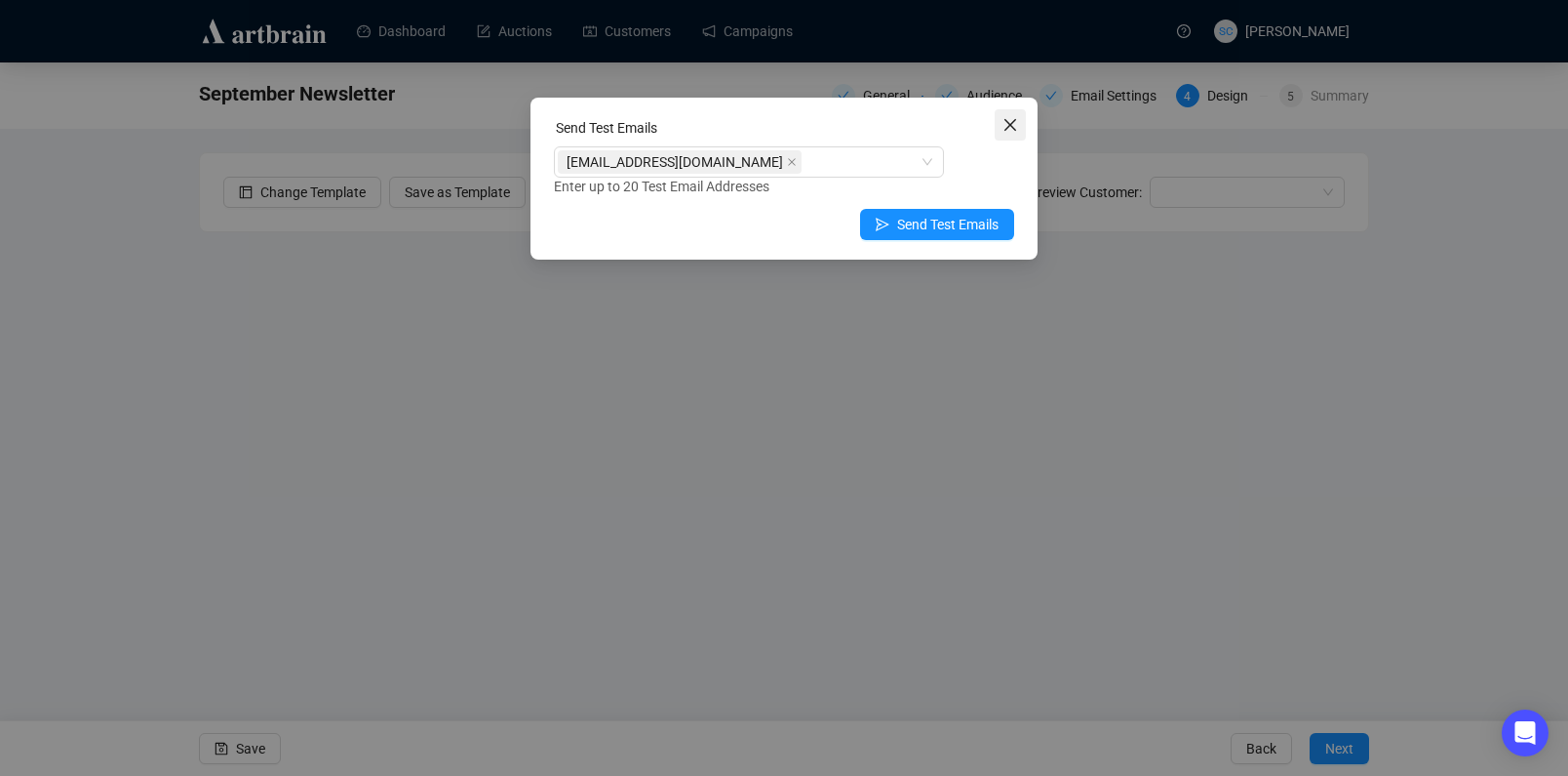
click at [1012, 129] on icon "close" at bounding box center [1010, 125] width 16 height 16
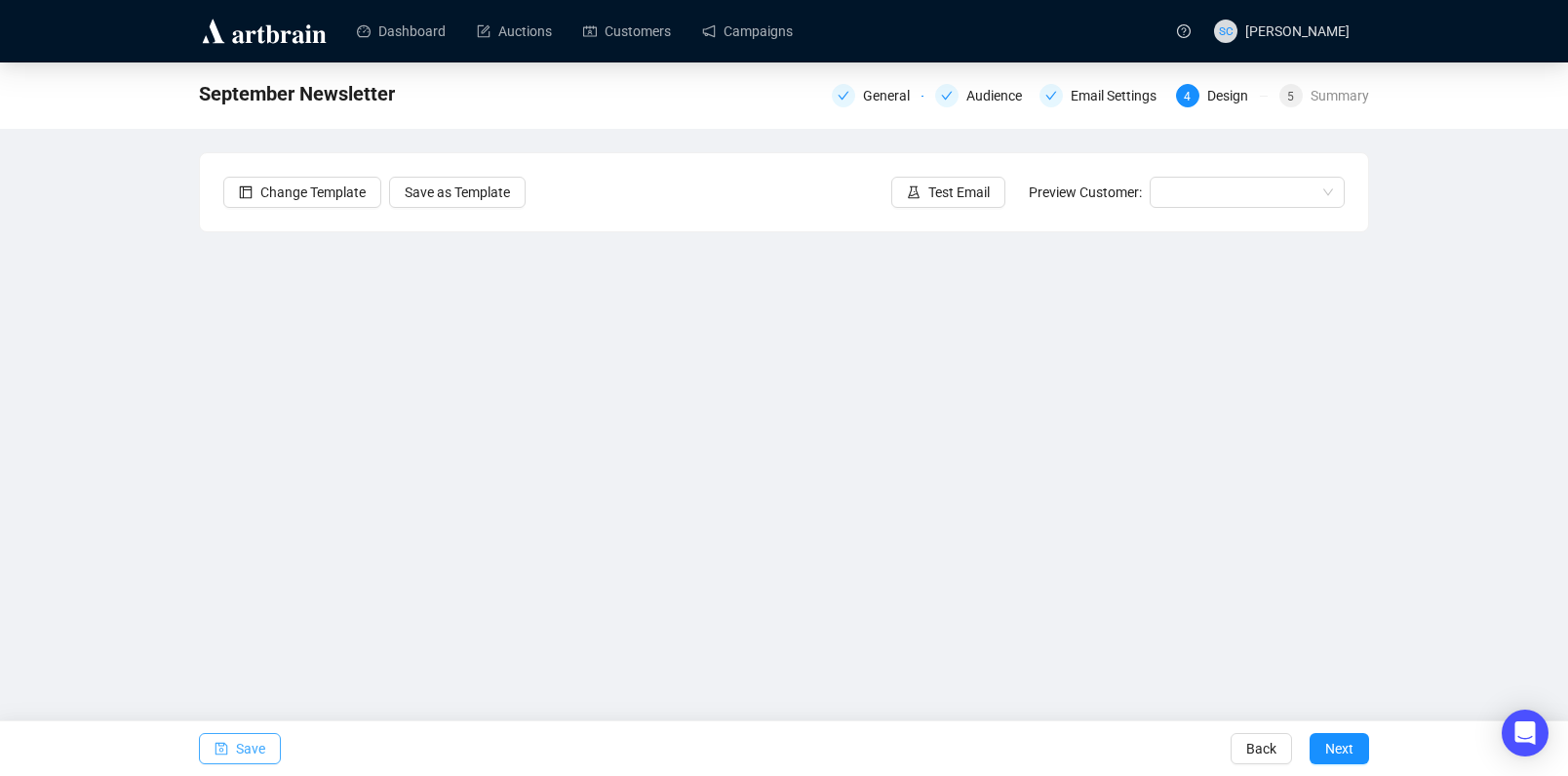
click at [268, 741] on button "Save" at bounding box center [239, 748] width 82 height 32
click at [233, 744] on button "Save" at bounding box center [239, 748] width 82 height 32
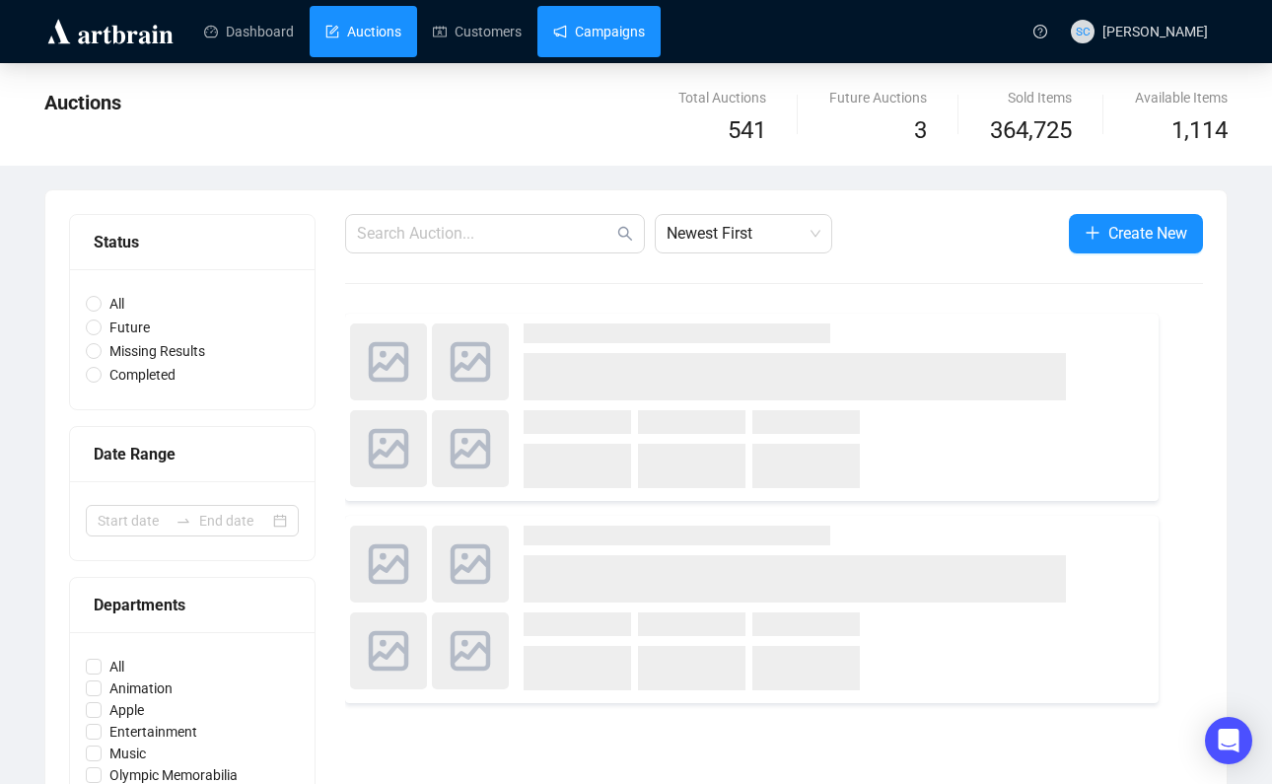
click at [645, 34] on link "Campaigns" at bounding box center [599, 31] width 92 height 51
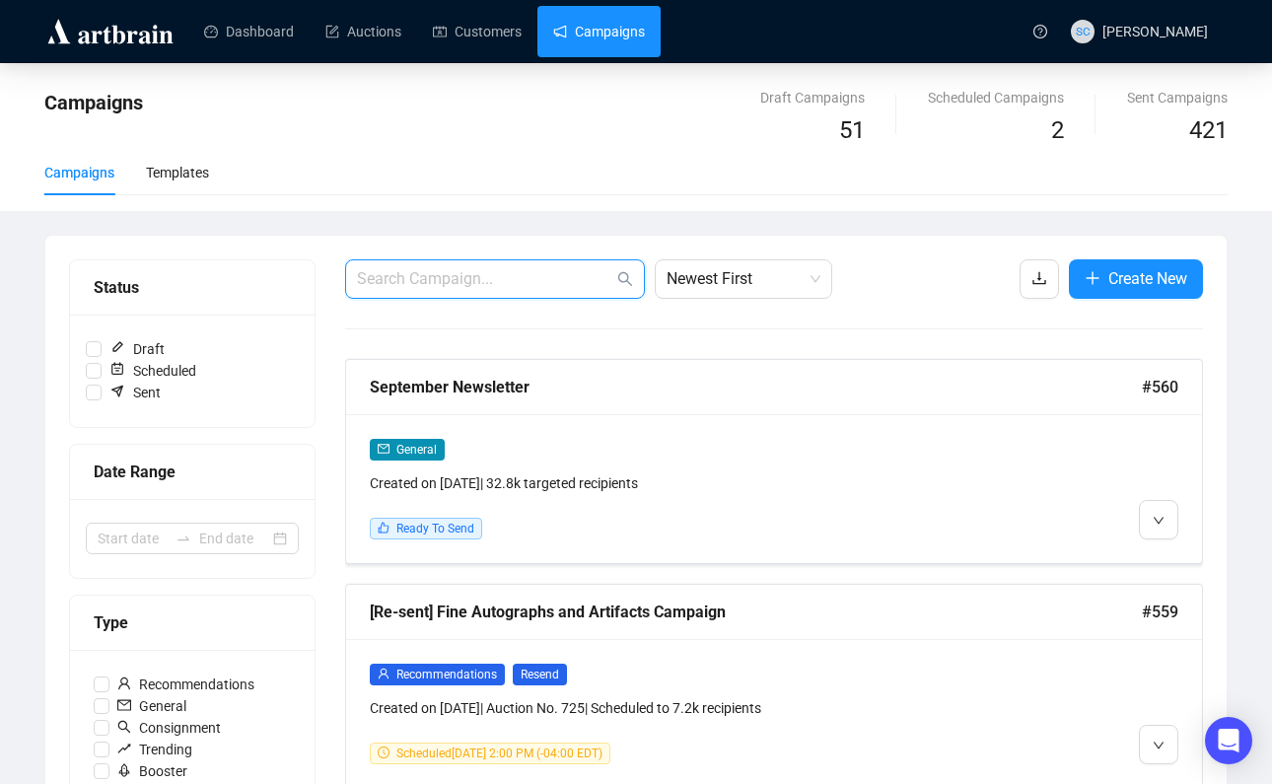
click at [458, 278] on input "text" at bounding box center [485, 279] width 256 height 24
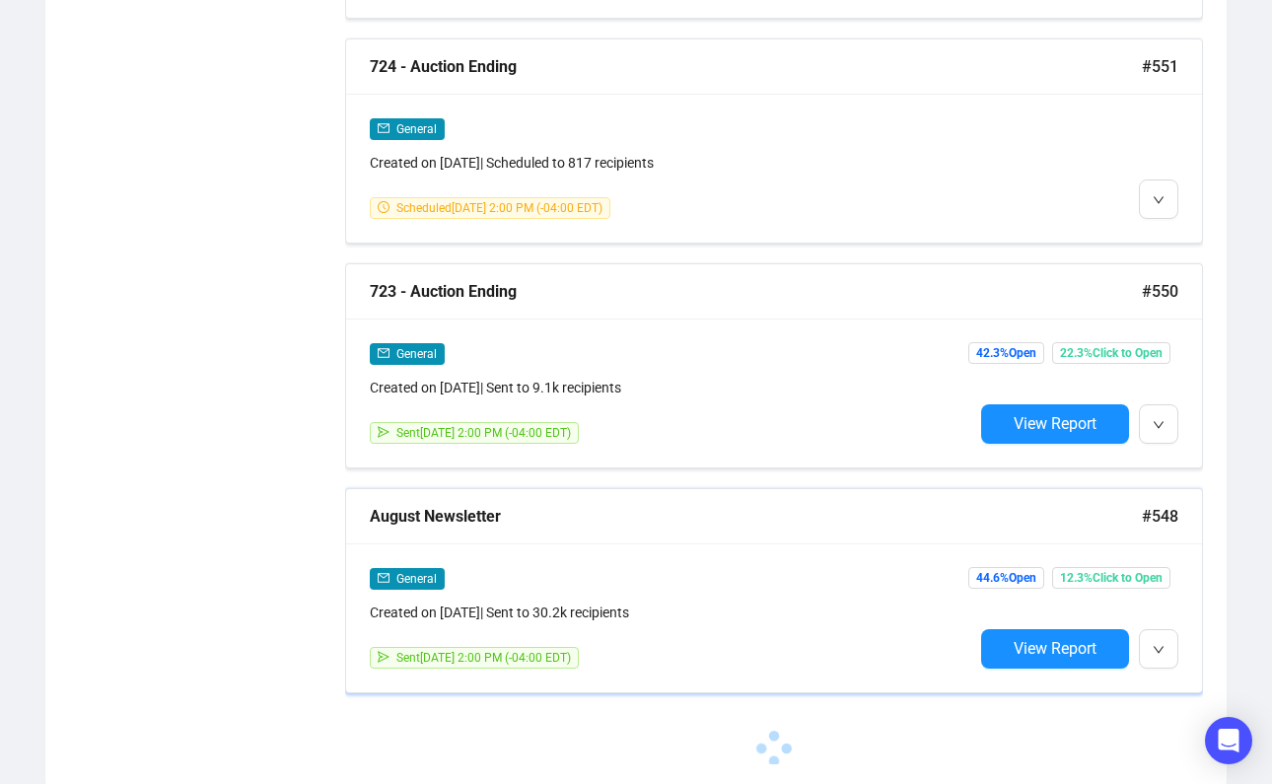
scroll to position [1432, 0]
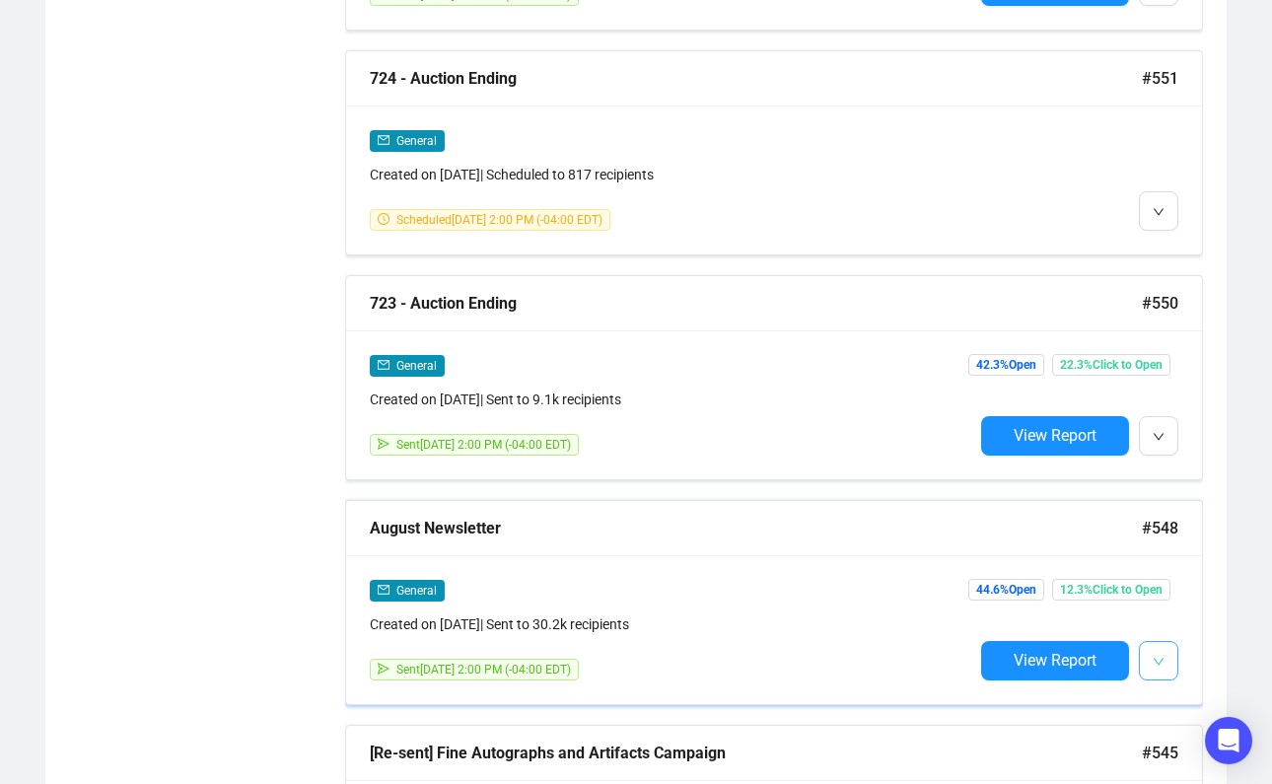
type input "au"
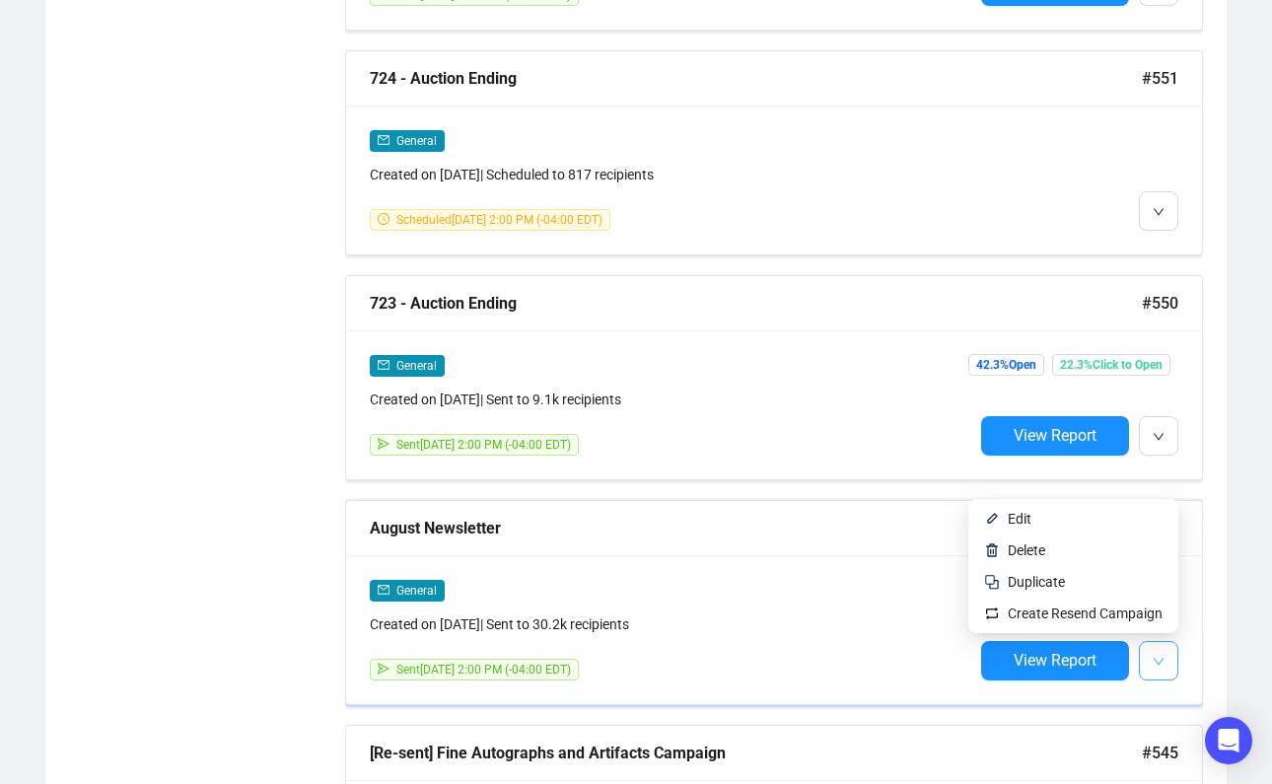
click at [1170, 649] on button "button" at bounding box center [1158, 660] width 39 height 39
click at [1107, 510] on span "Edit" at bounding box center [1084, 519] width 155 height 22
